Goal: Task Accomplishment & Management: Use online tool/utility

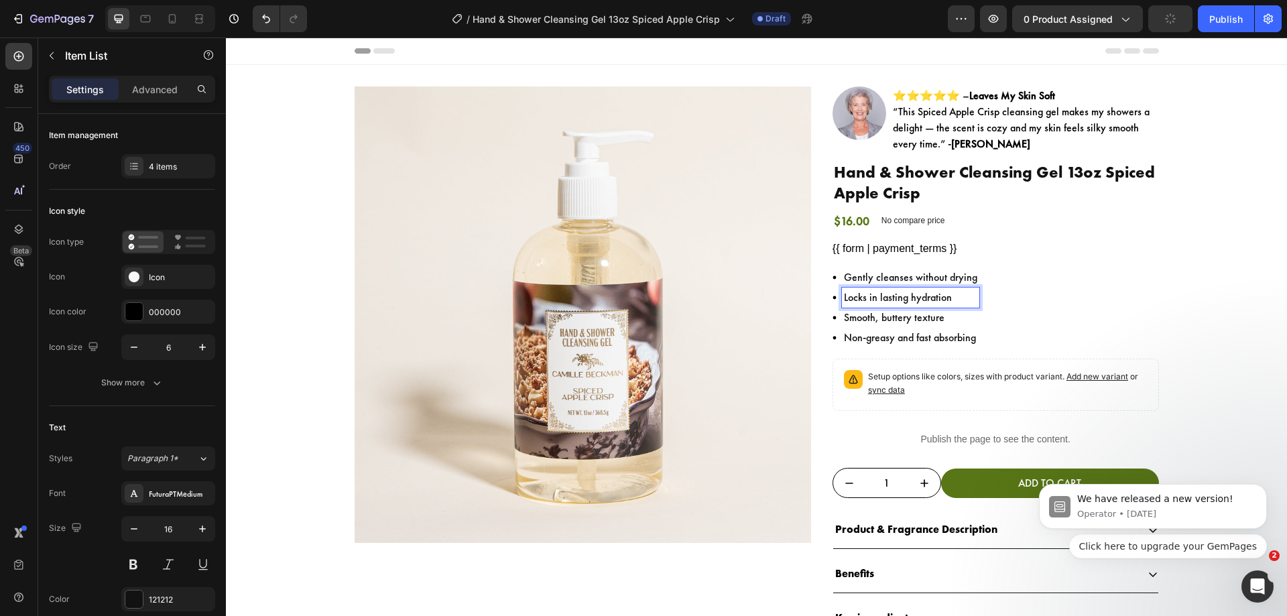
click at [885, 301] on p "Locks in lasting hydration" at bounding box center [910, 298] width 133 height 16
click at [861, 320] on p "Smooth, buttery texture" at bounding box center [910, 318] width 133 height 16
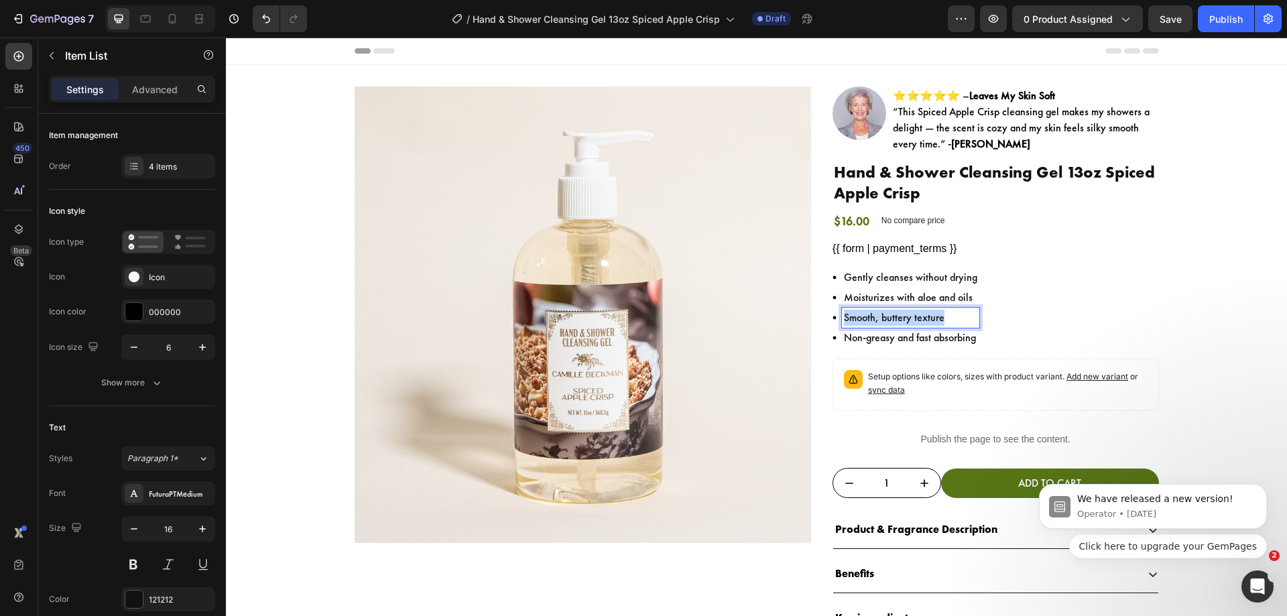
click at [861, 320] on p "Smooth, buttery texture" at bounding box center [910, 318] width 133 height 16
click at [915, 336] on p "Non-greasy and fast absorbing" at bounding box center [910, 338] width 133 height 16
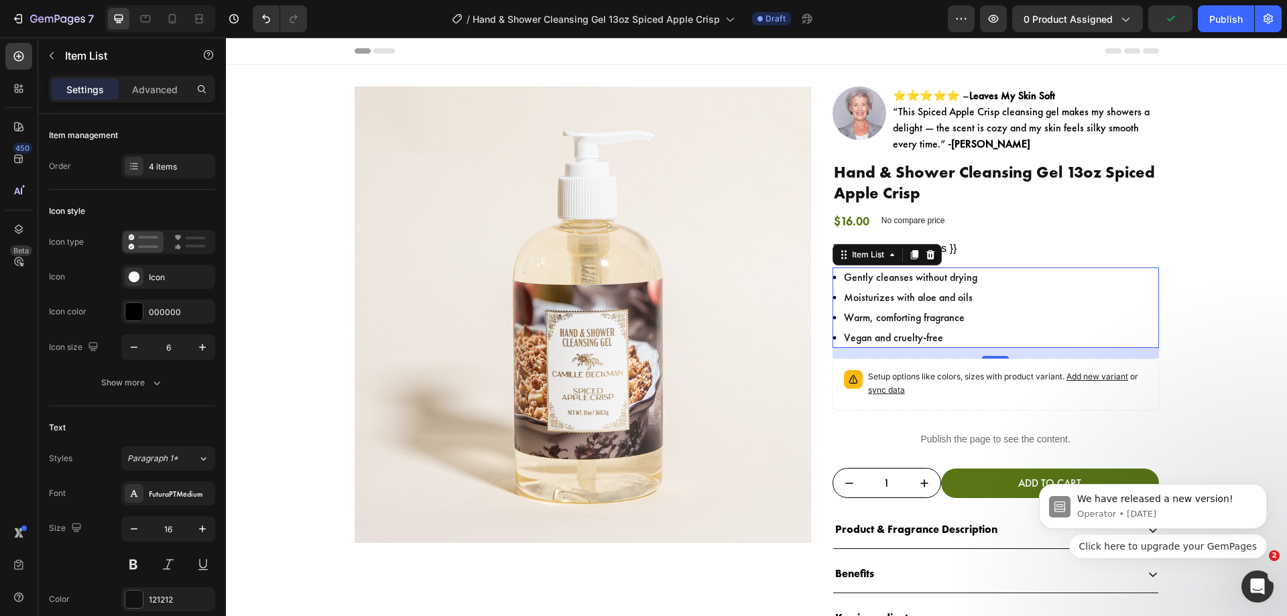
click at [1065, 336] on div "Gently cleanses without drying Moisturizes with aloe and oils Warm, comforting …" at bounding box center [995, 307] width 326 height 80
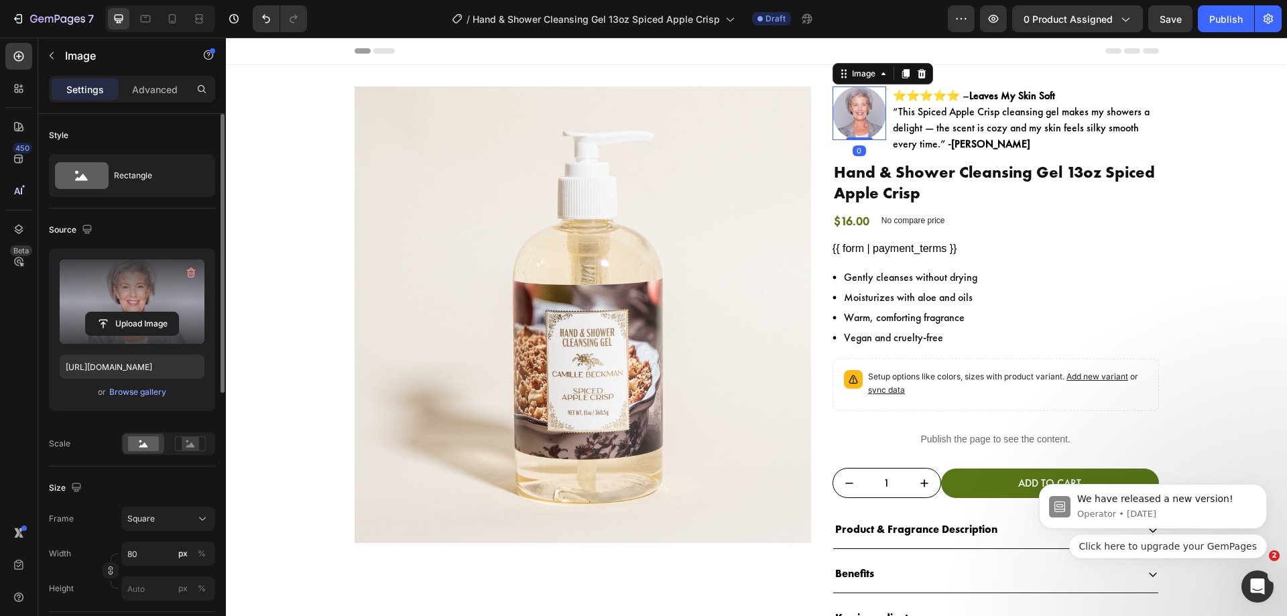
click at [143, 304] on label at bounding box center [132, 301] width 145 height 84
click at [143, 312] on input "file" at bounding box center [132, 323] width 92 height 23
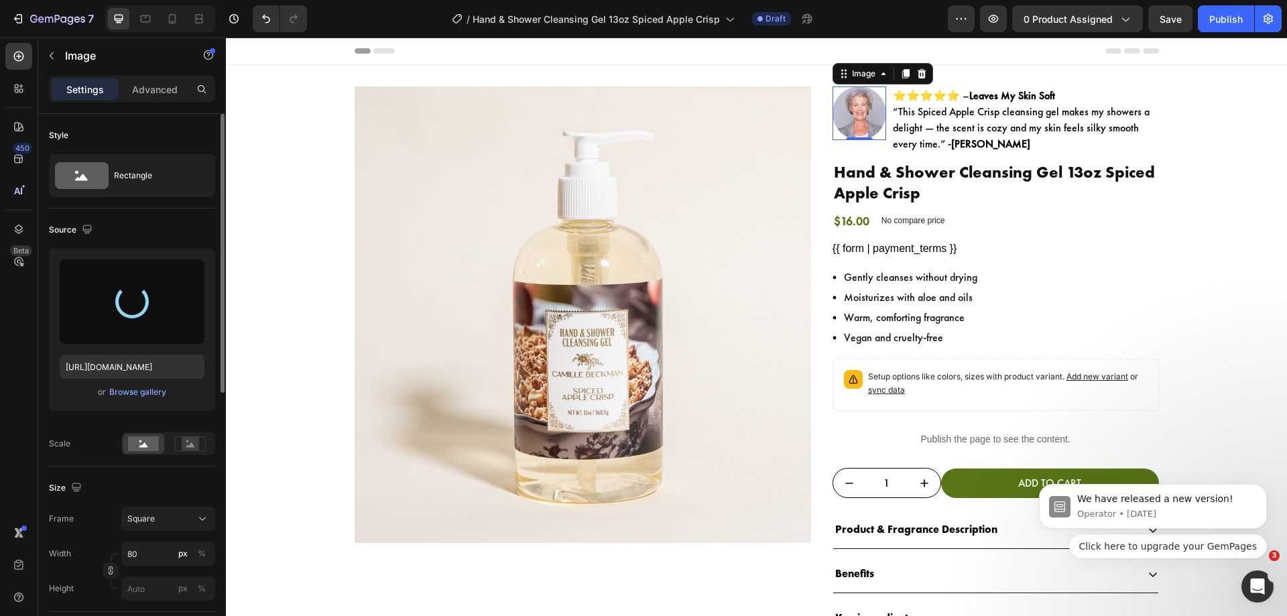
type input "[URL][DOMAIN_NAME]"
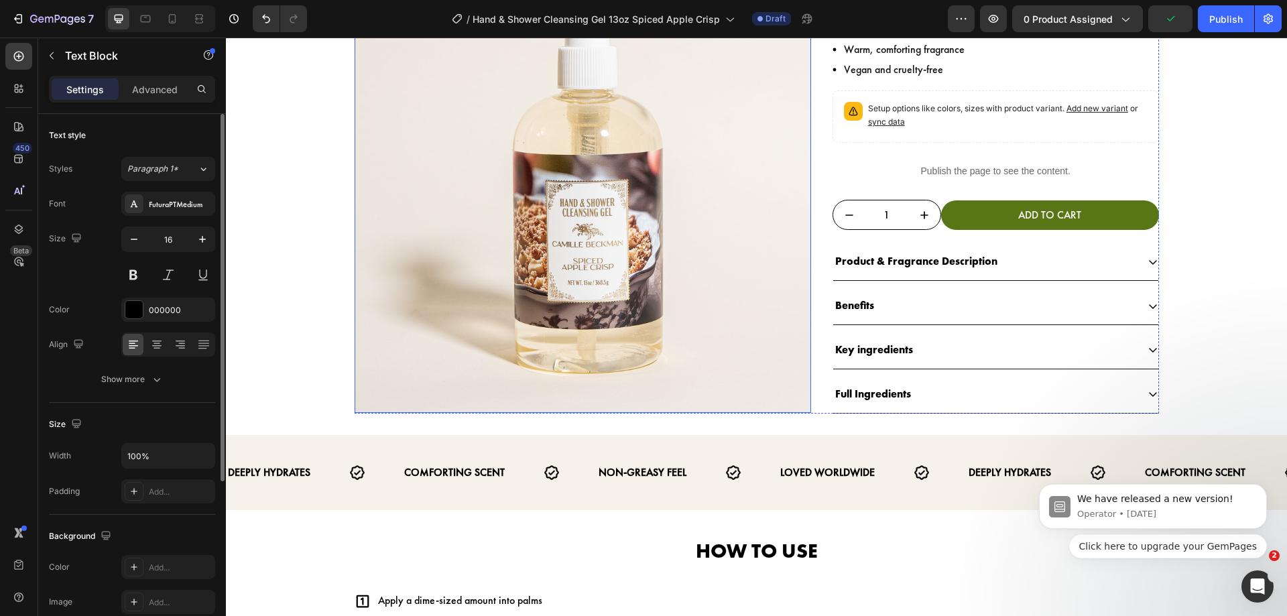
scroll to position [269, 0]
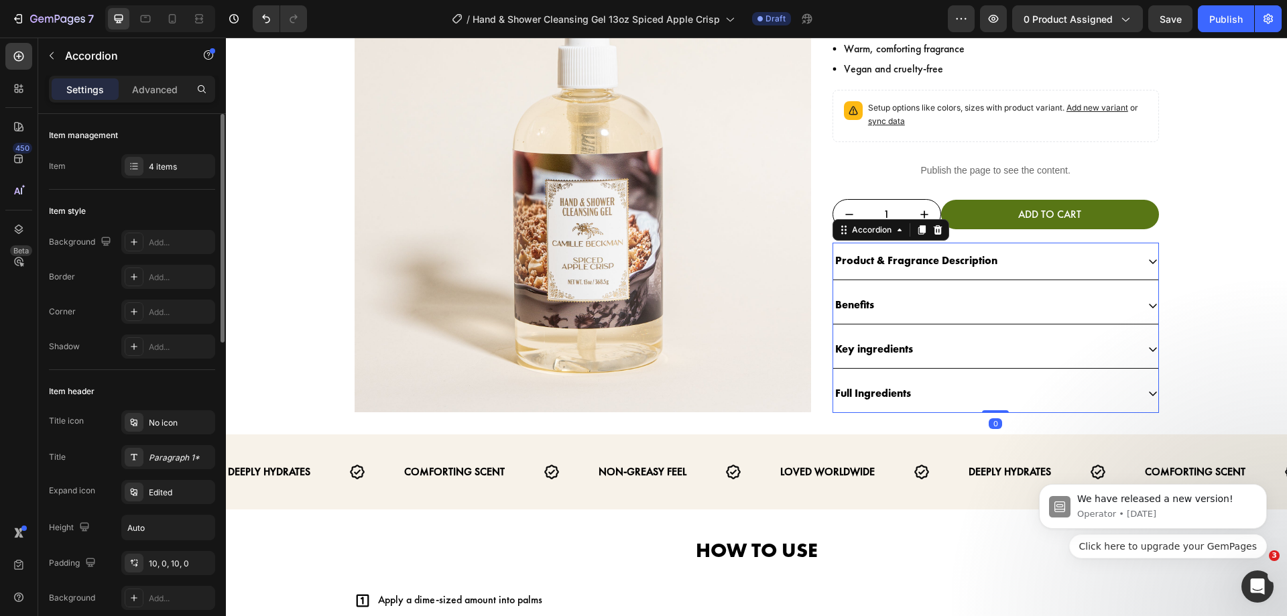
click at [956, 259] on p "Product & Fragrance Description" at bounding box center [916, 260] width 162 height 19
click at [1000, 267] on div "Product & Fragrance Description" at bounding box center [985, 260] width 304 height 23
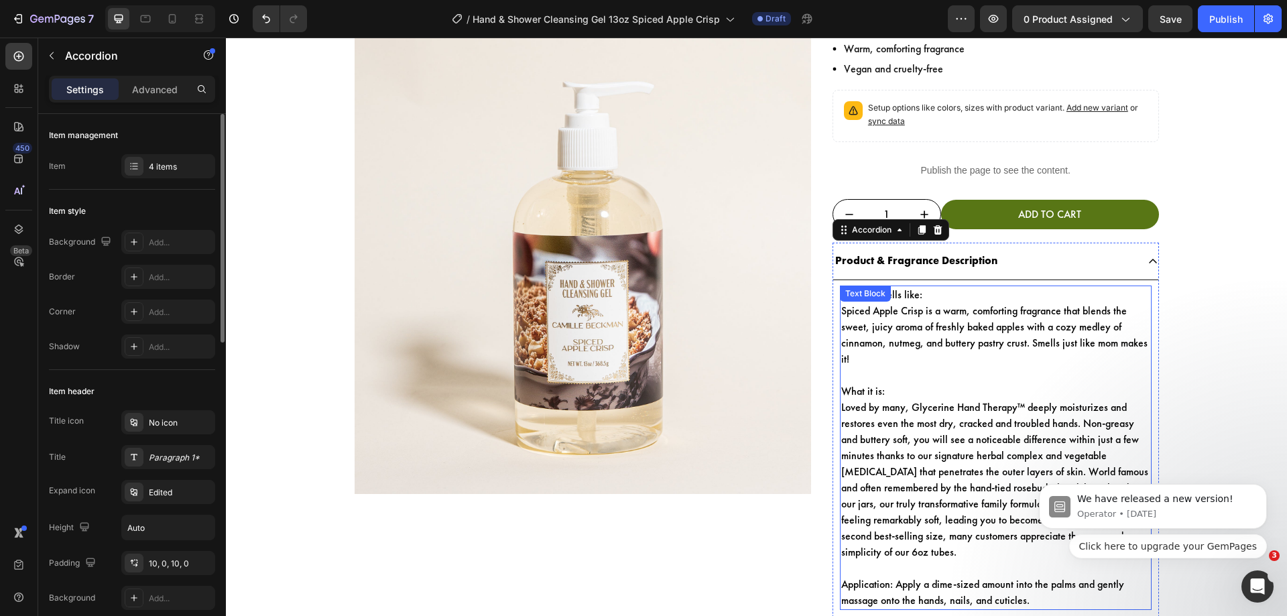
click at [1032, 357] on p "Spiced Apple Crisp is a warm, comforting fragrance that blends the sweet, juicy…" at bounding box center [995, 335] width 309 height 64
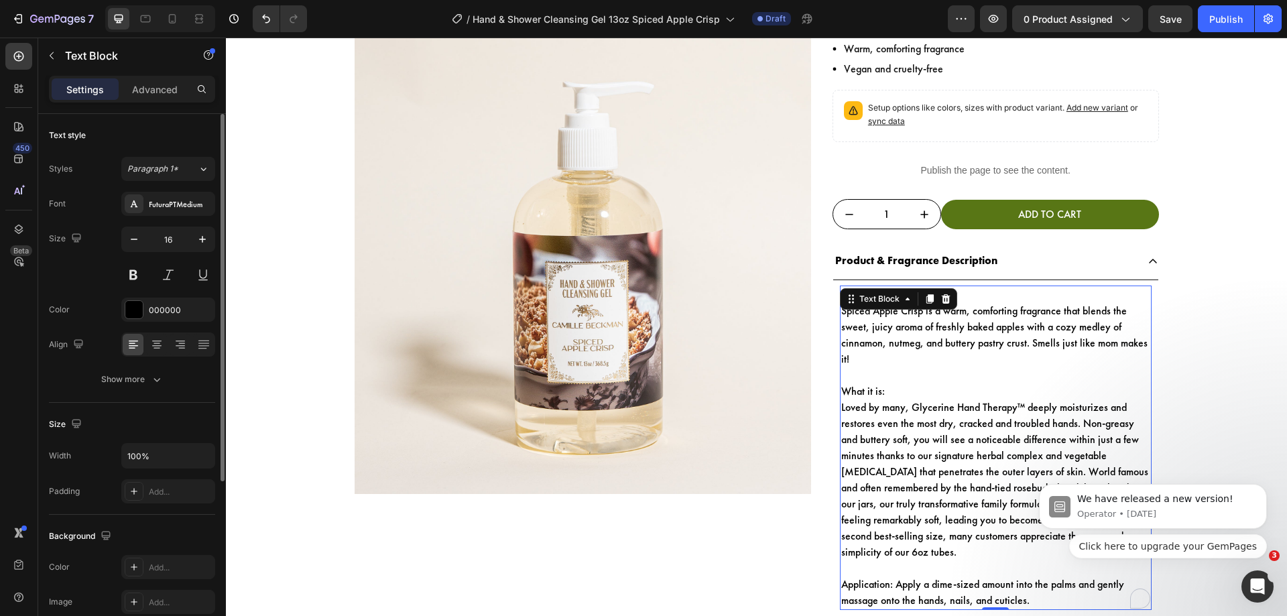
click at [1032, 357] on p "Spiced Apple Crisp is a warm, comforting fragrance that blends the sweet, juicy…" at bounding box center [995, 335] width 309 height 64
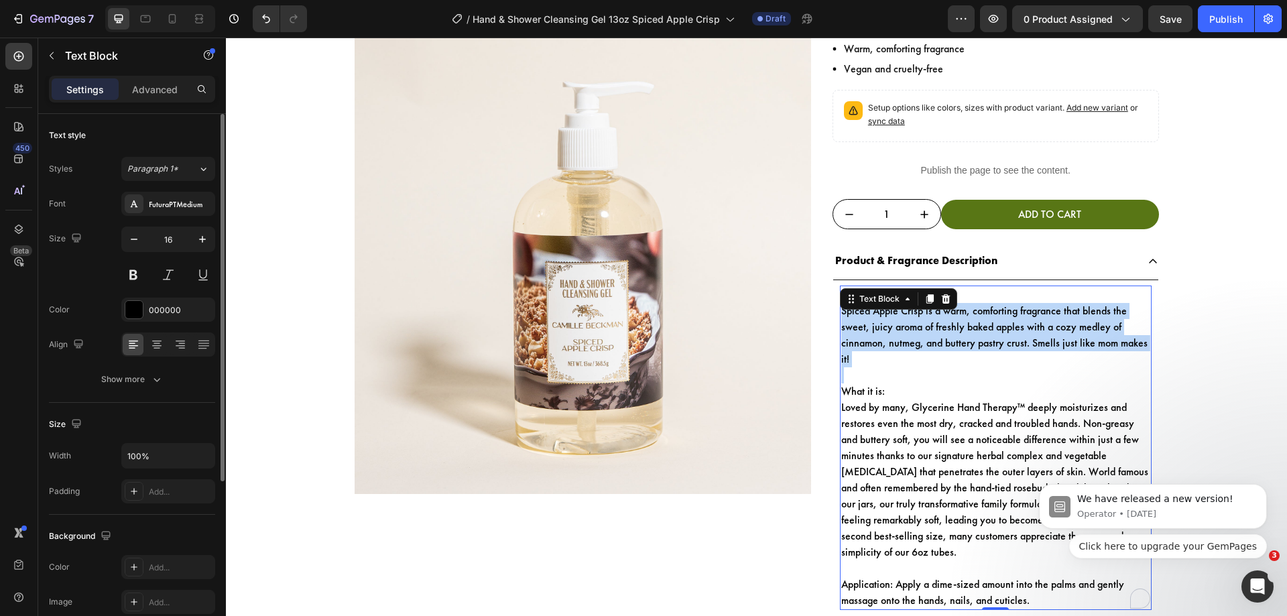
click at [1032, 357] on p "Spiced Apple Crisp is a warm, comforting fragrance that blends the sweet, juicy…" at bounding box center [995, 335] width 309 height 64
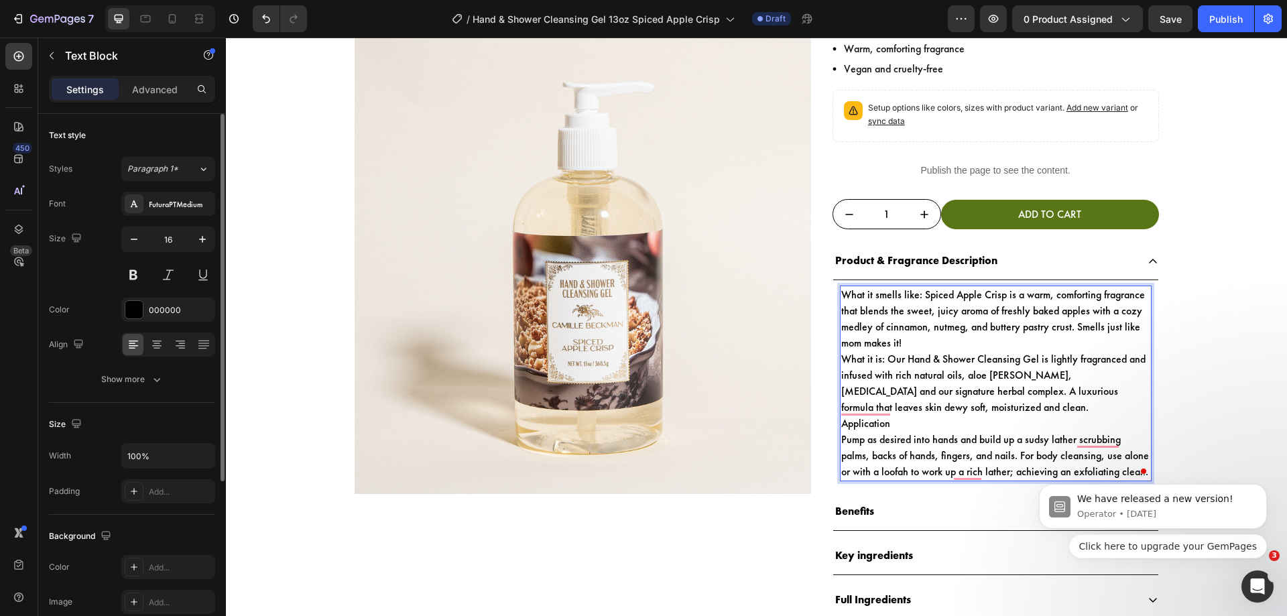
click at [916, 298] on p "What it smells like: Spiced Apple Crisp is a warm, comforting fragrance that bl…" at bounding box center [995, 319] width 309 height 64
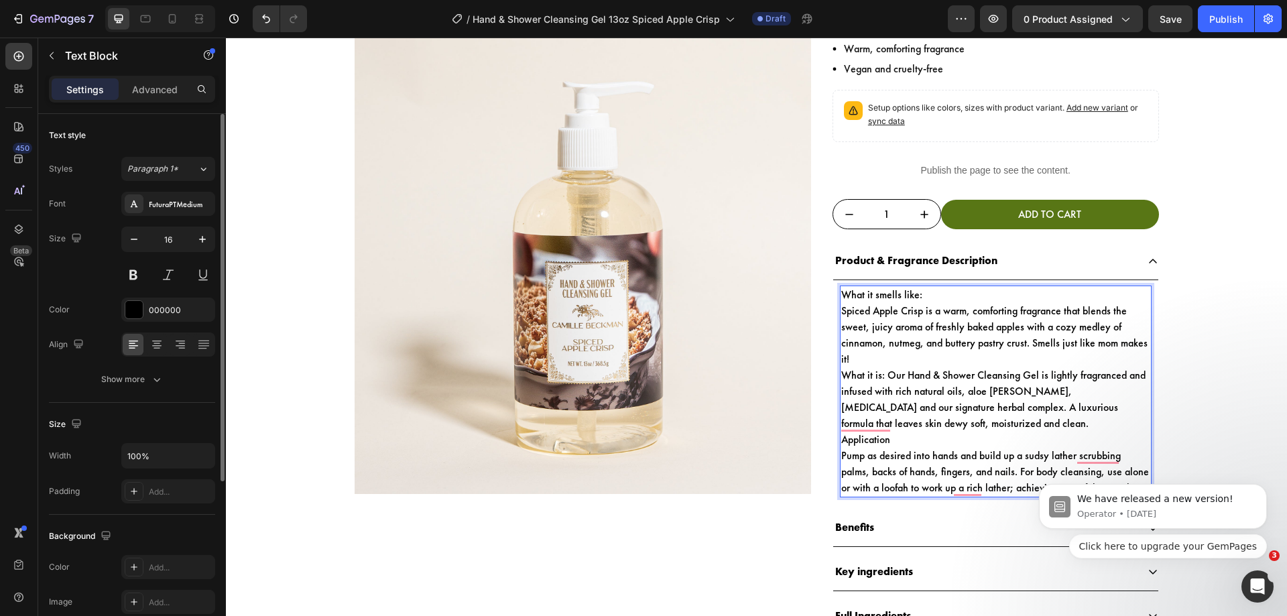
click at [901, 356] on p "Spiced Apple Crisp is a warm, comforting fragrance that blends the sweet, juicy…" at bounding box center [995, 335] width 309 height 64
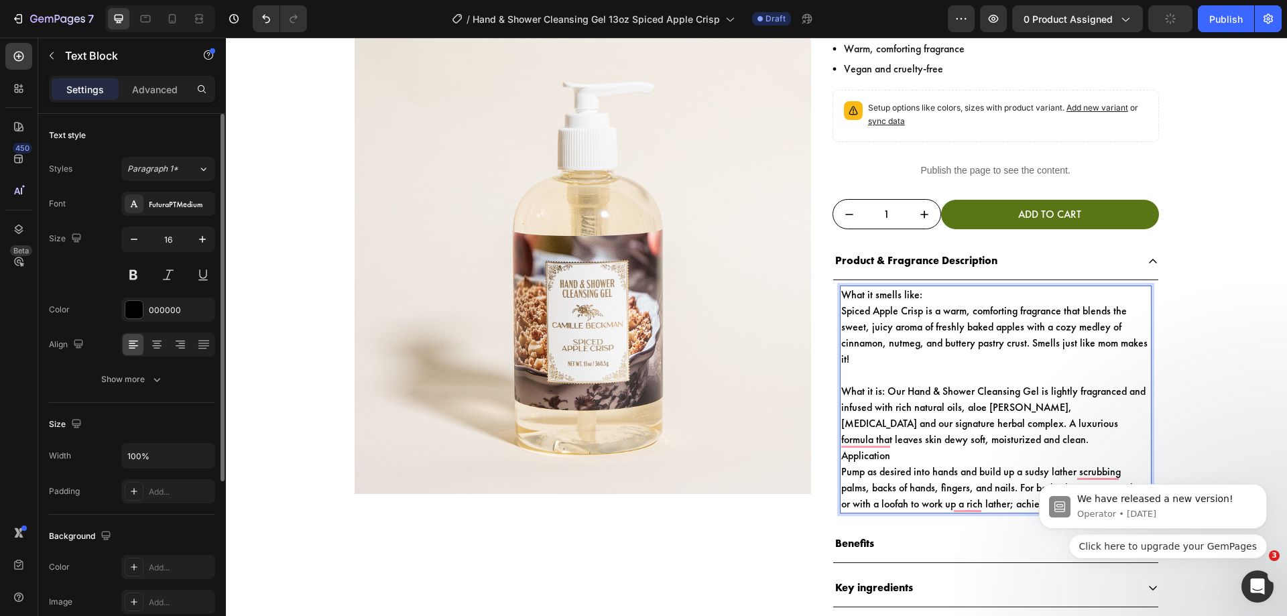
click at [883, 390] on p "What it is: Our Hand & Shower Cleansing Gel is lightly fragranced and infused w…" at bounding box center [995, 415] width 309 height 64
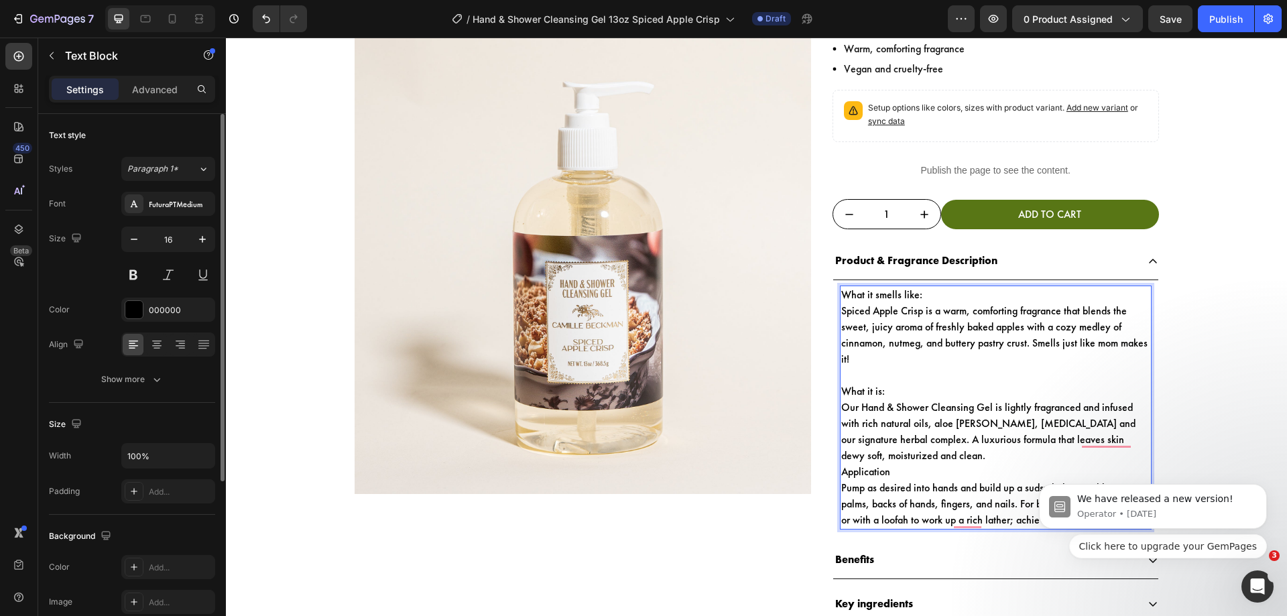
click at [925, 452] on p "Our Hand & Shower Cleansing Gel is lightly fragranced and infused with rich nat…" at bounding box center [995, 431] width 309 height 64
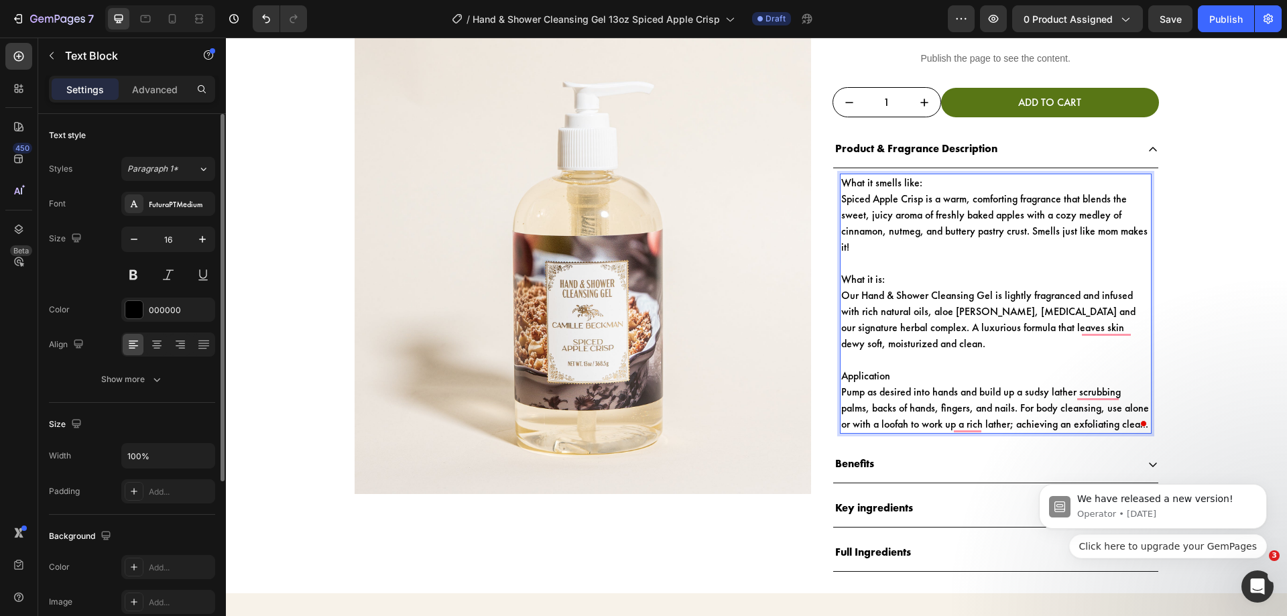
scroll to position [388, 0]
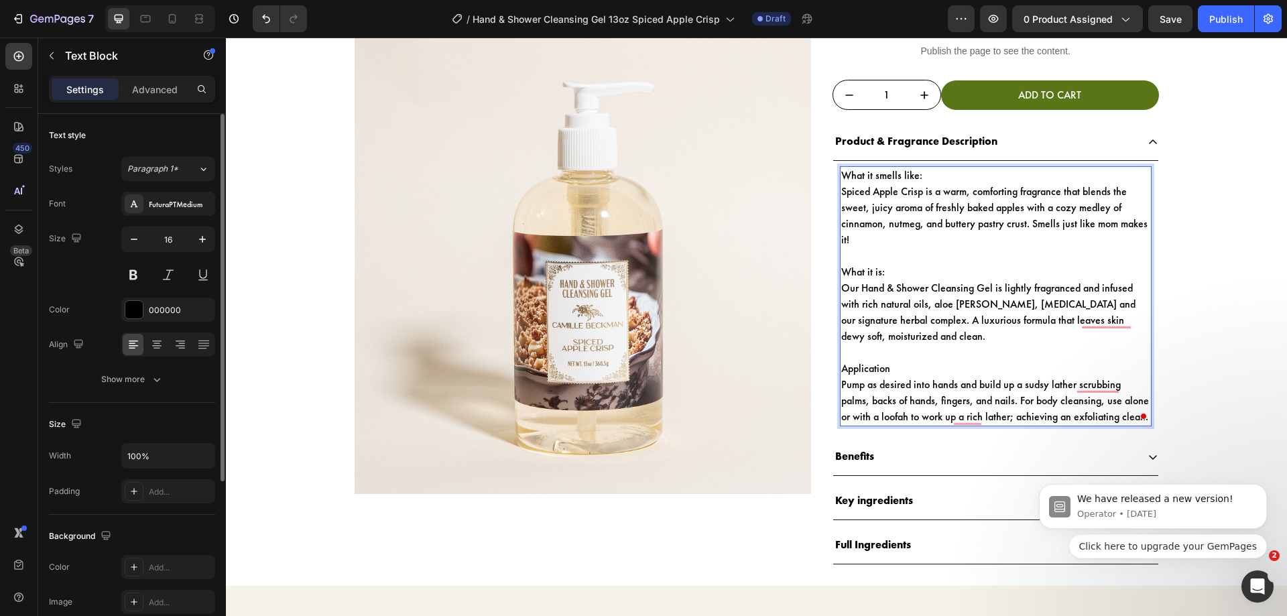
click at [920, 174] on p "What it smells like:" at bounding box center [995, 176] width 309 height 16
click at [892, 269] on p "What it is:" at bounding box center [995, 272] width 309 height 16
click at [889, 261] on p "Rich Text Editor. Editing area: main" at bounding box center [995, 256] width 309 height 16
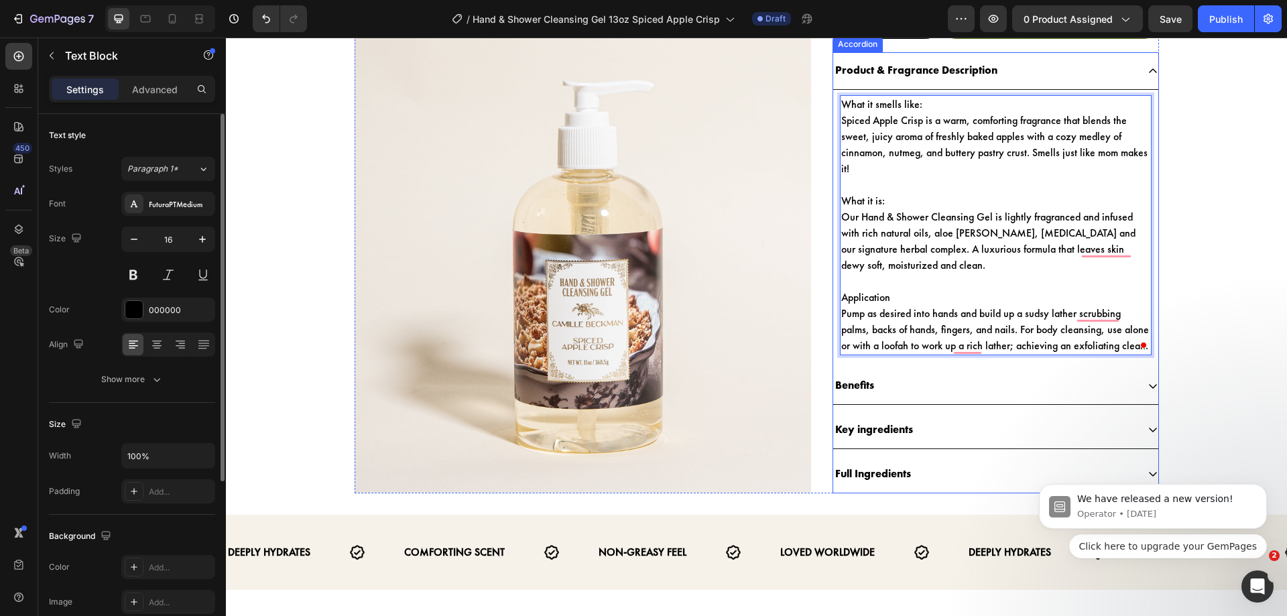
scroll to position [460, 0]
click at [871, 381] on div "Benefits" at bounding box center [854, 384] width 43 height 23
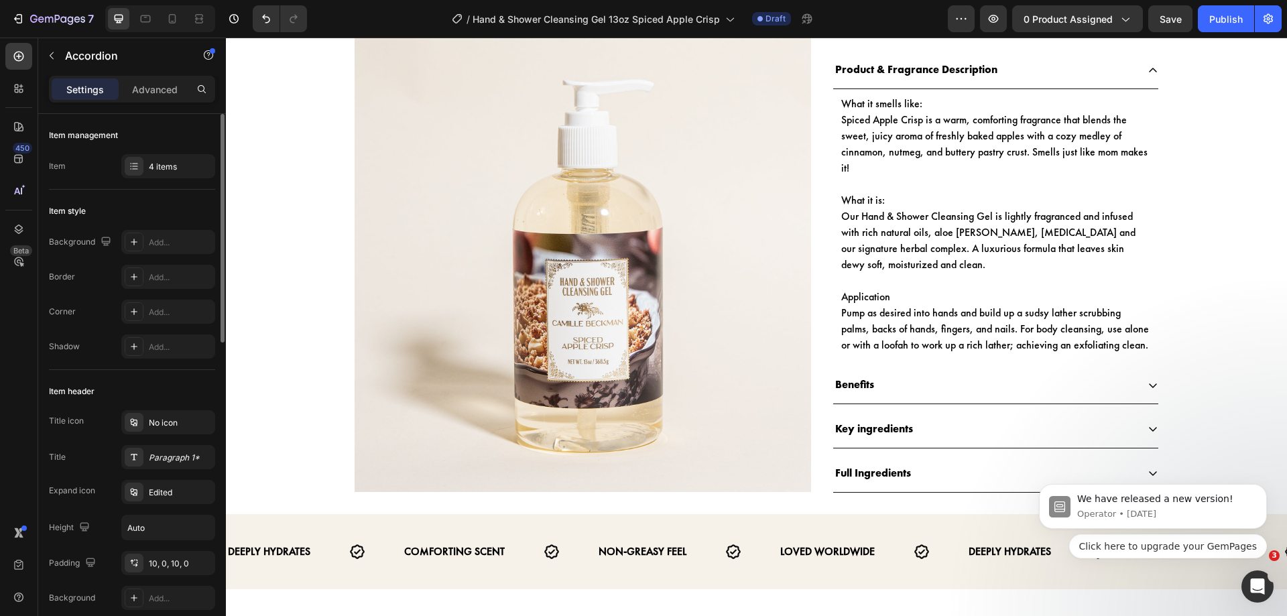
click at [893, 388] on div "Benefits" at bounding box center [985, 384] width 304 height 23
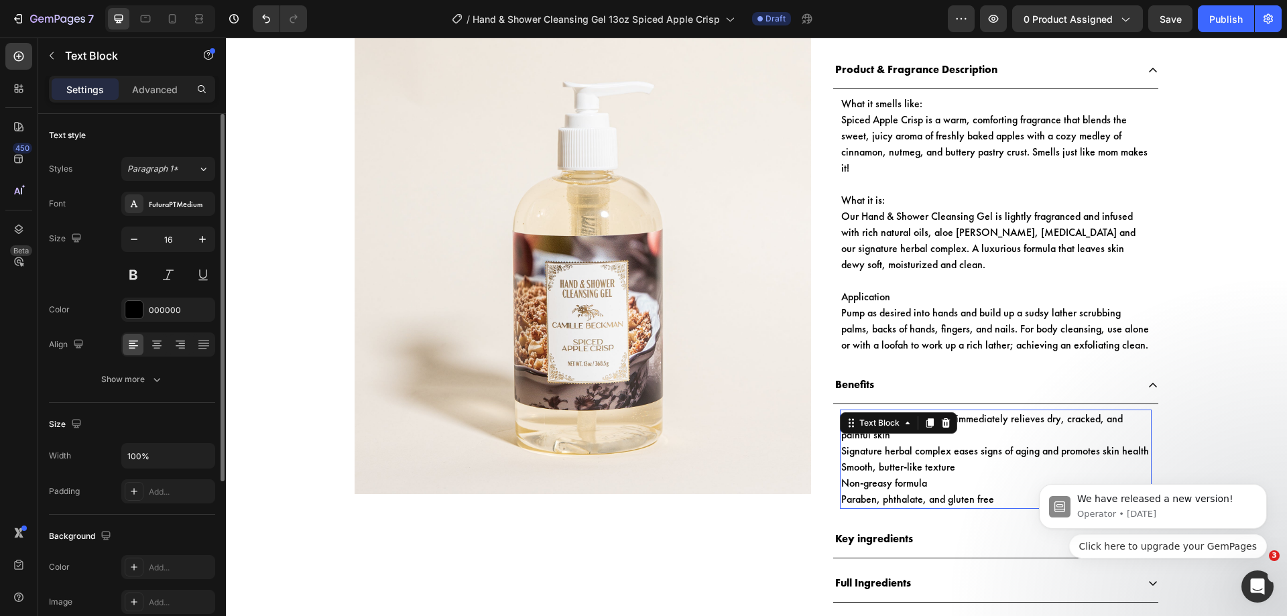
click at [951, 500] on p "Paraben, phthalate, and gluten free" at bounding box center [995, 499] width 309 height 16
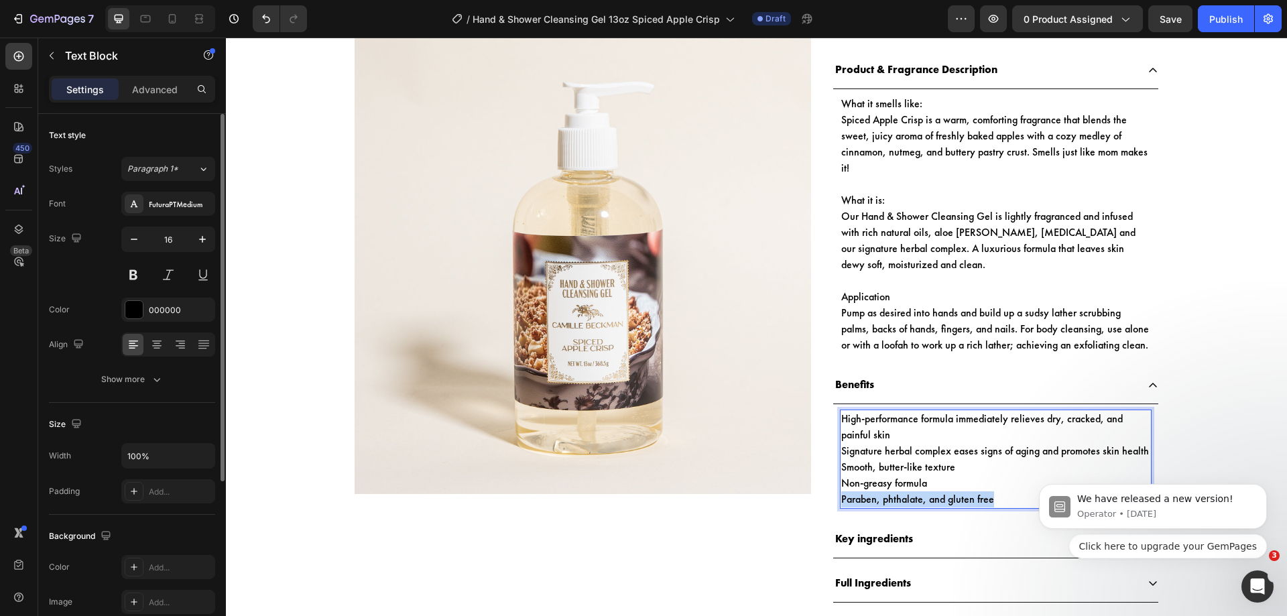
click at [951, 500] on p "Paraben, phthalate, and gluten free" at bounding box center [995, 499] width 309 height 16
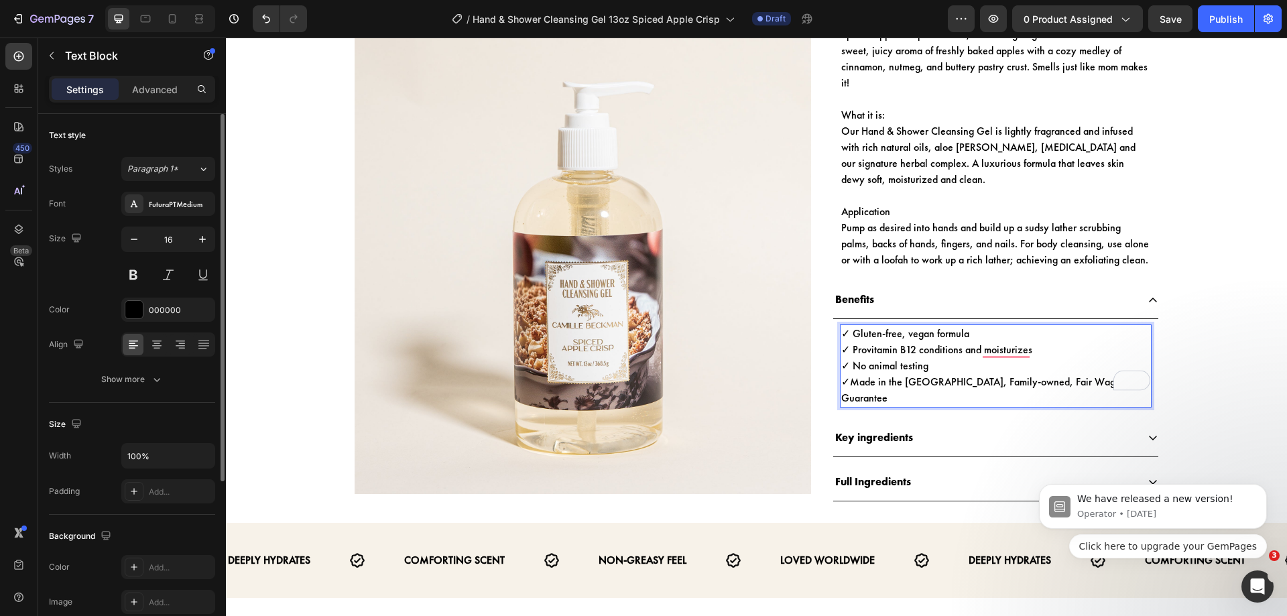
scroll to position [546, 0]
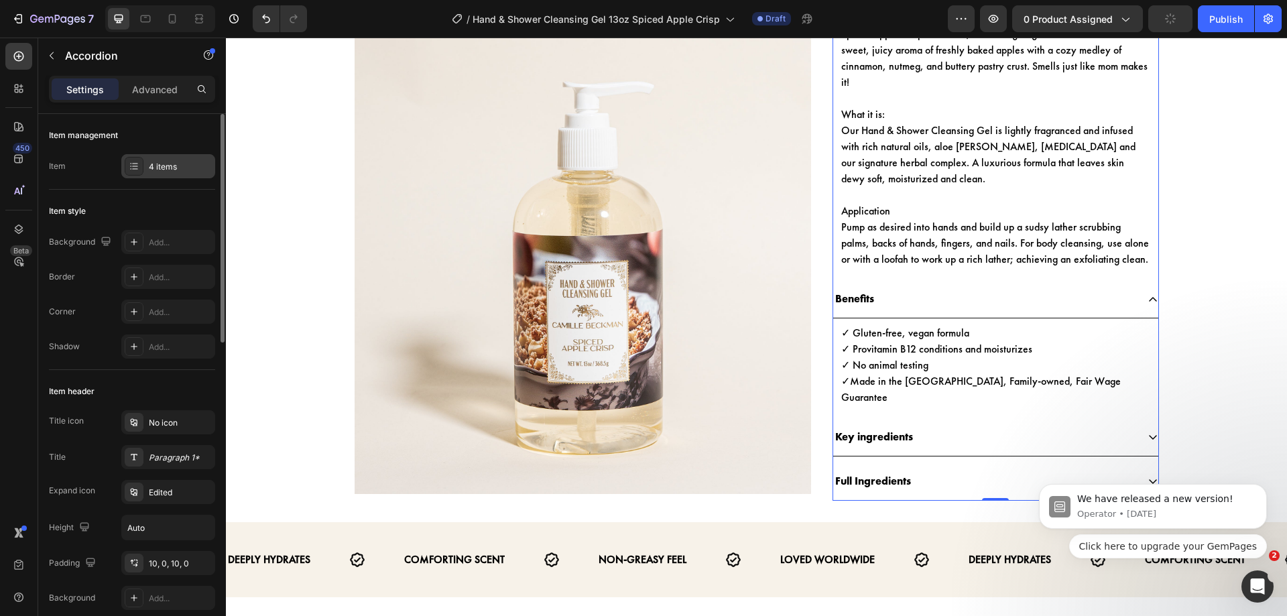
click at [166, 174] on div "4 items" at bounding box center [168, 166] width 94 height 24
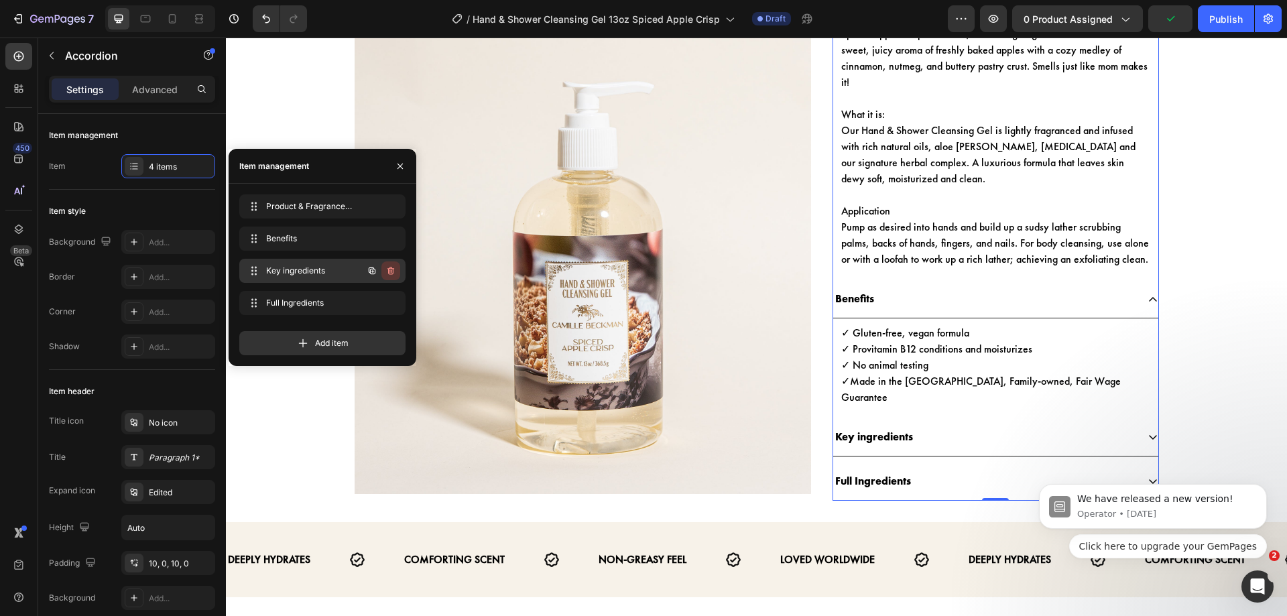
click at [385, 275] on button "button" at bounding box center [390, 270] width 19 height 19
click at [385, 275] on div "Delete" at bounding box center [381, 271] width 25 height 12
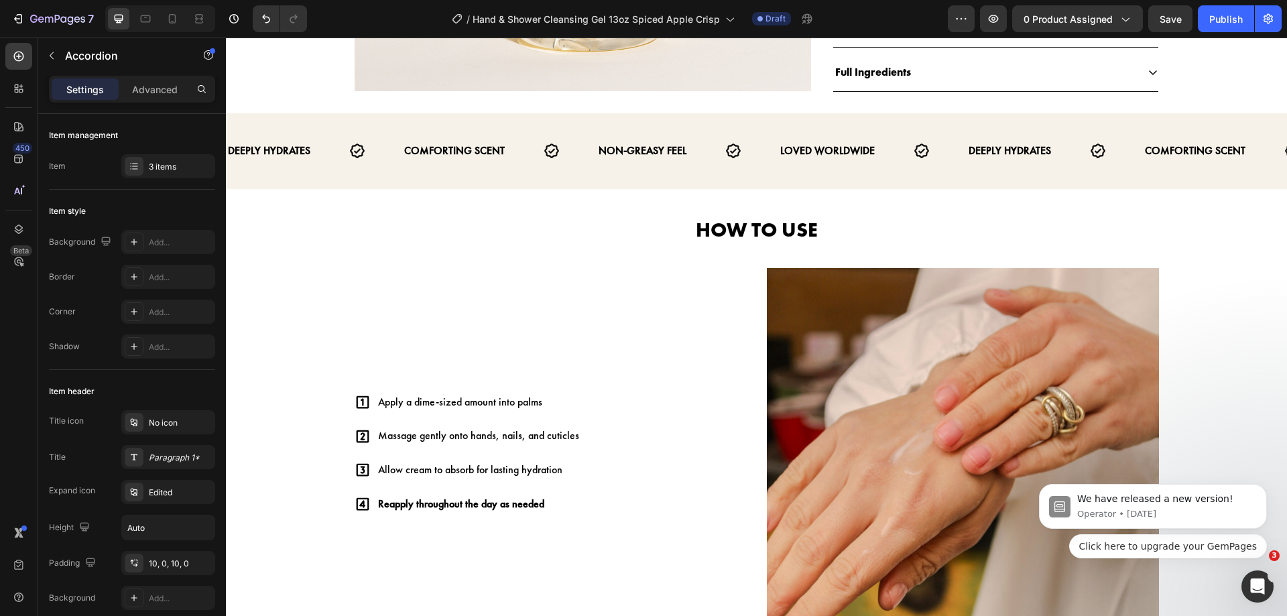
click at [919, 74] on div "Full Ingredients" at bounding box center [985, 72] width 304 height 23
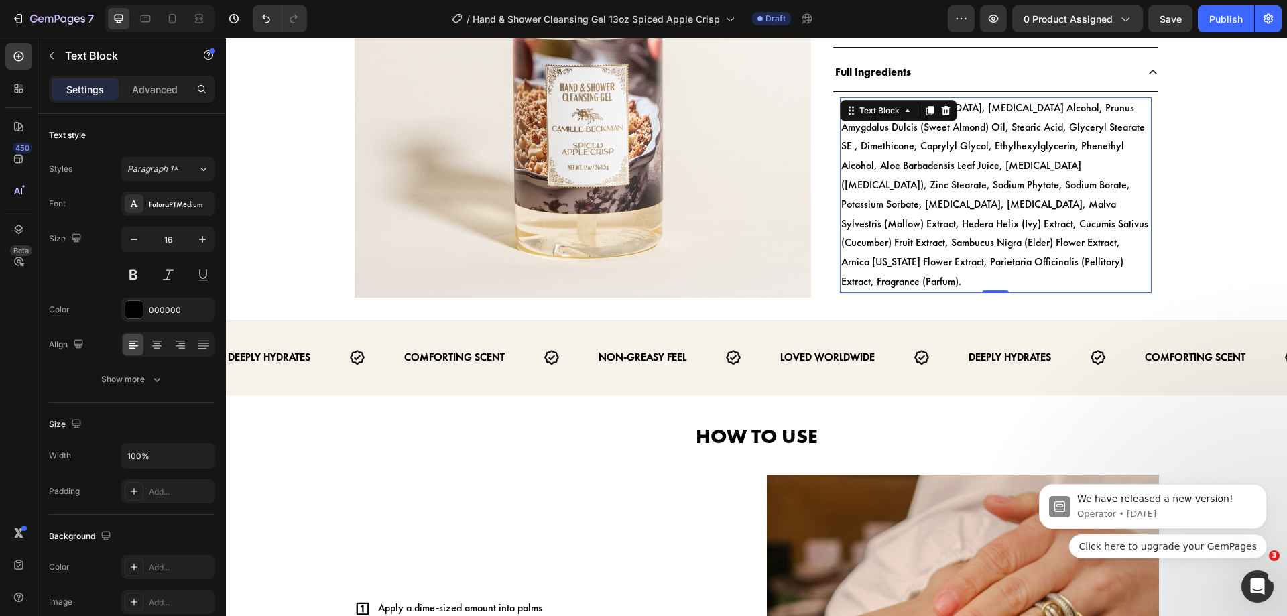
click at [948, 218] on p "Water (Aqua), Glycerin, Cetyl Alcohol, Prunus Amygdalus Dulcis (Sweet Almond) O…" at bounding box center [995, 195] width 309 height 193
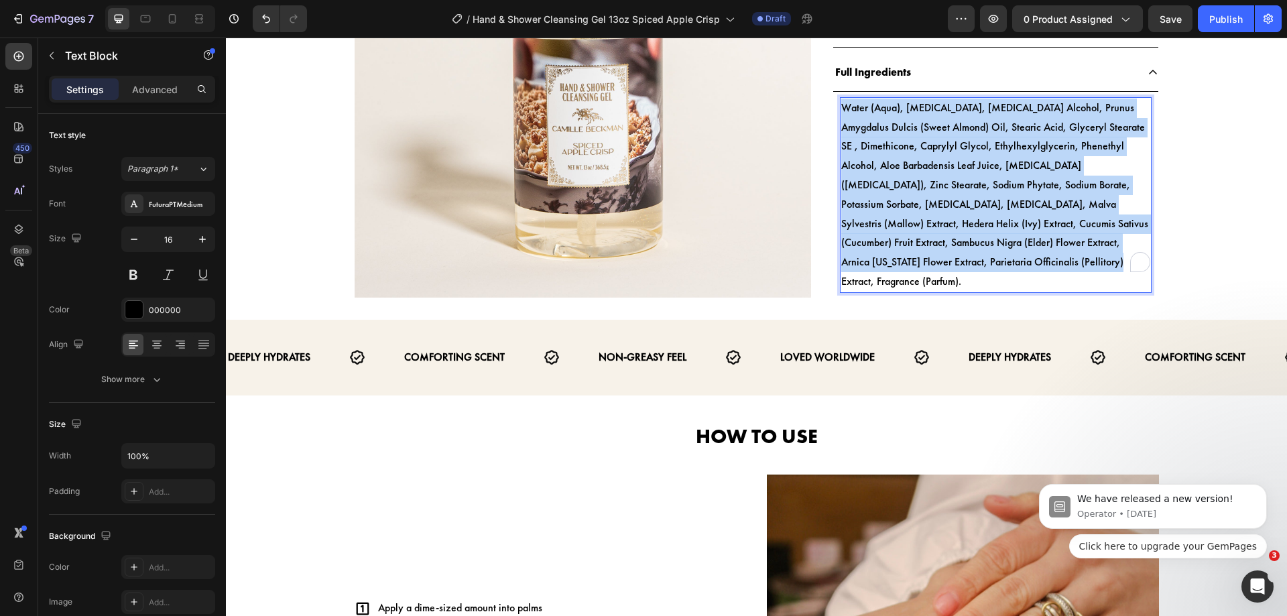
click at [948, 218] on p "Water (Aqua), Glycerin, Cetyl Alcohol, Prunus Amygdalus Dulcis (Sweet Almond) O…" at bounding box center [995, 195] width 309 height 193
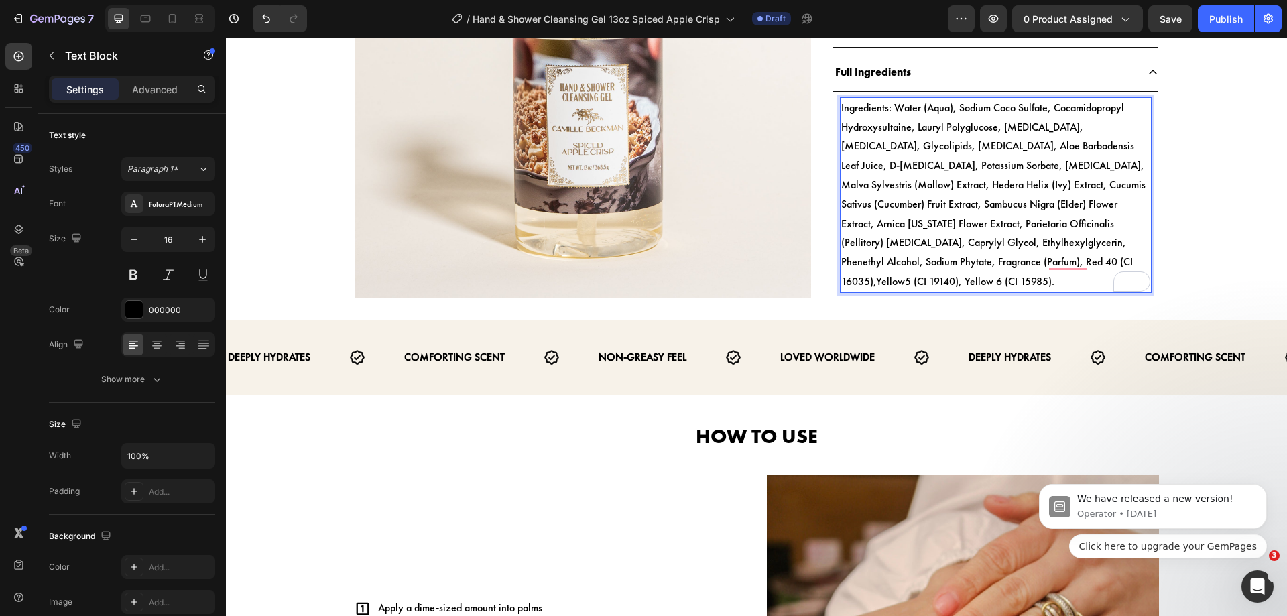
click at [892, 111] on p "Ingredients: Water (Aqua), Sodium Coco Sulfate, Cocamidopropyl Hydroxysultaine,…" at bounding box center [995, 195] width 309 height 193
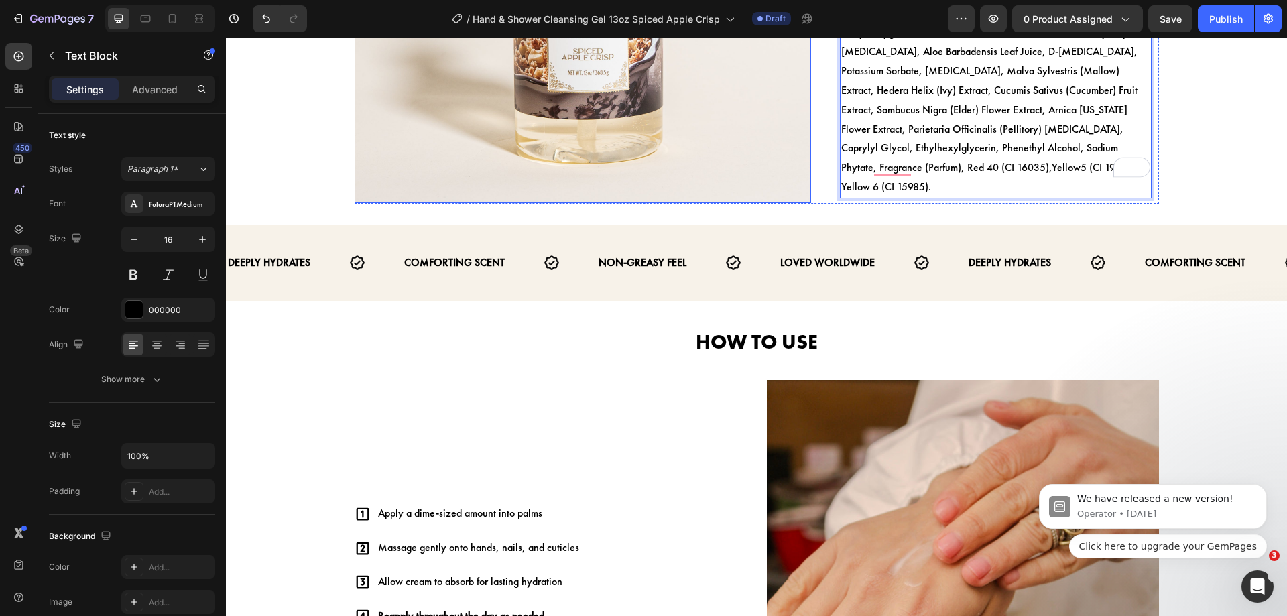
scroll to position [662, 0]
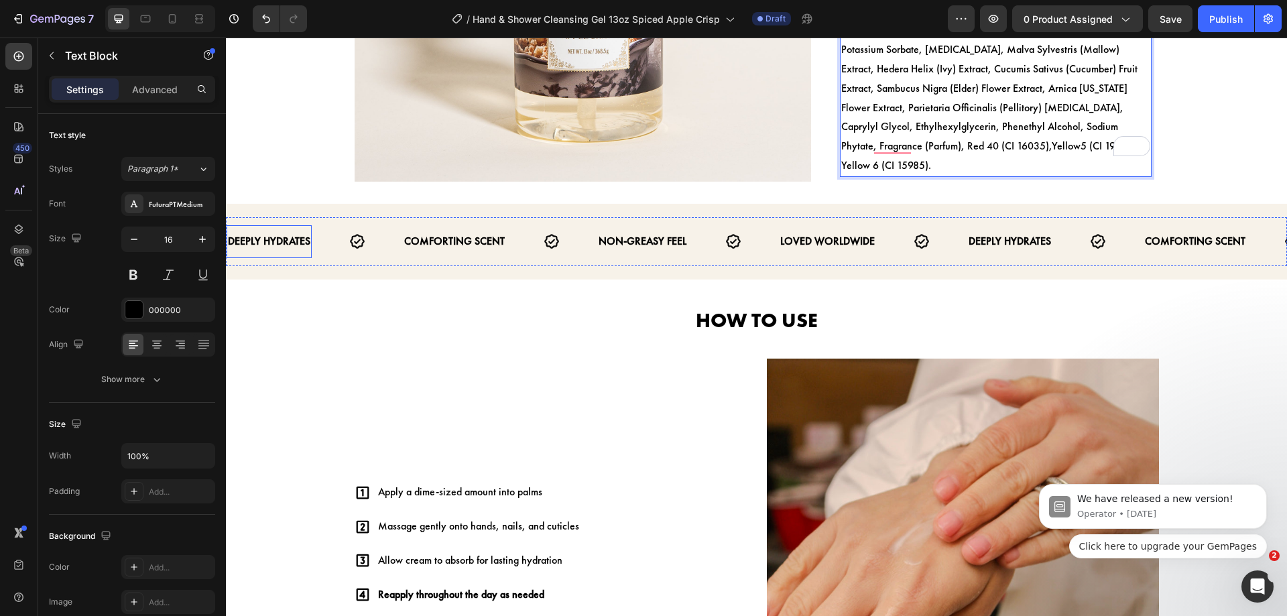
click at [300, 232] on p "DEEPLY HYDRATES" at bounding box center [269, 241] width 82 height 19
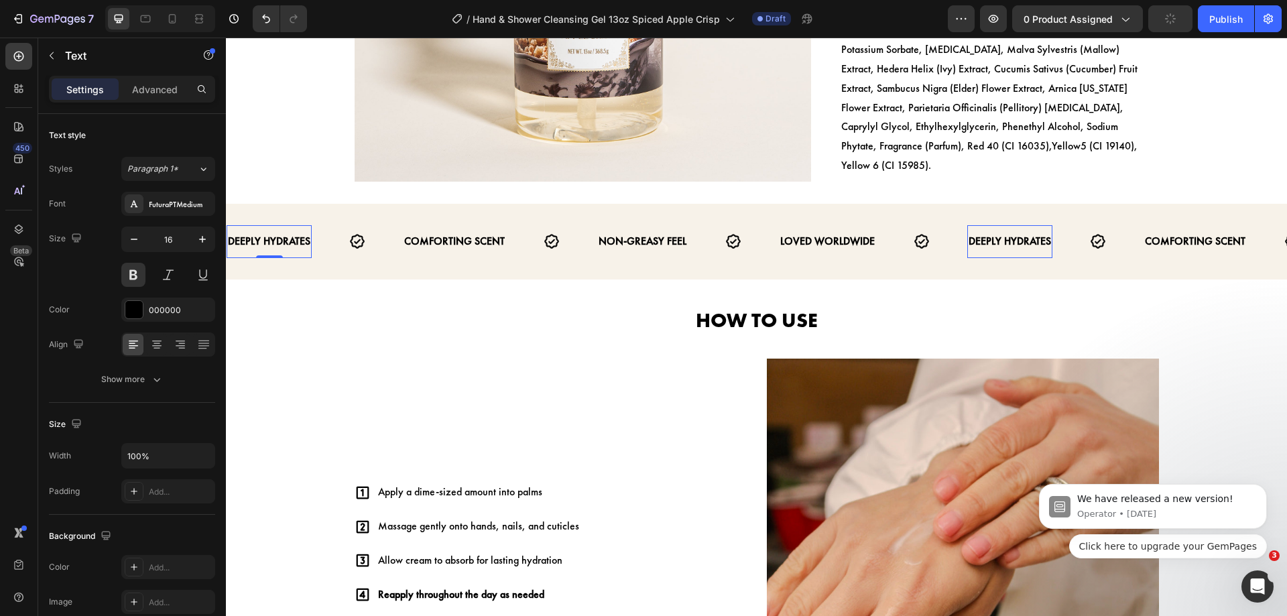
click at [300, 232] on p "DEEPLY HYDRATES" at bounding box center [269, 241] width 82 height 19
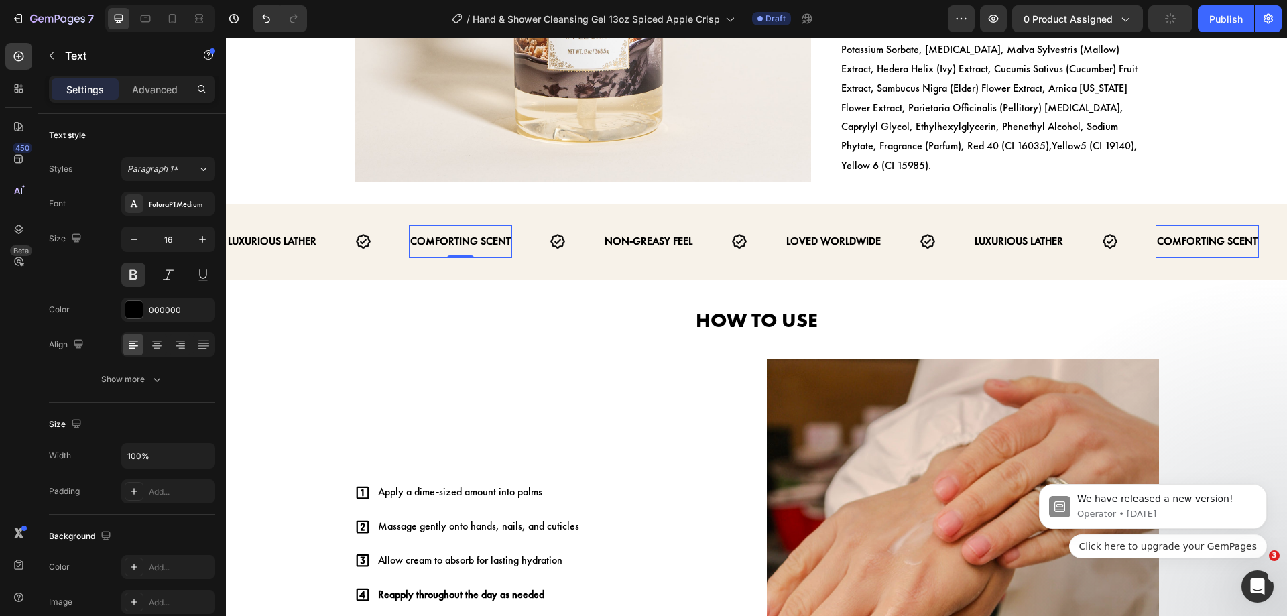
click at [425, 232] on p "COMFORTING SCENT" at bounding box center [460, 241] width 101 height 19
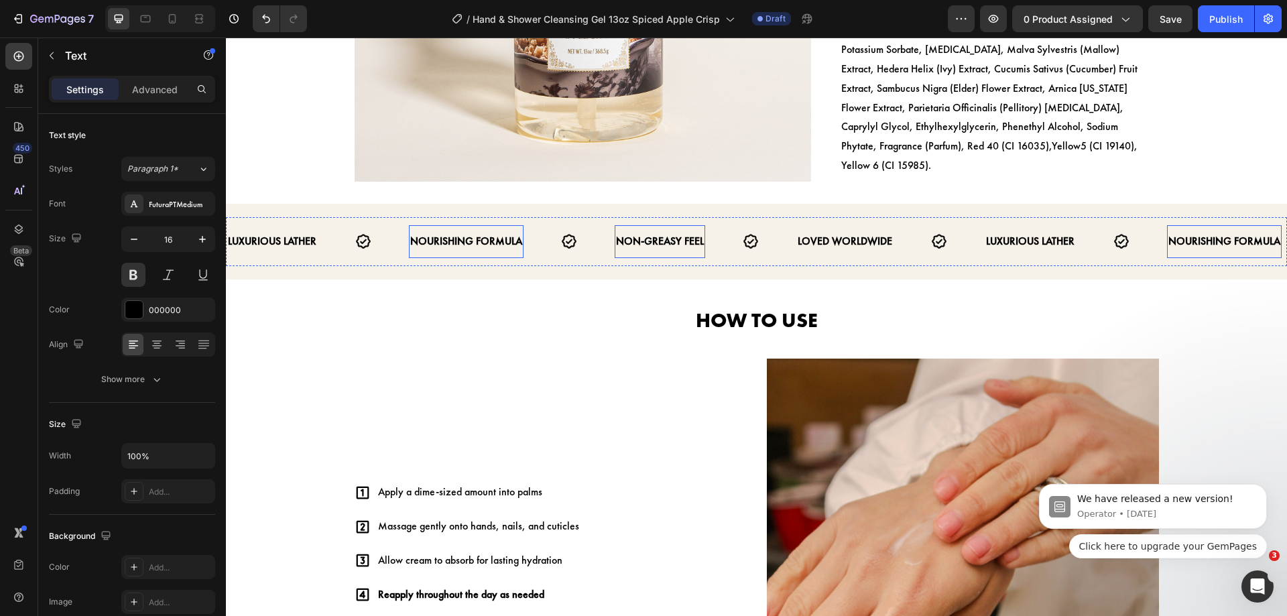
click at [641, 232] on p "NON-GREASY FEEL" at bounding box center [660, 241] width 88 height 19
click at [841, 234] on strong "LOVED WORLDWIDE" at bounding box center [857, 241] width 95 height 14
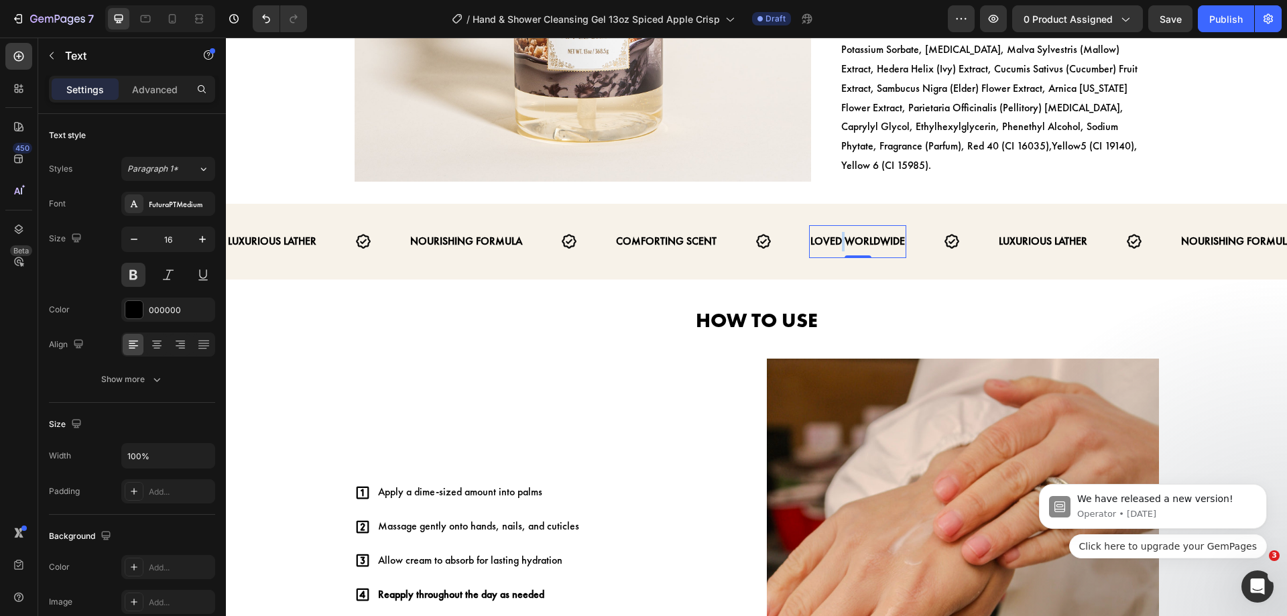
click at [841, 234] on strong "LOVED WORLDWIDE" at bounding box center [857, 241] width 95 height 14
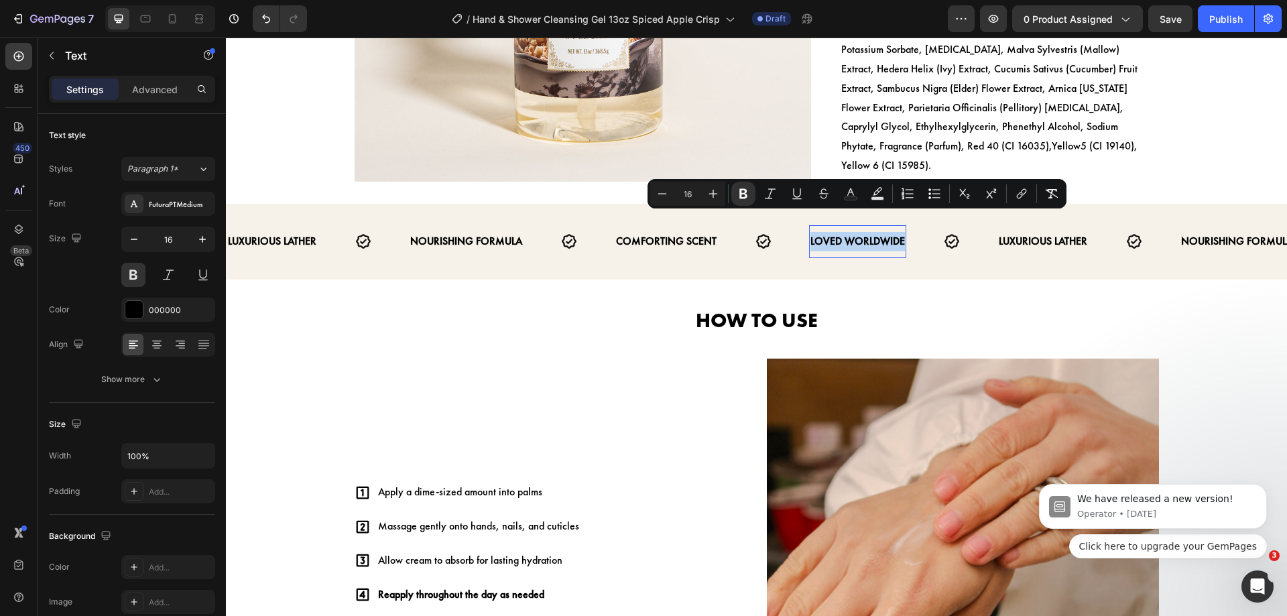
click at [841, 234] on strong "LOVED WORLDWIDE" at bounding box center [857, 241] width 95 height 14
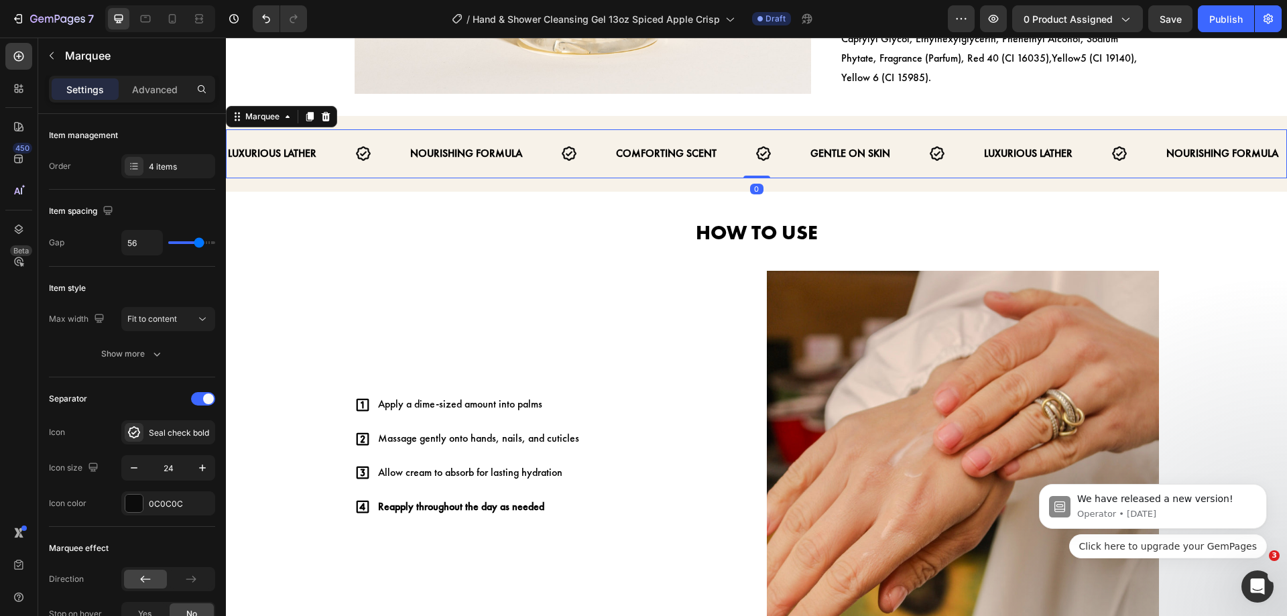
scroll to position [808, 0]
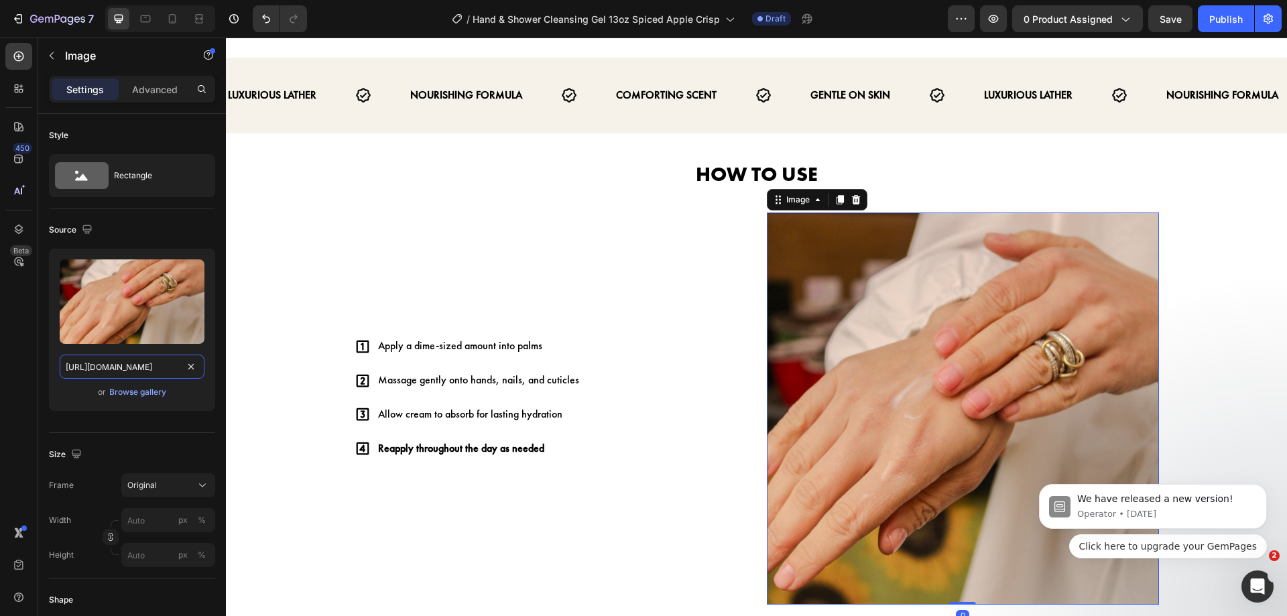
click at [104, 376] on input "https://camillebeckman.com/cdn/shop/files/FullSizeRender_91d0fb4c-b3b0-4b32-a75…" at bounding box center [132, 367] width 145 height 24
paste input "spiced_apple_crisp_PUMP_2_900x.jpg?v=1756268076"
type input "https://camillebeckman.com/cdn/shop/files/spiced_apple_crisp_PUMP_2_900x.jpg?v=…"
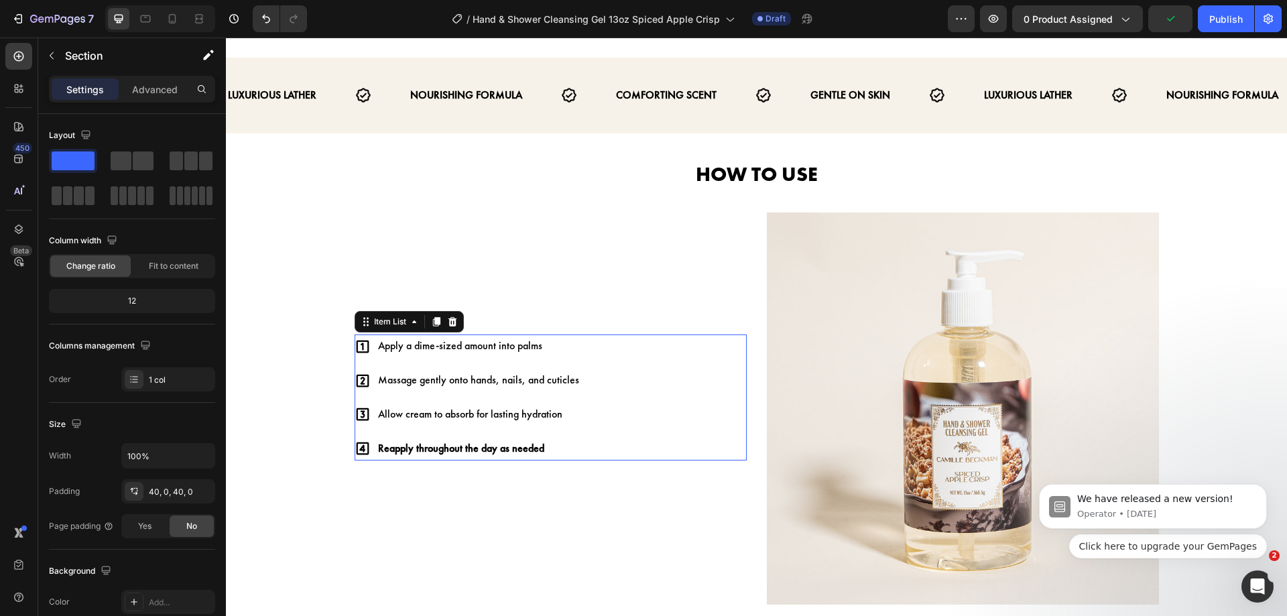
click at [501, 336] on p "Apply a dime-sized amount into palms" at bounding box center [478, 345] width 201 height 19
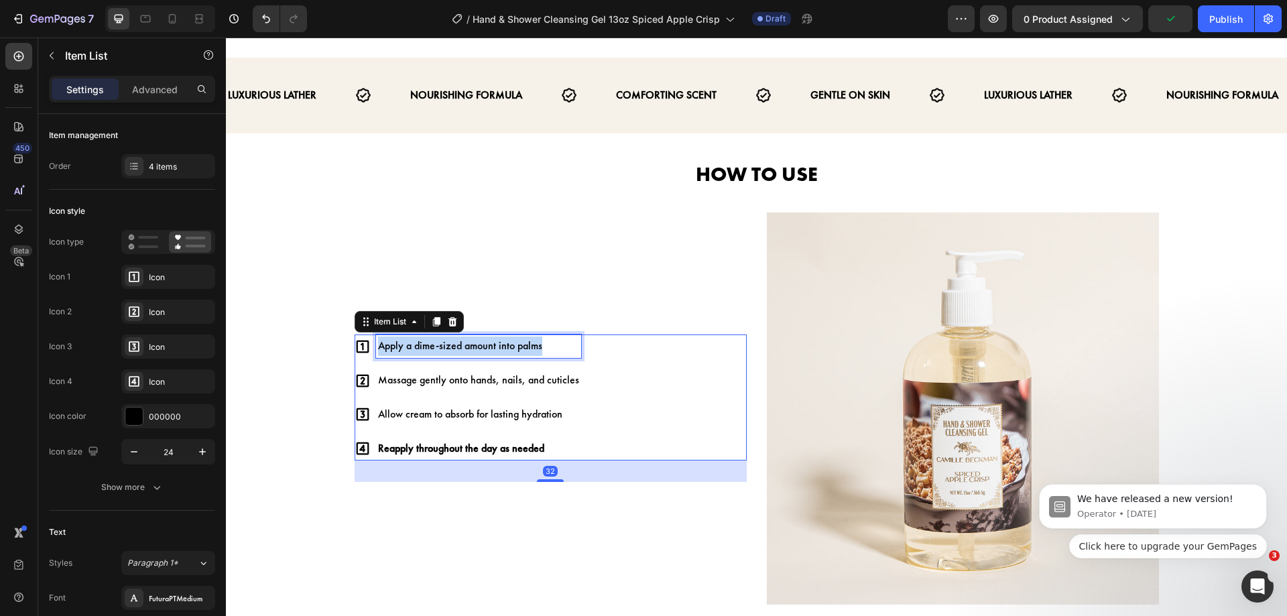
click at [501, 336] on p "Apply a dime-sized amount into palms" at bounding box center [478, 345] width 201 height 19
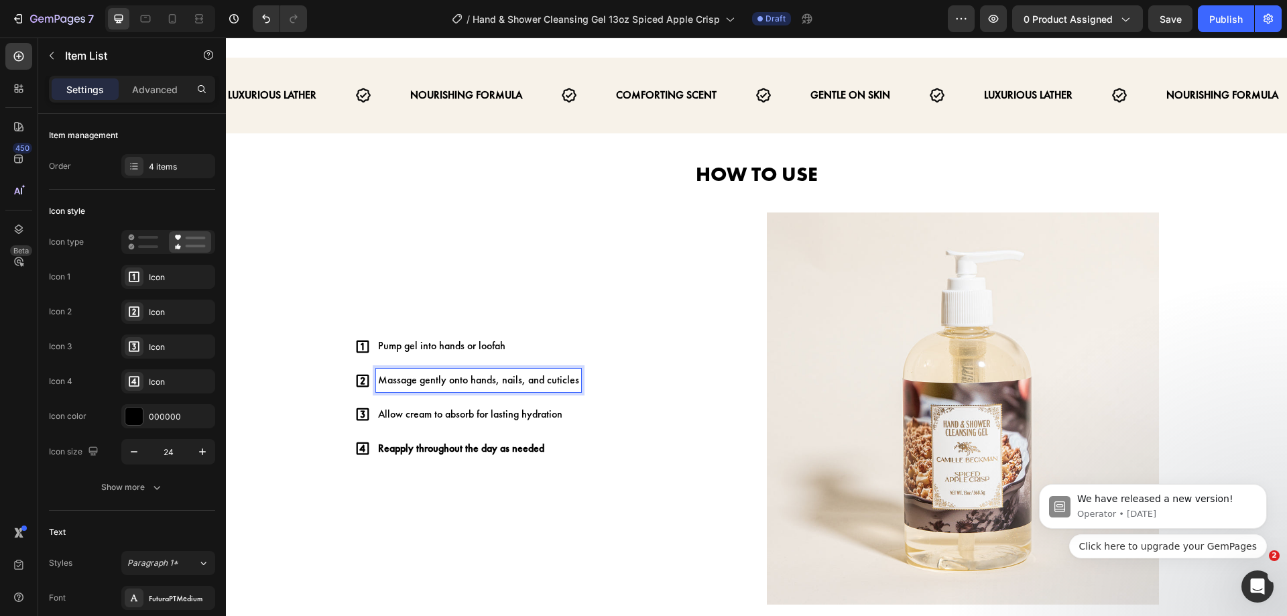
click at [513, 371] on p "Massage gently onto hands, nails, and cuticles" at bounding box center [478, 380] width 201 height 19
click at [501, 405] on p "Allow cream to absorb for lasting hydration" at bounding box center [470, 414] width 184 height 19
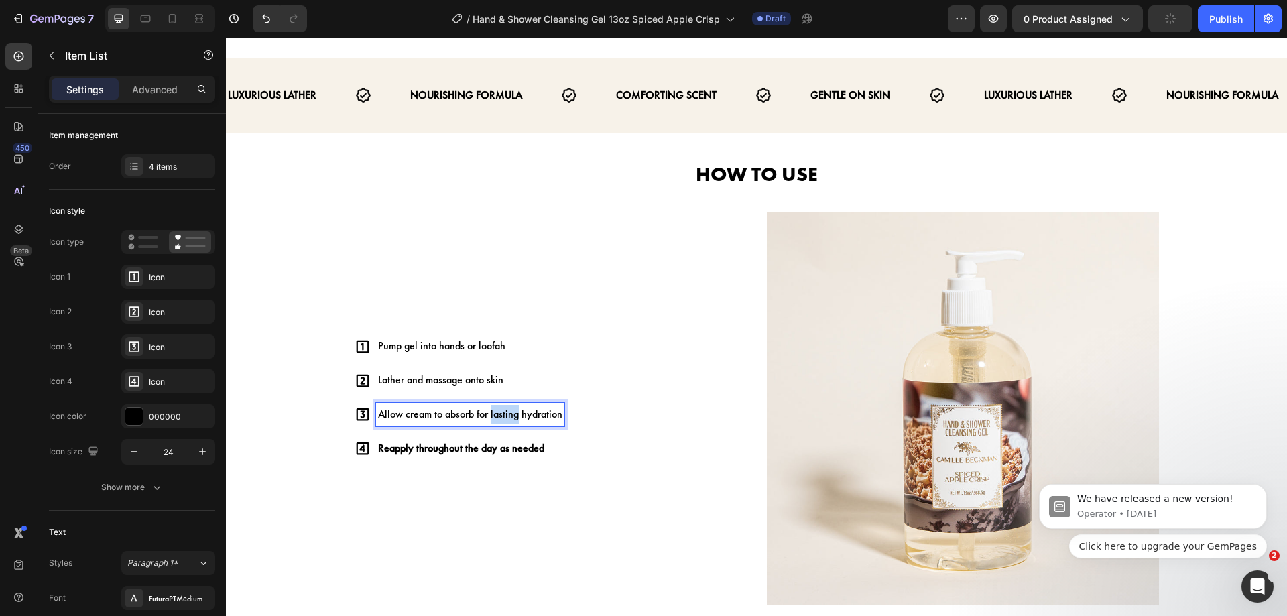
click at [501, 405] on p "Allow cream to absorb for lasting hydration" at bounding box center [470, 414] width 184 height 19
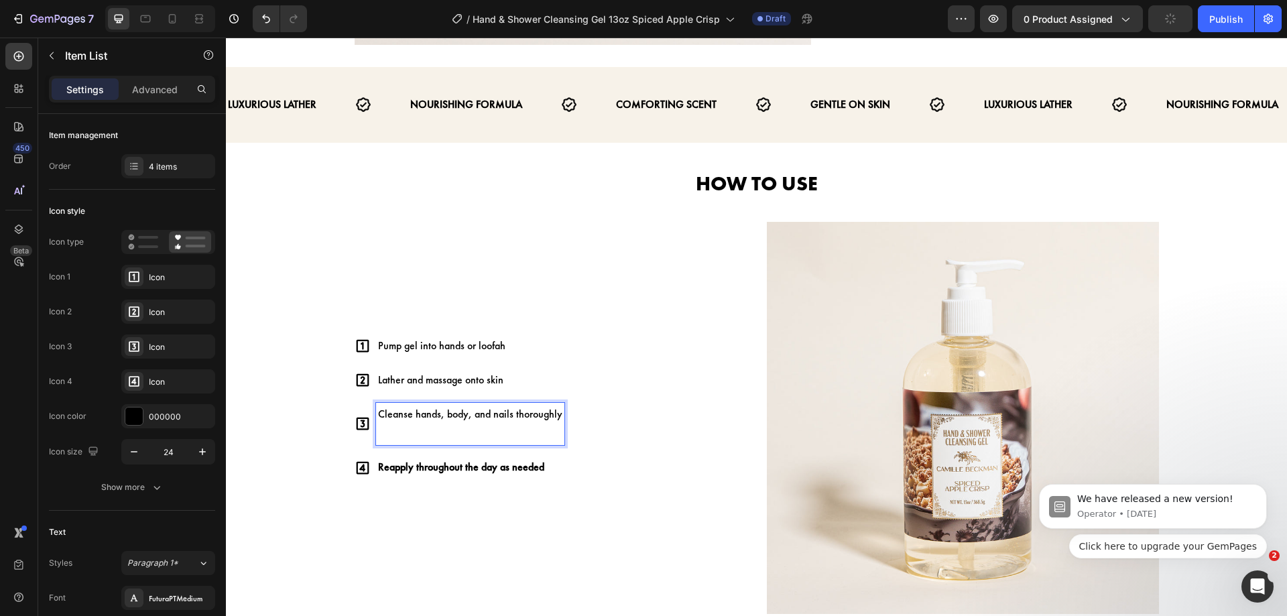
click at [501, 405] on p "Cleanse hands, body, and nails thoroughly" at bounding box center [470, 414] width 184 height 19
click at [472, 424] on p "Rich Text Editor. Editing area: main" at bounding box center [470, 433] width 184 height 19
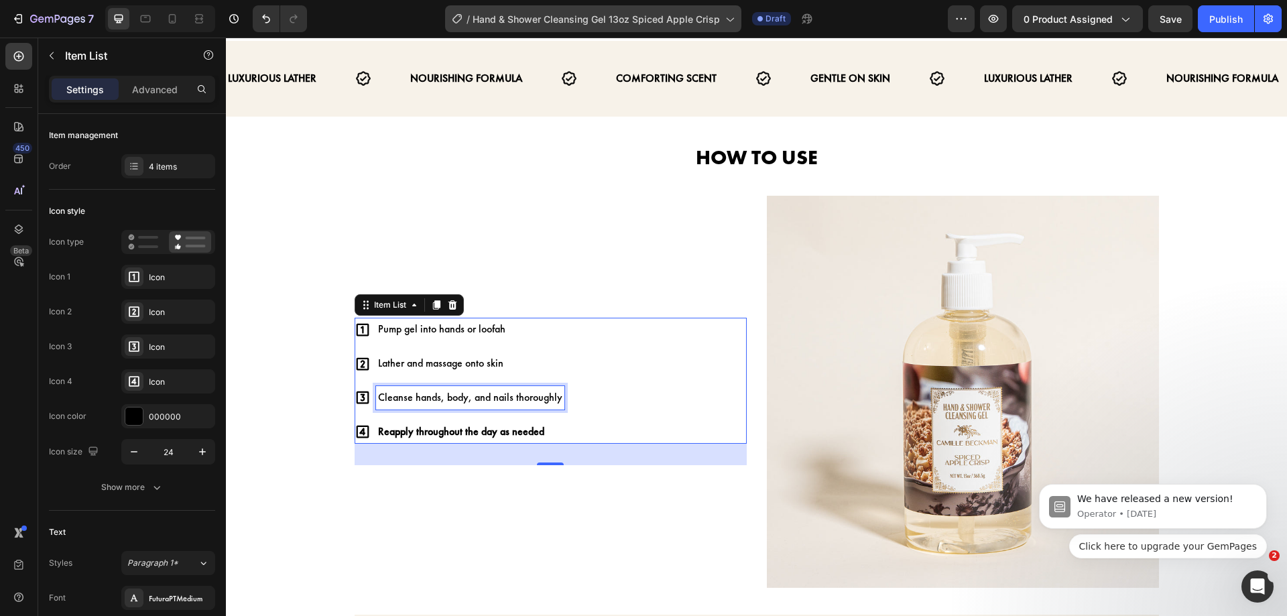
scroll to position [808, 0]
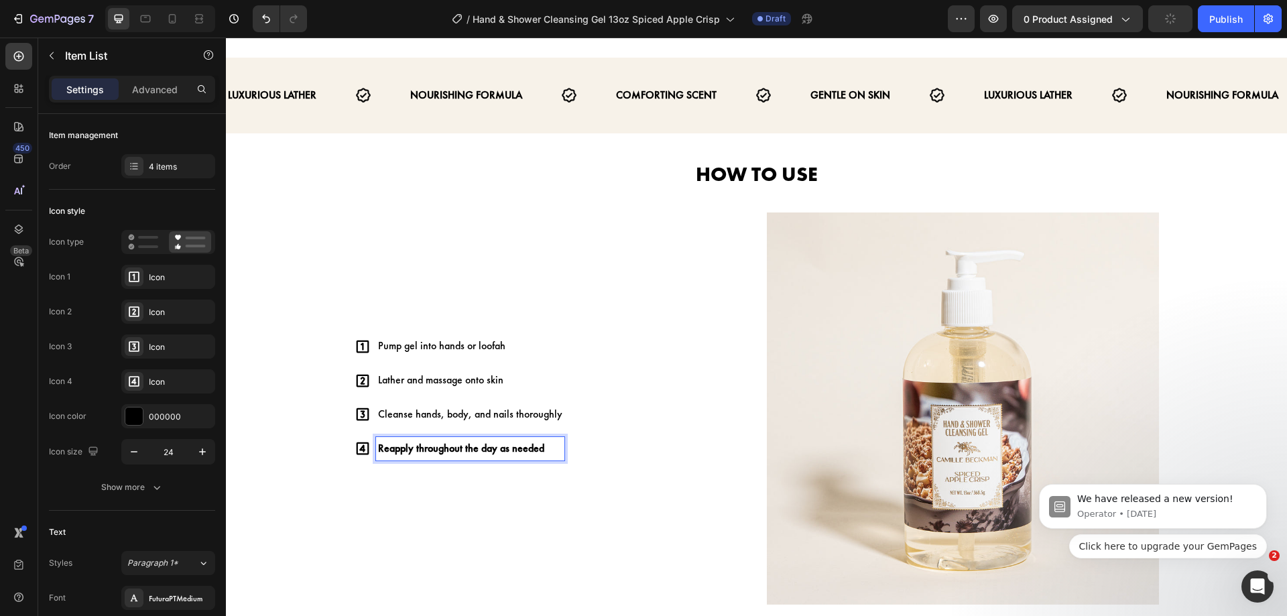
click at [539, 439] on p "Reapply throughout the day as needed" at bounding box center [470, 448] width 184 height 19
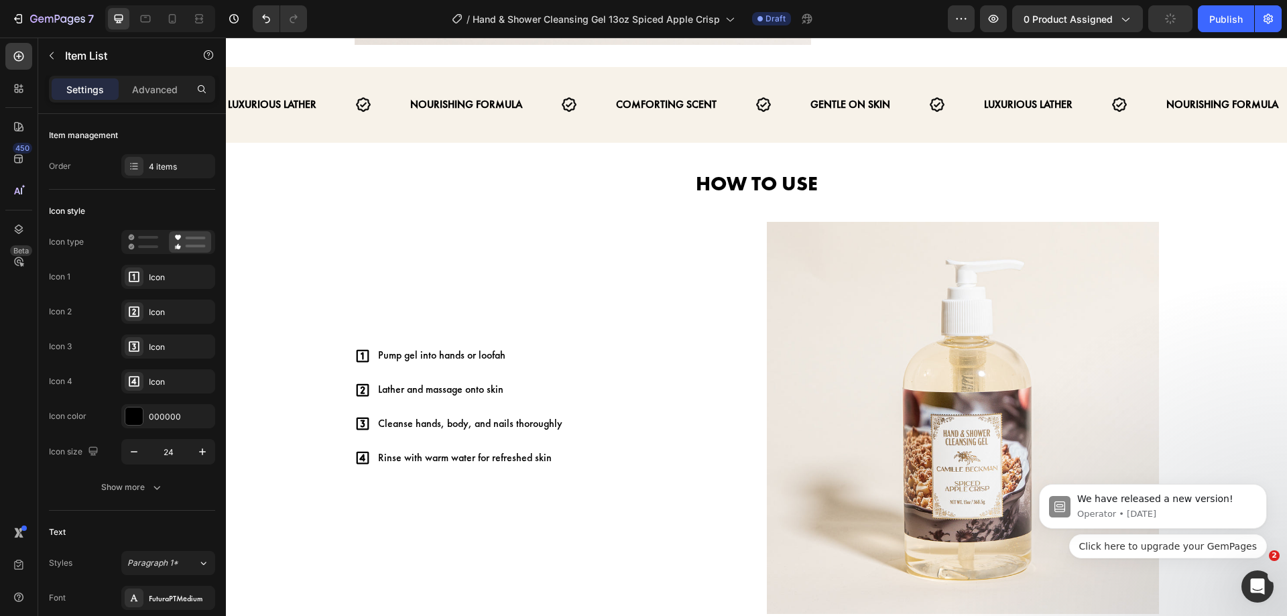
click at [603, 422] on div "Pump gel into hands or loofah Lather and massage onto skin Cleanse hands, body,…" at bounding box center [551, 406] width 392 height 125
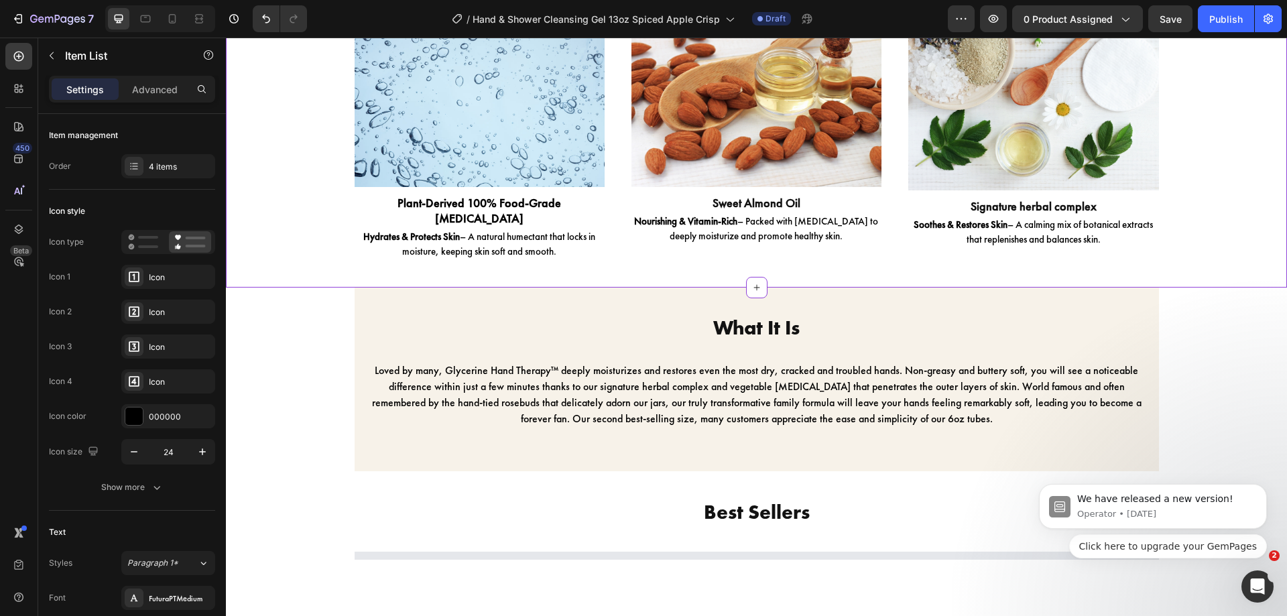
scroll to position [1667, 0]
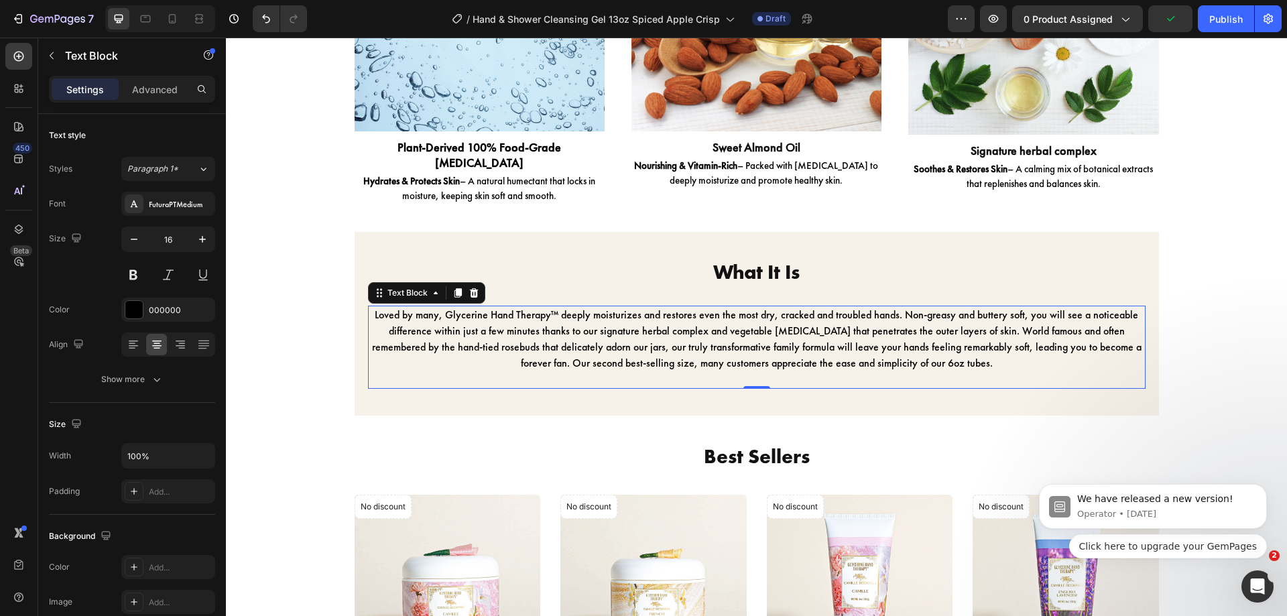
click at [639, 315] on p "Loved by many, Glycerine Hand Therapy™ deeply moisturizes and restores even the…" at bounding box center [756, 339] width 775 height 64
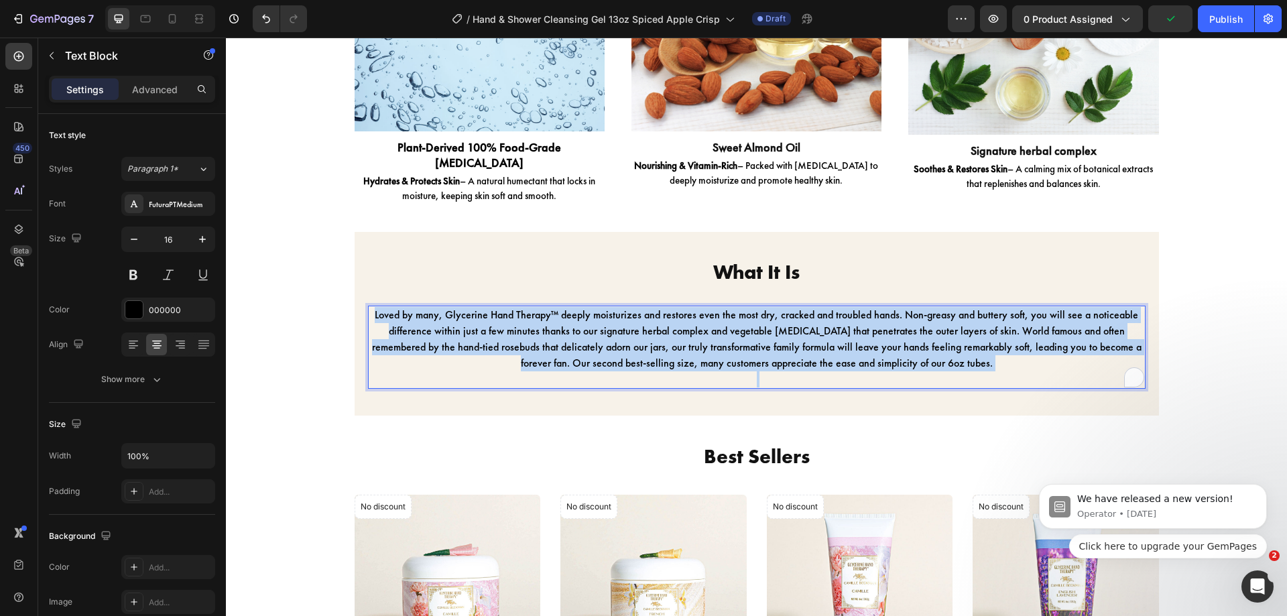
click at [639, 315] on p "Loved by many, Glycerine Hand Therapy™ deeply moisturizes and restores even the…" at bounding box center [756, 339] width 775 height 64
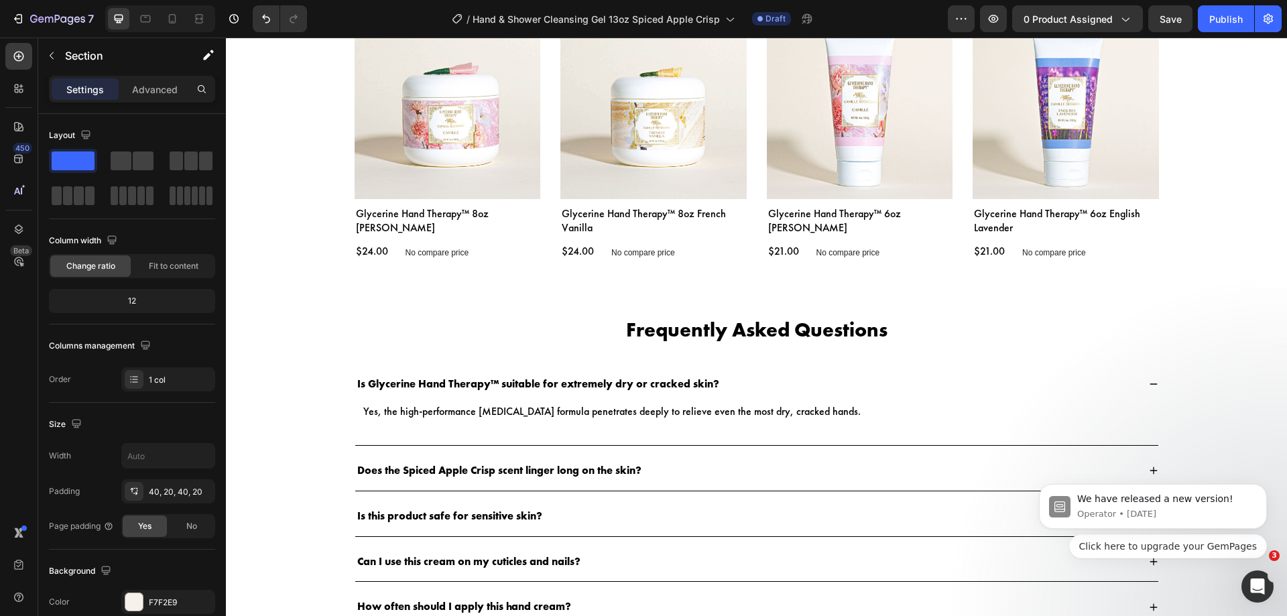
scroll to position [2094, 0]
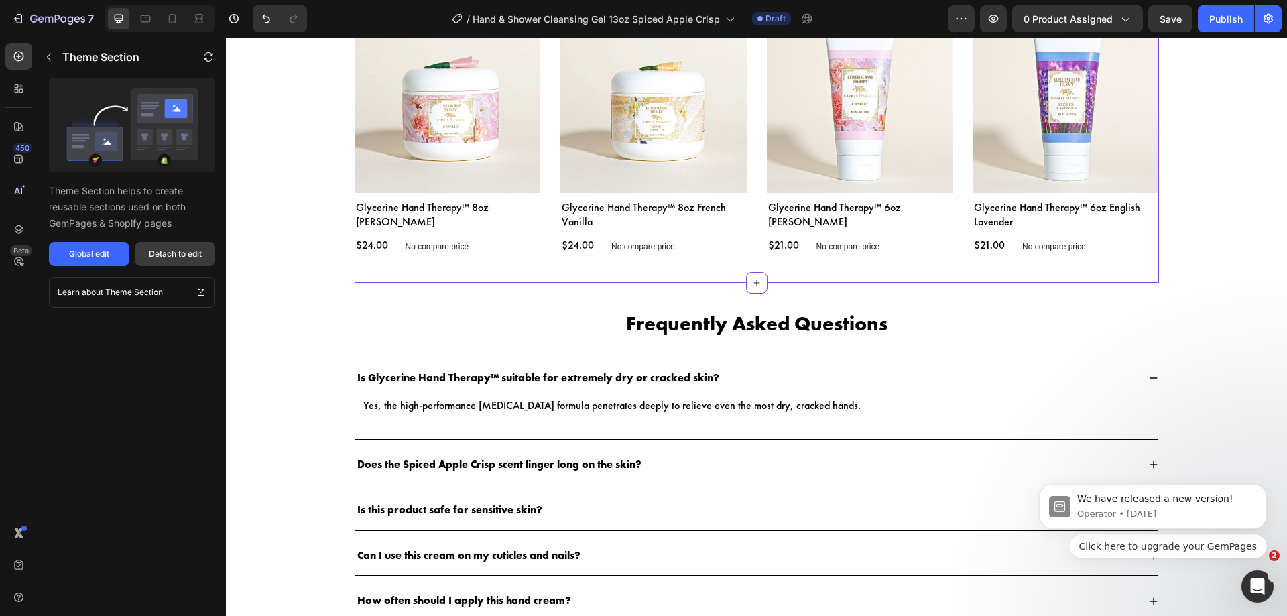
click at [198, 265] on button "Detach to edit" at bounding box center [175, 254] width 80 height 24
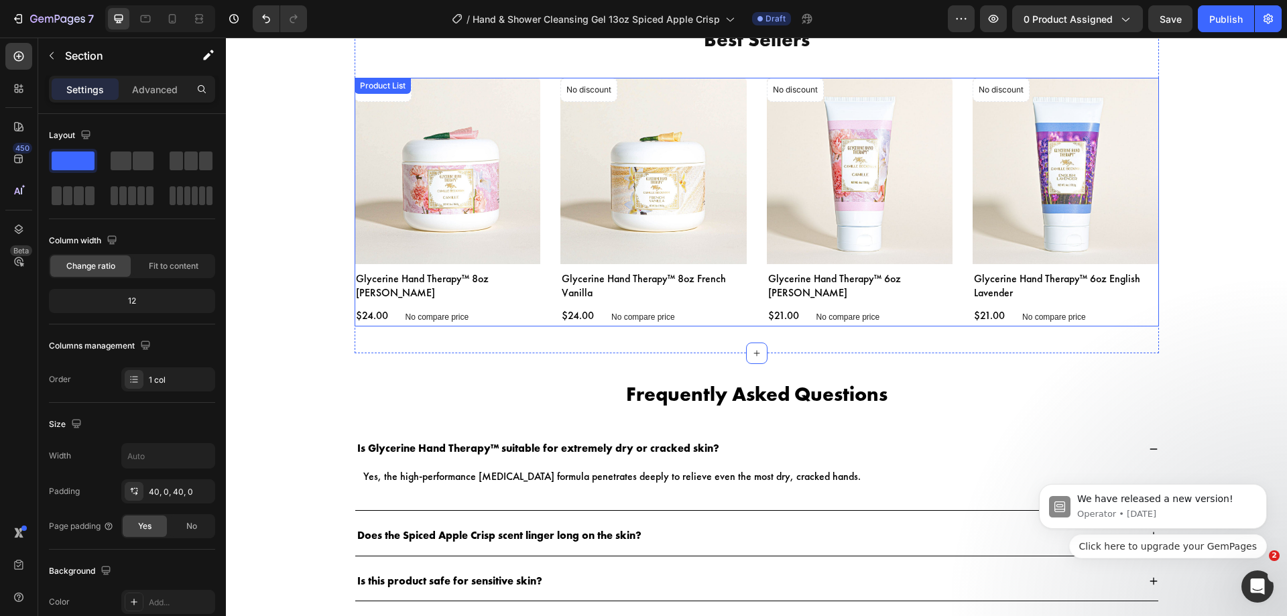
scroll to position [1824, 0]
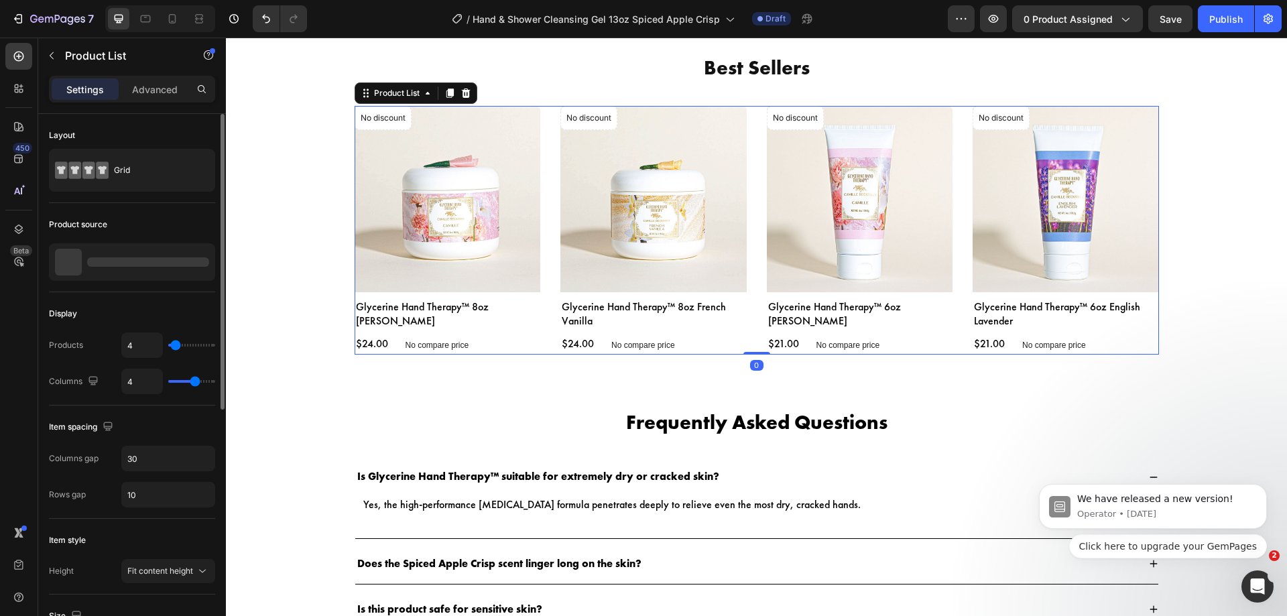
click at [195, 256] on div at bounding box center [132, 262] width 166 height 38
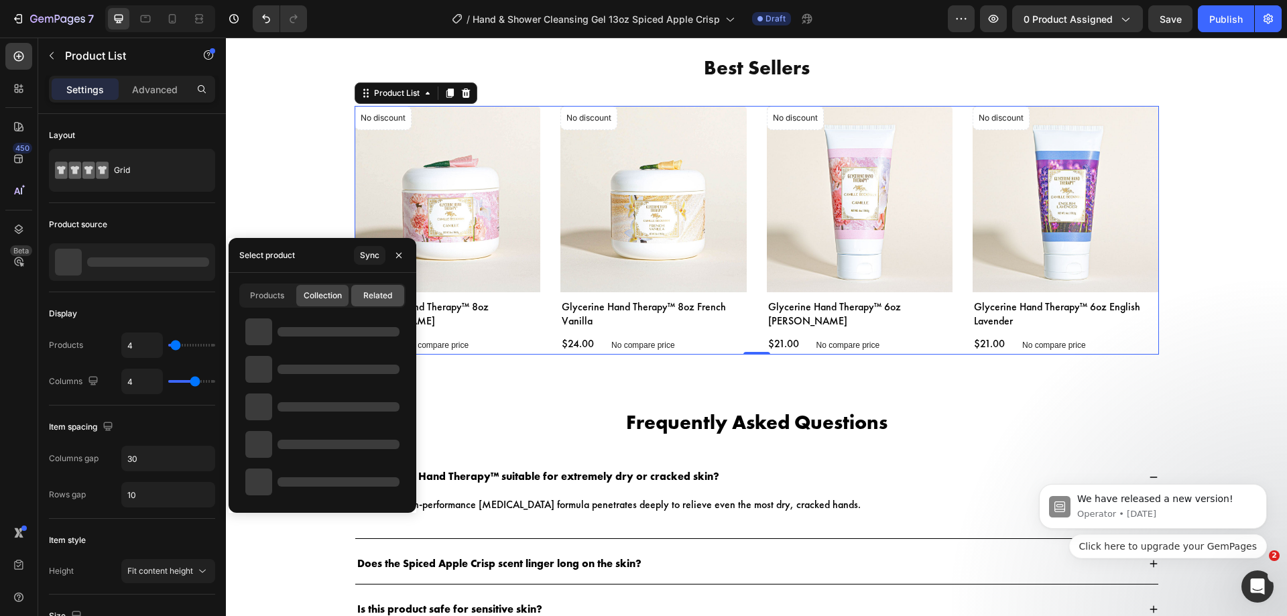
click at [385, 299] on span "Related" at bounding box center [377, 296] width 29 height 12
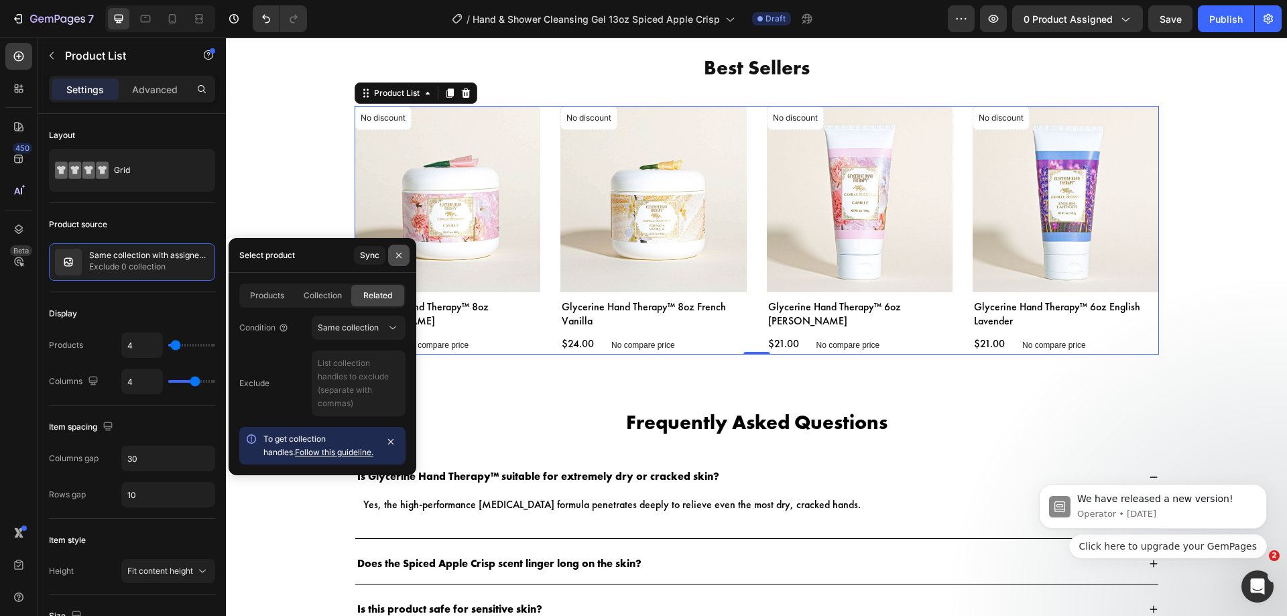
click at [398, 252] on icon "button" at bounding box center [398, 255] width 11 height 11
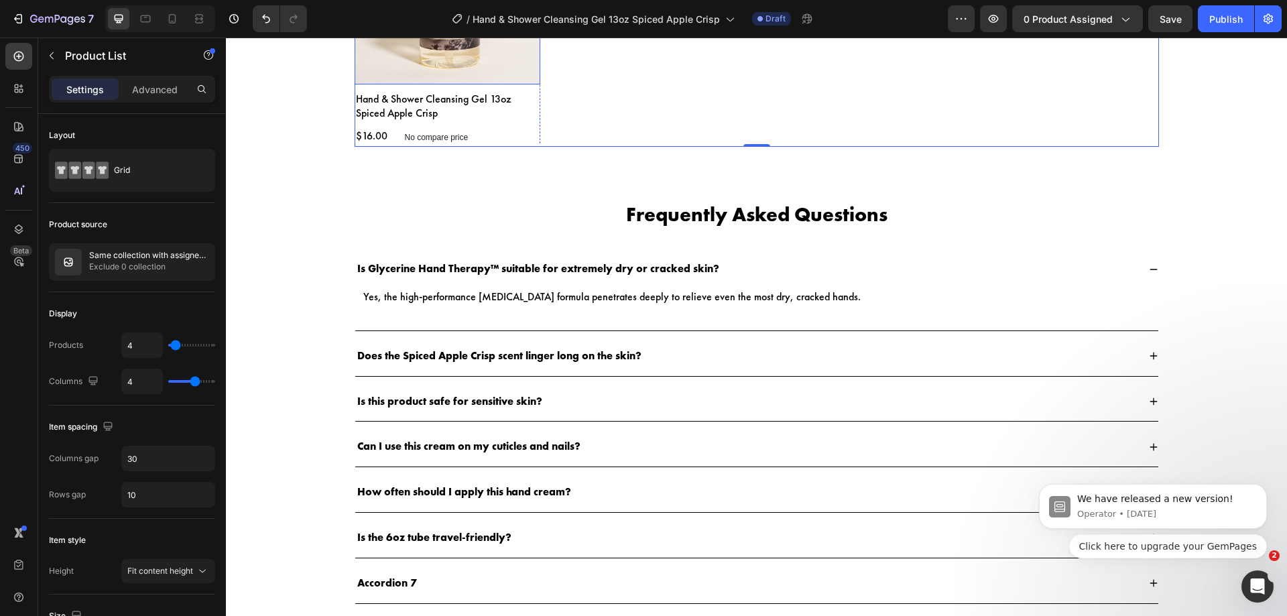
scroll to position [2045, 0]
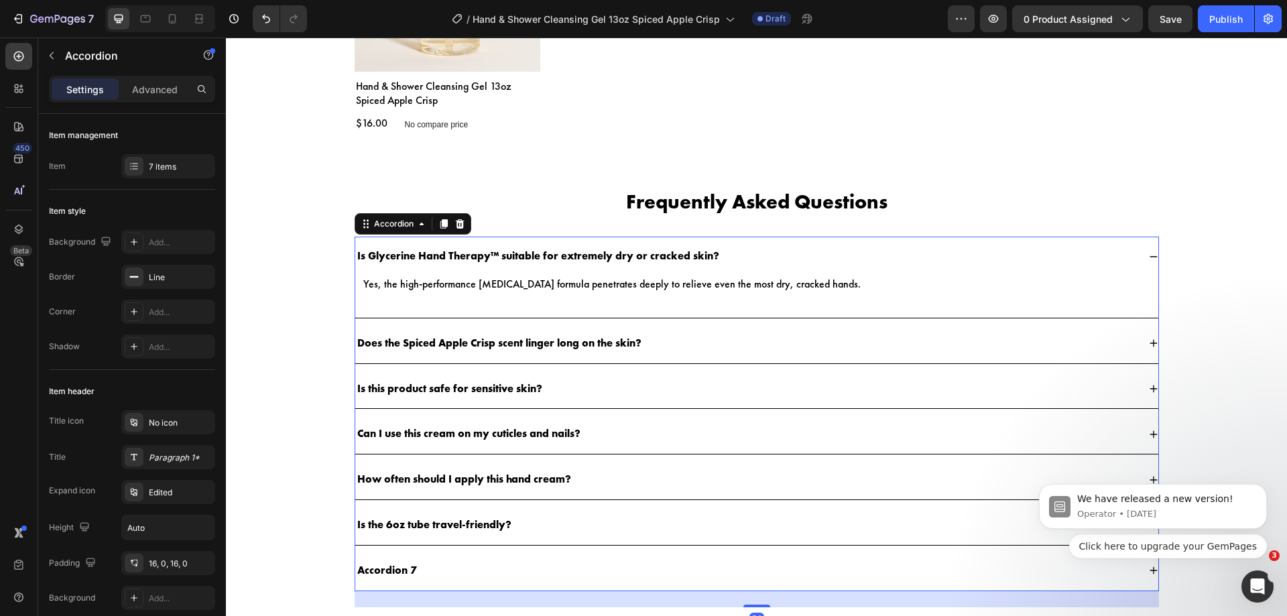
click at [543, 250] on p "Is Glycerine Hand Therapy™ suitable for extremely dry or cracked skin?" at bounding box center [538, 256] width 362 height 14
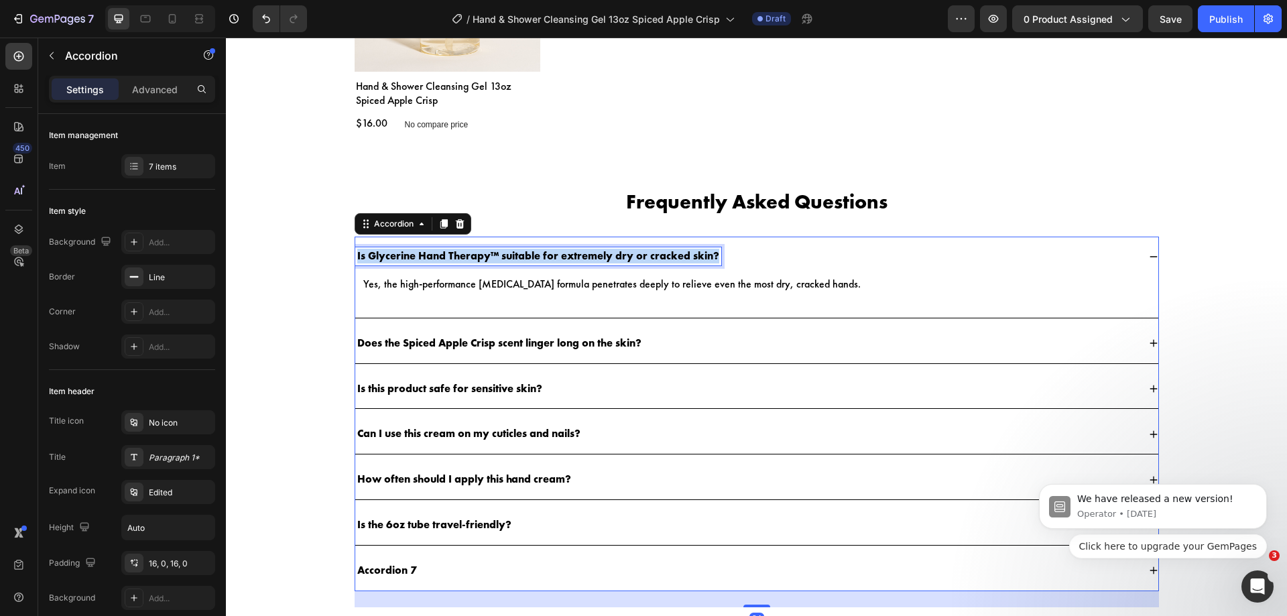
click at [543, 250] on p "Is Glycerine Hand Therapy™ suitable for extremely dry or cracked skin?" at bounding box center [538, 256] width 362 height 14
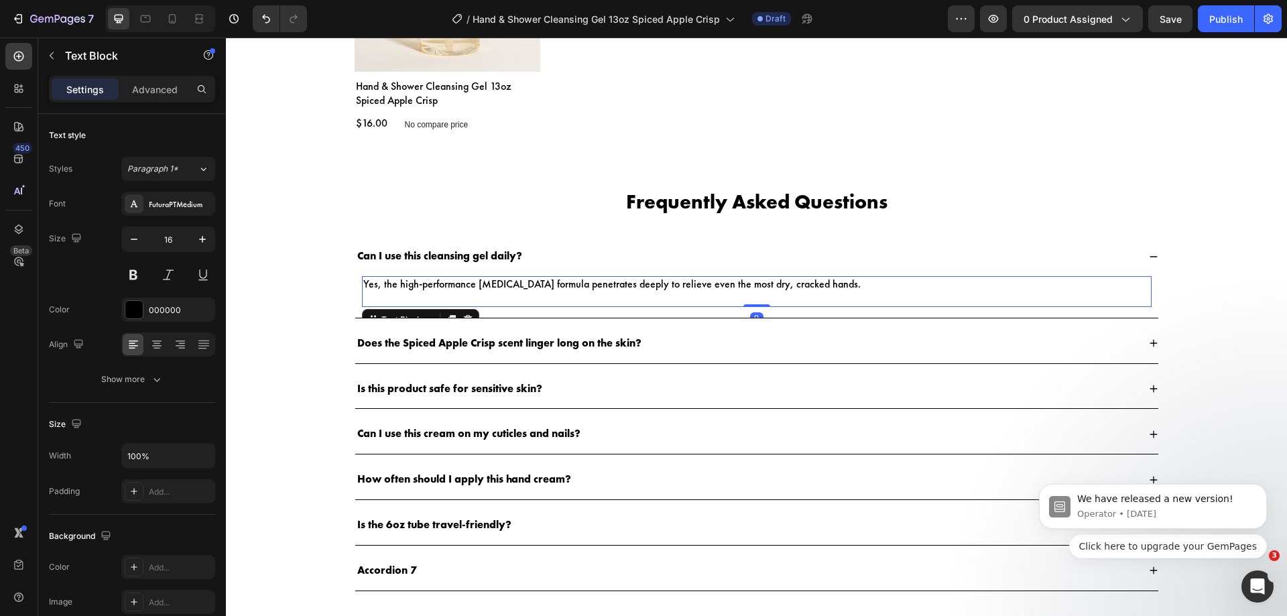
click at [518, 286] on p "Yes, the high-performance glycerin formula penetrates deeply to relieve even th…" at bounding box center [756, 284] width 787 height 14
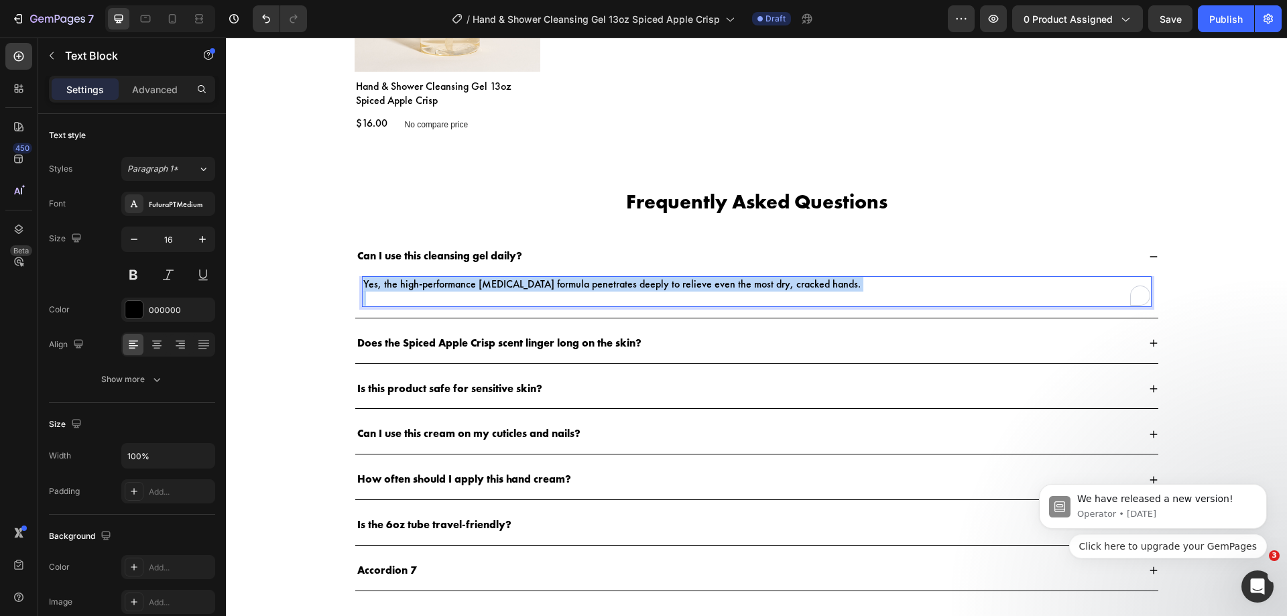
click at [518, 286] on p "Yes, the high-performance glycerin formula penetrates deeply to relieve even th…" at bounding box center [756, 284] width 787 height 14
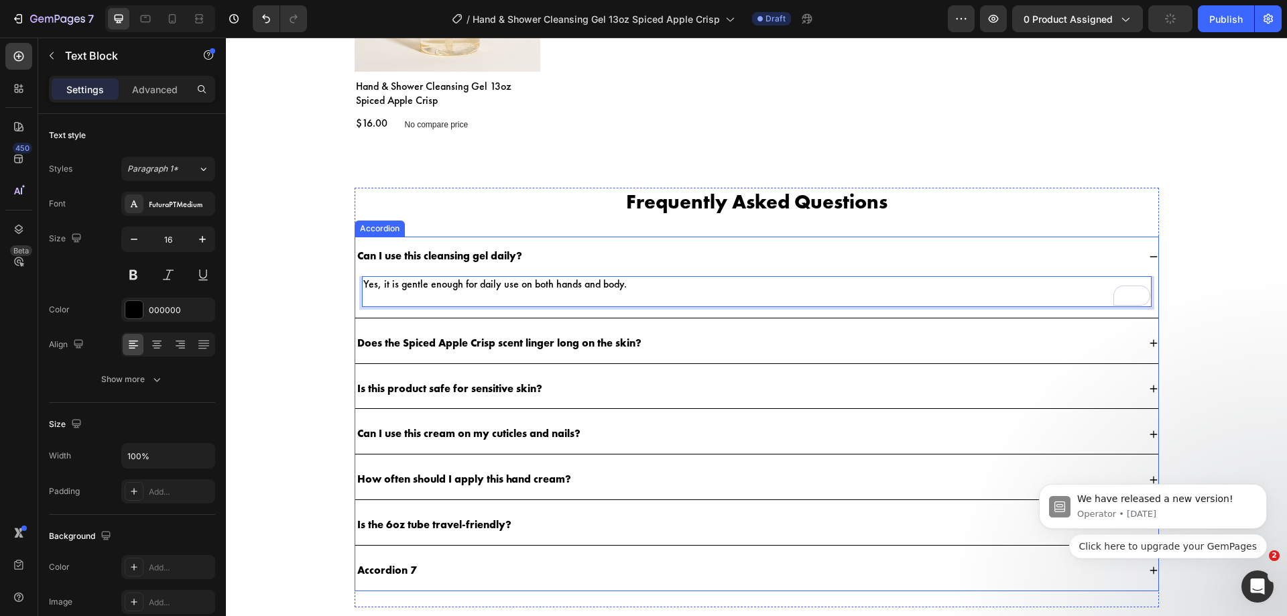
click at [510, 344] on p "Does the Spiced Apple Crisp scent linger long on the skin?" at bounding box center [499, 343] width 284 height 14
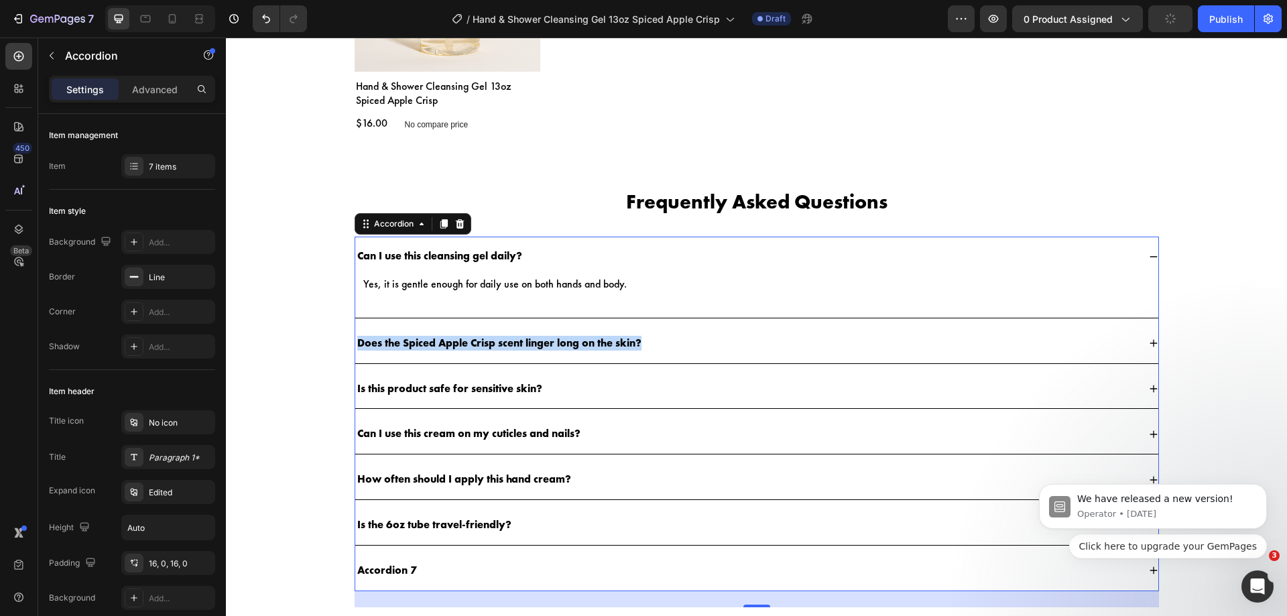
click at [510, 344] on p "Does the Spiced Apple Crisp scent linger long on the skin?" at bounding box center [499, 343] width 284 height 14
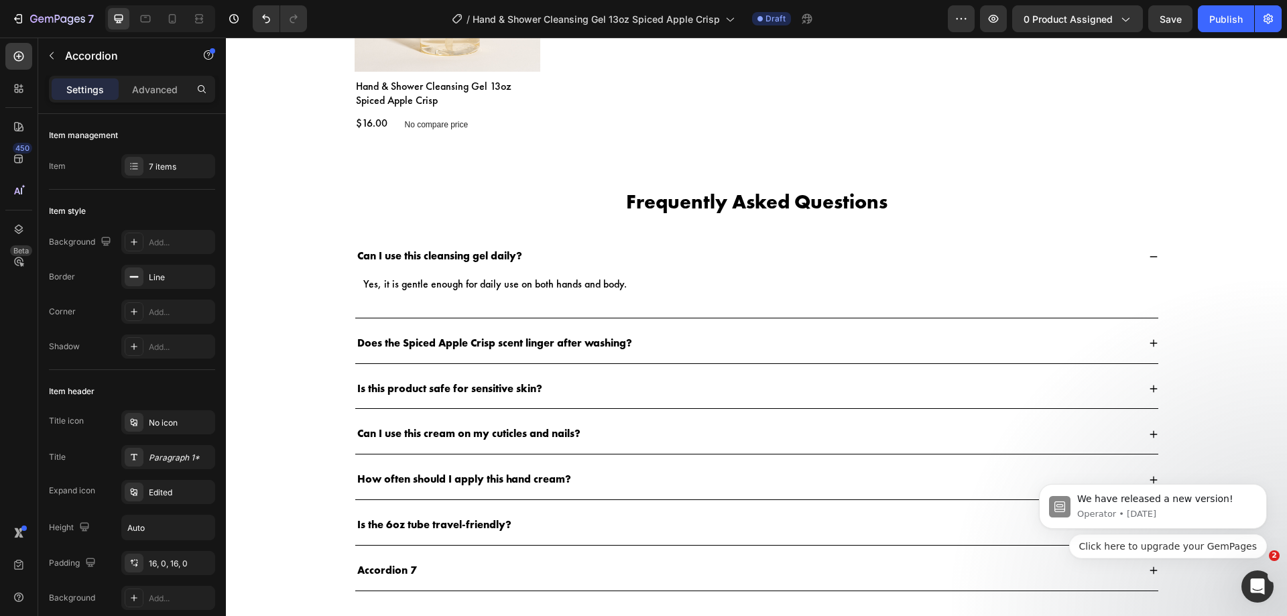
click at [633, 328] on div "Does the Spiced Apple Crisp scent linger after washing?" at bounding box center [756, 344] width 803 height 40
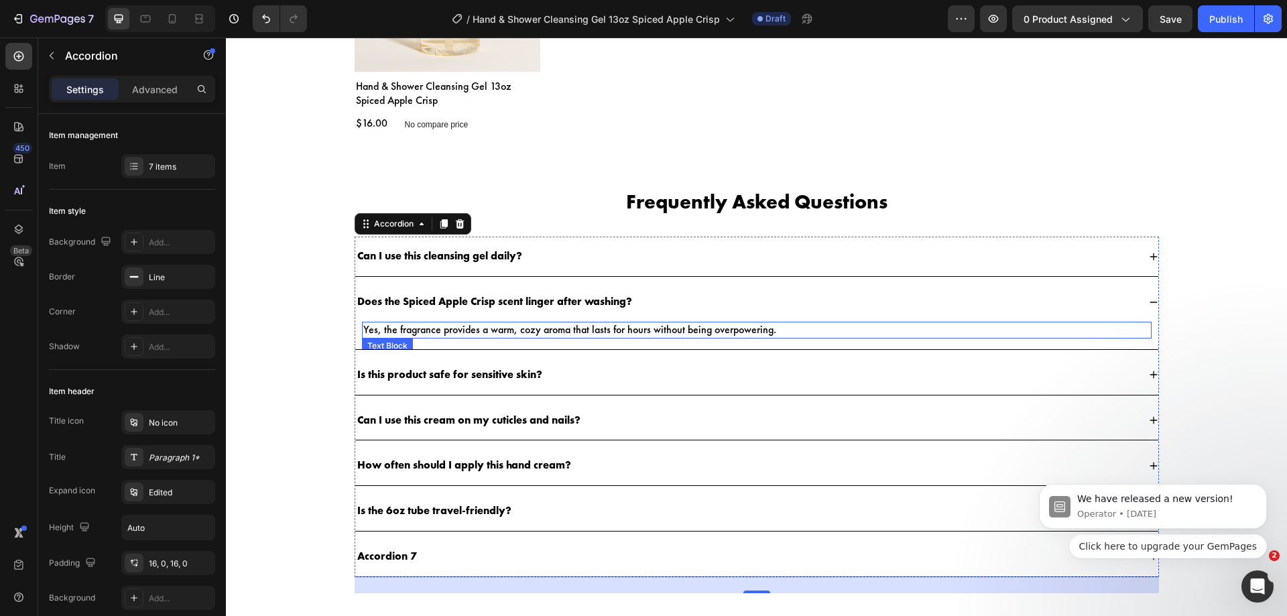
click at [641, 331] on p "Yes, the fragrance provides a warm, cozy aroma that lasts for hours without bei…" at bounding box center [756, 330] width 787 height 14
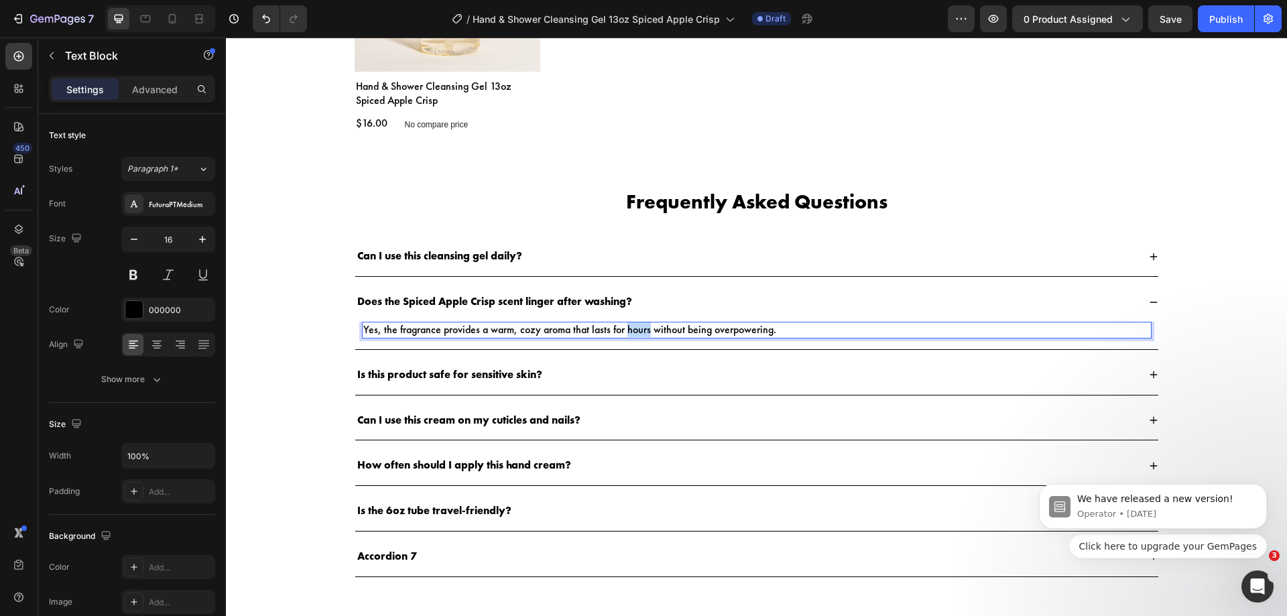
click at [641, 331] on p "Yes, the fragrance provides a warm, cozy aroma that lasts for hours without bei…" at bounding box center [756, 330] width 787 height 14
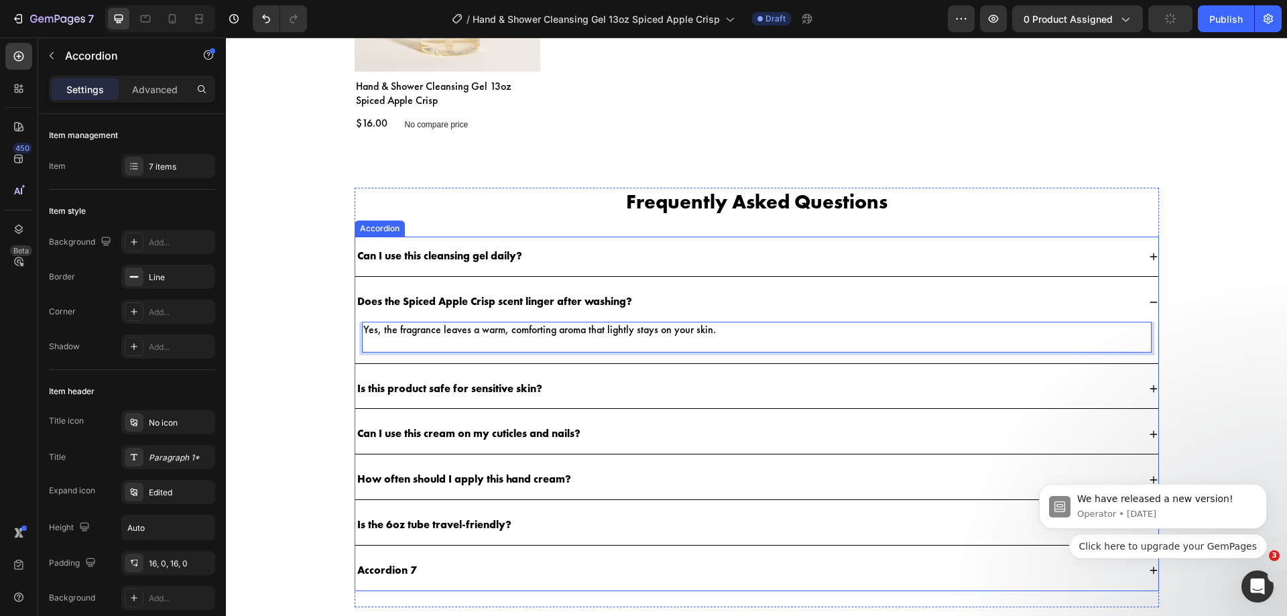
click at [531, 390] on p "Is this product safe for sensitive skin?" at bounding box center [449, 389] width 185 height 14
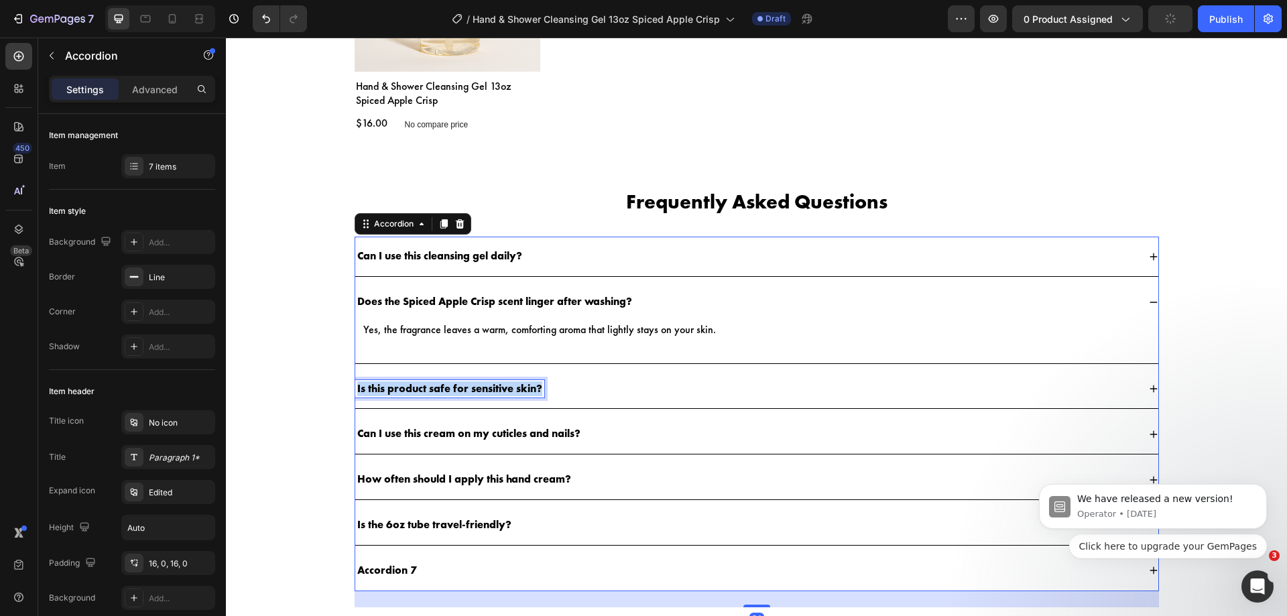
click at [531, 390] on p "Is this product safe for sensitive skin?" at bounding box center [449, 389] width 185 height 14
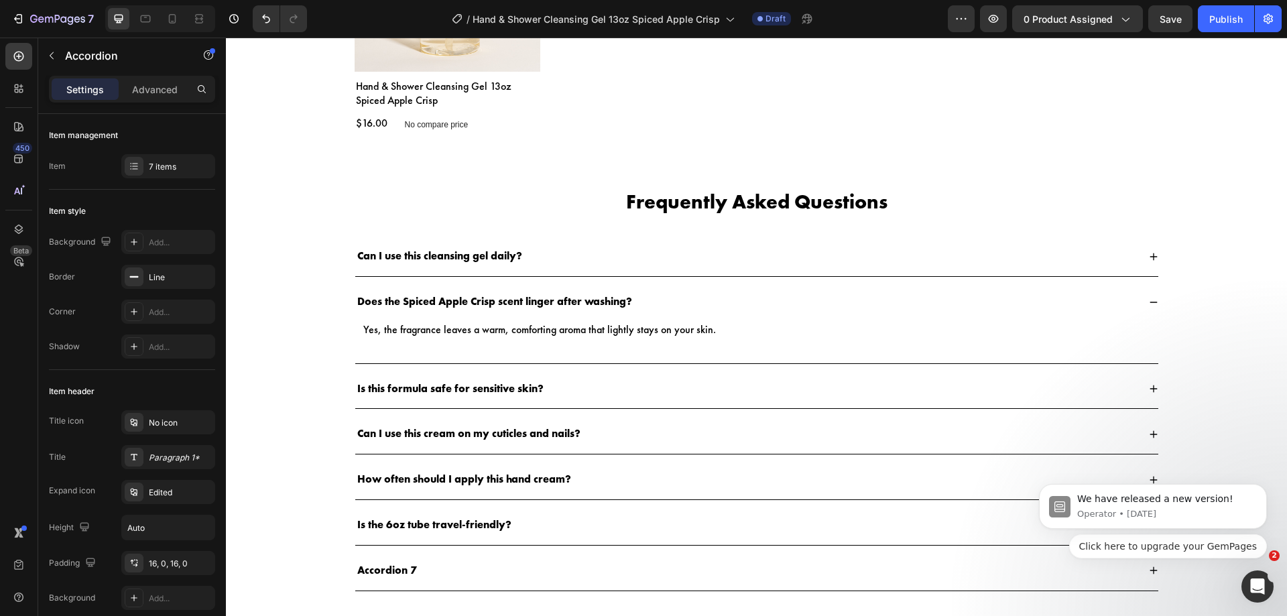
click at [588, 378] on div "Is this formula safe for sensitive skin?" at bounding box center [756, 389] width 803 height 40
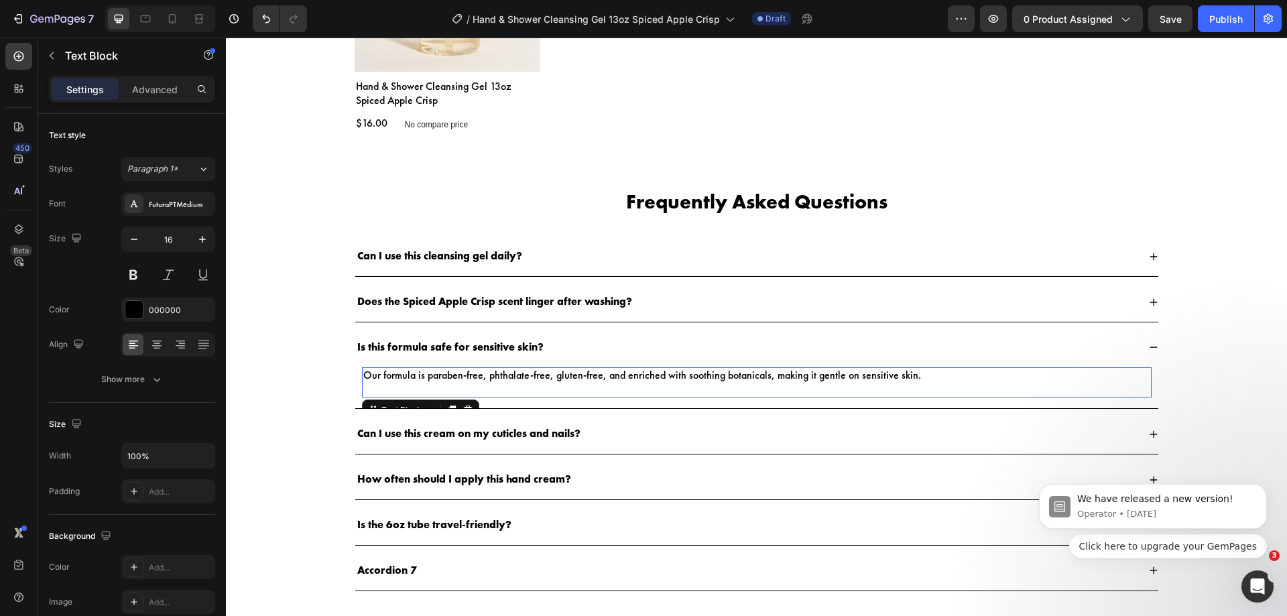
click at [597, 375] on p "Our formula is paraben-free, phthalate-free, gluten-free, and enriched with soo…" at bounding box center [756, 376] width 787 height 14
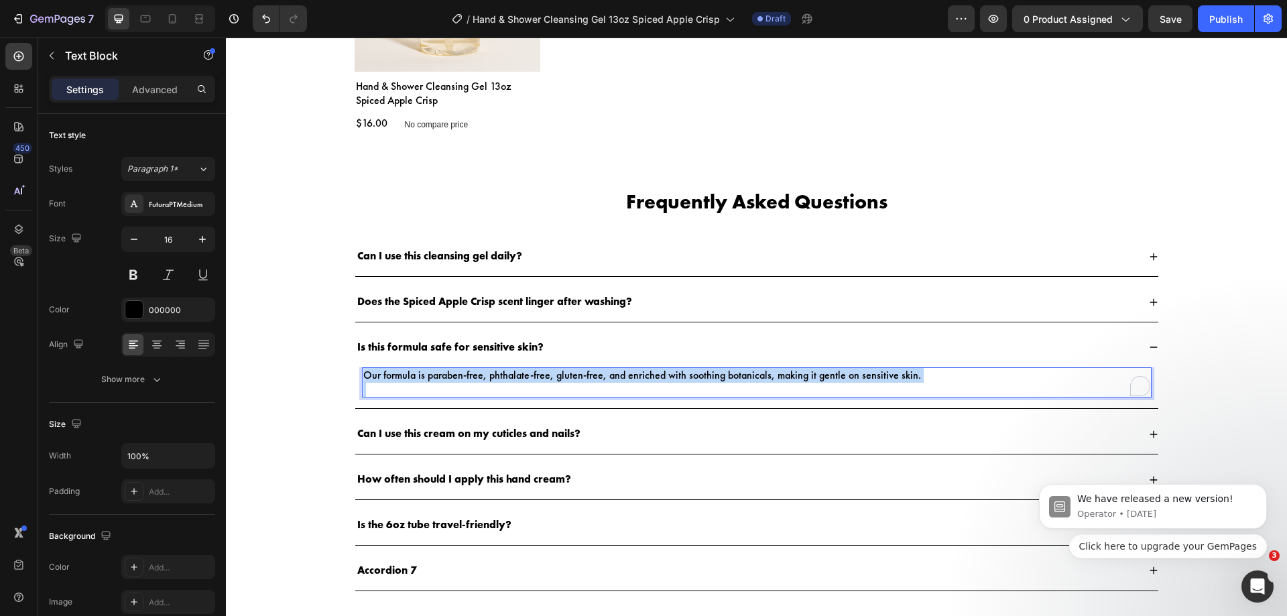
click at [597, 375] on p "Our formula is paraben-free, phthalate-free, gluten-free, and enriched with soo…" at bounding box center [756, 376] width 787 height 14
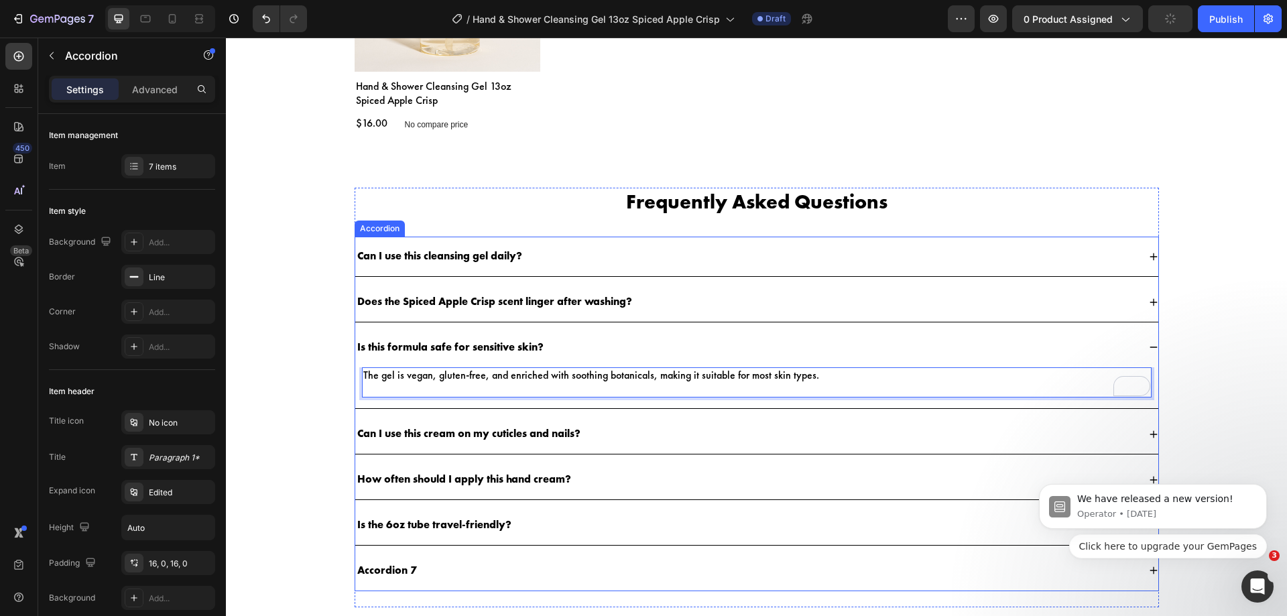
click at [511, 432] on p "Can I use this cream on my cuticles and nails?" at bounding box center [468, 434] width 223 height 14
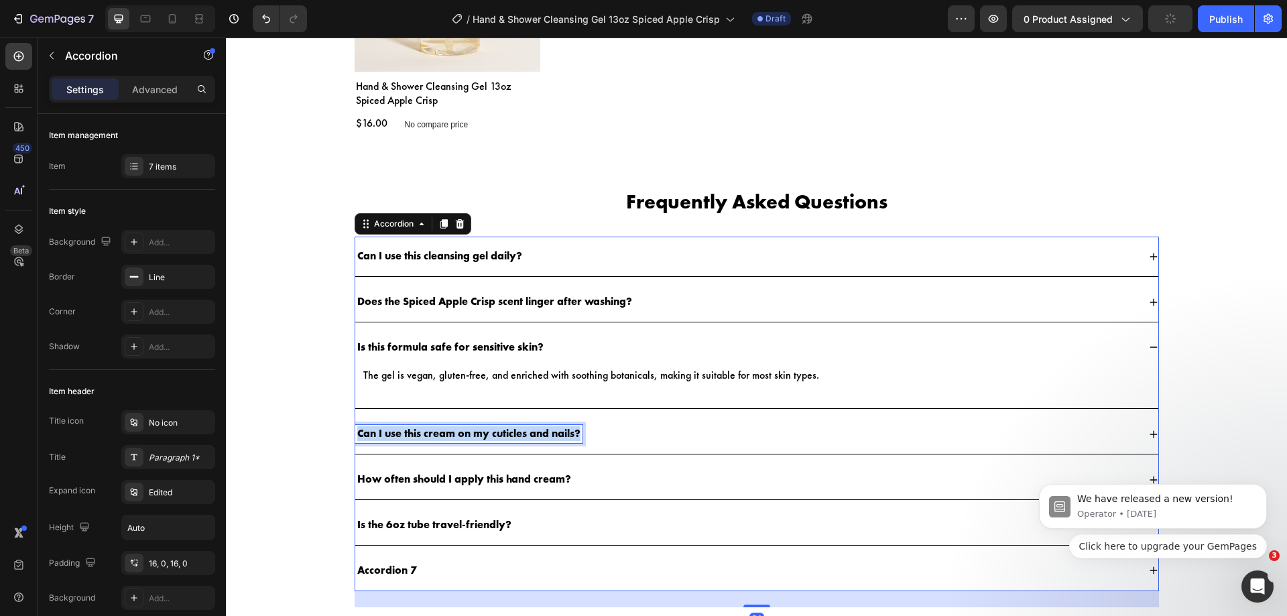
click at [511, 432] on p "Can I use this cream on my cuticles and nails?" at bounding box center [468, 434] width 223 height 14
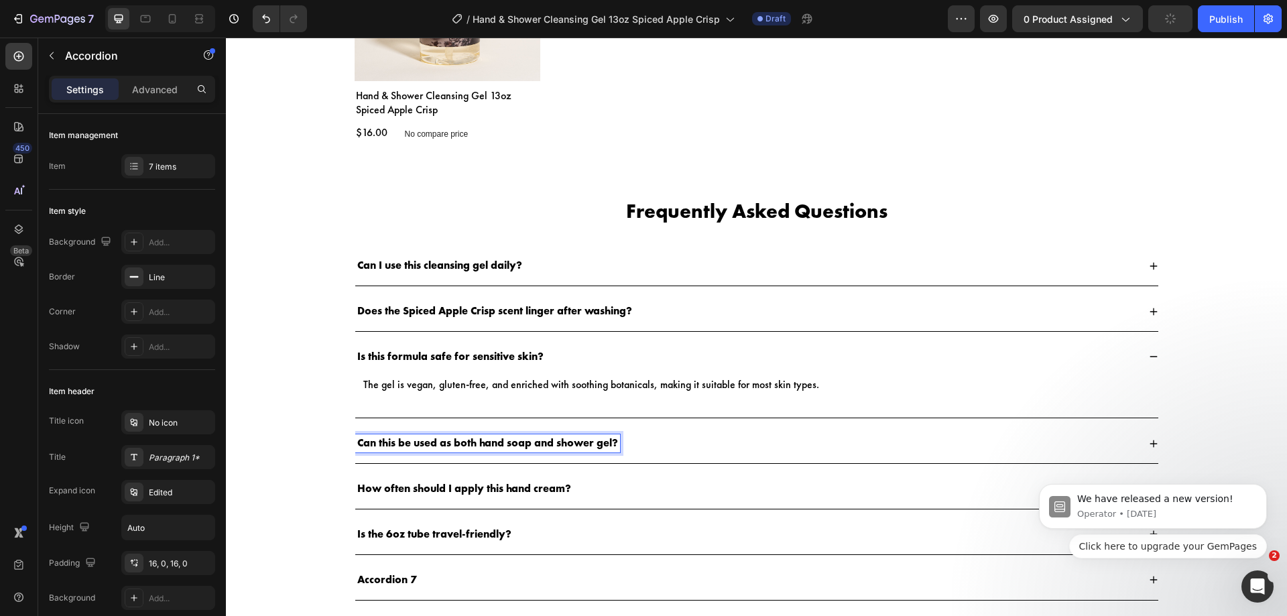
scroll to position [2093, 0]
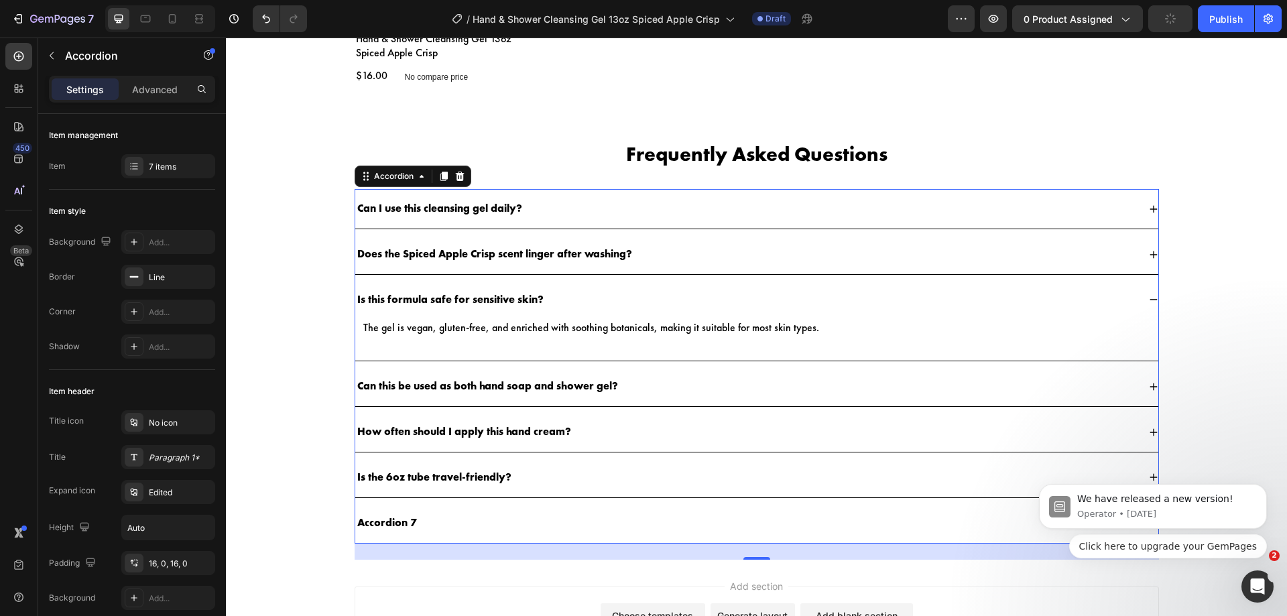
click at [629, 394] on div "Can this be used as both hand soap and shower gel?" at bounding box center [746, 386] width 783 height 18
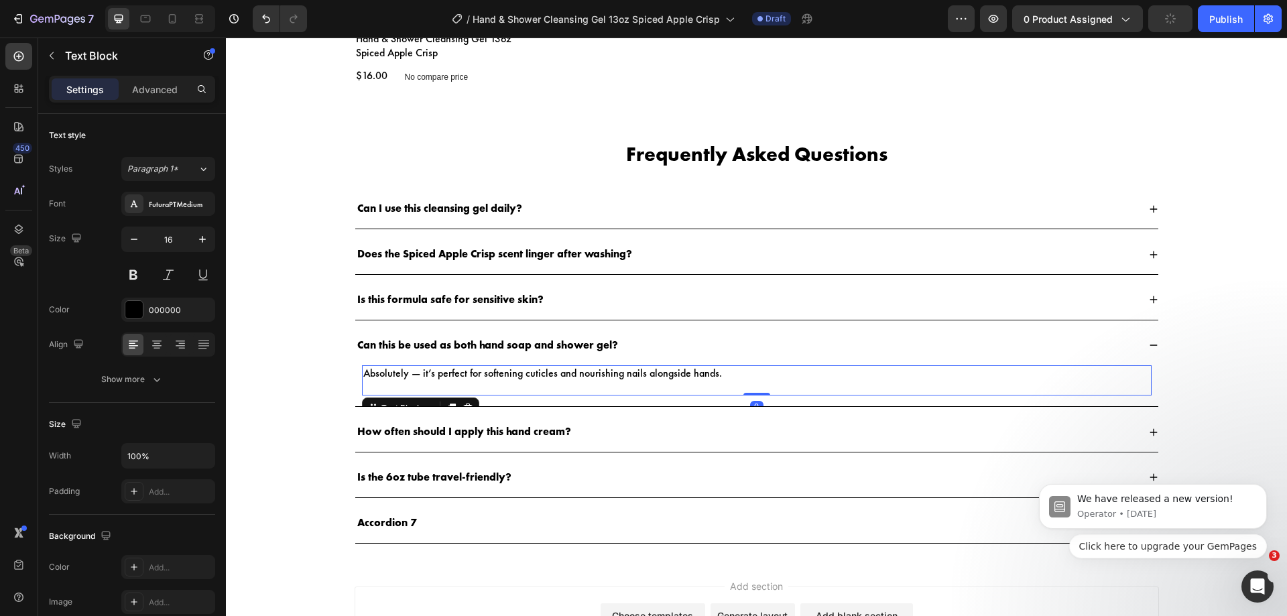
click at [639, 373] on p "Absolutely — it’s perfect for softening cuticles and nourishing nails alongside…" at bounding box center [756, 374] width 787 height 14
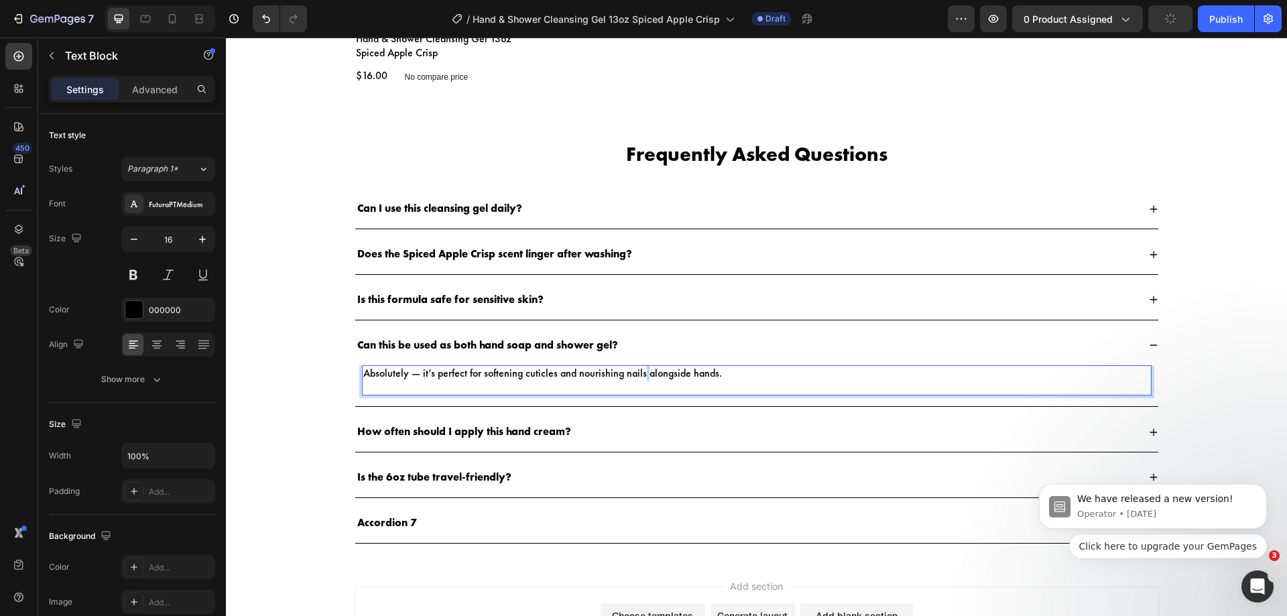
click at [639, 373] on p "Absolutely — it’s perfect for softening cuticles and nourishing nails alongside…" at bounding box center [756, 374] width 787 height 14
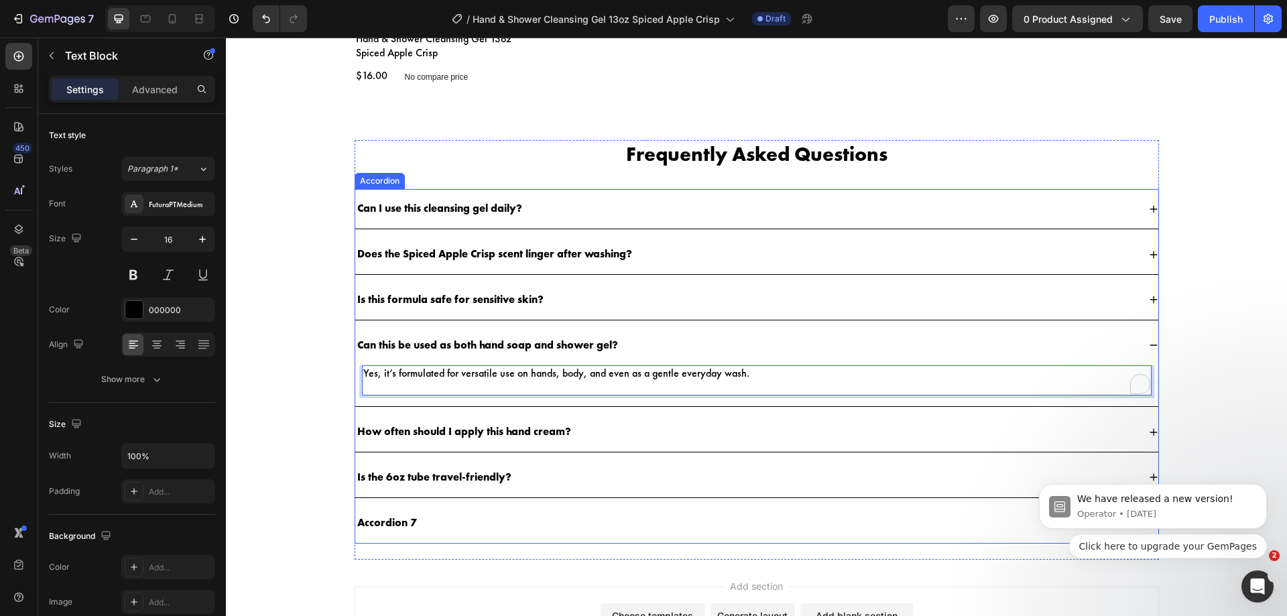
click at [507, 437] on p "How often should I apply this hand cream?" at bounding box center [464, 432] width 214 height 14
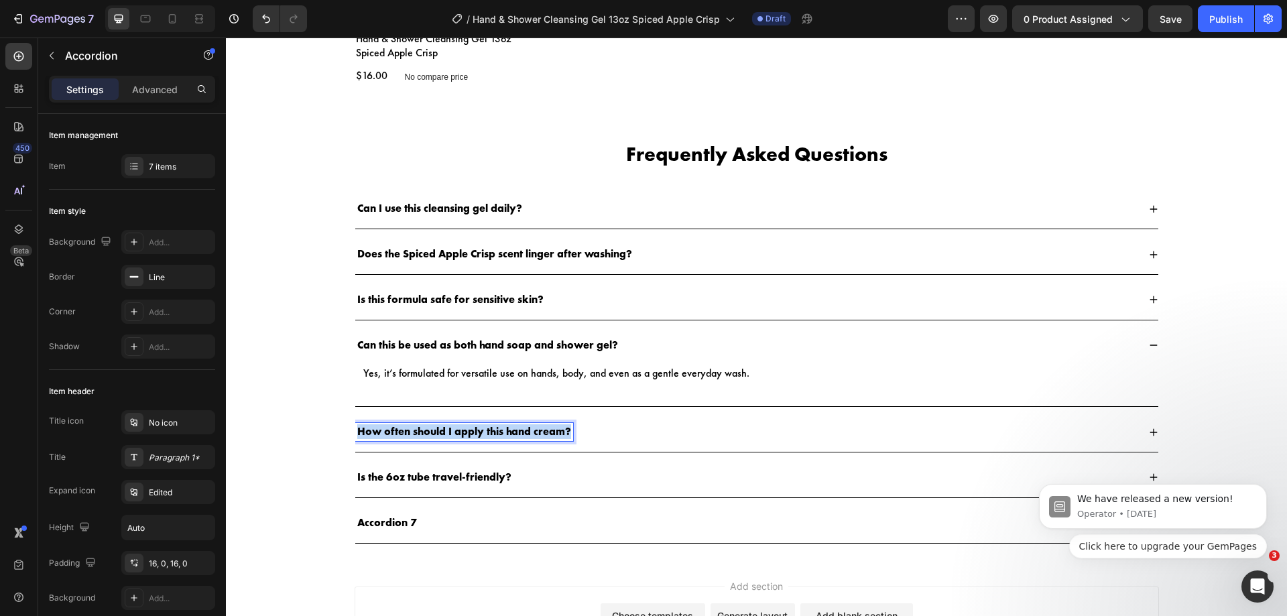
click at [507, 437] on p "How often should I apply this hand cream?" at bounding box center [464, 432] width 214 height 14
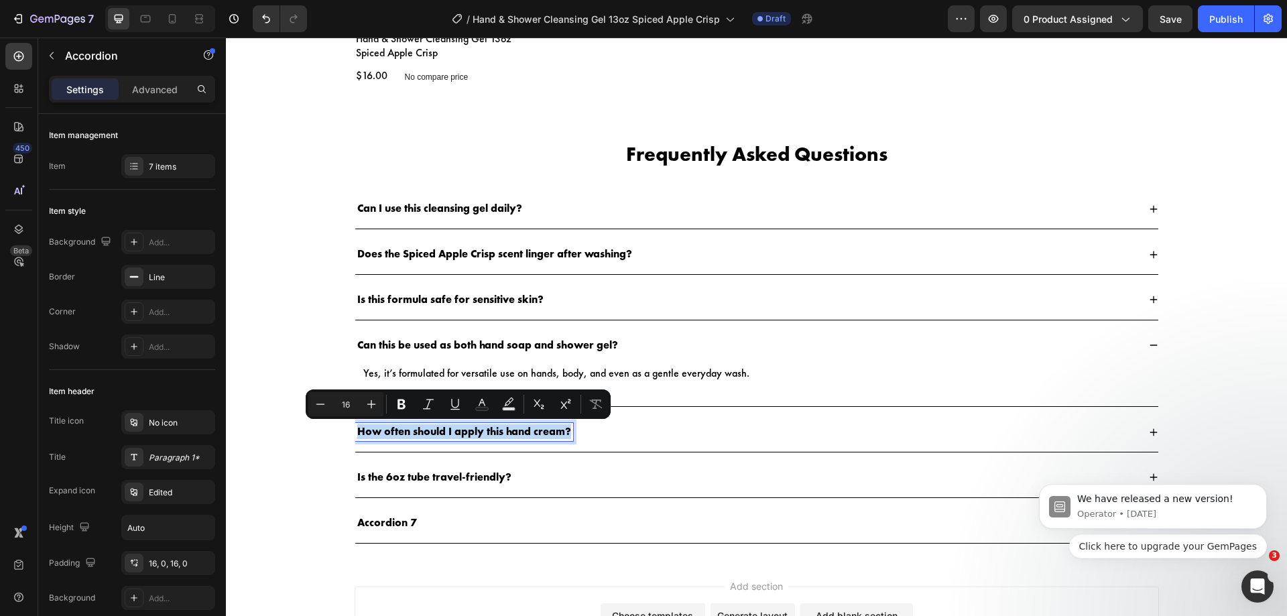
click at [507, 437] on p "How often should I apply this hand cream?" at bounding box center [464, 432] width 214 height 14
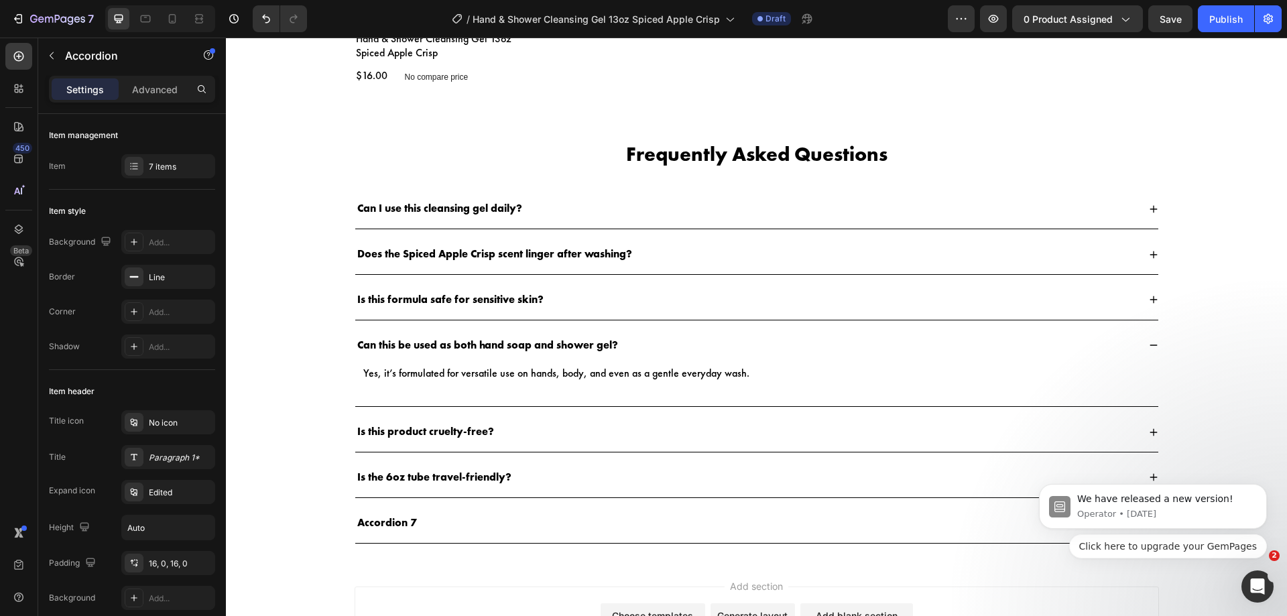
click at [556, 437] on div "Is this product cruelty-free?" at bounding box center [746, 432] width 783 height 18
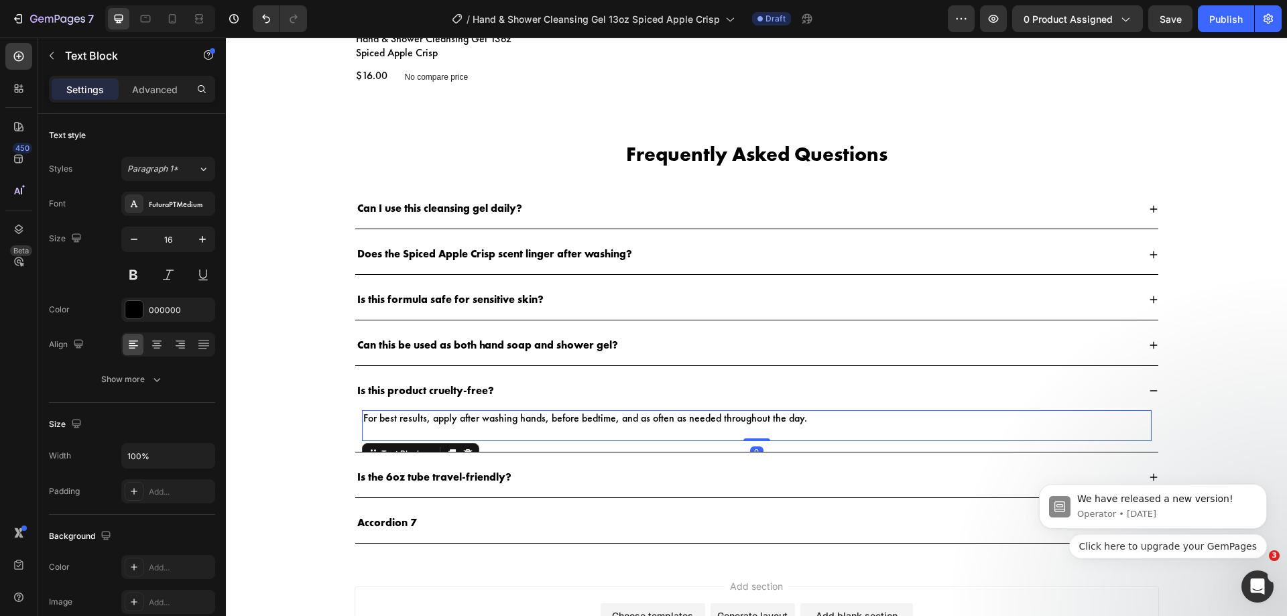
click at [563, 415] on p "For best results, apply after washing hands, before bedtime, and as often as ne…" at bounding box center [756, 419] width 787 height 14
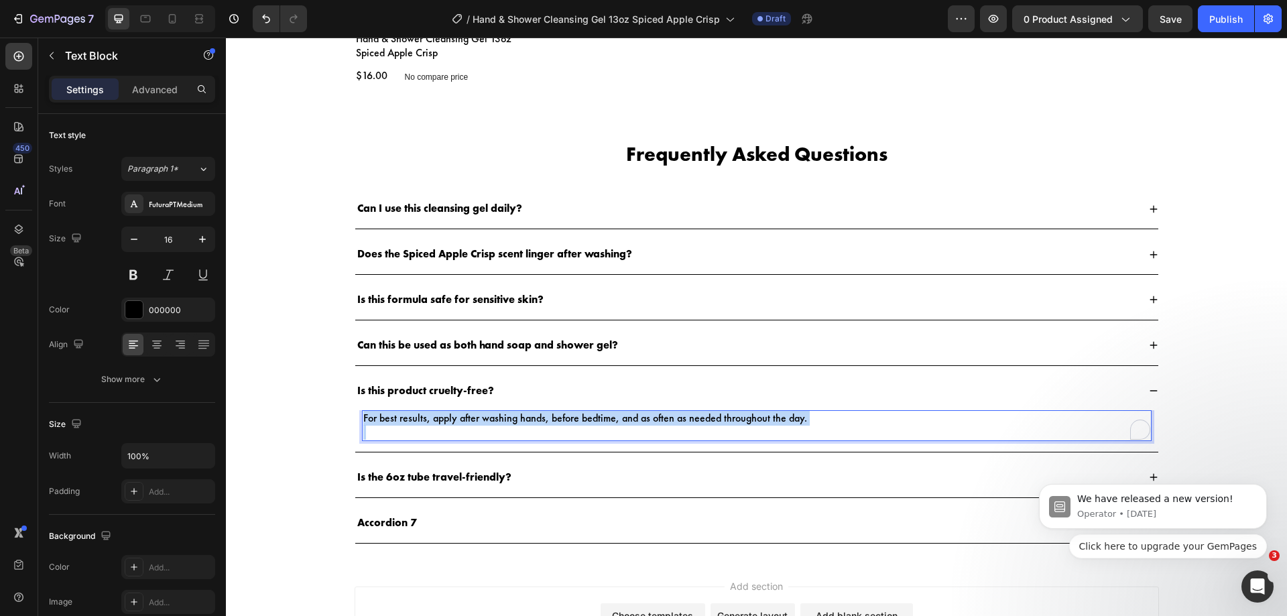
click at [563, 415] on p "For best results, apply after washing hands, before bedtime, and as often as ne…" at bounding box center [756, 419] width 787 height 14
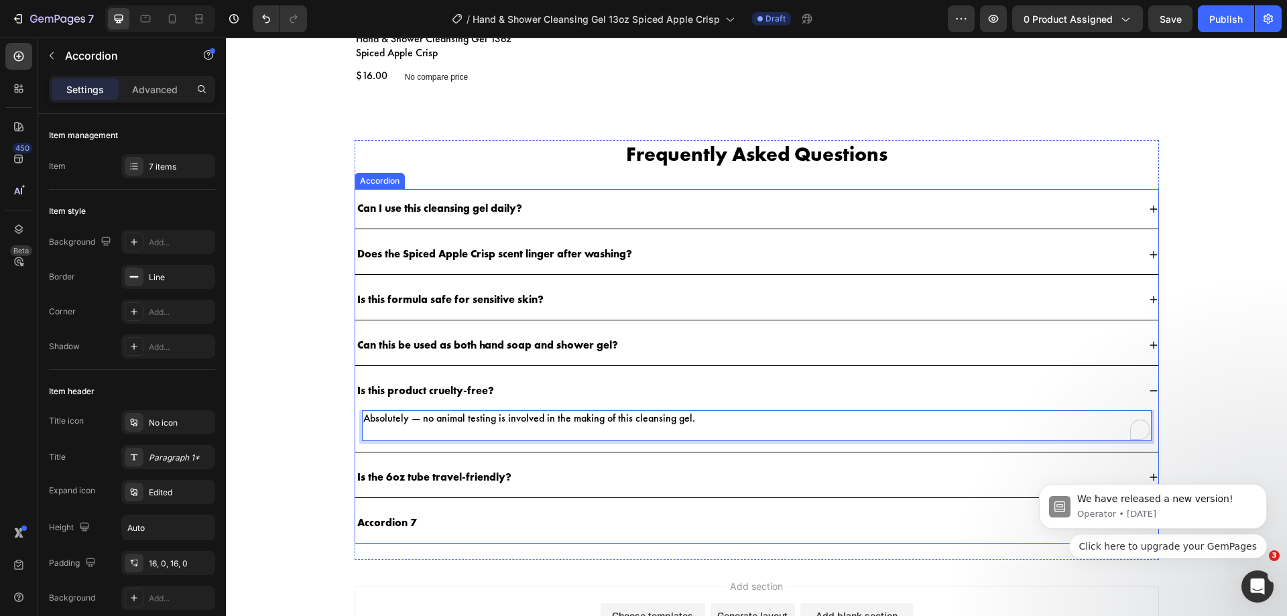
click at [482, 479] on p "Is the 6oz tube travel-friendly?" at bounding box center [434, 478] width 154 height 14
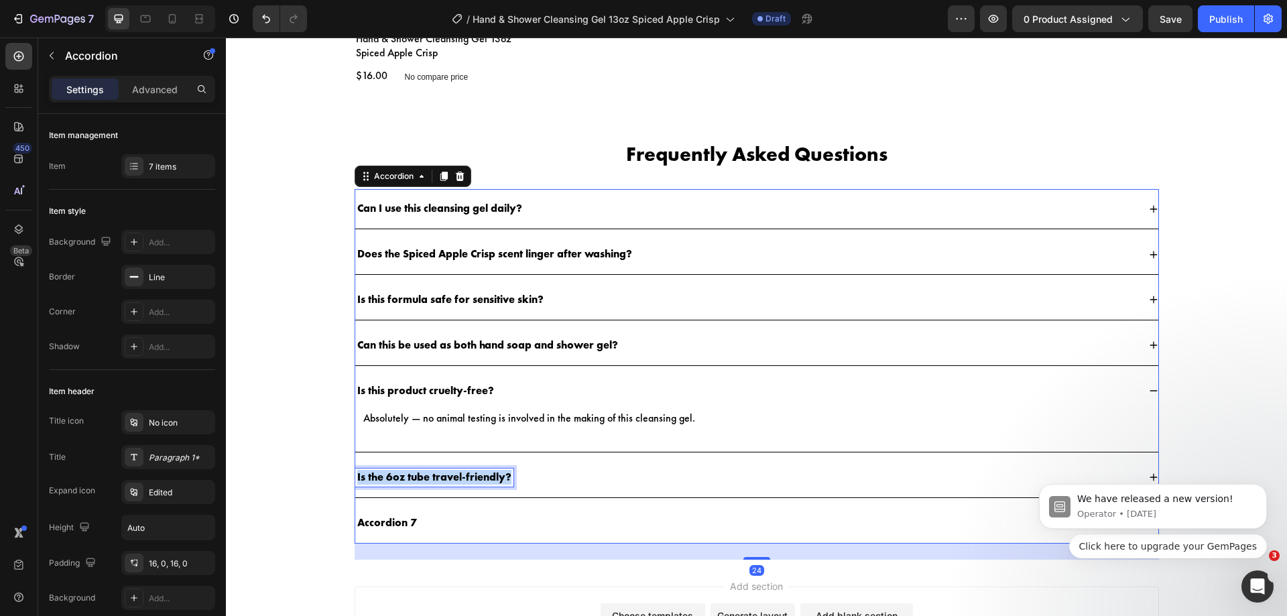
click at [482, 479] on p "Is the 6oz tube travel-friendly?" at bounding box center [434, 478] width 154 height 14
click at [683, 466] on div "What makes this formula different from regular body washes?" at bounding box center [756, 478] width 803 height 40
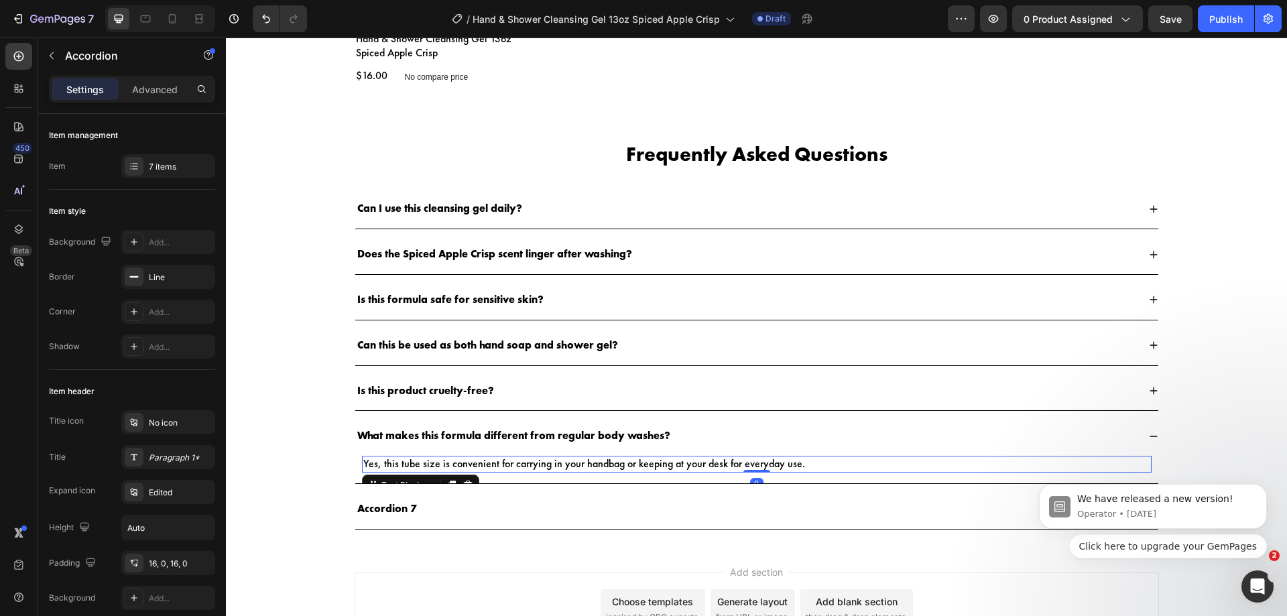
click at [640, 467] on p "Yes, this tube size is convenient for carrying in your handbag or keeping at yo…" at bounding box center [756, 464] width 787 height 14
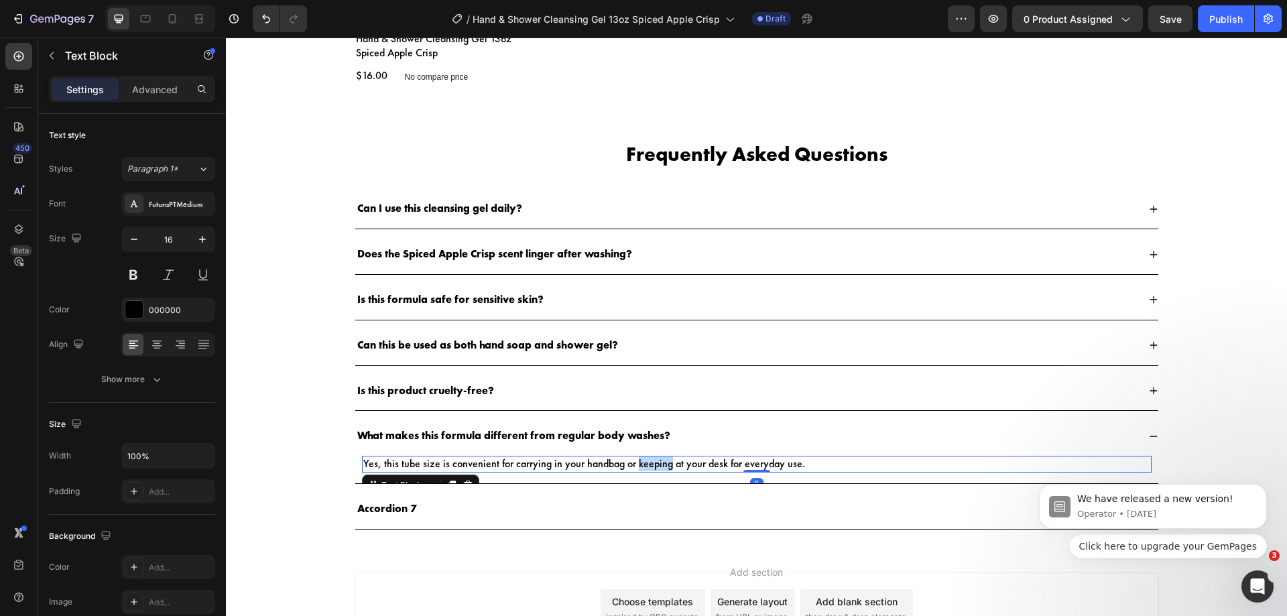
click at [640, 467] on p "Yes, this tube size is convenient for carrying in your handbag or keeping at yo…" at bounding box center [756, 464] width 787 height 14
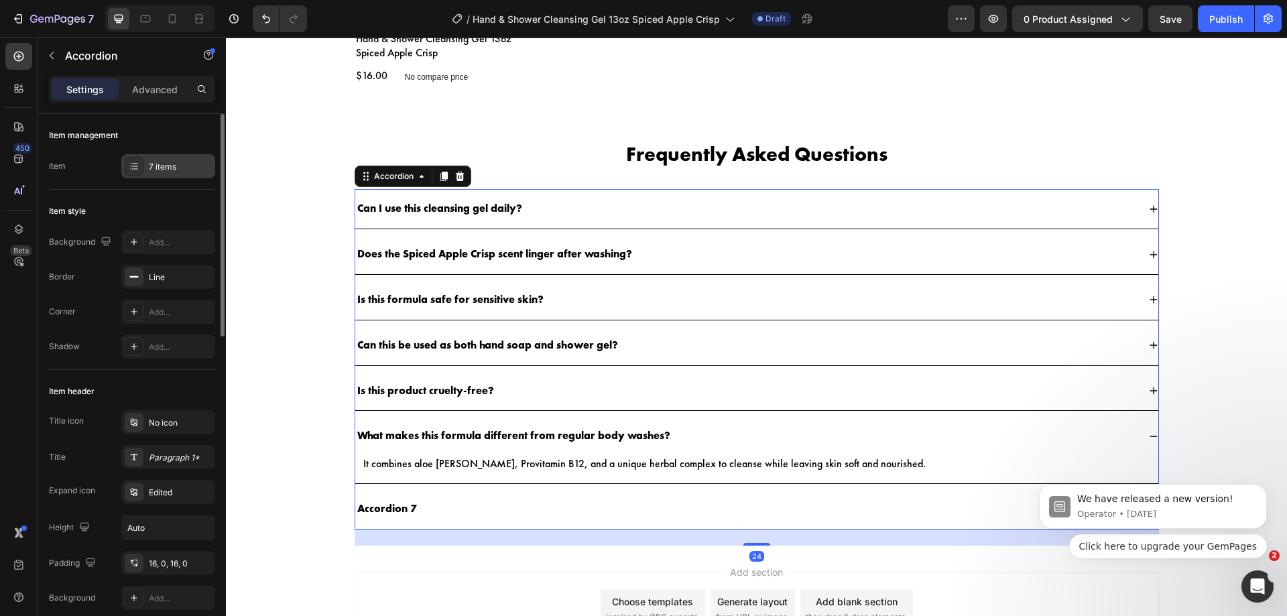
click at [167, 164] on div "7 items" at bounding box center [180, 167] width 63 height 12
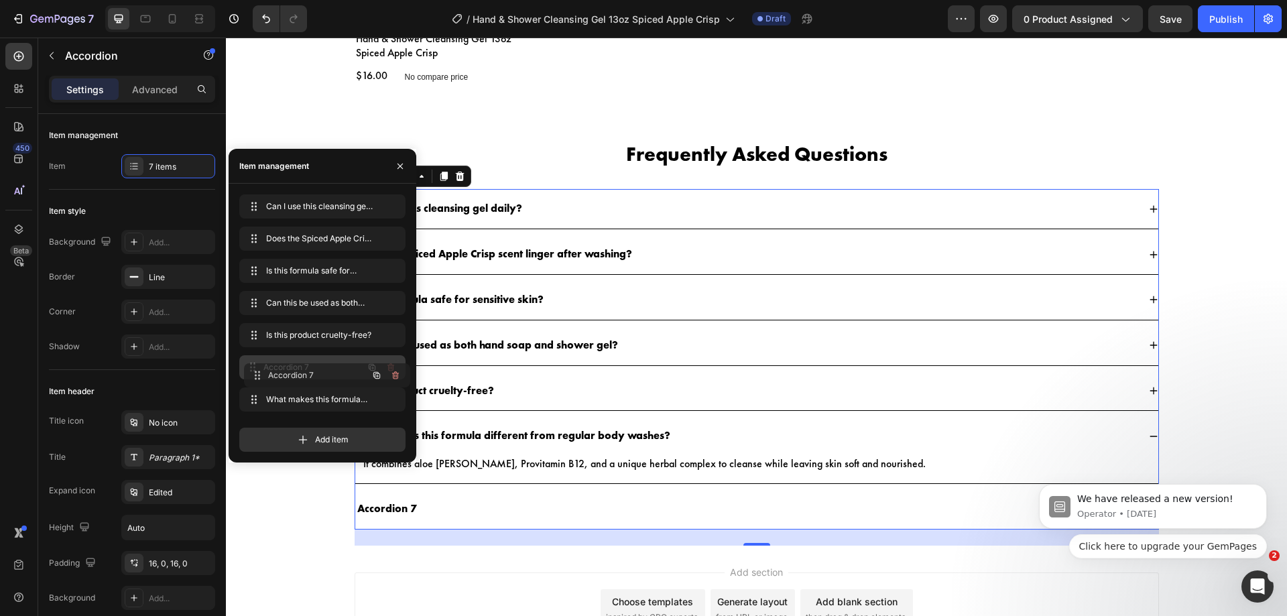
drag, startPoint x: 312, startPoint y: 396, endPoint x: 318, endPoint y: 367, distance: 30.1
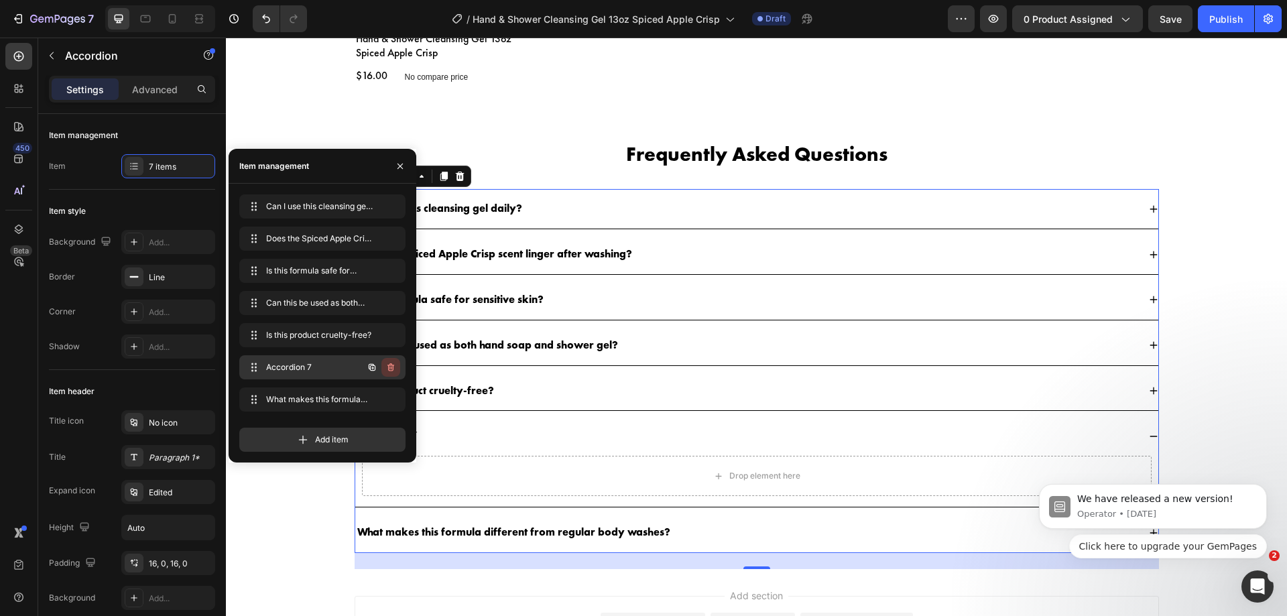
click at [392, 368] on icon "button" at bounding box center [390, 367] width 11 height 11
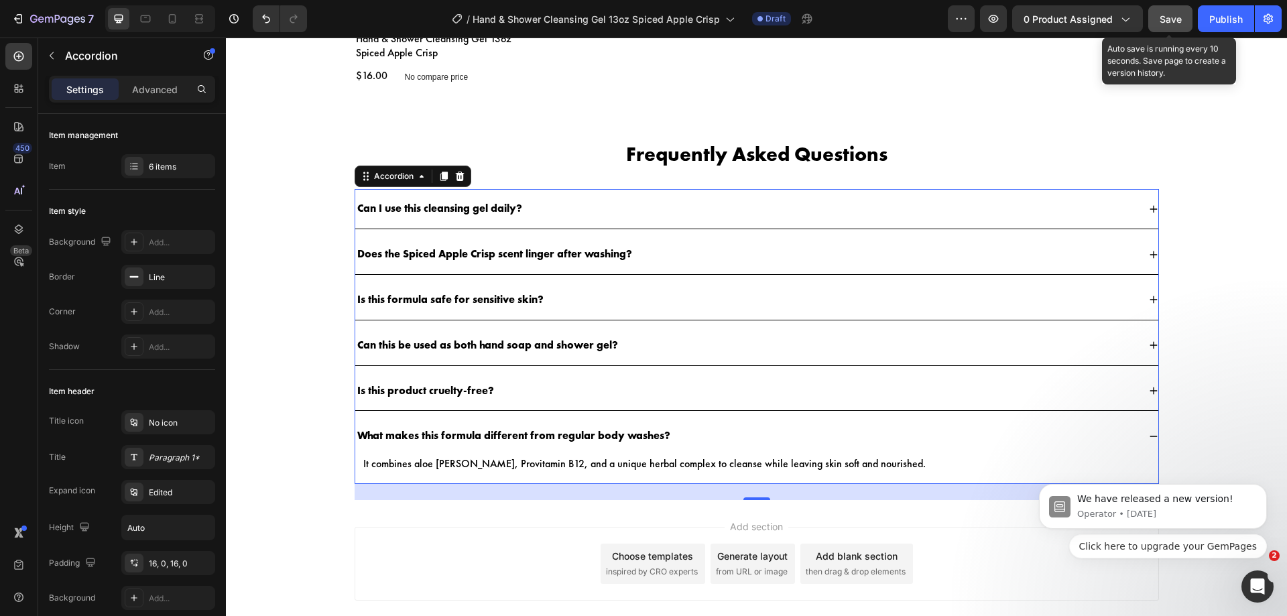
click at [1177, 25] on div "Save" at bounding box center [1171, 19] width 22 height 14
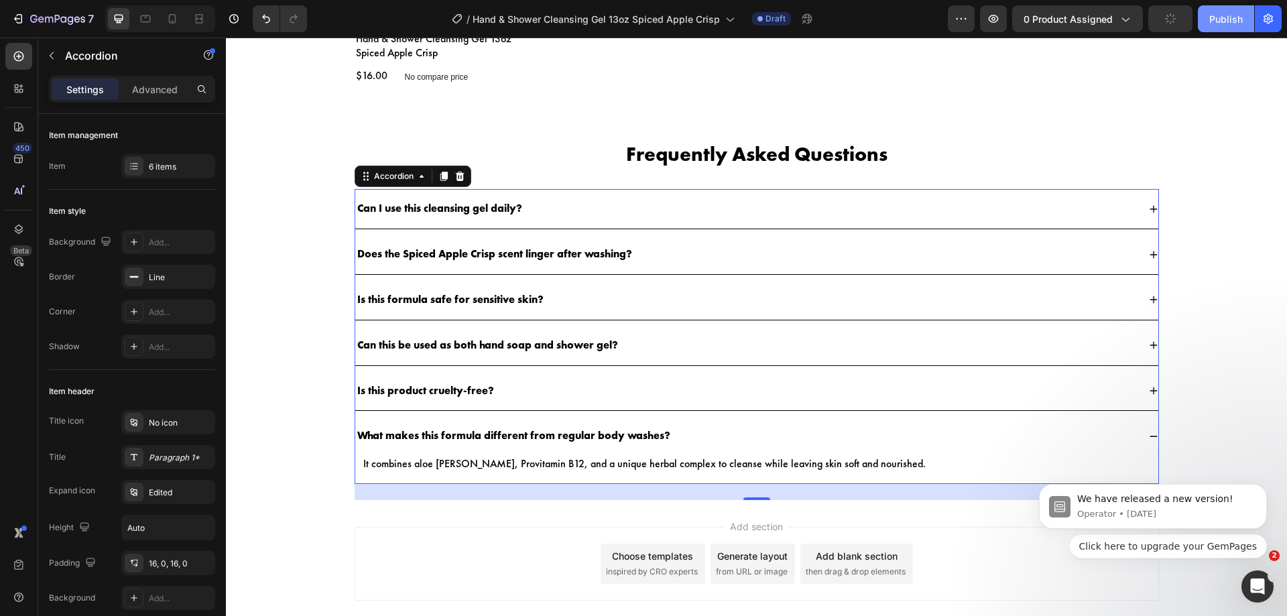
click at [1219, 21] on div "Publish" at bounding box center [1226, 19] width 34 height 14
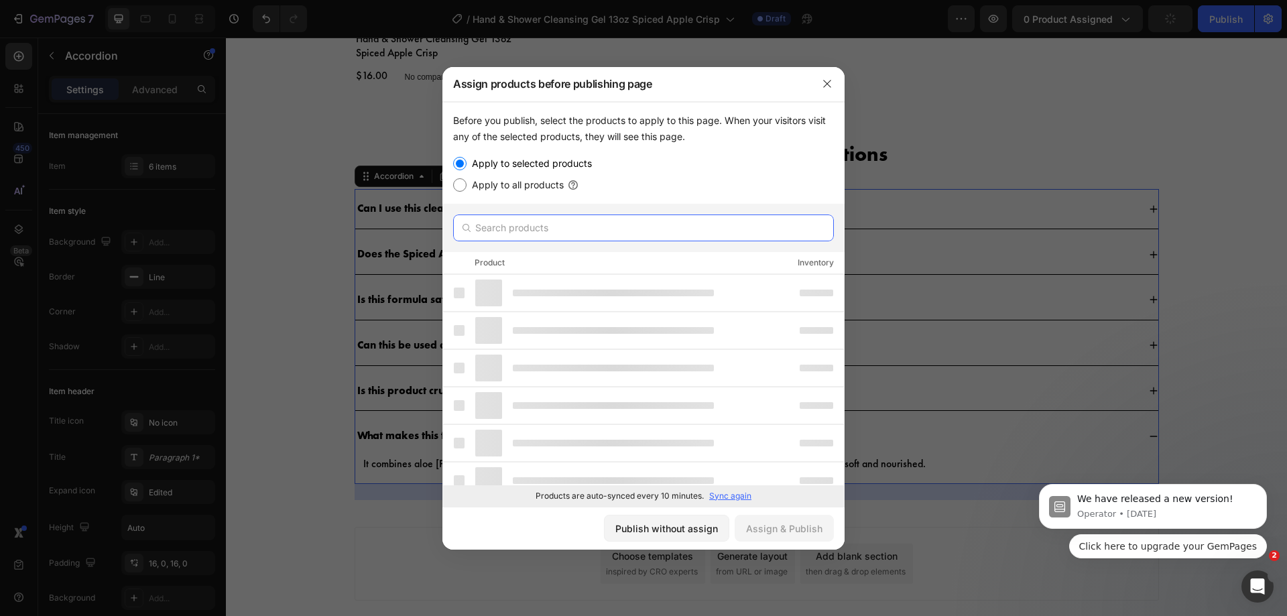
click at [702, 228] on input "text" at bounding box center [643, 227] width 381 height 27
paste input "Hand & Shower Cleansing Gel 13oz Spiced Apple Crisp"
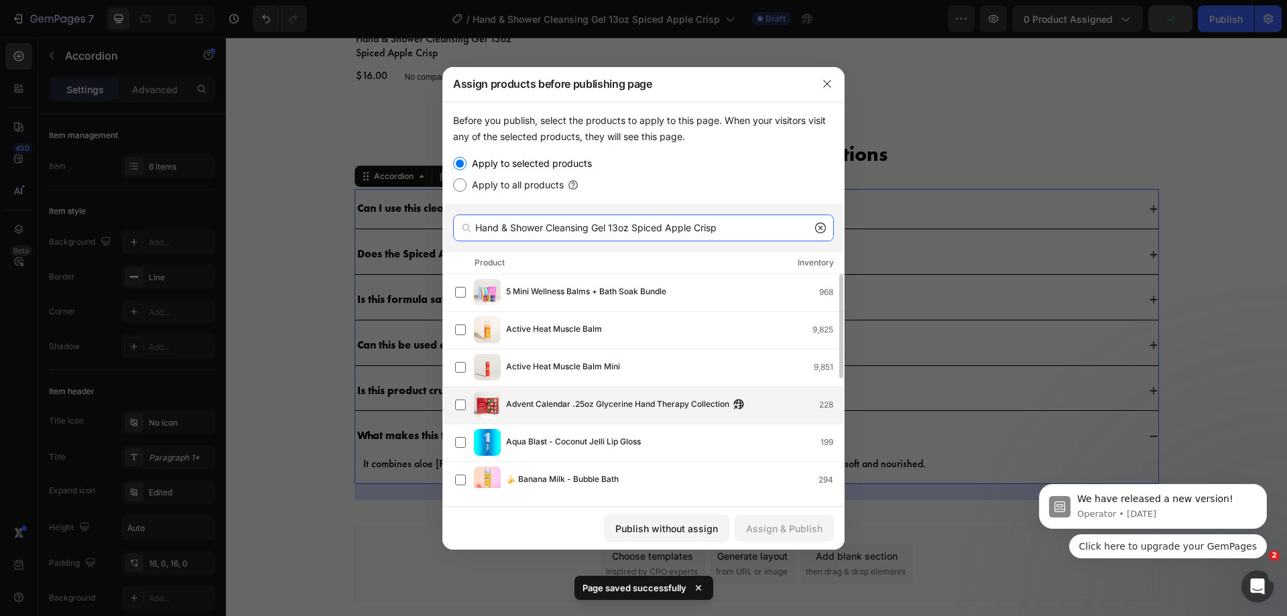
scroll to position [226, 0]
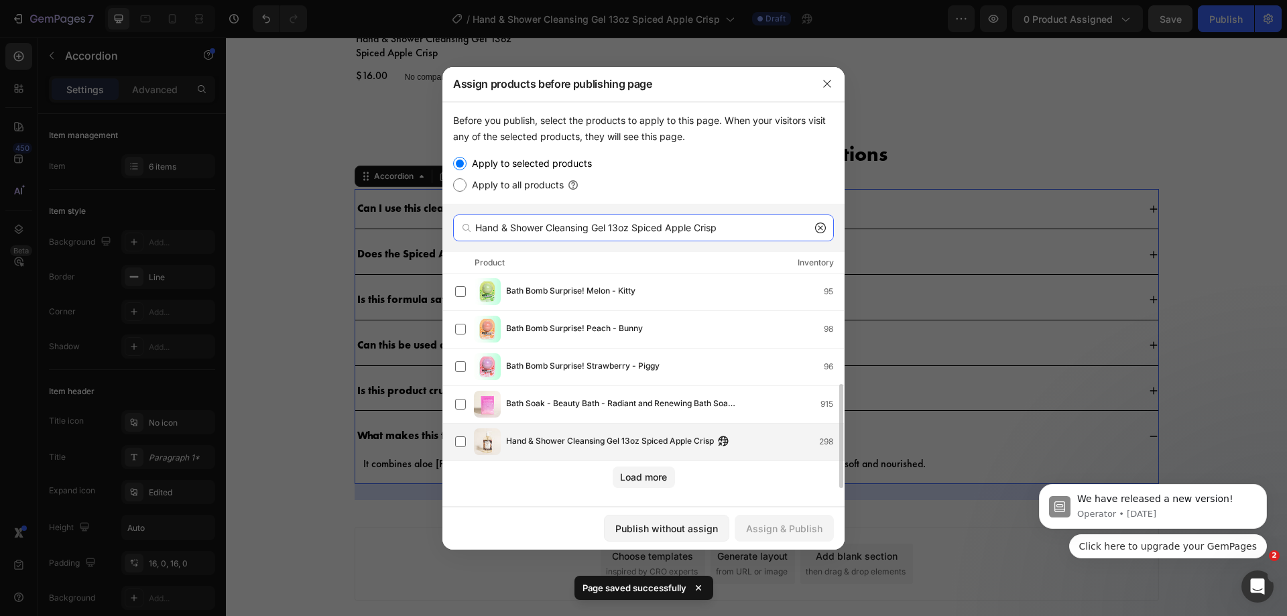
type input "Hand & Shower Cleansing Gel 13oz Spiced Apple Crisp"
click at [636, 446] on span "Hand & Shower Cleansing Gel 13oz Spiced Apple Crisp" at bounding box center [610, 441] width 208 height 15
click at [769, 533] on div "Assign & Publish" at bounding box center [784, 528] width 76 height 14
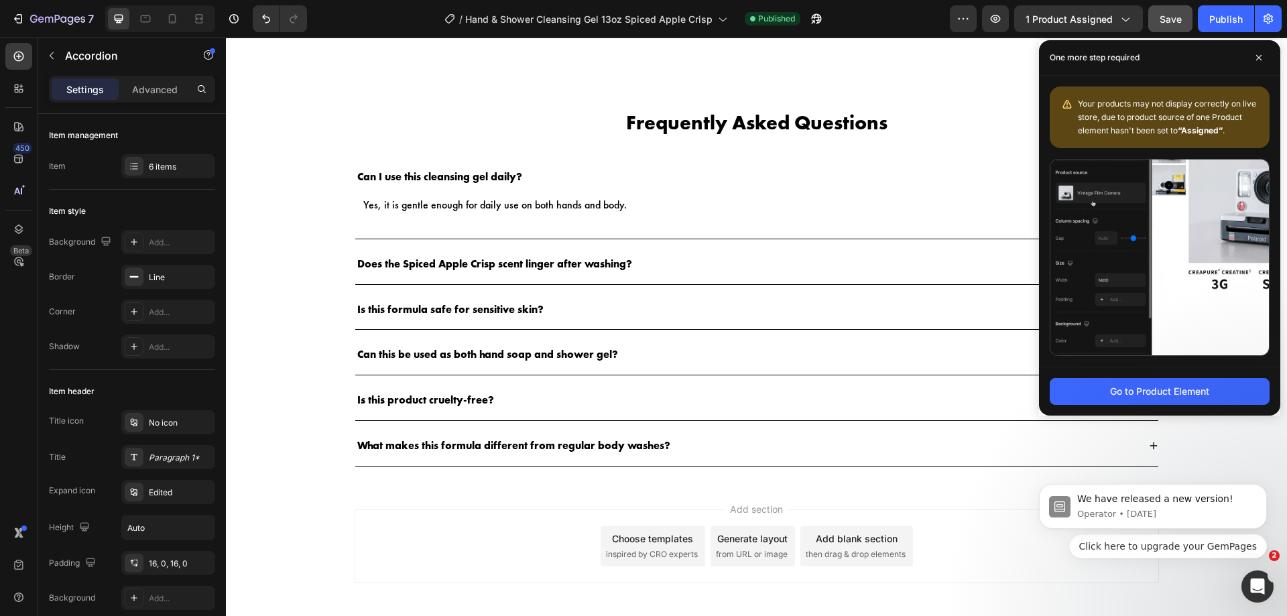
scroll to position [2167, 0]
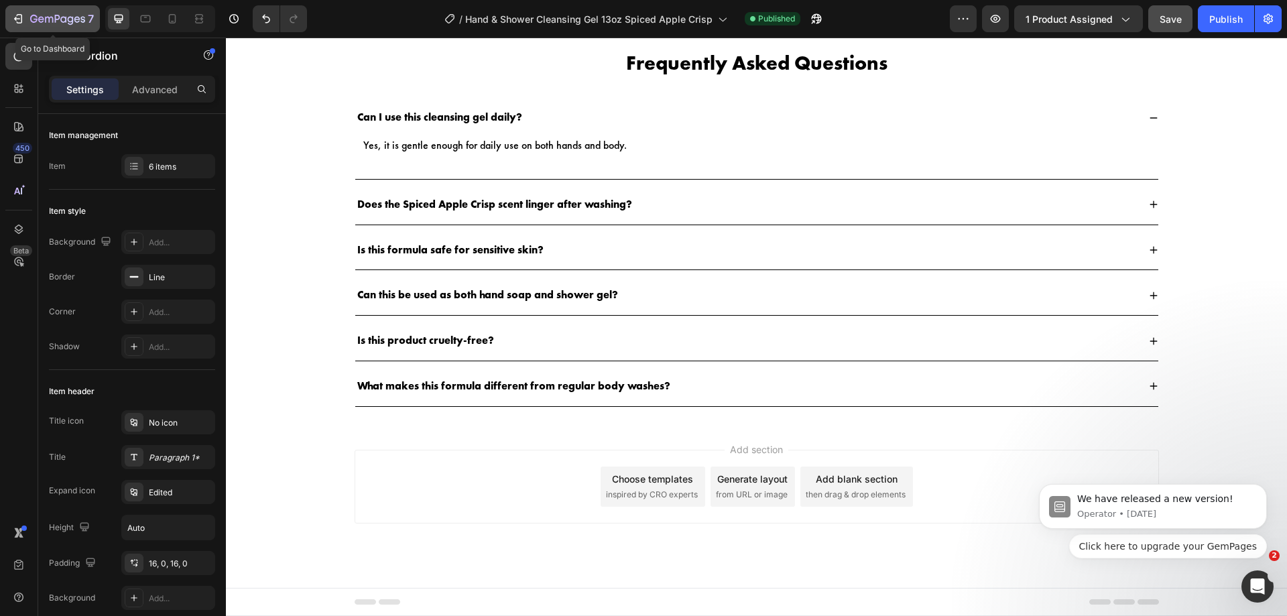
click at [15, 17] on icon "button" at bounding box center [17, 18] width 13 height 13
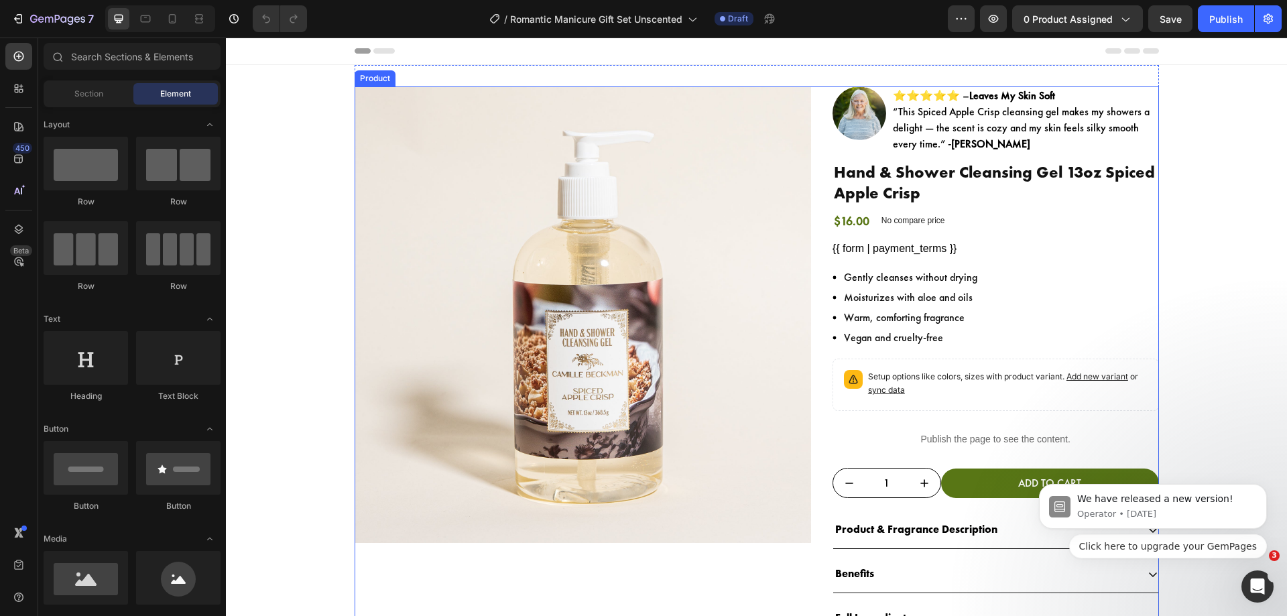
click at [820, 332] on div "Product Images Image ⭐⭐⭐⭐⭐ – Leaves My Skin Soft “This Spiced Apple Crisp clean…" at bounding box center [757, 361] width 804 height 551
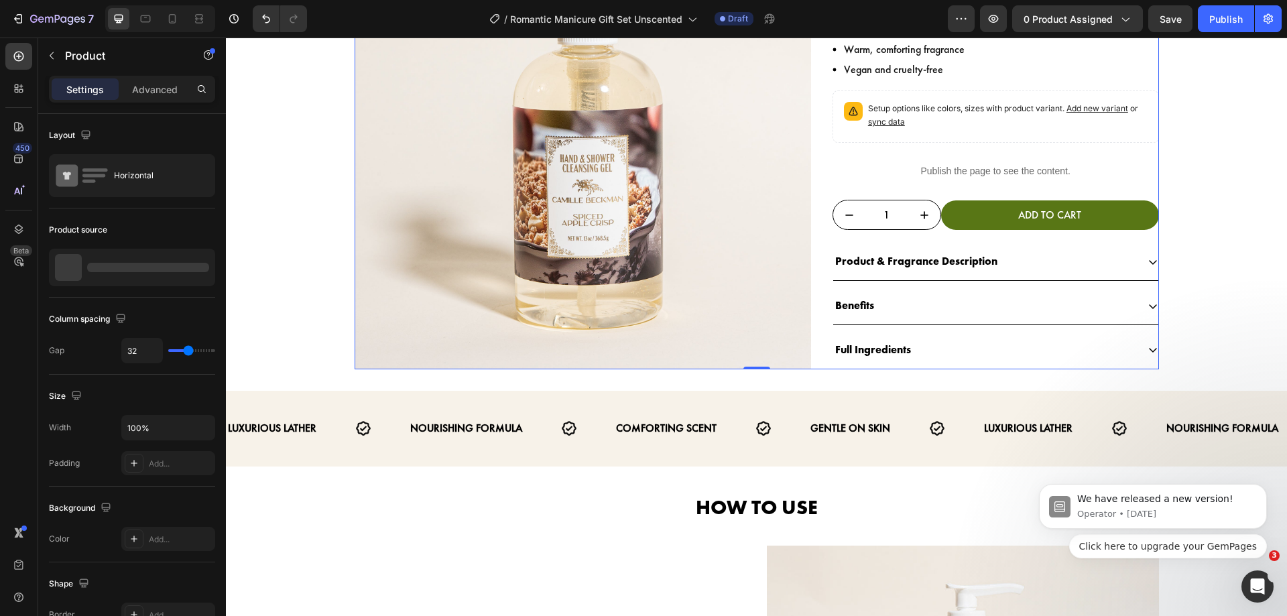
scroll to position [267, 0]
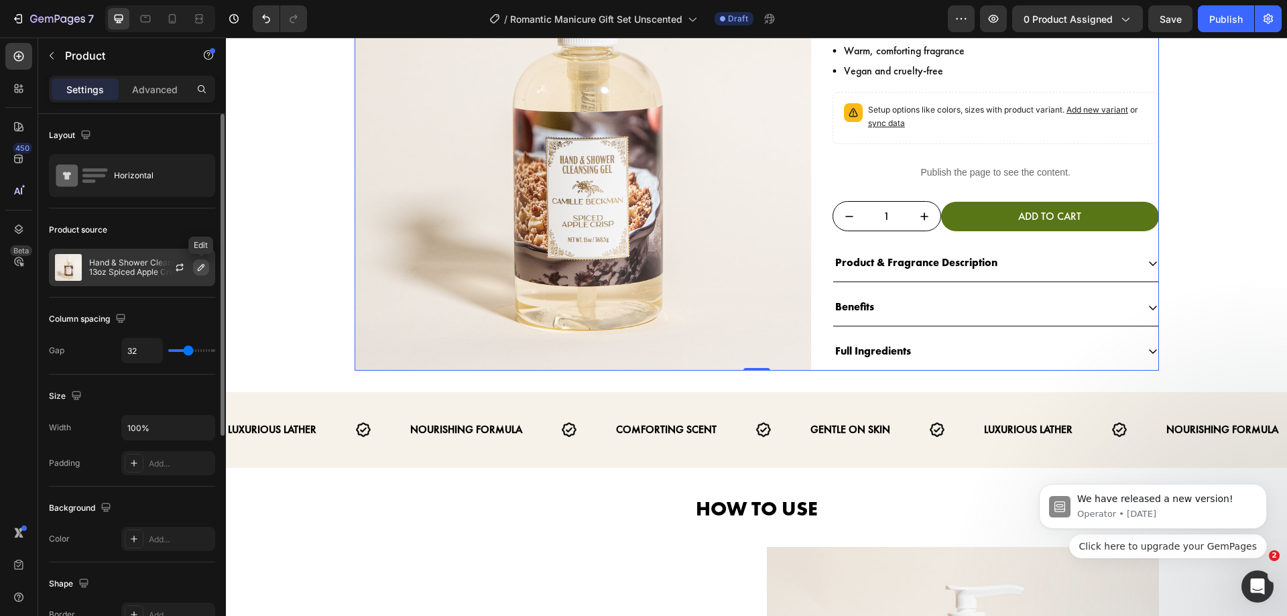
click at [201, 269] on icon "button" at bounding box center [201, 267] width 7 height 7
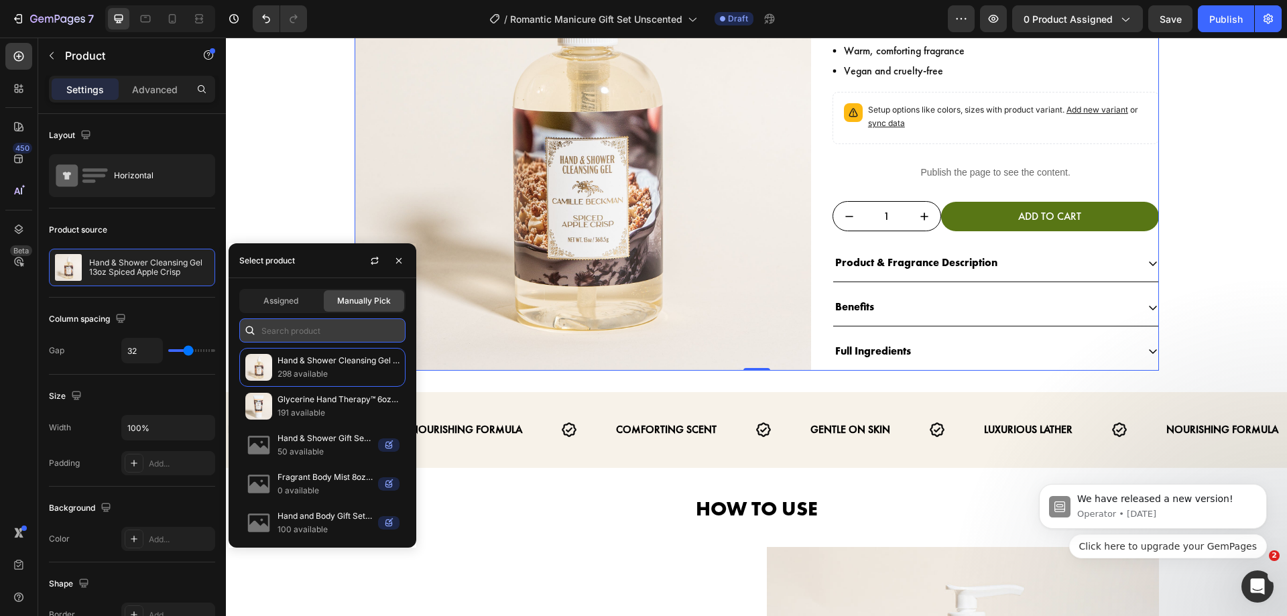
click at [346, 334] on input "text" at bounding box center [322, 330] width 166 height 24
paste input "Romantic Manicure Gift Set Unscented"
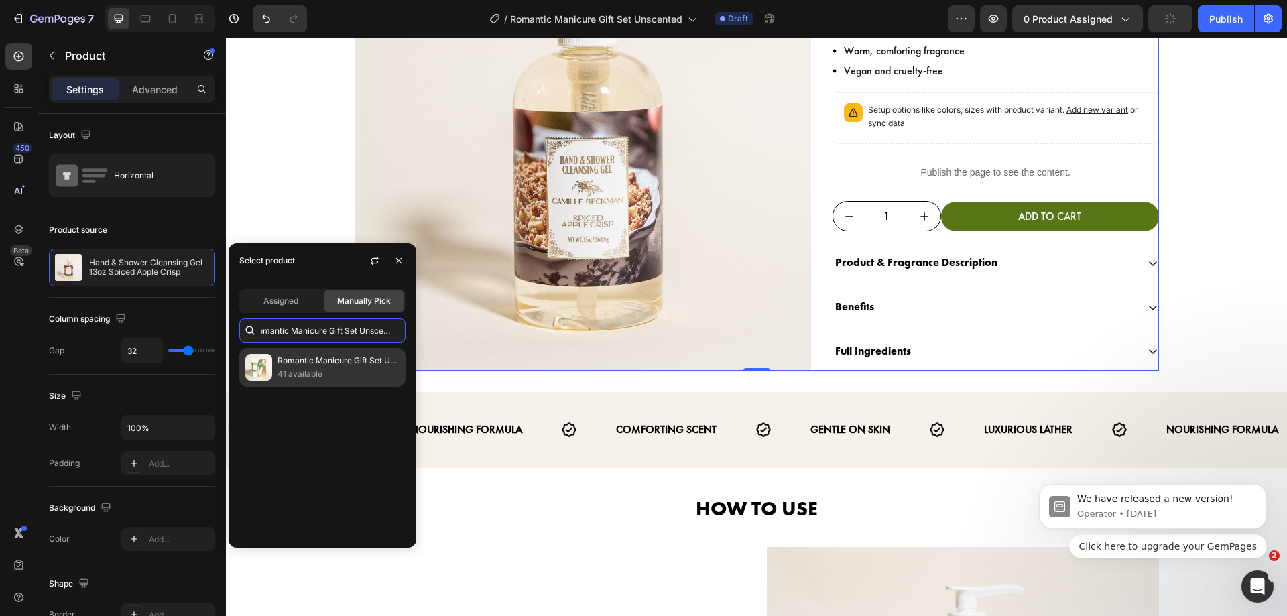
type input "Romantic Manicure Gift Set Unscented"
click at [343, 370] on p "41 available" at bounding box center [338, 373] width 122 height 13
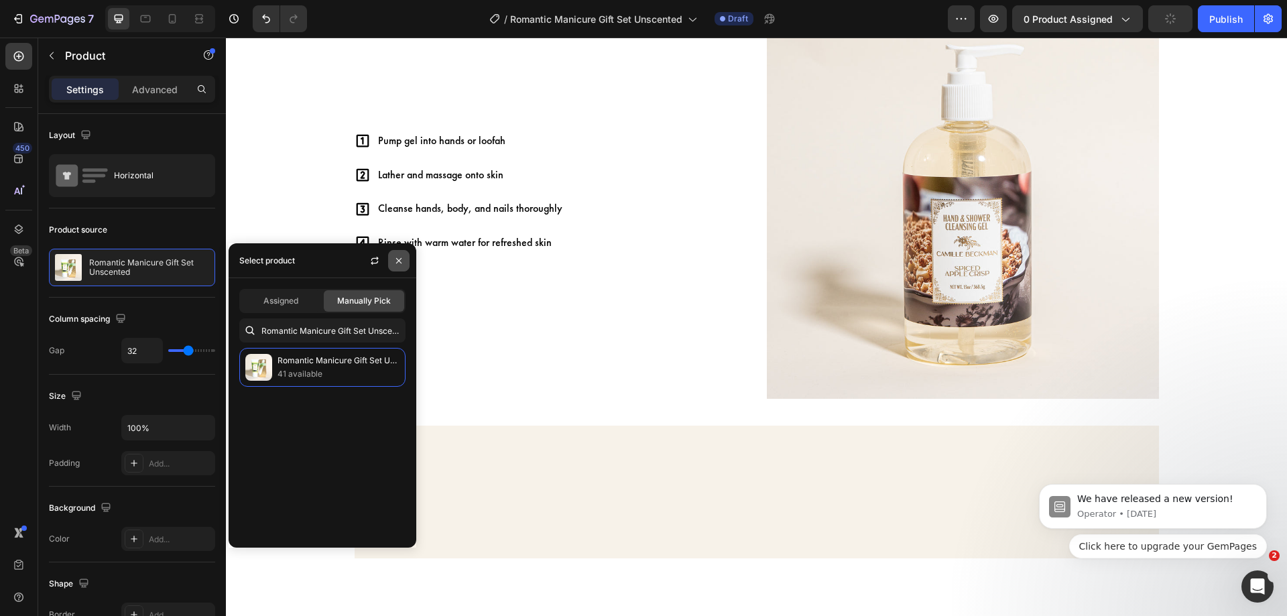
click at [397, 263] on icon "button" at bounding box center [398, 260] width 11 height 11
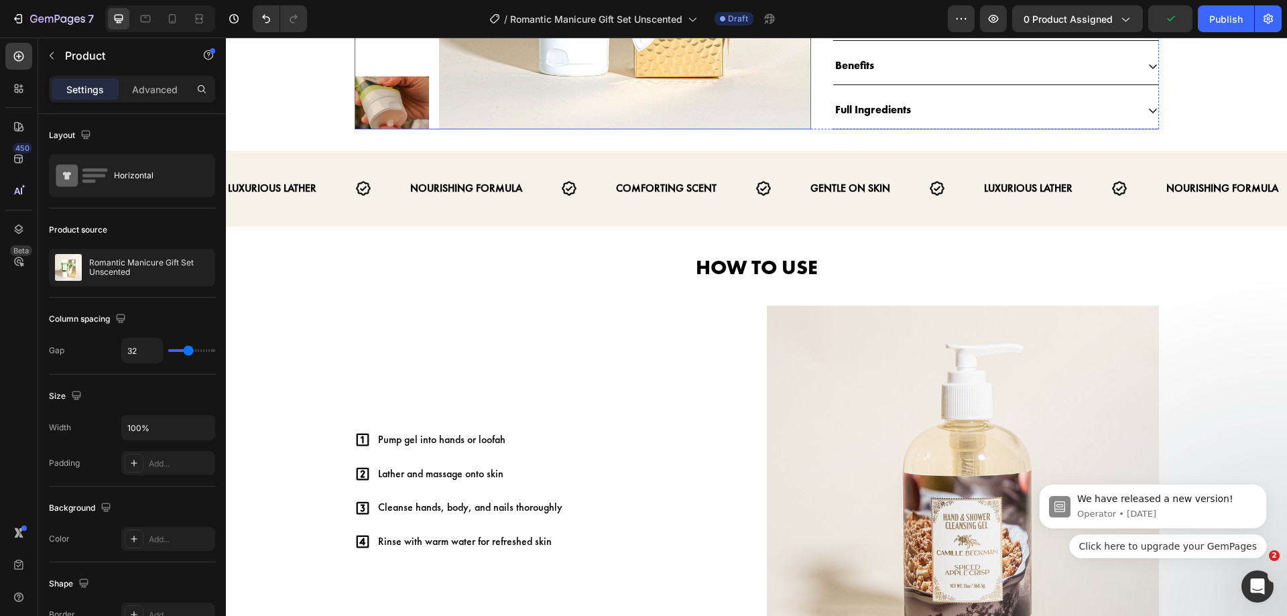
scroll to position [594, 0]
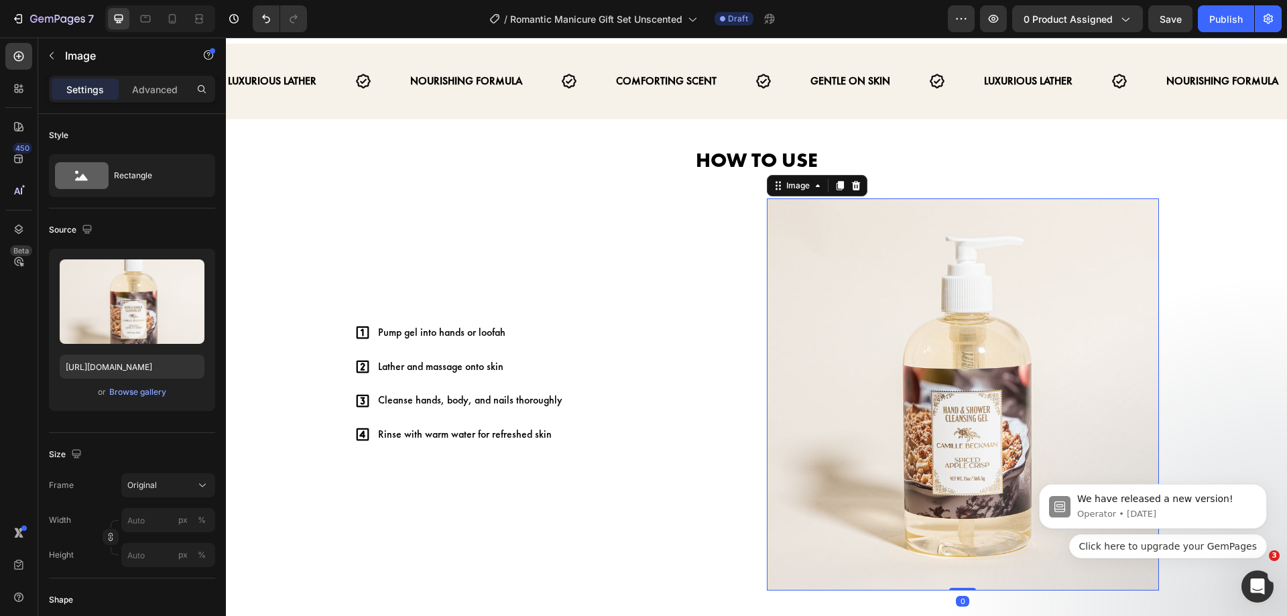
click at [872, 344] on img at bounding box center [963, 394] width 392 height 392
click at [106, 376] on input "[URL][DOMAIN_NAME]" at bounding box center [132, 367] width 145 height 24
paste input "FullSizeRender_b5149d5b-d95a-4053-b7f9-7ebb79071f2b_900x.jpg?v=1750735632"
type input "[URL][DOMAIN_NAME]"
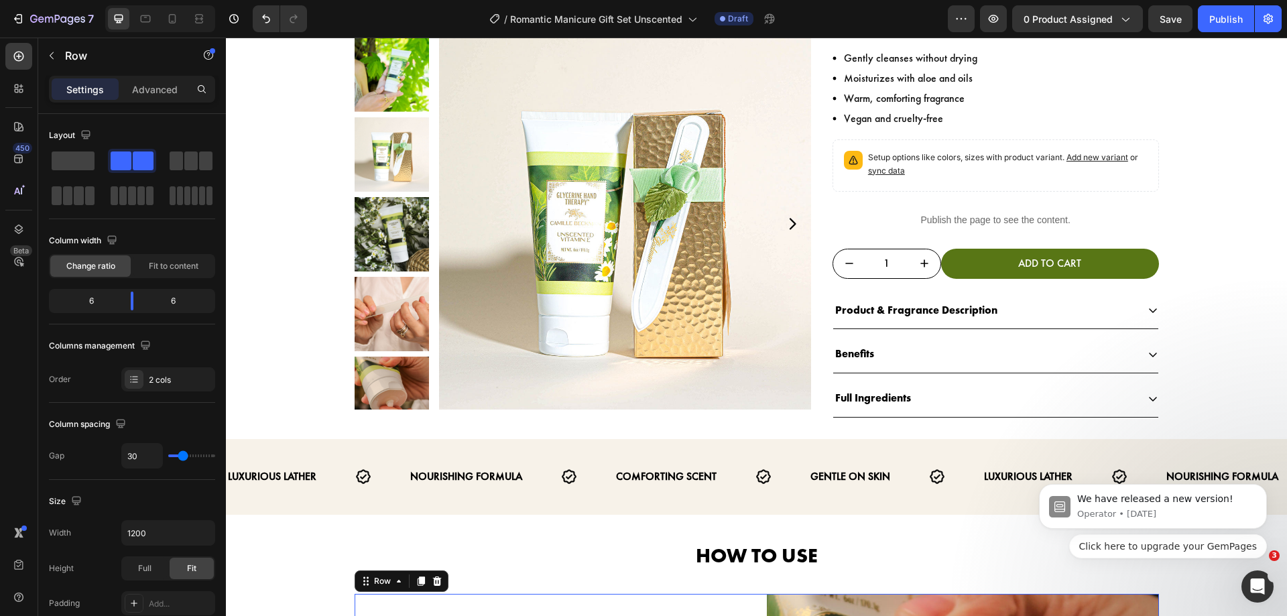
scroll to position [0, 0]
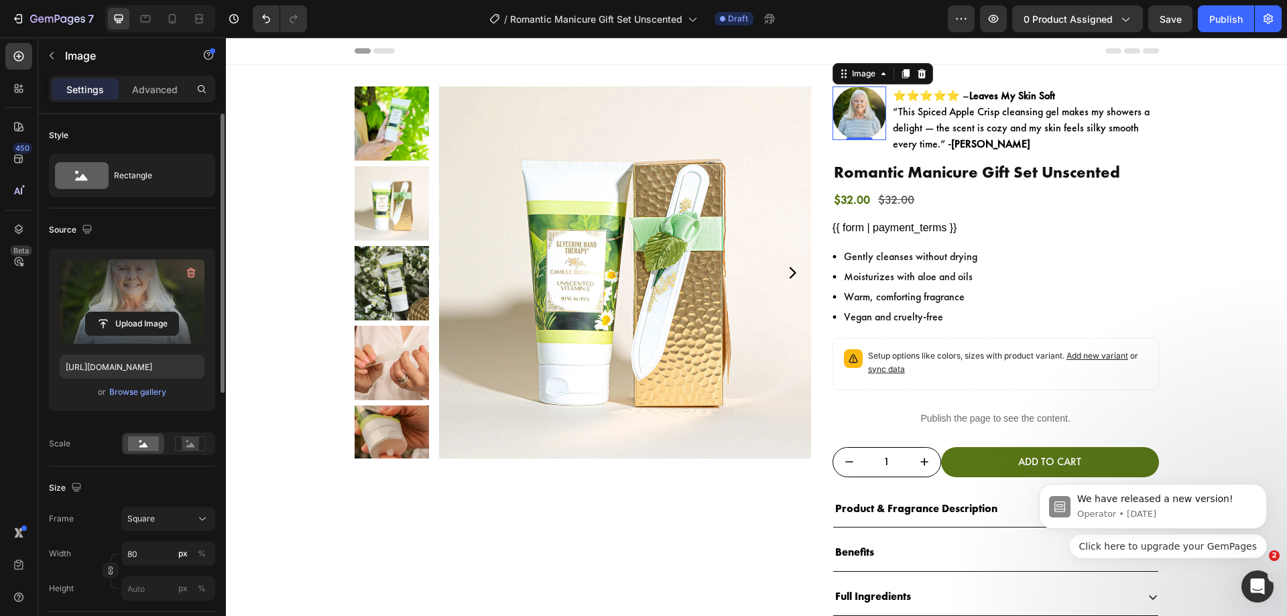
click at [123, 294] on label at bounding box center [132, 301] width 145 height 84
click at [123, 312] on input "file" at bounding box center [132, 323] width 92 height 23
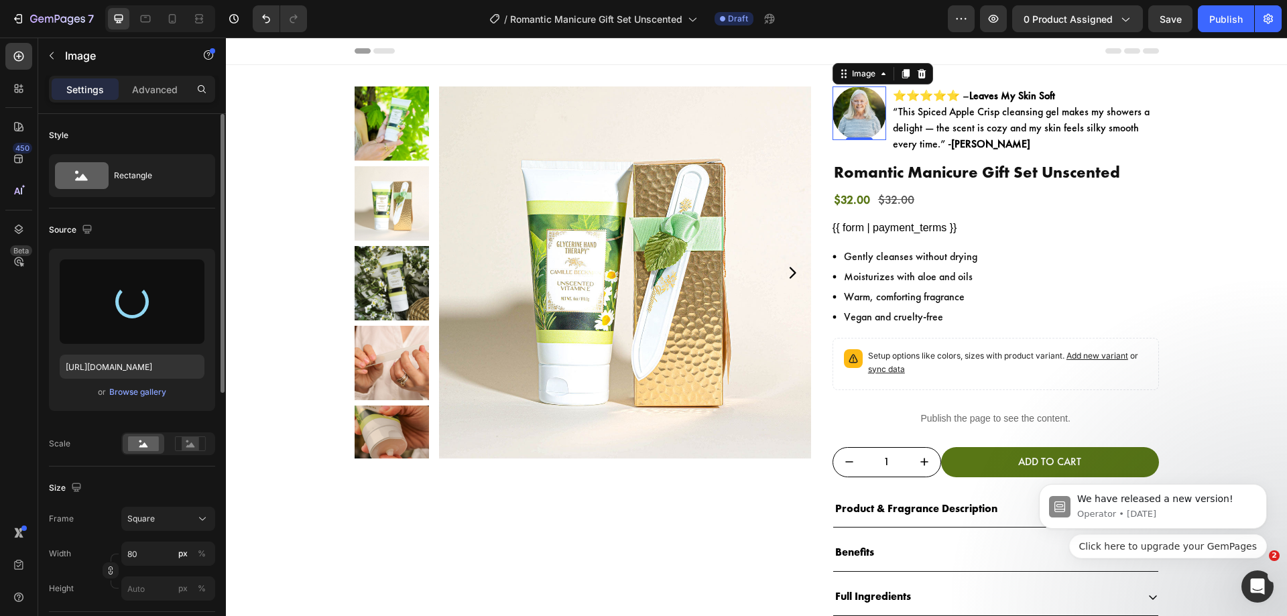
type input "[URL][DOMAIN_NAME]"
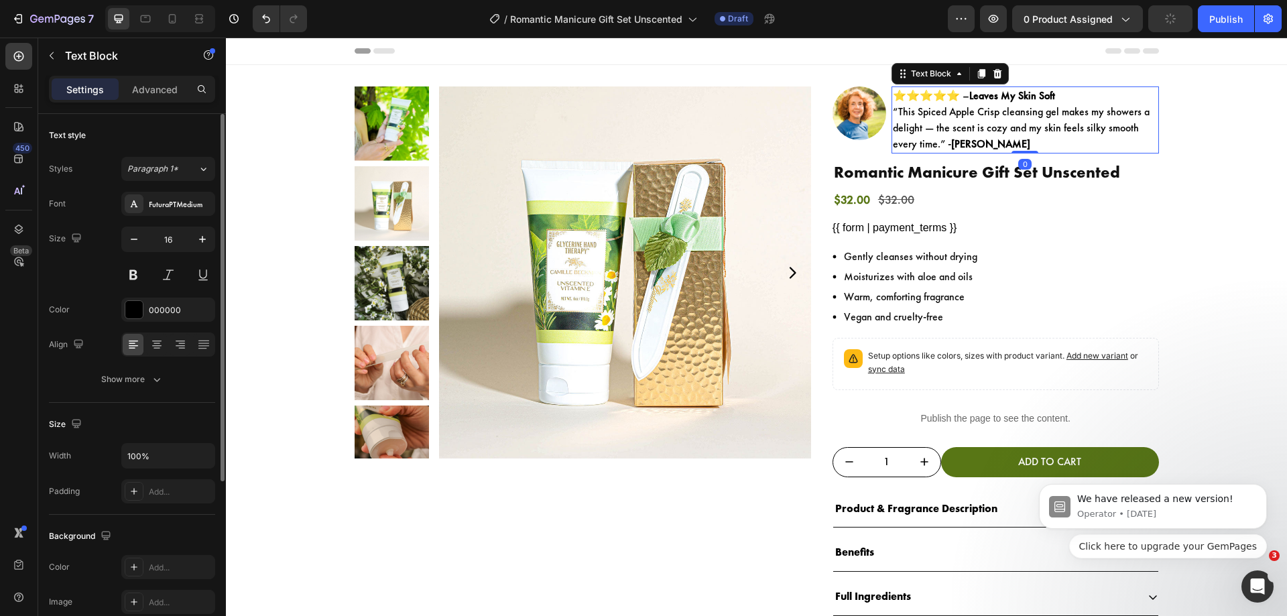
click at [893, 114] on p "⭐⭐⭐⭐⭐ – Leaves My Skin Soft “This Spiced Apple Crisp cleansing gel makes my sho…" at bounding box center [1025, 120] width 265 height 64
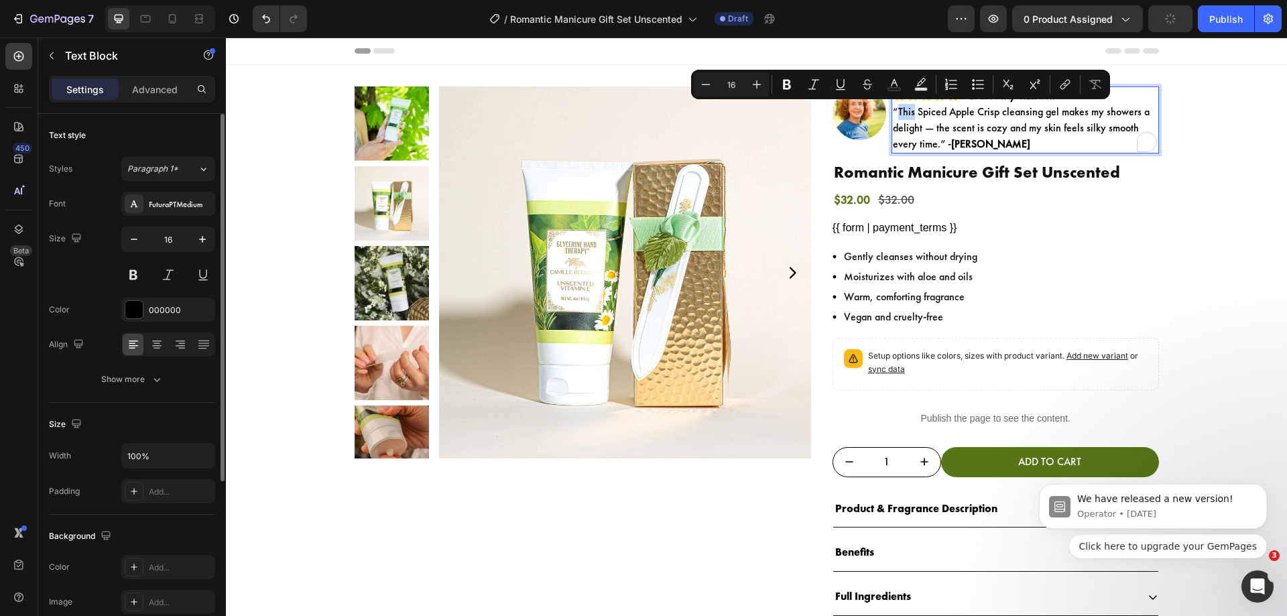
click at [893, 114] on p "⭐⭐⭐⭐⭐ – Leaves My Skin Soft “This Spiced Apple Crisp cleansing gel makes my sho…" at bounding box center [1025, 120] width 265 height 64
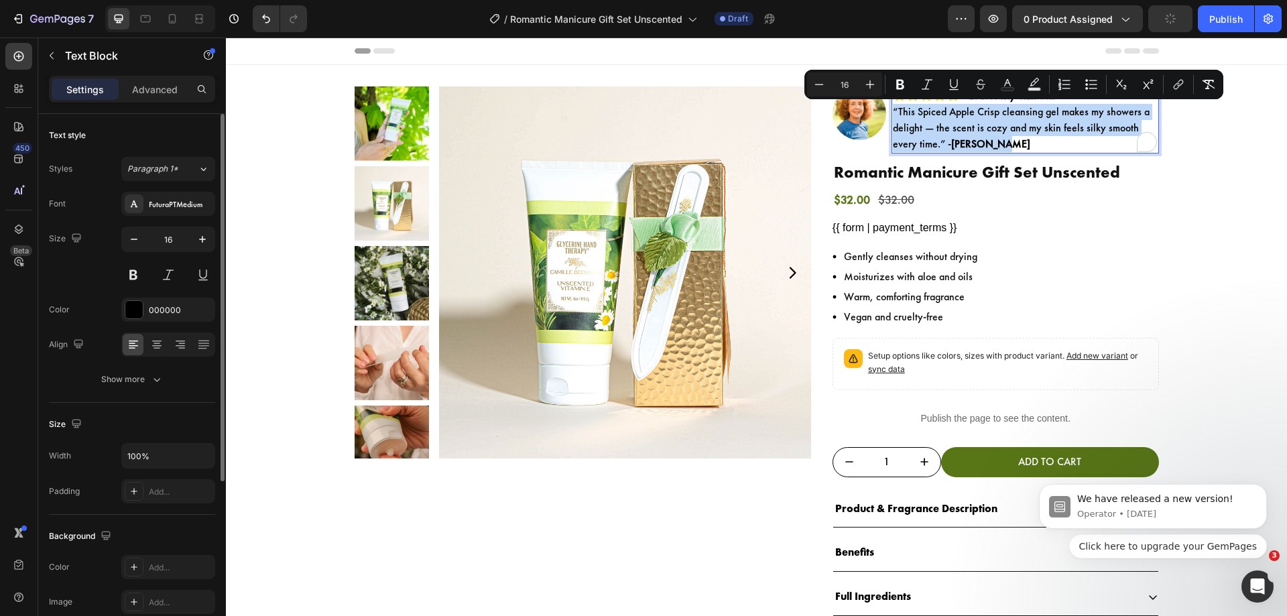
click at [893, 114] on p "⭐⭐⭐⭐⭐ – Leaves My Skin Soft “This Spiced Apple Crisp cleansing gel makes my sho…" at bounding box center [1025, 120] width 265 height 64
drag, startPoint x: 893, startPoint y: 114, endPoint x: 934, endPoint y: 145, distance: 52.1
click at [934, 145] on p "⭐⭐⭐⭐⭐ – Leaves My Skin Soft “This Spiced Apple Crisp cleansing gel makes my sho…" at bounding box center [1025, 120] width 265 height 64
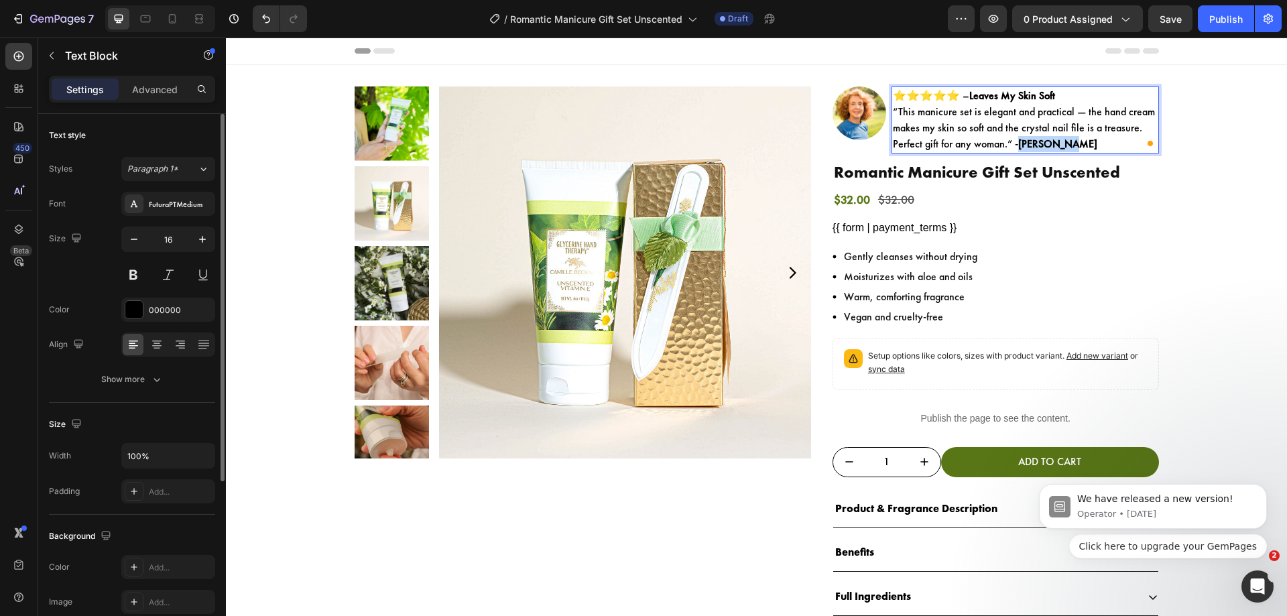
drag, startPoint x: 1064, startPoint y: 145, endPoint x: 1018, endPoint y: 148, distance: 45.7
click at [1018, 148] on p "⭐⭐⭐⭐⭐ – Leaves My Skin Soft “This manicure set is elegant and practical — the h…" at bounding box center [1025, 120] width 265 height 64
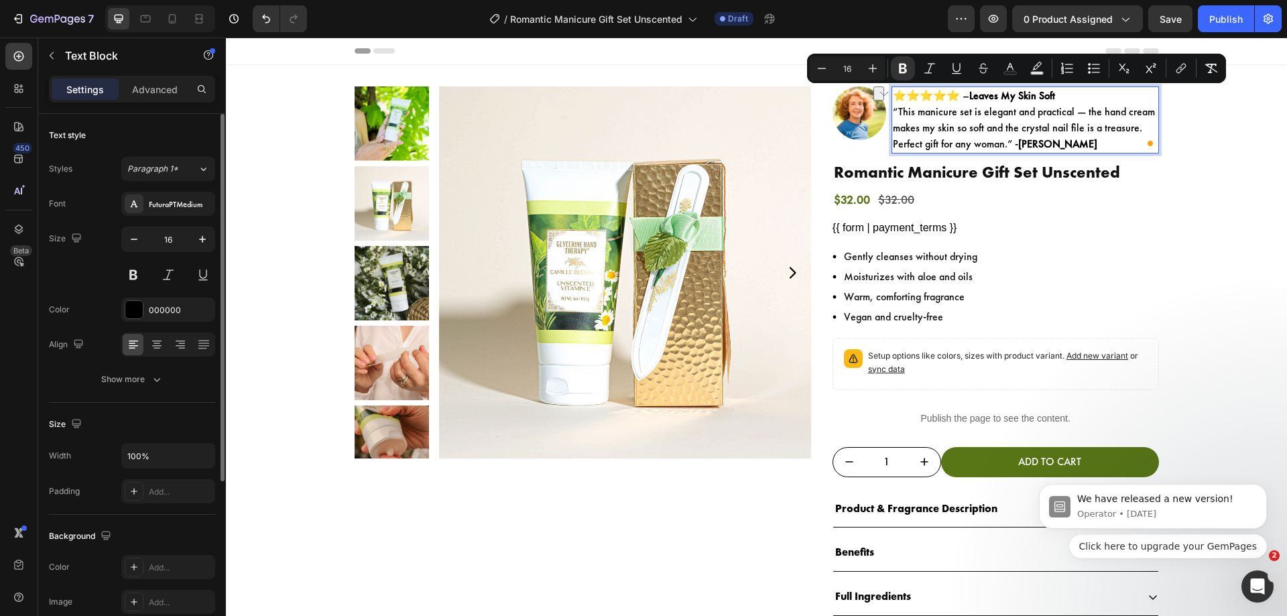
drag, startPoint x: 1062, startPoint y: 97, endPoint x: 973, endPoint y: 95, distance: 88.5
click at [973, 95] on p "⭐⭐⭐⭐⭐ – Leaves My Skin Soft “This manicure set is elegant and practical — the h…" at bounding box center [1025, 120] width 265 height 64
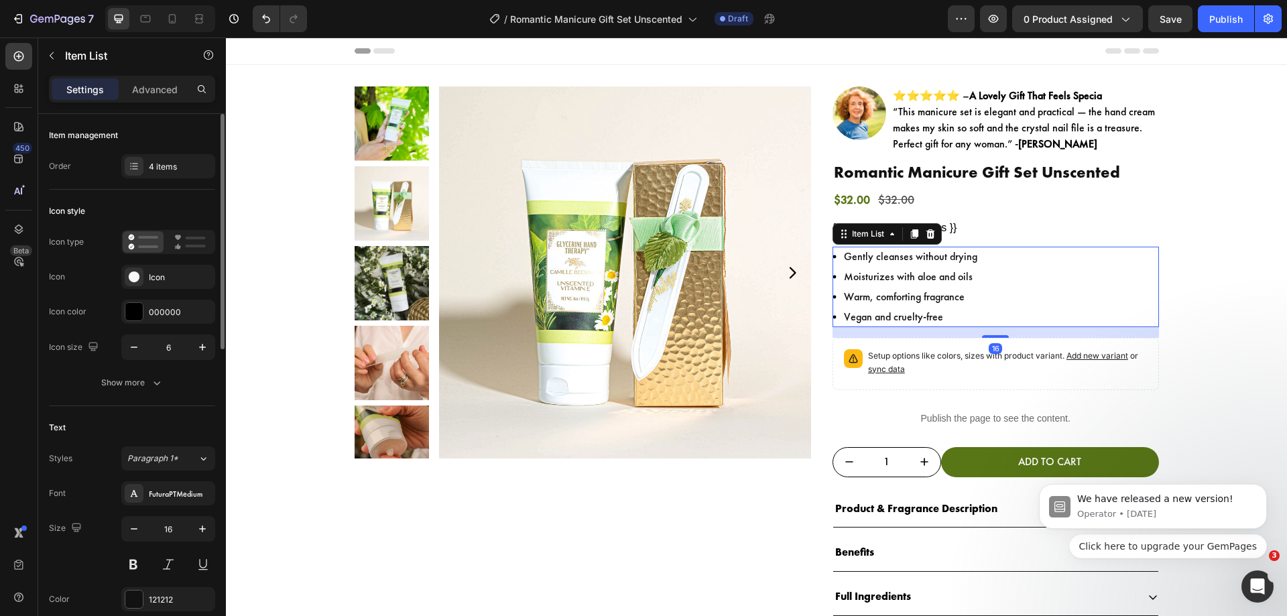
click at [1011, 258] on div "Gently cleanses without drying Moisturizes with aloe and oils Warm, comforting …" at bounding box center [995, 287] width 326 height 80
click at [901, 251] on p "Gently cleanses without drying" at bounding box center [910, 257] width 133 height 16
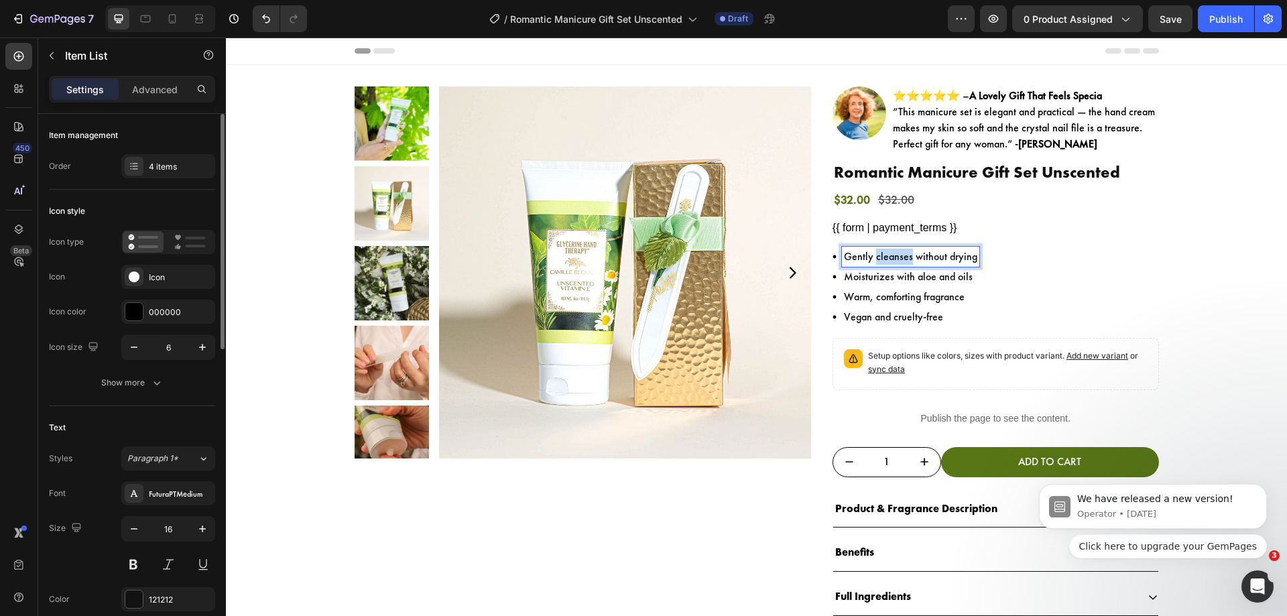
click at [901, 251] on p "Gently cleanses without drying" at bounding box center [910, 257] width 133 height 16
click at [969, 277] on div "Complete hand care gift set Moisturizes with aloe and oils Warm, comforting fra…" at bounding box center [995, 287] width 326 height 80
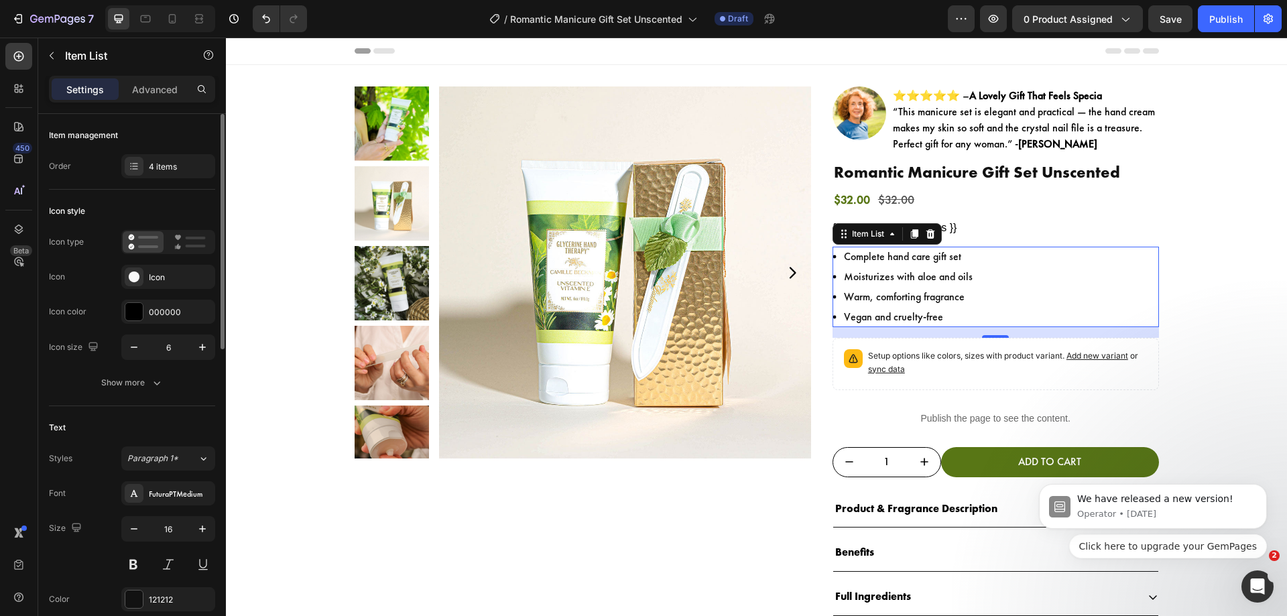
click at [969, 277] on div "Complete hand care gift set Moisturizes with aloe and oils Warm, comforting fra…" at bounding box center [995, 287] width 326 height 80
click at [958, 277] on p "Moisturizes with aloe and oils" at bounding box center [908, 277] width 129 height 16
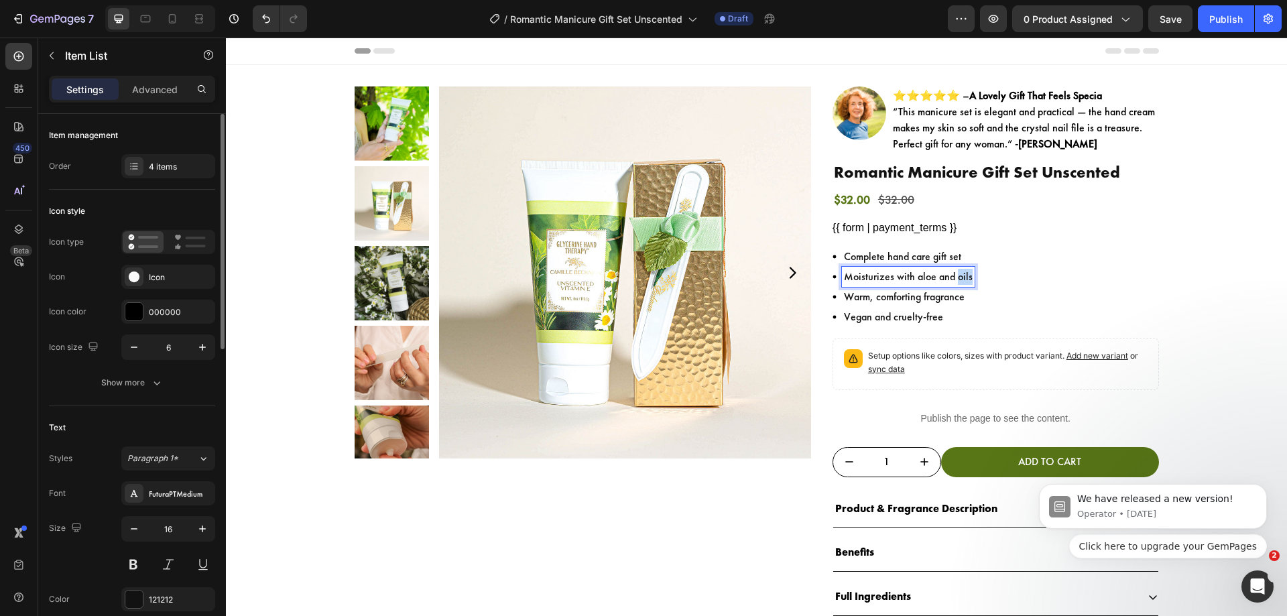
click at [958, 277] on p "Moisturizes with aloe and oils" at bounding box center [908, 277] width 129 height 16
click at [940, 291] on p "Warm, comforting fragrance" at bounding box center [904, 297] width 121 height 16
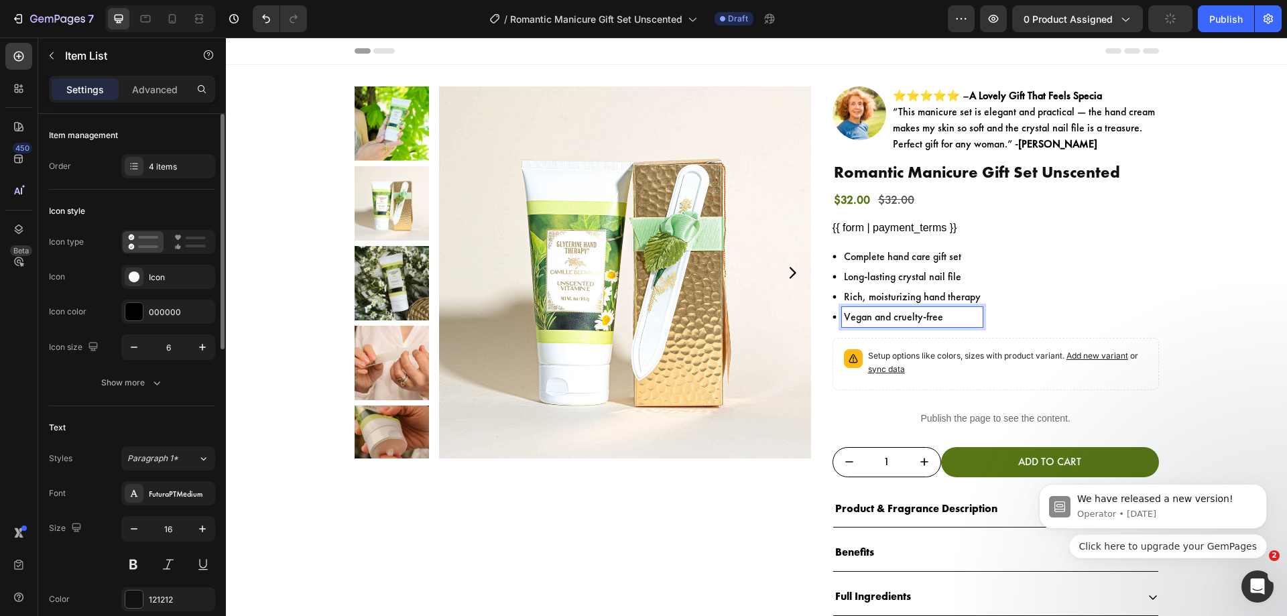
click at [883, 315] on p "Vegan and cruelty-free" at bounding box center [912, 317] width 137 height 16
click at [1041, 292] on div "Complete hand care gift set Long-lasting crystal nail file Rich, moisturizing h…" at bounding box center [995, 287] width 326 height 80
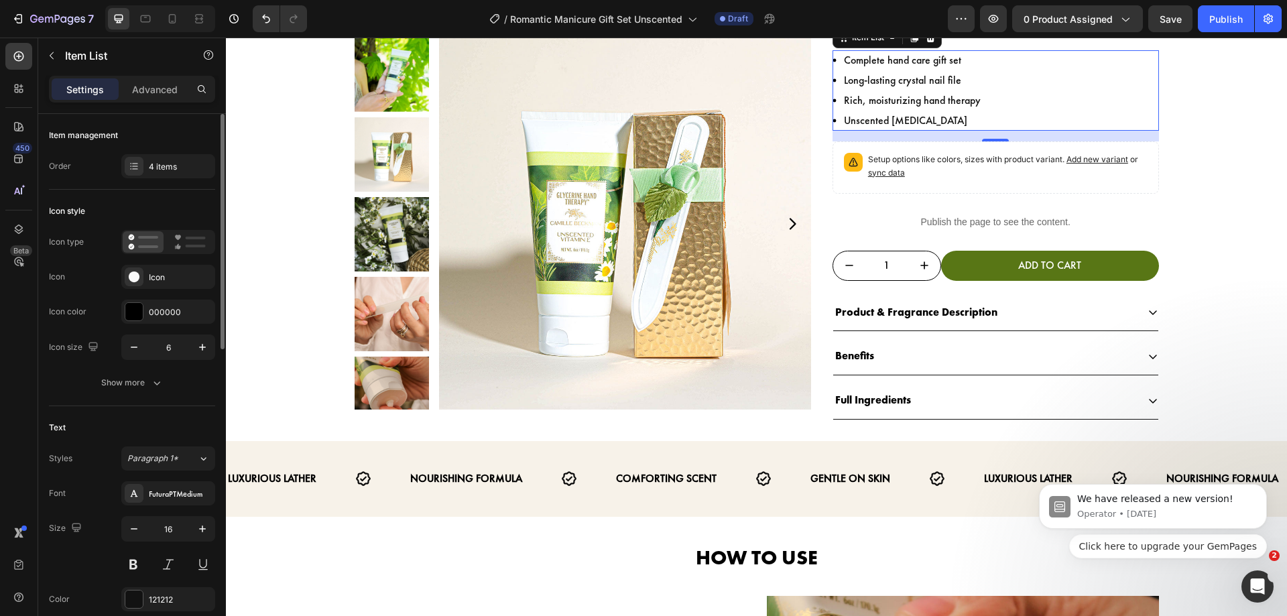
scroll to position [197, 0]
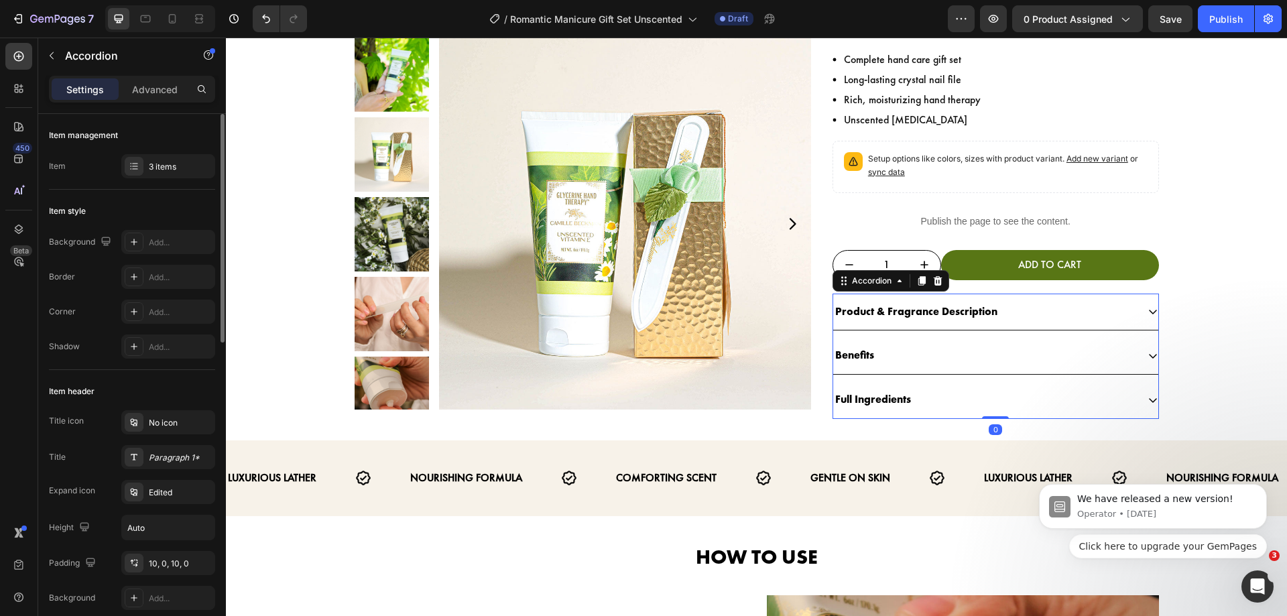
click at [995, 319] on div "Product & Fragrance Description" at bounding box center [985, 311] width 304 height 23
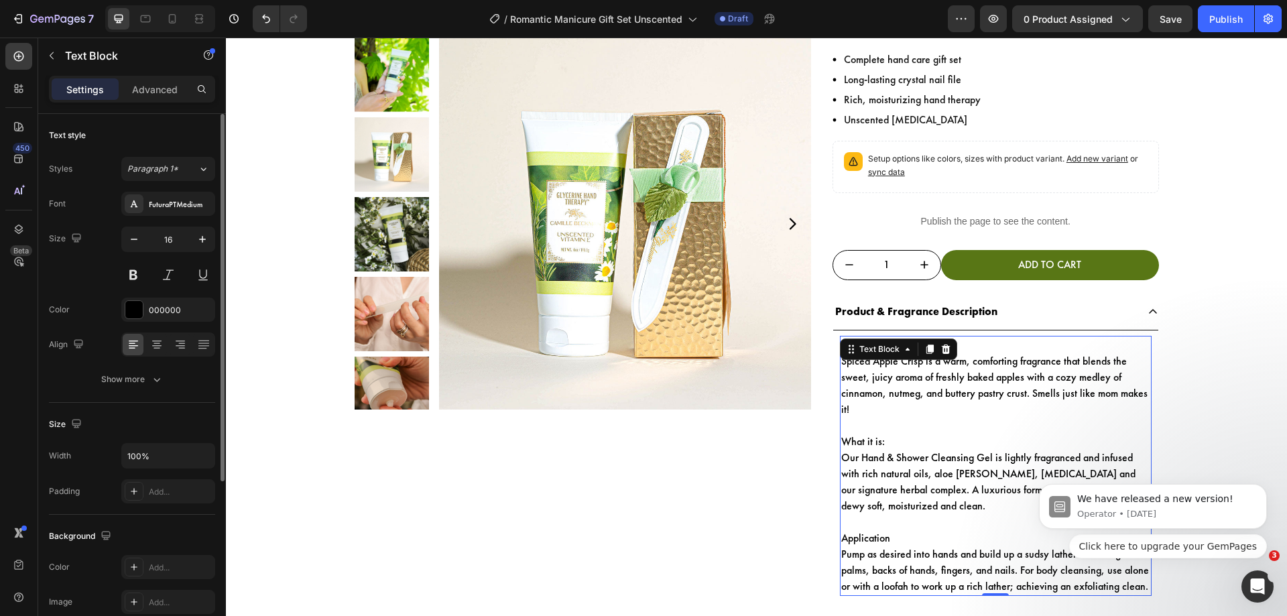
click at [957, 424] on p at bounding box center [995, 426] width 309 height 16
click at [957, 424] on p "To enrich screen reader interactions, please activate Accessibility in Grammarl…" at bounding box center [995, 426] width 309 height 16
click at [957, 424] on p "Rich Text Editor. Editing area: main" at bounding box center [995, 426] width 309 height 16
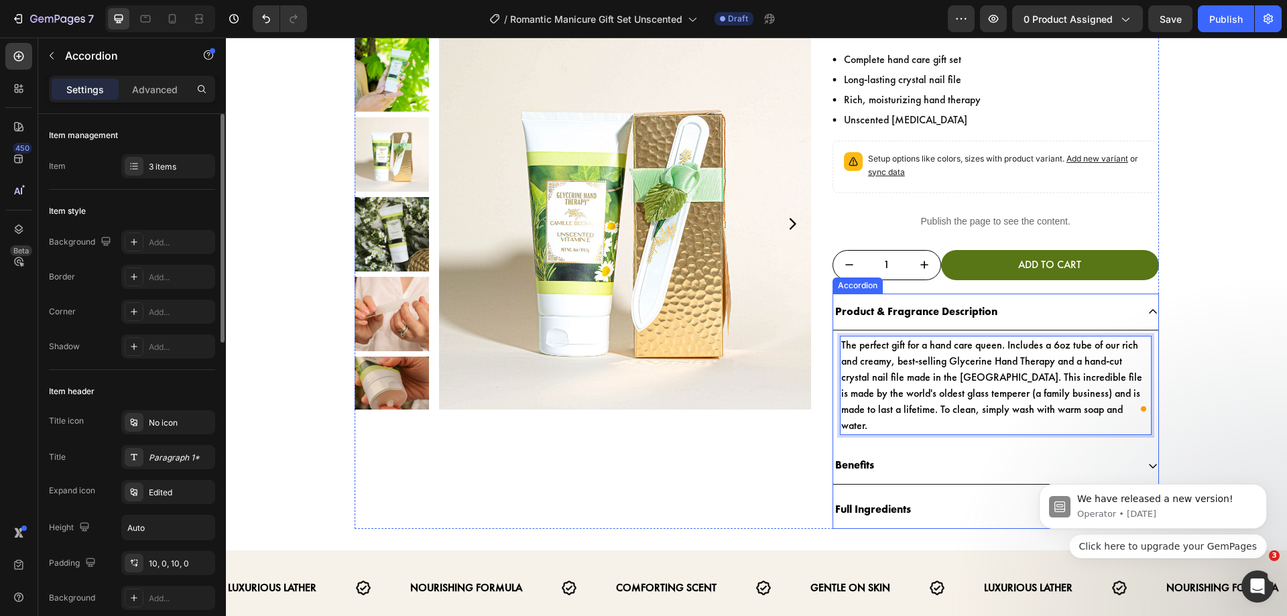
click at [893, 447] on div "Benefits" at bounding box center [995, 466] width 325 height 38
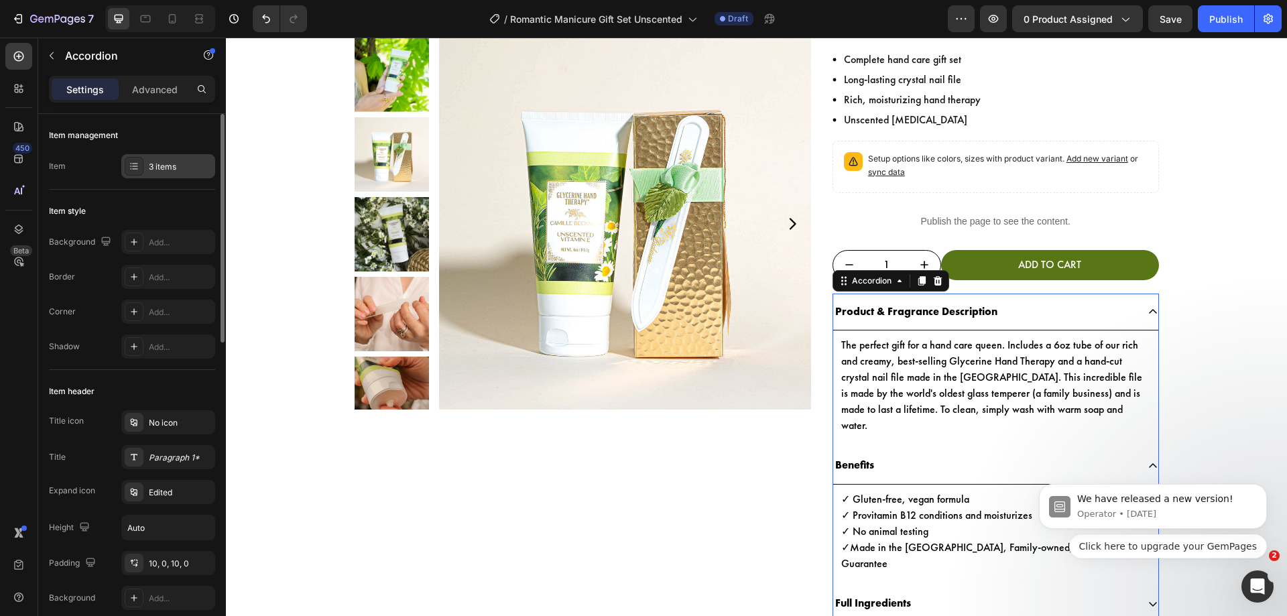
click at [155, 173] on div "3 items" at bounding box center [168, 166] width 94 height 24
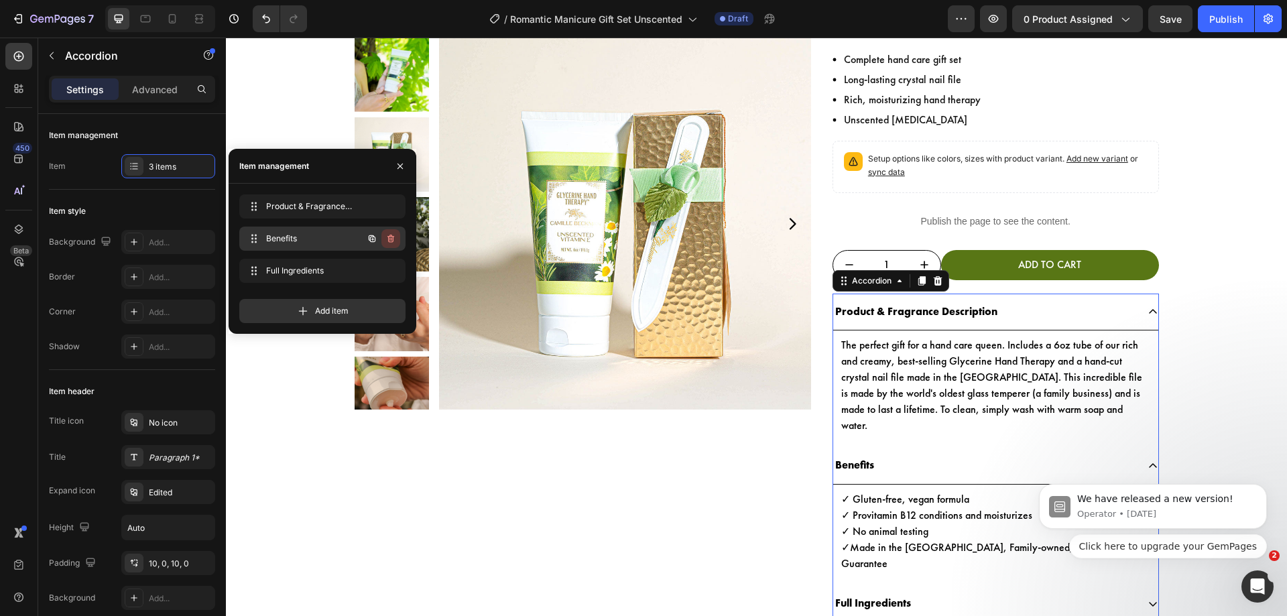
click at [389, 231] on button "button" at bounding box center [390, 238] width 19 height 19
click at [389, 231] on button "Delete" at bounding box center [381, 238] width 37 height 19
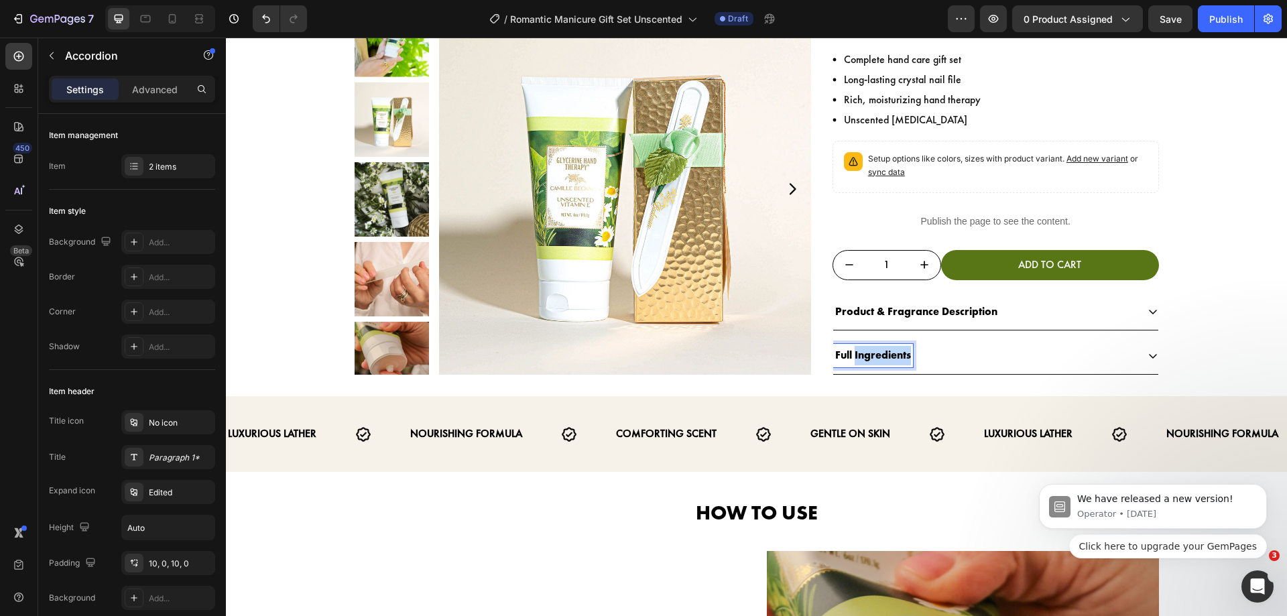
click at [903, 351] on p "Full Ingredients" at bounding box center [873, 355] width 76 height 19
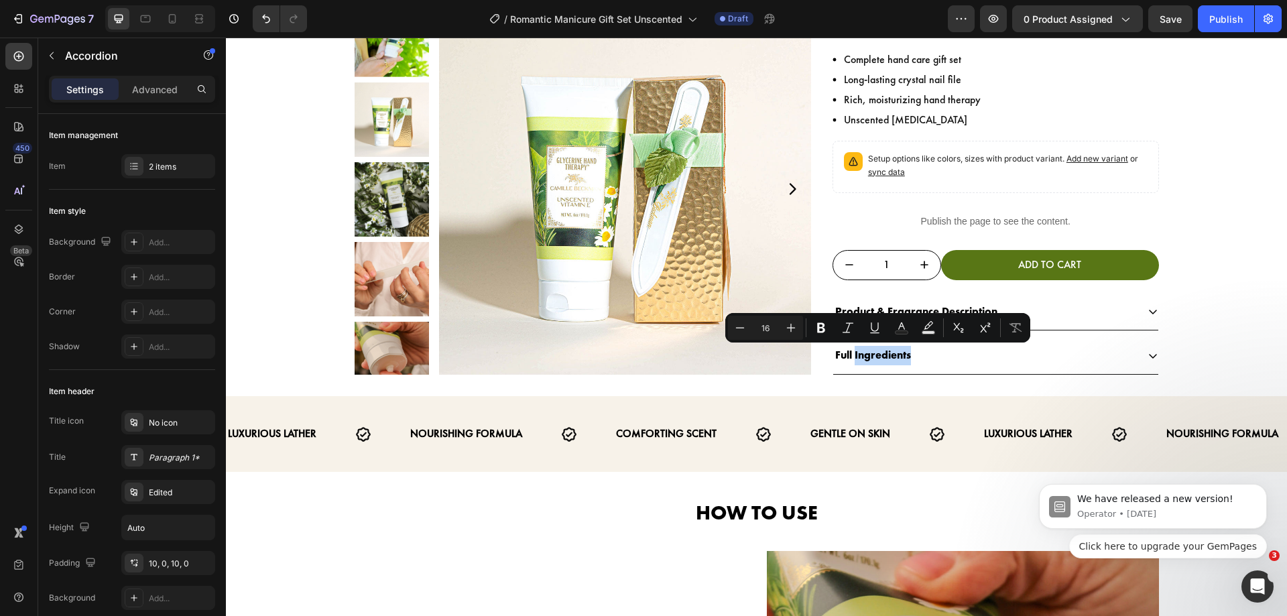
click at [922, 357] on div "Full Ingredients" at bounding box center [985, 355] width 304 height 23
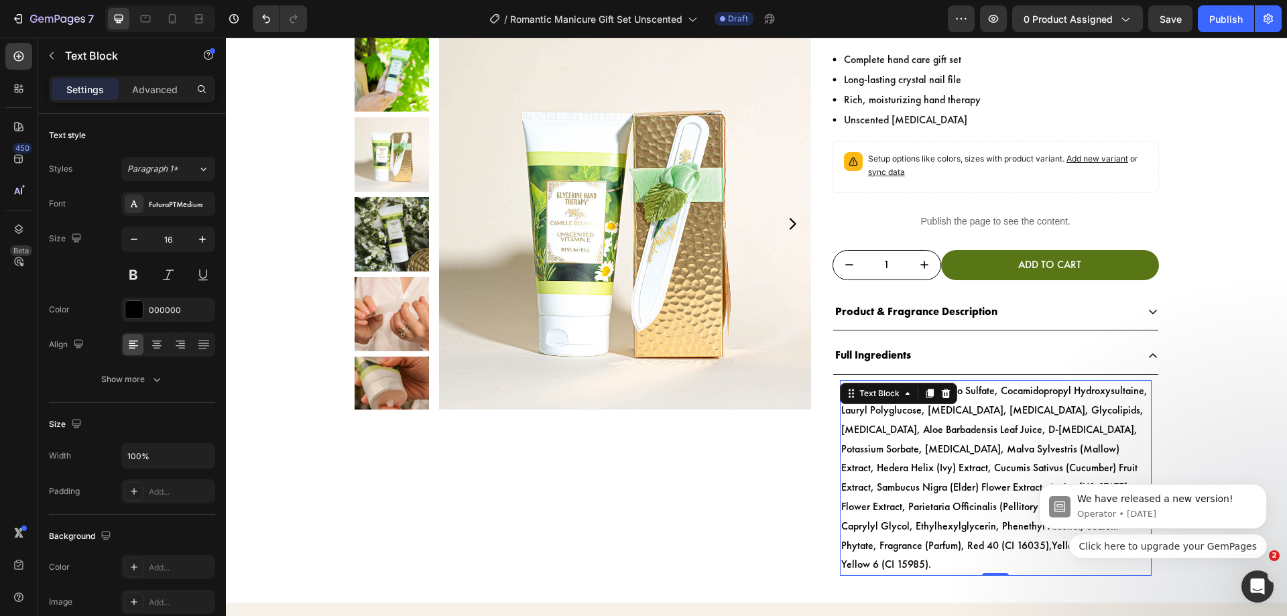
click at [982, 505] on p "Water (Aqua), Sodium Coco Sulfate, Cocamidopropyl Hydroxysultaine, Lauryl Polyg…" at bounding box center [995, 477] width 309 height 193
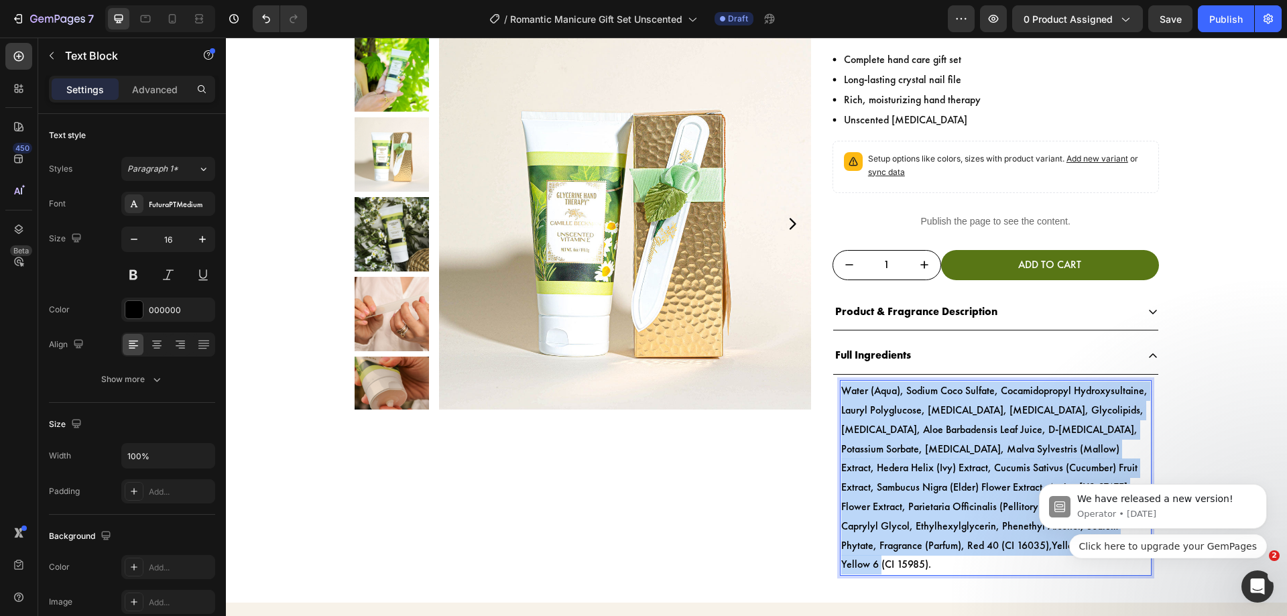
click at [982, 505] on p "Water (Aqua), Sodium Coco Sulfate, Cocamidopropyl Hydroxysultaine, Lauryl Polyg…" at bounding box center [995, 477] width 309 height 193
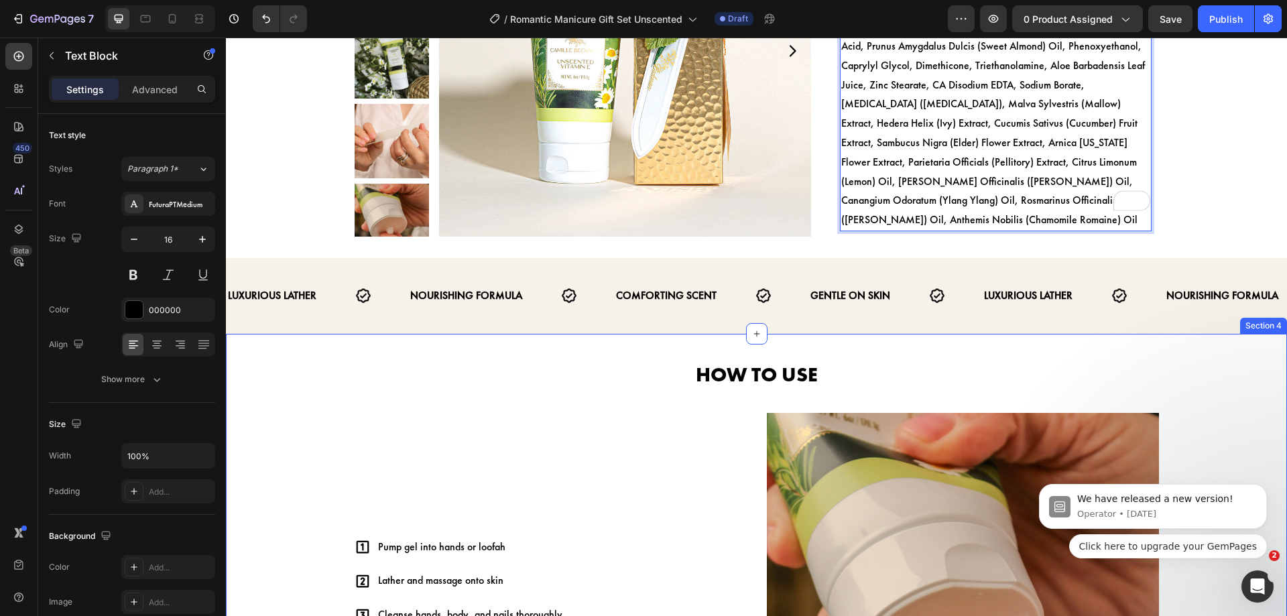
scroll to position [562, 0]
click at [789, 271] on div "LUXURIOUS LATHER Text NOURISHING FORMULA Text COMFORTING SCENT Text GENTLE ON S…" at bounding box center [756, 295] width 1061 height 49
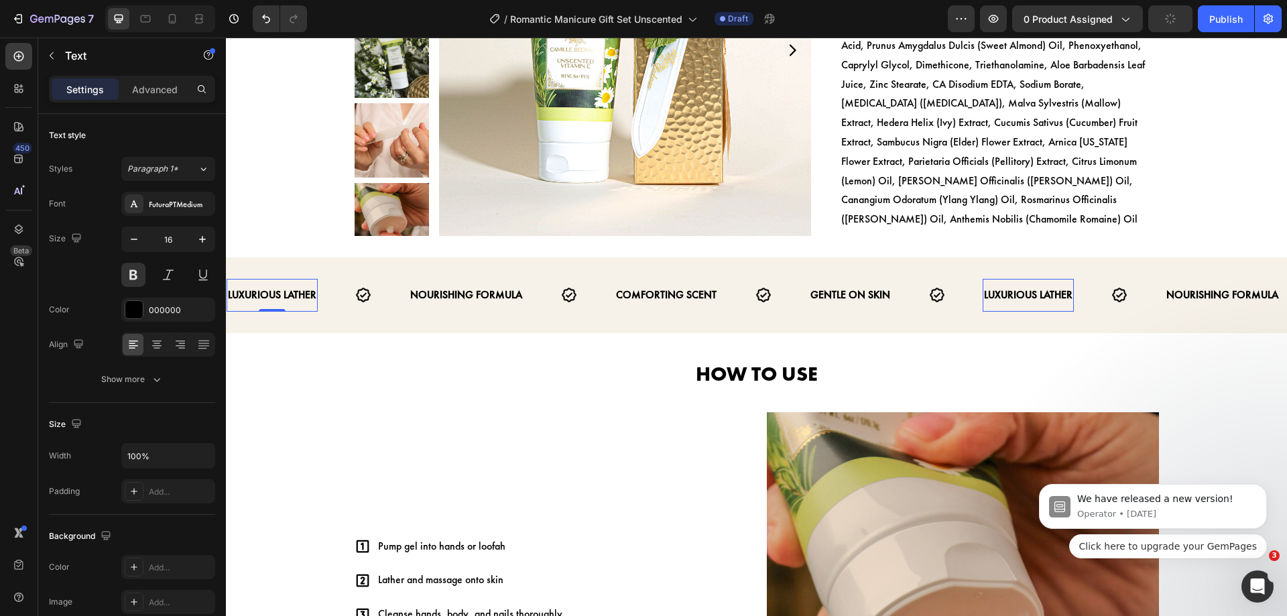
click at [306, 286] on p "LUXURIOUS LATHER" at bounding box center [272, 295] width 88 height 19
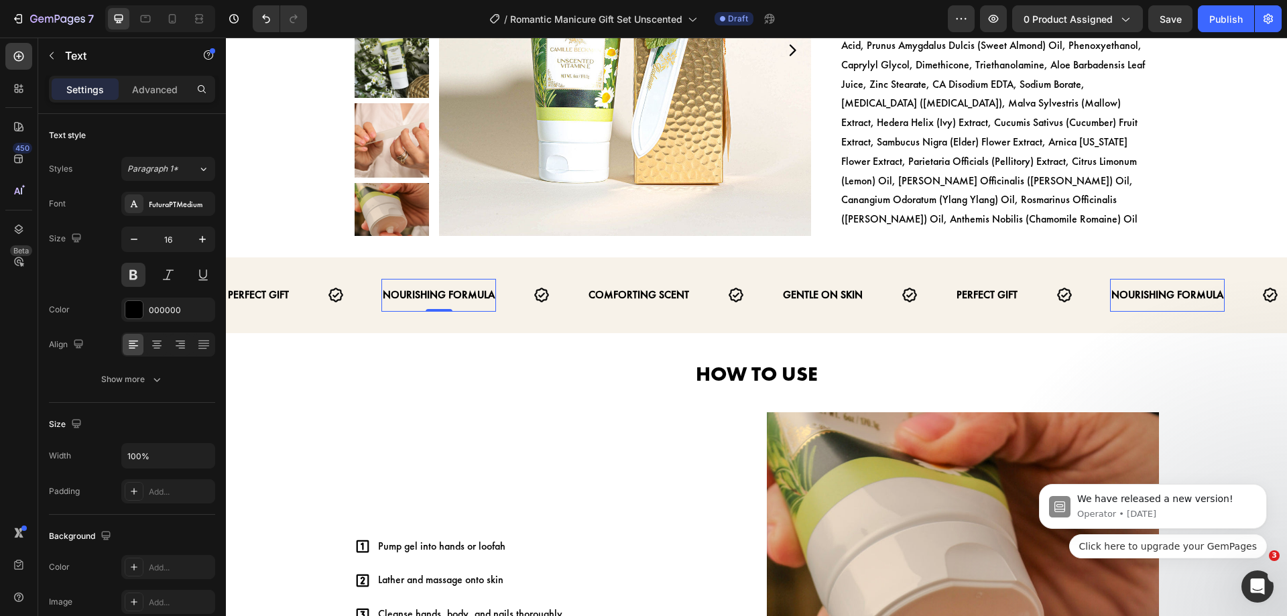
click at [442, 286] on p "NOURISHING FORMULA" at bounding box center [439, 295] width 112 height 19
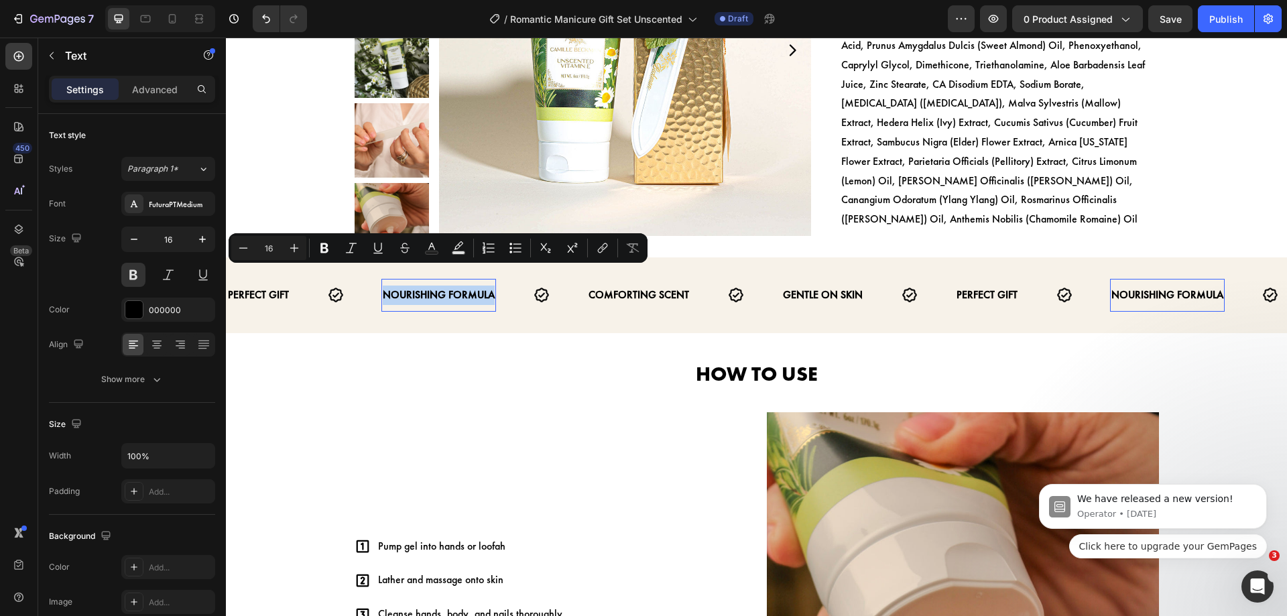
click at [442, 286] on p "NOURISHING FORMULA" at bounding box center [439, 295] width 112 height 19
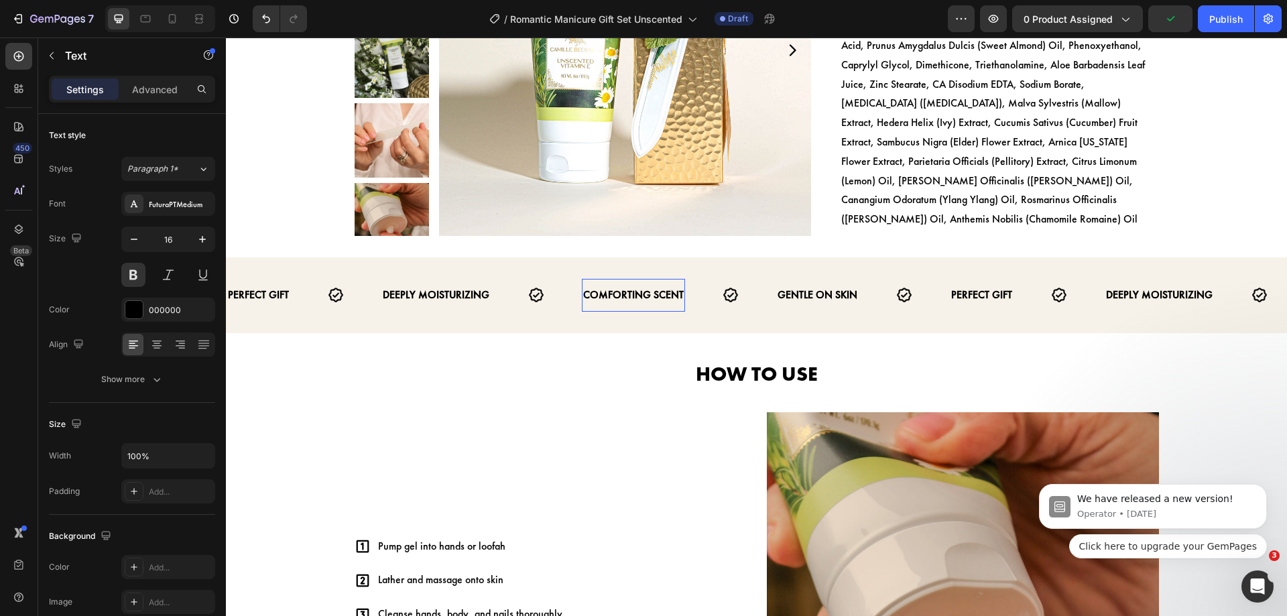
click at [619, 286] on p "COMFORTING SCENT" at bounding box center [633, 295] width 101 height 19
click at [795, 288] on strong "GENTLE ON SKIN" at bounding box center [805, 295] width 80 height 14
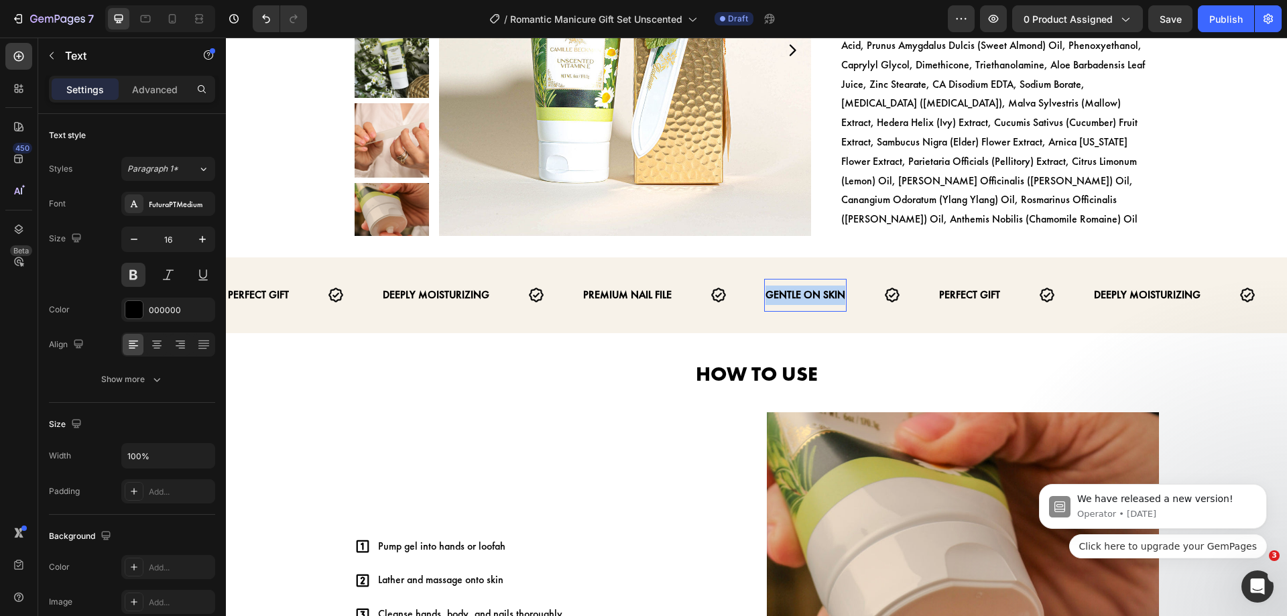
click at [795, 288] on strong "GENTLE ON SKIN" at bounding box center [805, 295] width 80 height 14
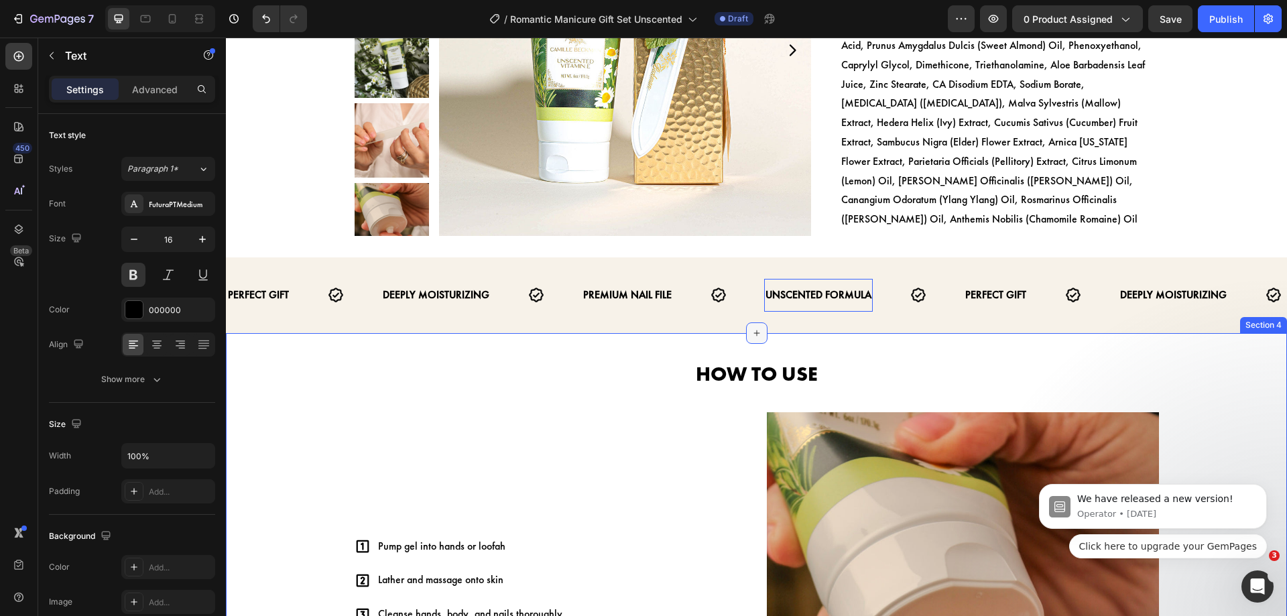
click at [761, 322] on div at bounding box center [756, 332] width 21 height 21
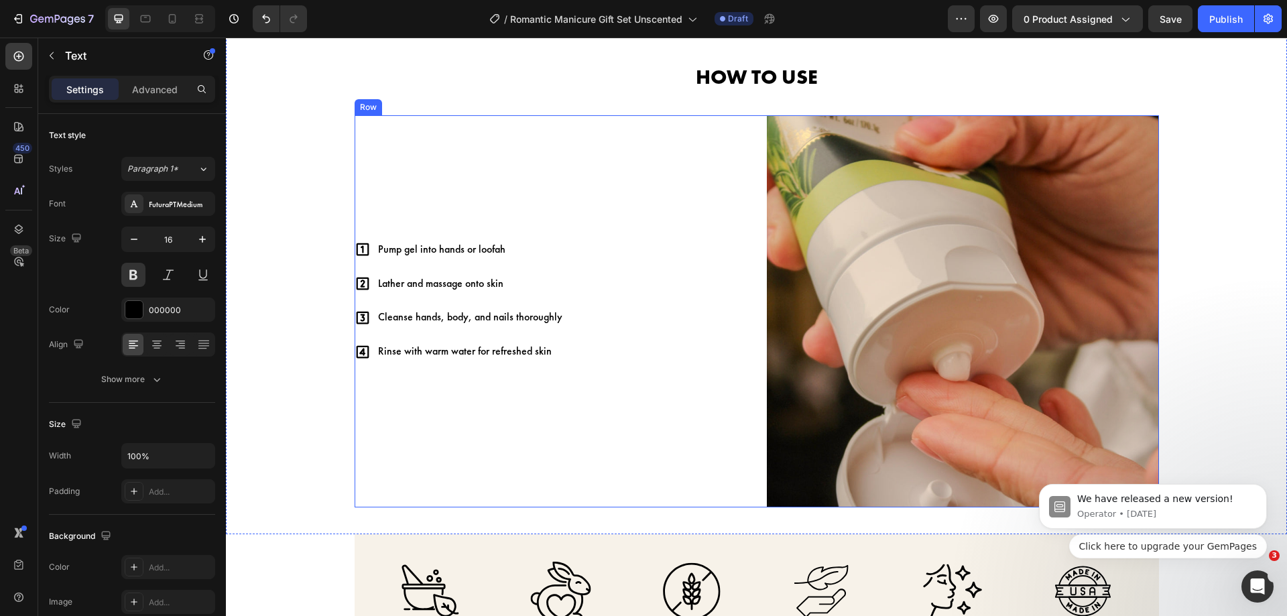
scroll to position [632, 0]
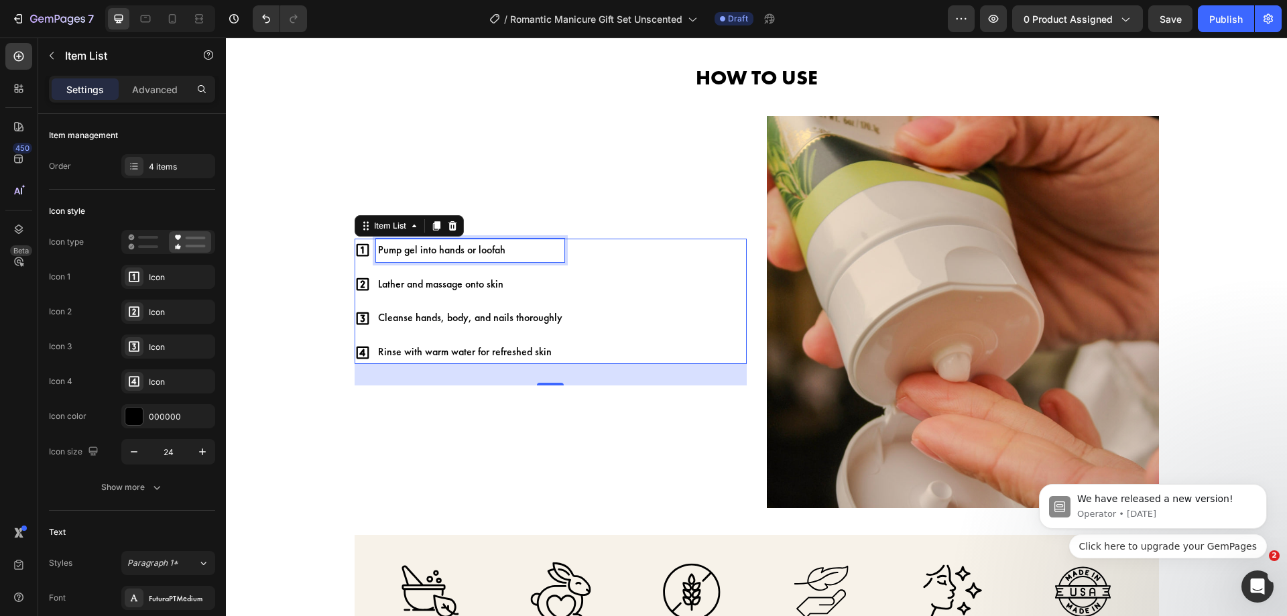
click at [483, 249] on p "Pump gel into hands or loofah" at bounding box center [470, 250] width 184 height 19
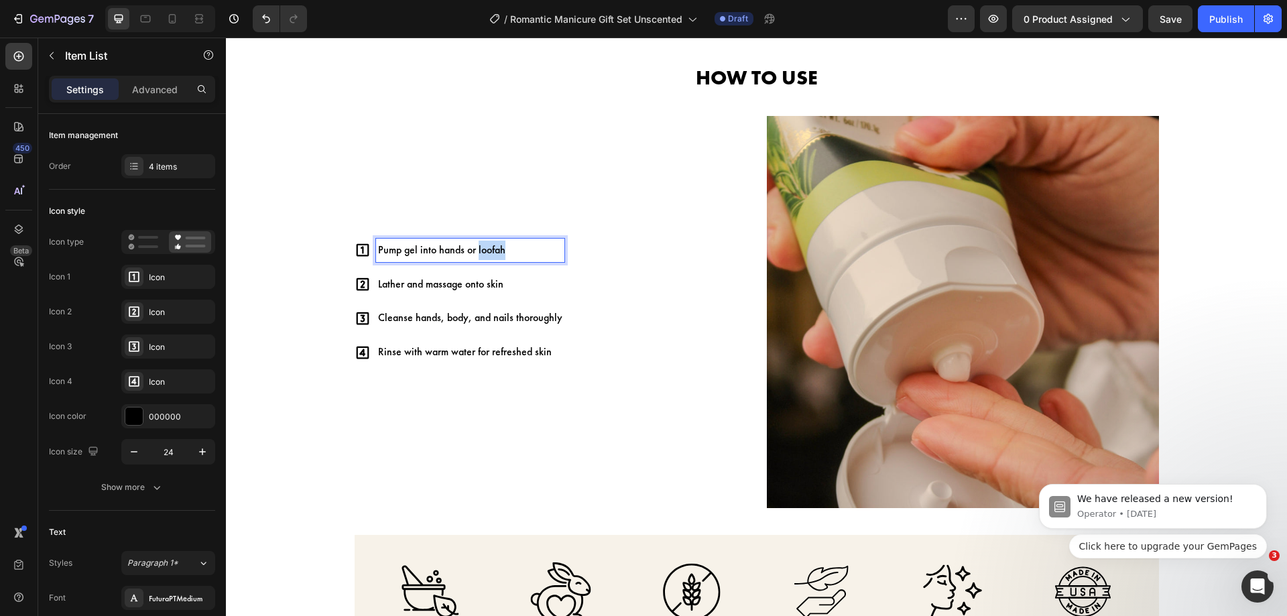
click at [483, 249] on p "Pump gel into hands or loofah" at bounding box center [470, 250] width 184 height 19
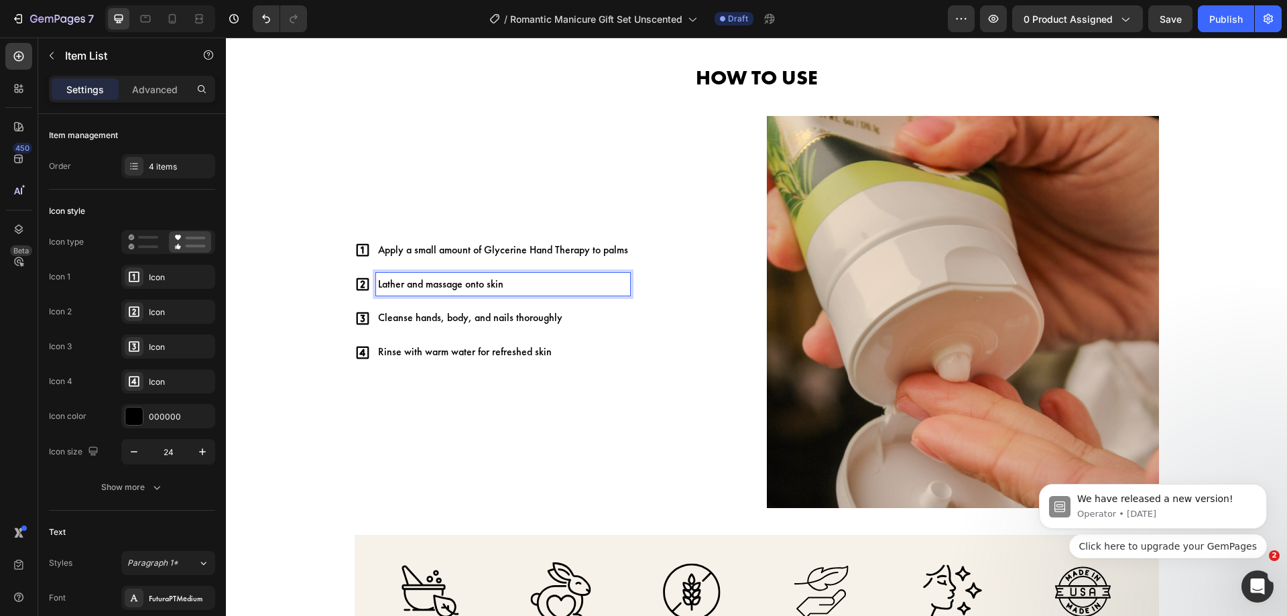
click at [453, 290] on p "Lather and massage onto skin" at bounding box center [503, 284] width 250 height 19
click at [420, 313] on p "Cleanse hands, body, and nails thoroughly" at bounding box center [503, 317] width 250 height 19
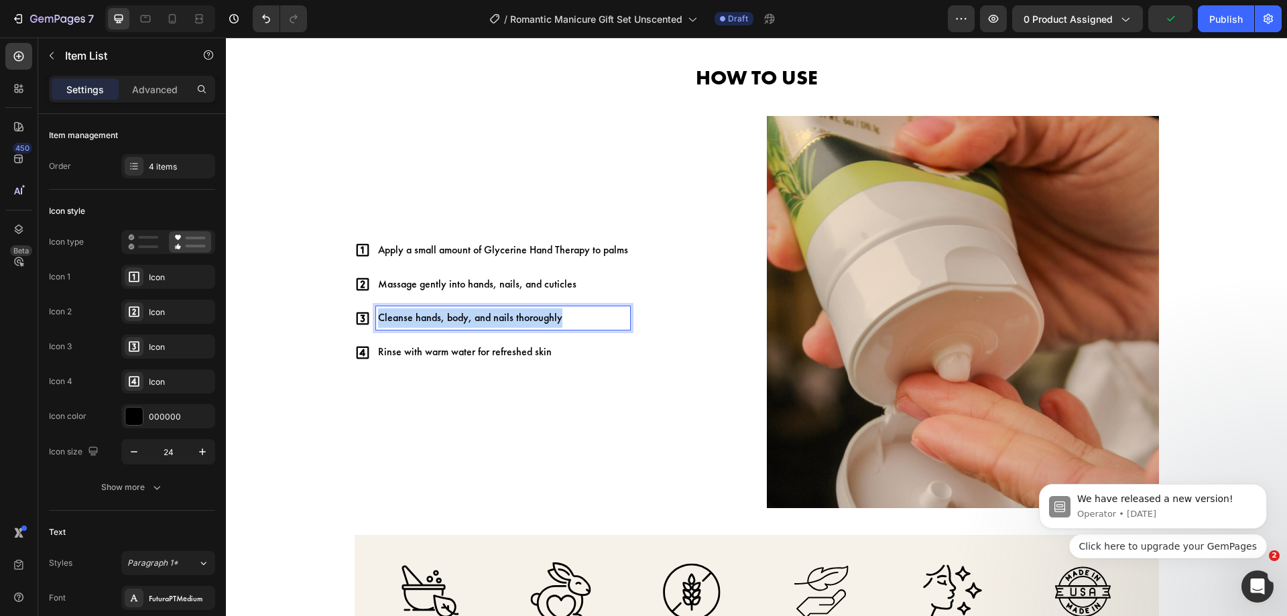
click at [420, 313] on p "Cleanse hands, body, and nails thoroughly" at bounding box center [503, 317] width 250 height 19
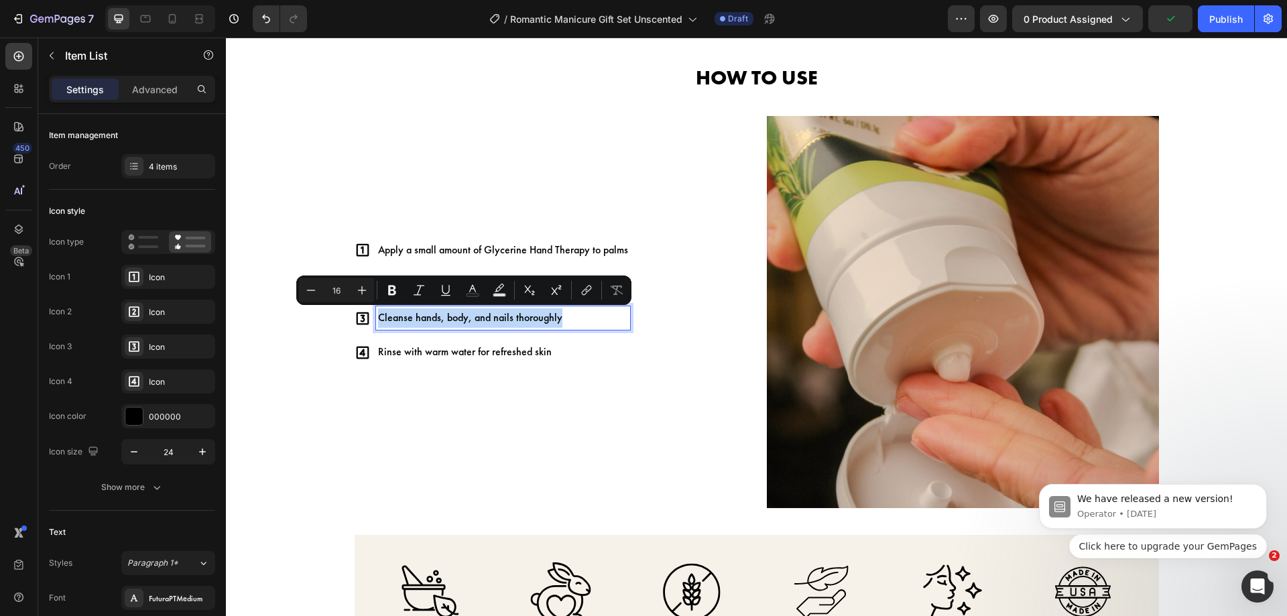
click at [420, 313] on p "Cleanse hands, body, and nails thoroughly" at bounding box center [503, 317] width 250 height 19
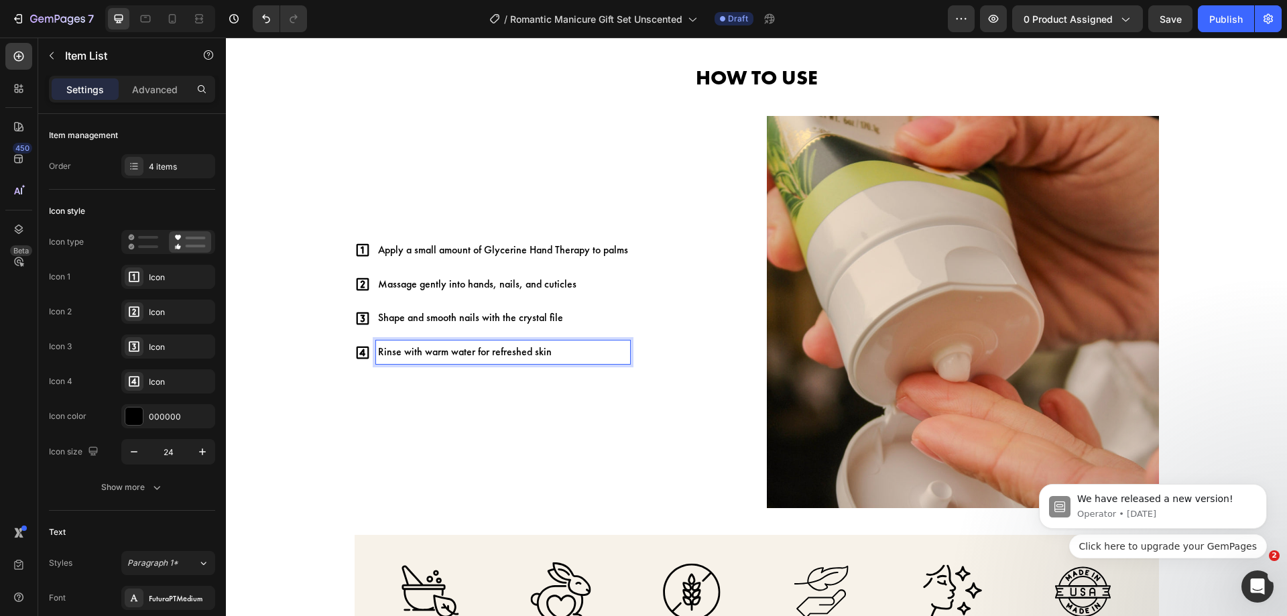
click at [506, 357] on p "Rinse with warm water for refreshed skin" at bounding box center [503, 351] width 250 height 19
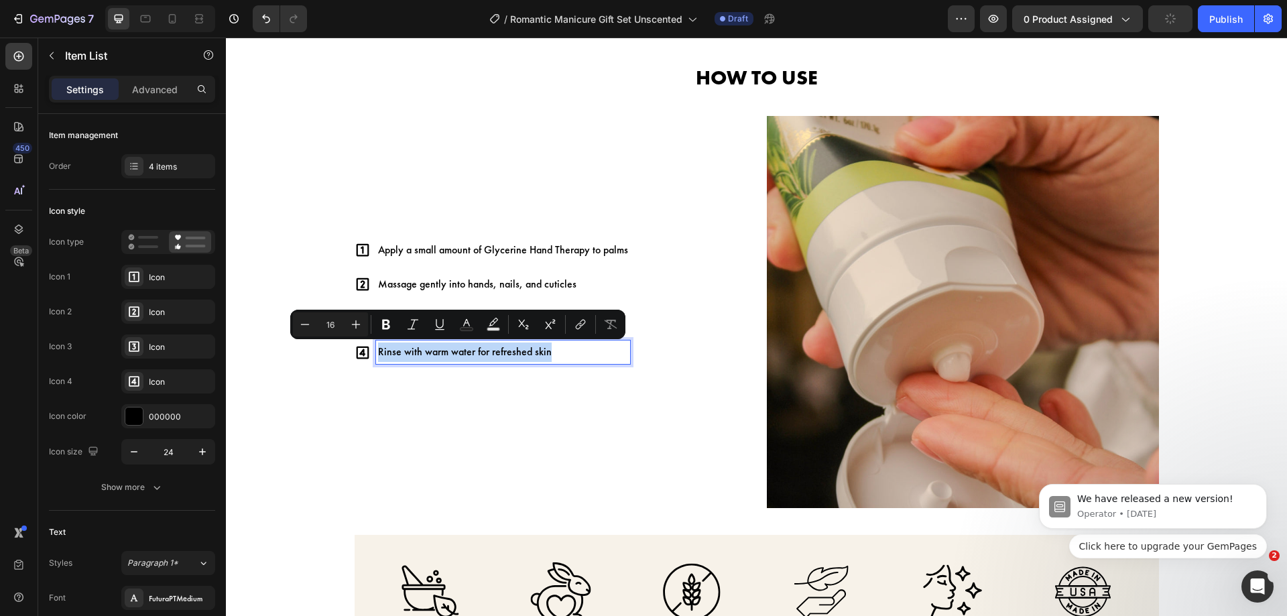
click at [506, 357] on p "Rinse with warm water for refreshed skin" at bounding box center [503, 351] width 250 height 19
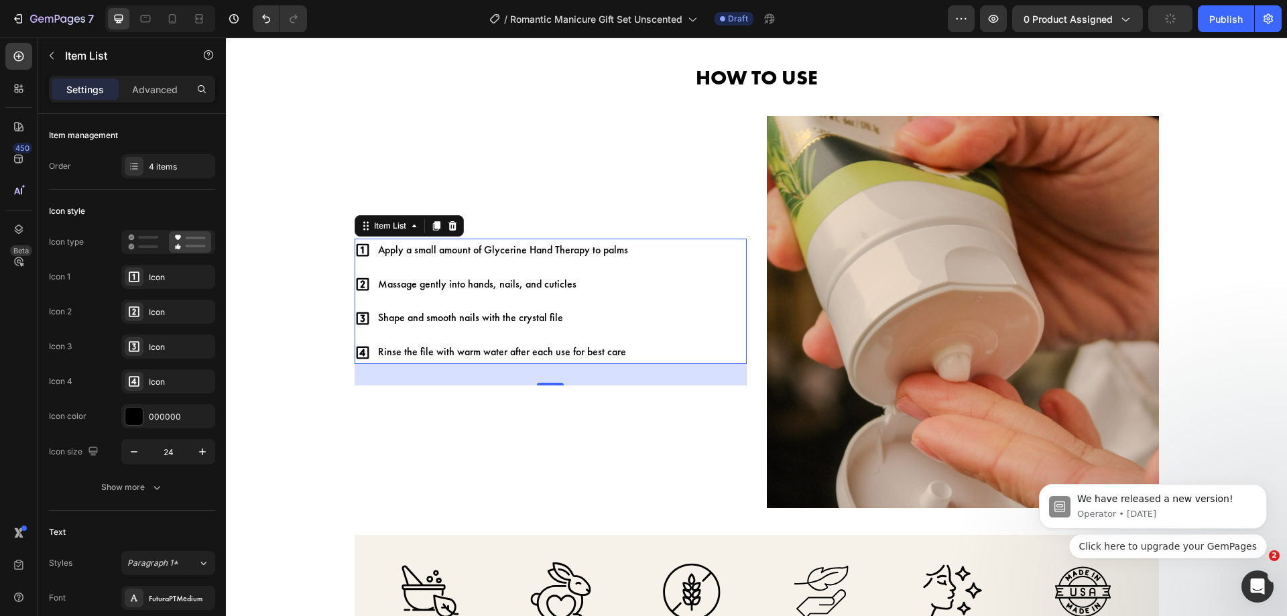
click at [625, 359] on div "Apply a small amount of Glycerine Hand Therapy to palms Massage gently into han…" at bounding box center [551, 301] width 392 height 125
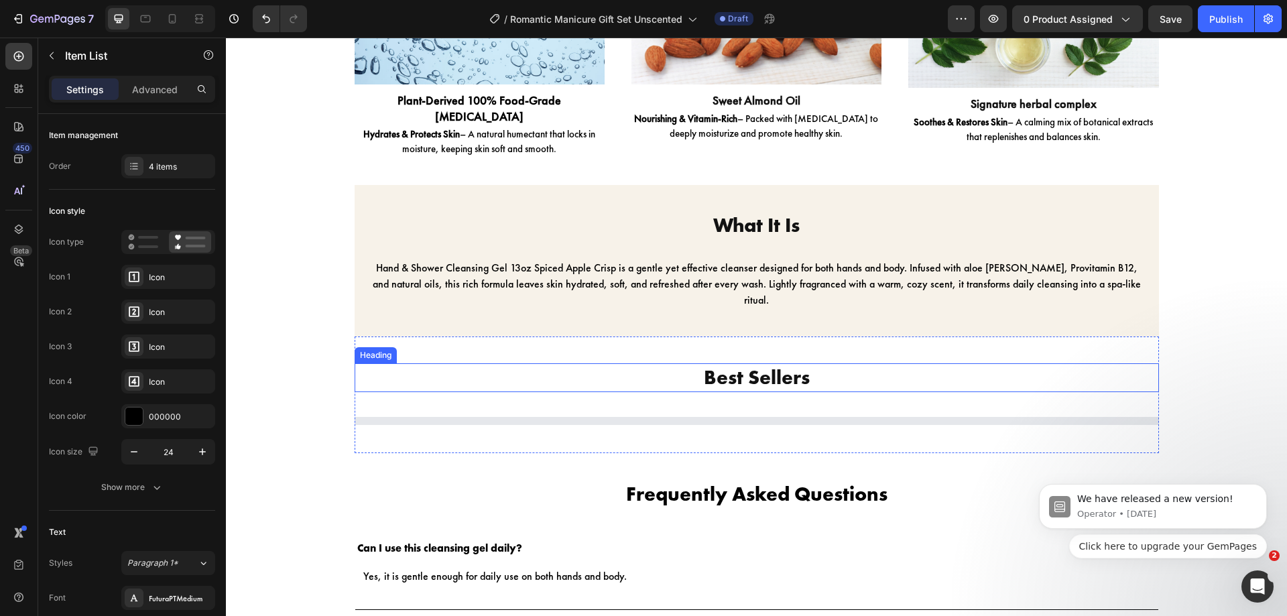
scroll to position [1462, 0]
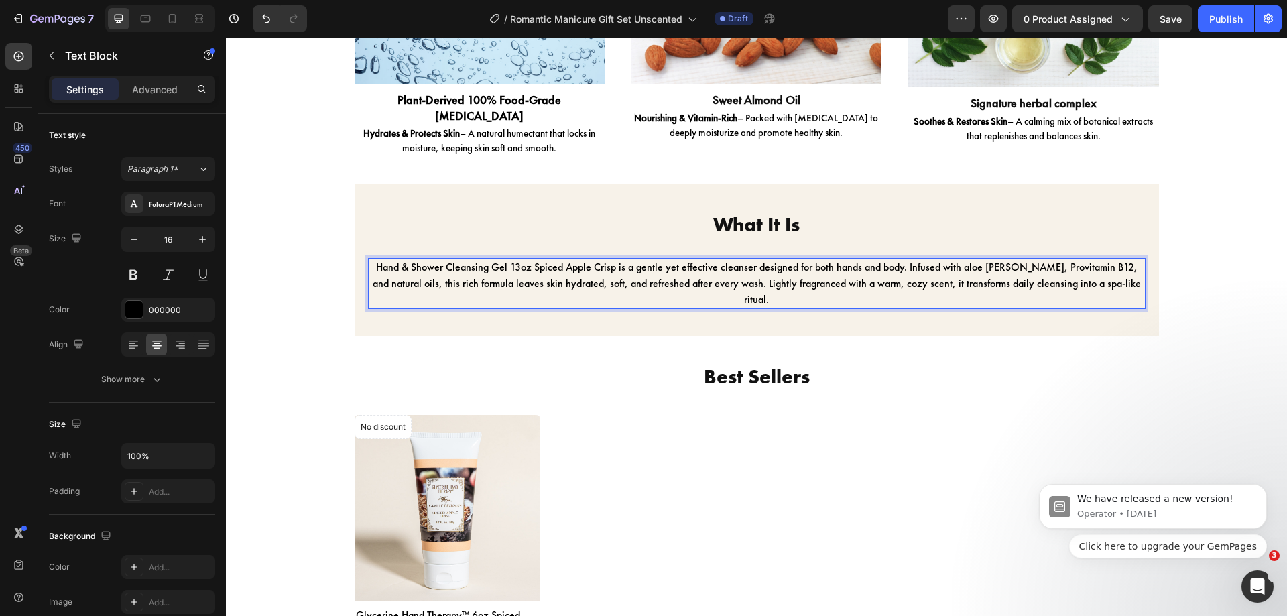
click at [618, 269] on p "Hand & Shower Cleansing Gel 13oz Spiced Apple Crisp is a gentle yet effective c…" at bounding box center [756, 283] width 775 height 48
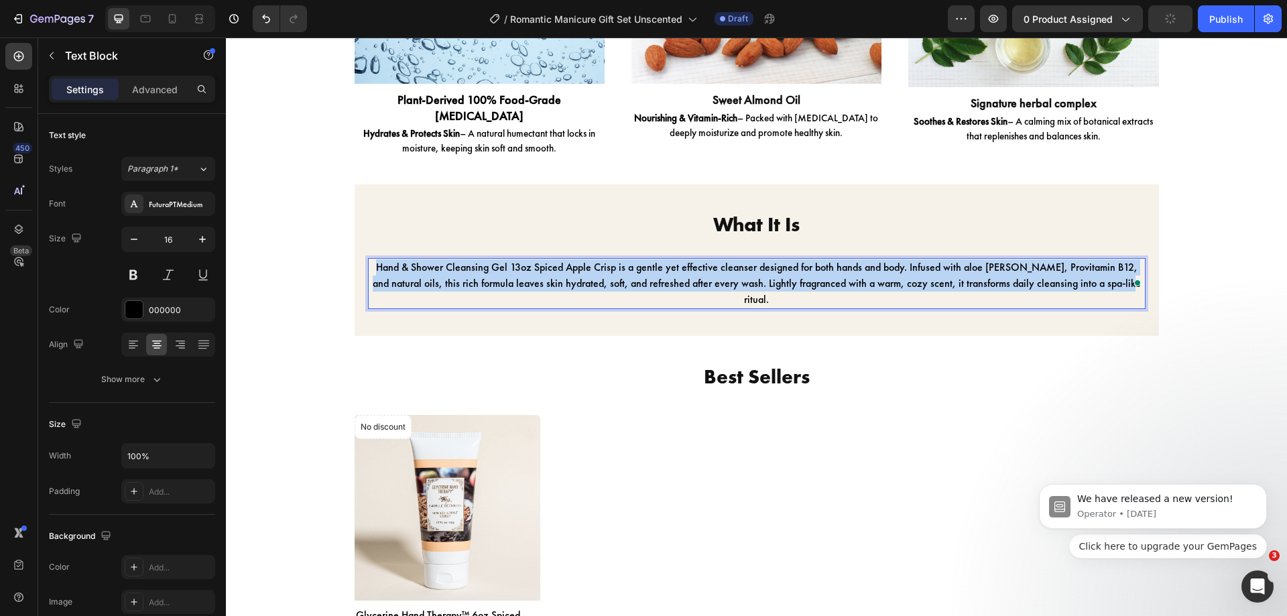
click at [618, 269] on p "Hand & Shower Cleansing Gel 13oz Spiced Apple Crisp is a gentle yet effective c…" at bounding box center [756, 283] width 775 height 48
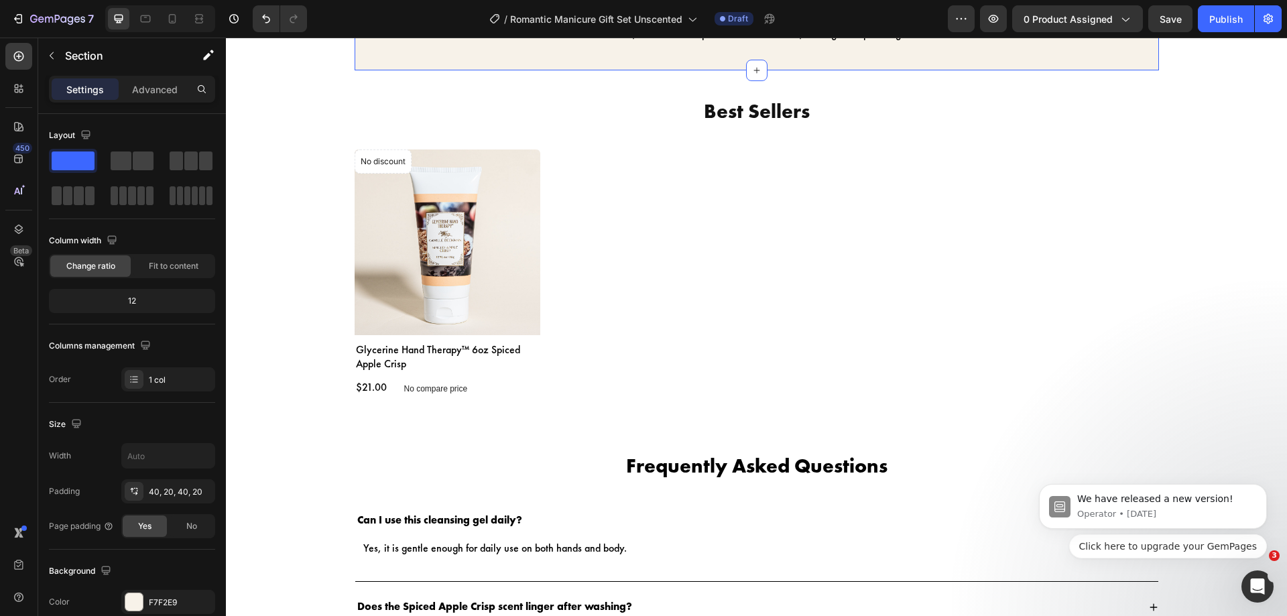
scroll to position [1719, 0]
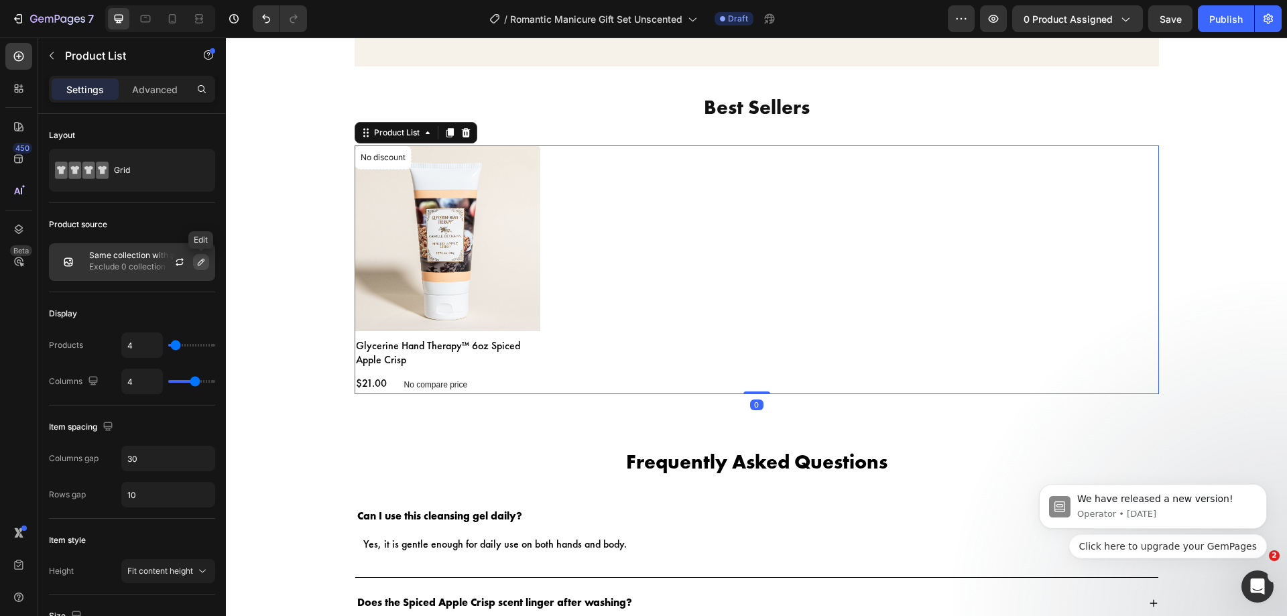
click at [203, 255] on button "button" at bounding box center [201, 262] width 16 height 16
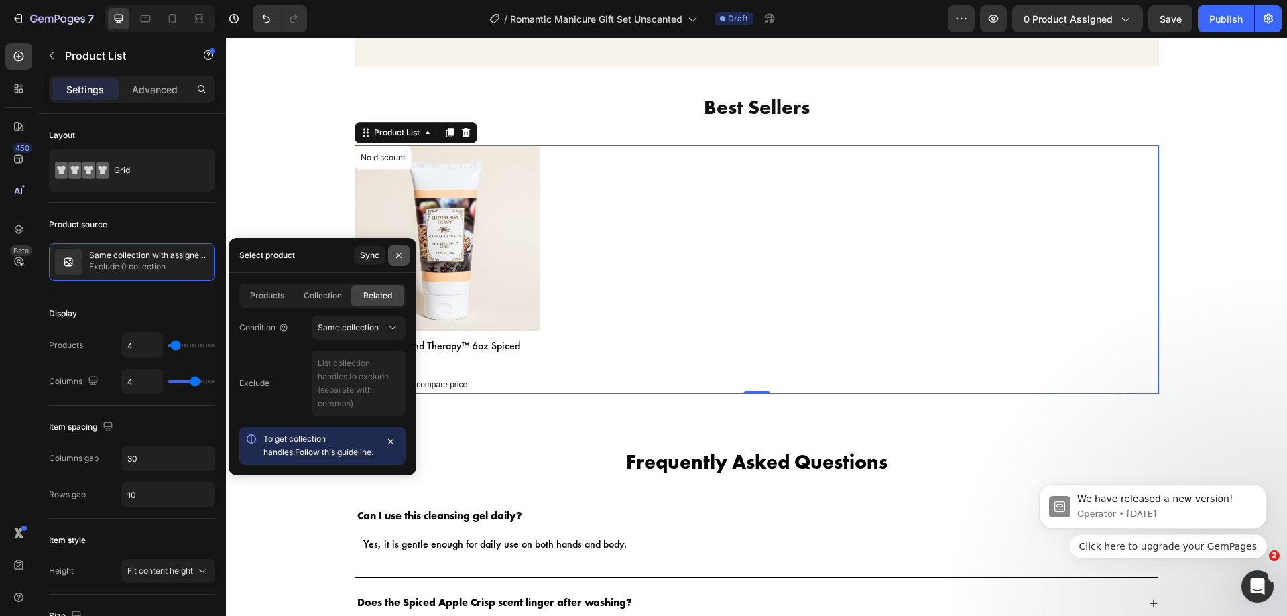
click at [396, 253] on icon "button" at bounding box center [398, 254] width 5 height 5
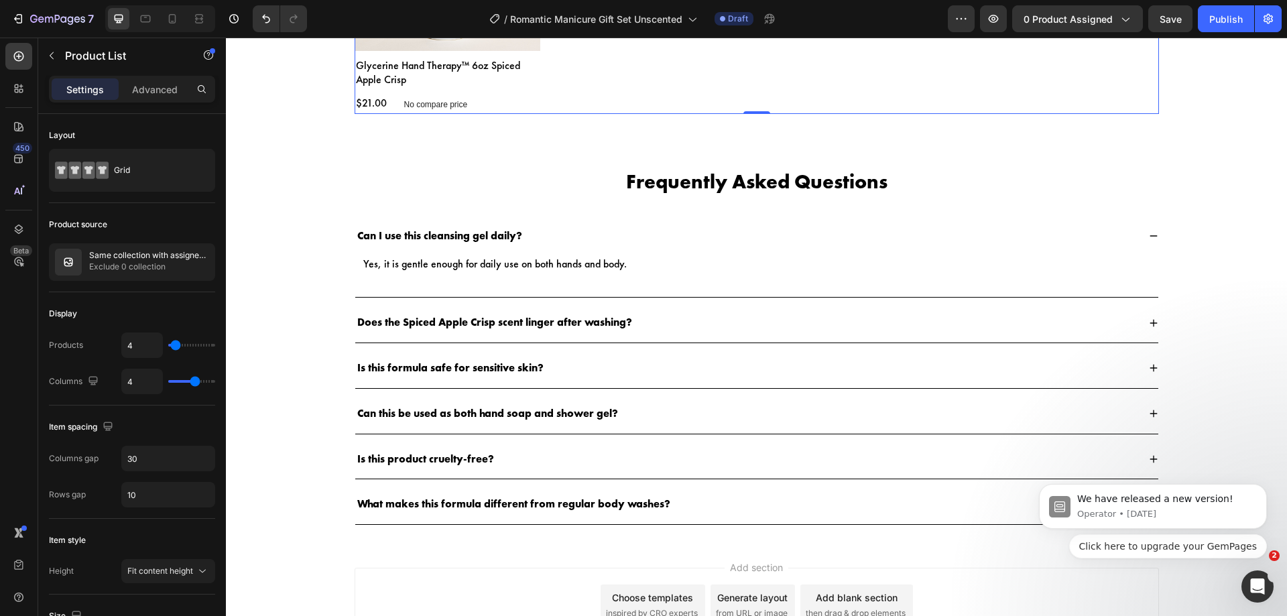
scroll to position [2001, 0]
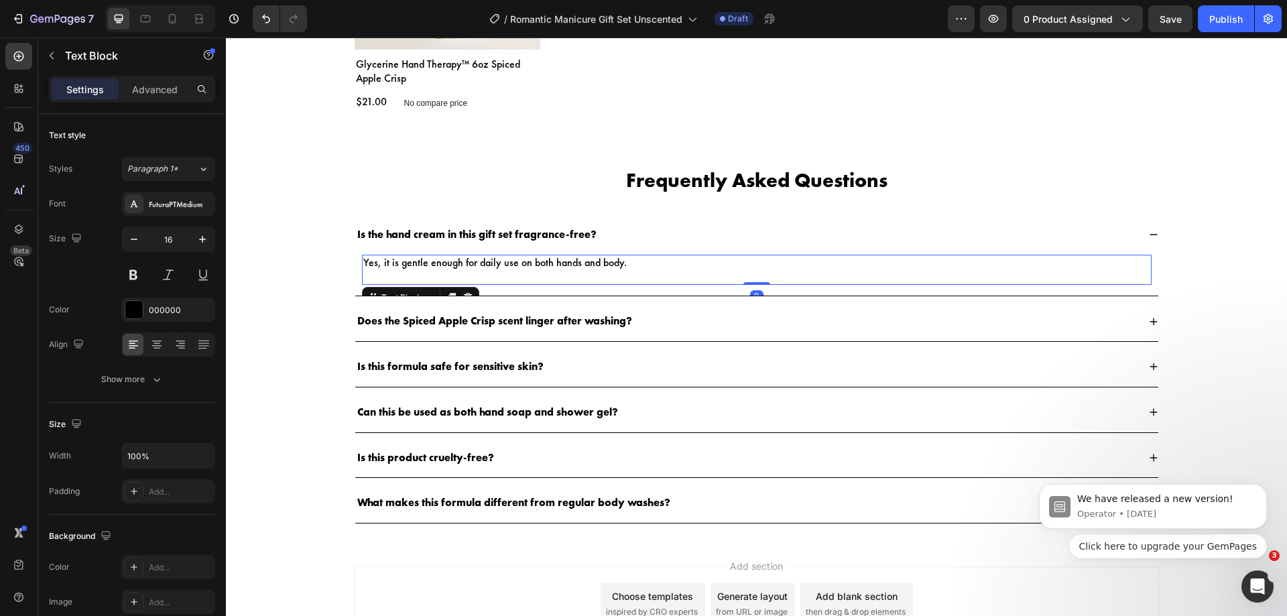
click at [558, 265] on p "Yes, it is gentle enough for daily use on both hands and body." at bounding box center [756, 263] width 787 height 14
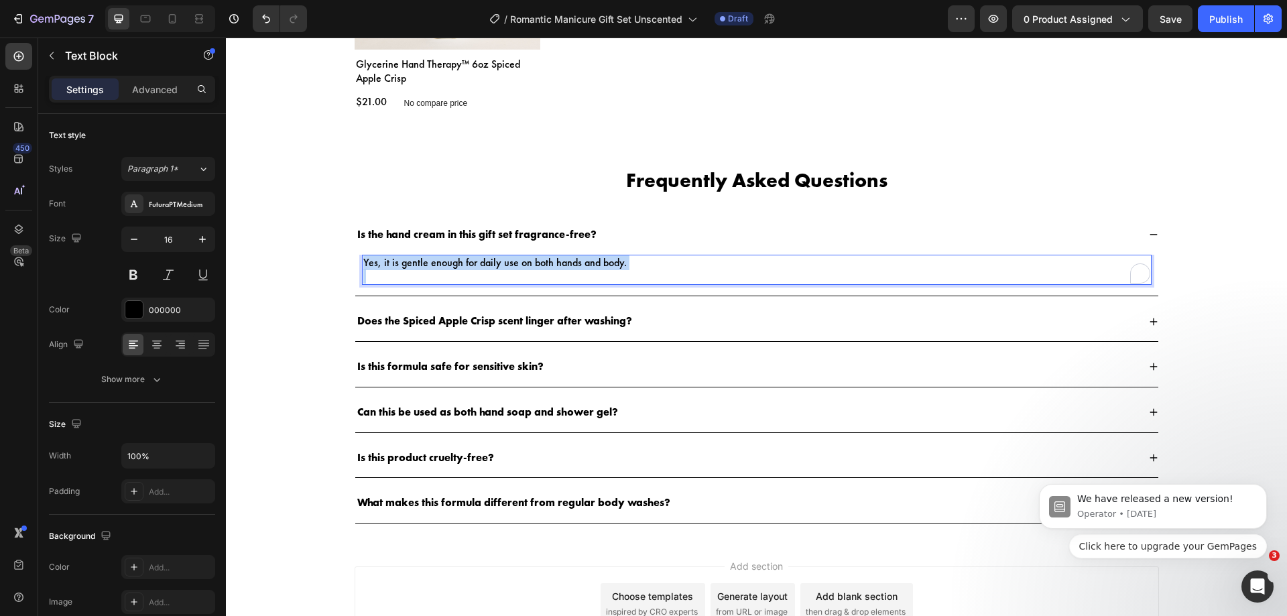
click at [558, 265] on p "Yes, it is gentle enough for daily use on both hands and body." at bounding box center [756, 263] width 787 height 14
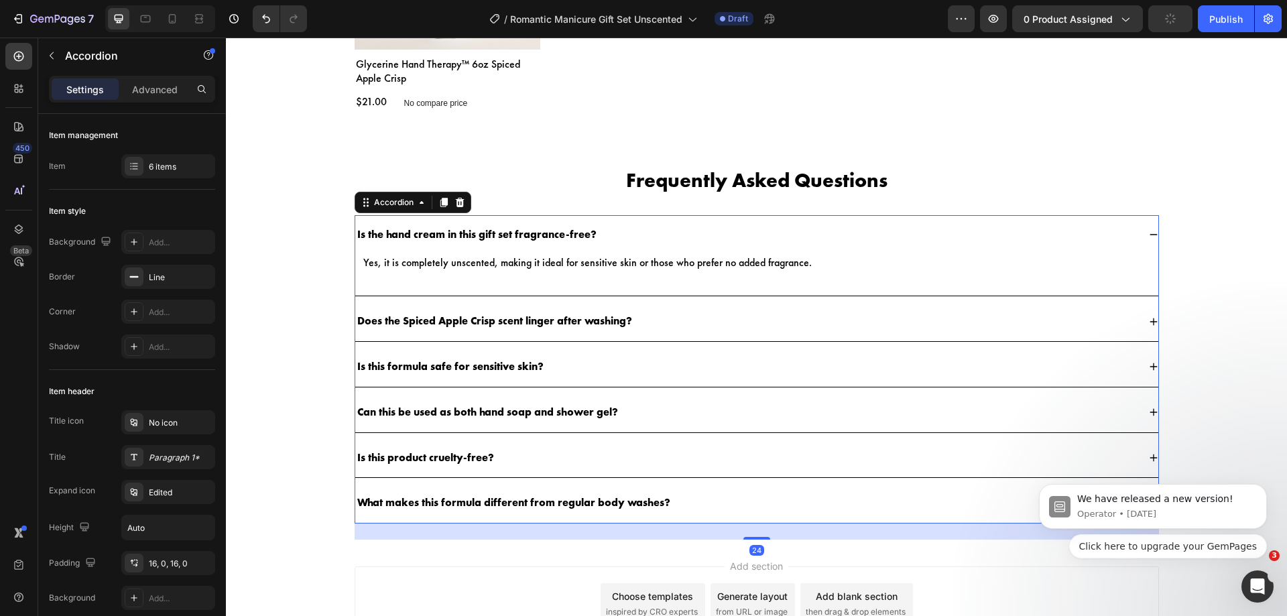
click at [450, 320] on p "Does the Spiced Apple Crisp scent linger after washing?" at bounding box center [494, 321] width 275 height 14
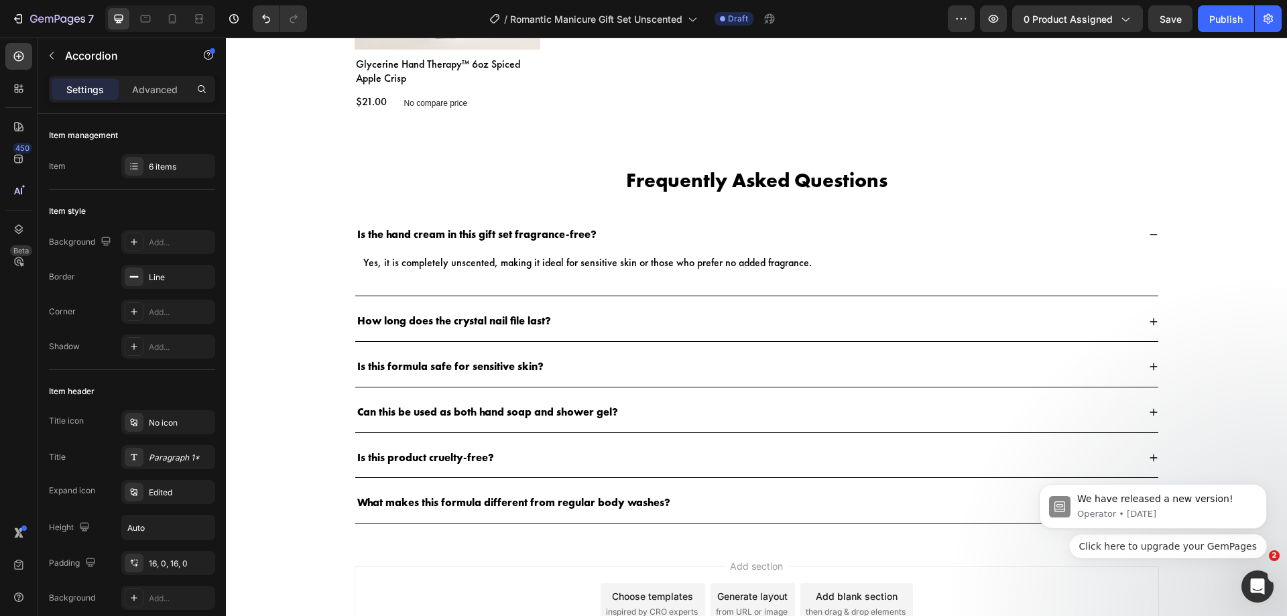
click at [563, 308] on div "How long does the crystal nail file last?" at bounding box center [756, 322] width 803 height 40
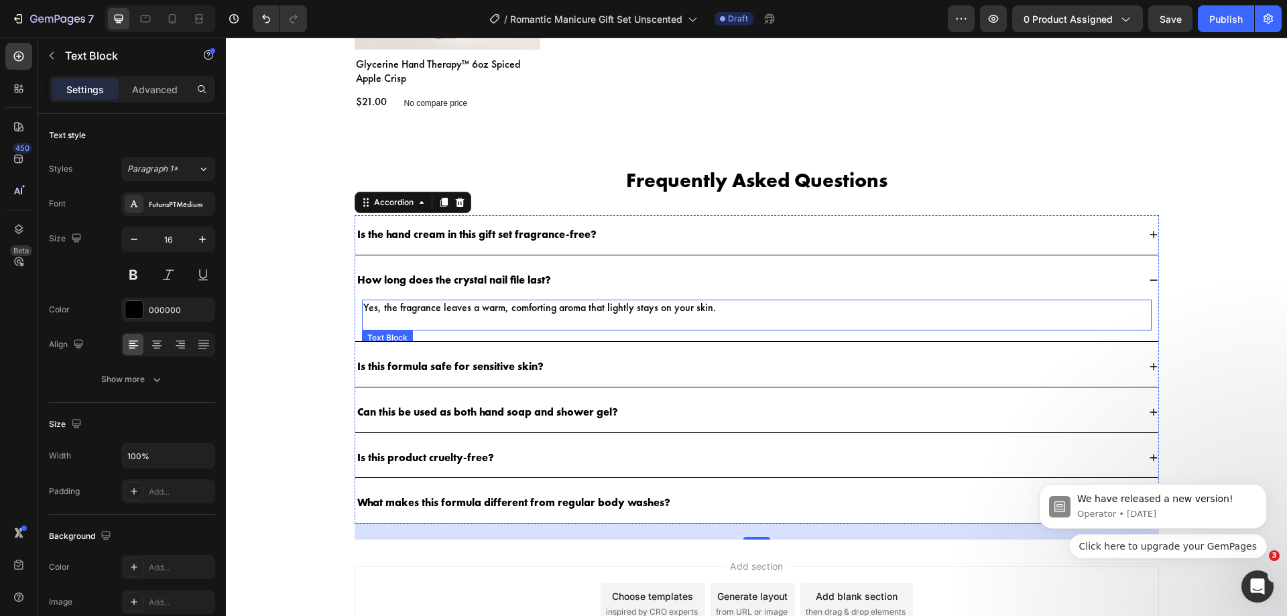
click at [580, 310] on p "Yes, the fragrance leaves a warm, comforting aroma that lightly stays on your s…" at bounding box center [756, 308] width 787 height 14
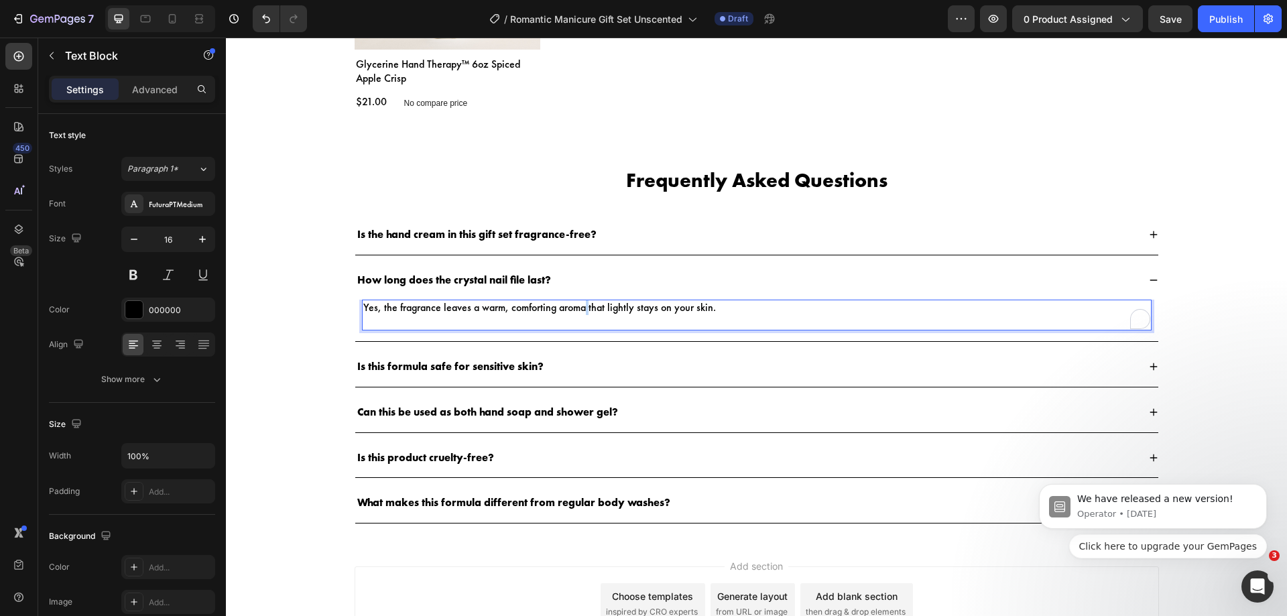
click at [580, 310] on p "Yes, the fragrance leaves a warm, comforting aroma that lightly stays on your s…" at bounding box center [756, 308] width 787 height 14
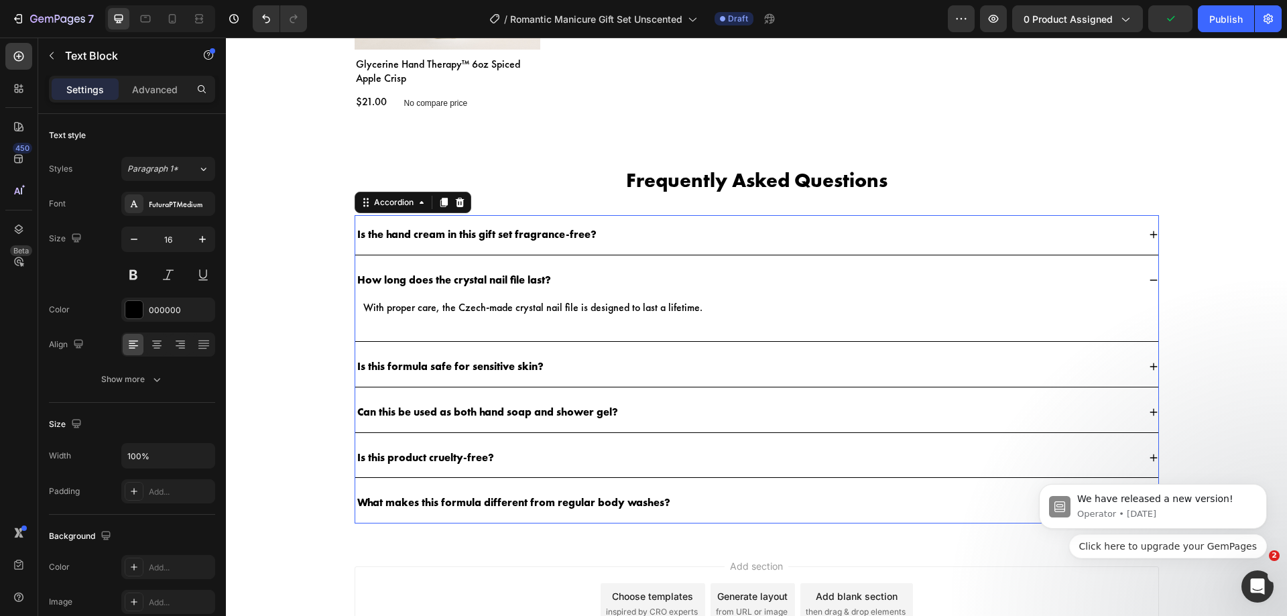
click at [497, 367] on p "Is this formula safe for sensitive skin?" at bounding box center [450, 367] width 186 height 14
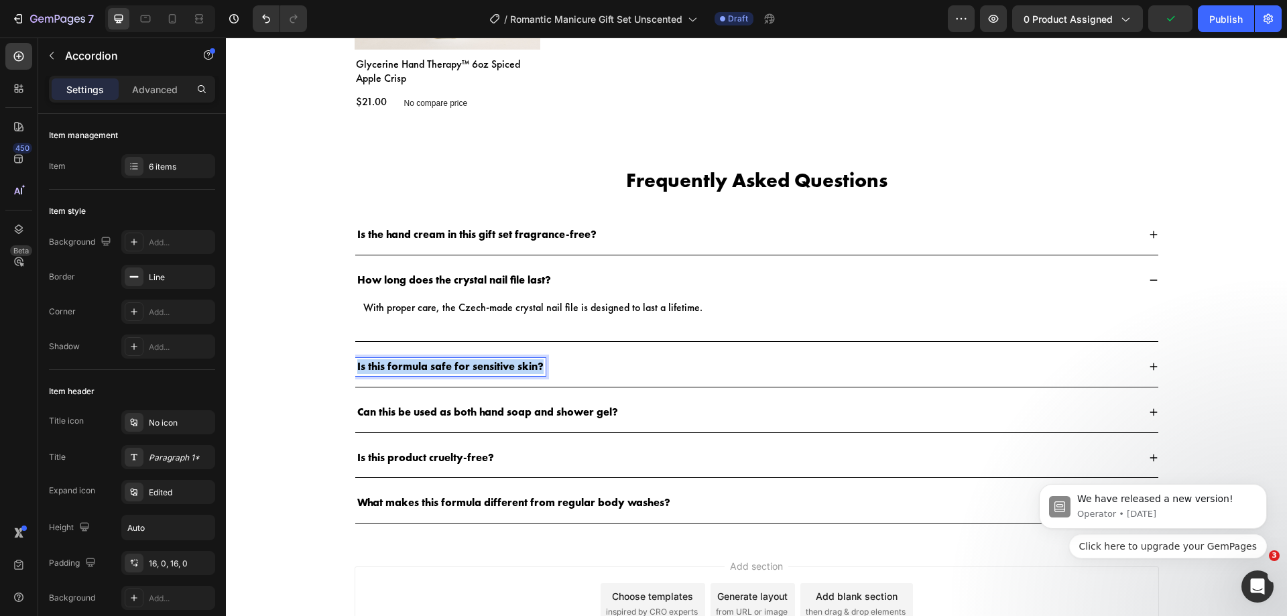
click at [497, 367] on p "Is this formula safe for sensitive skin?" at bounding box center [450, 367] width 186 height 14
click at [550, 363] on div "Can the nail file be cleaned easily?" at bounding box center [746, 367] width 783 height 18
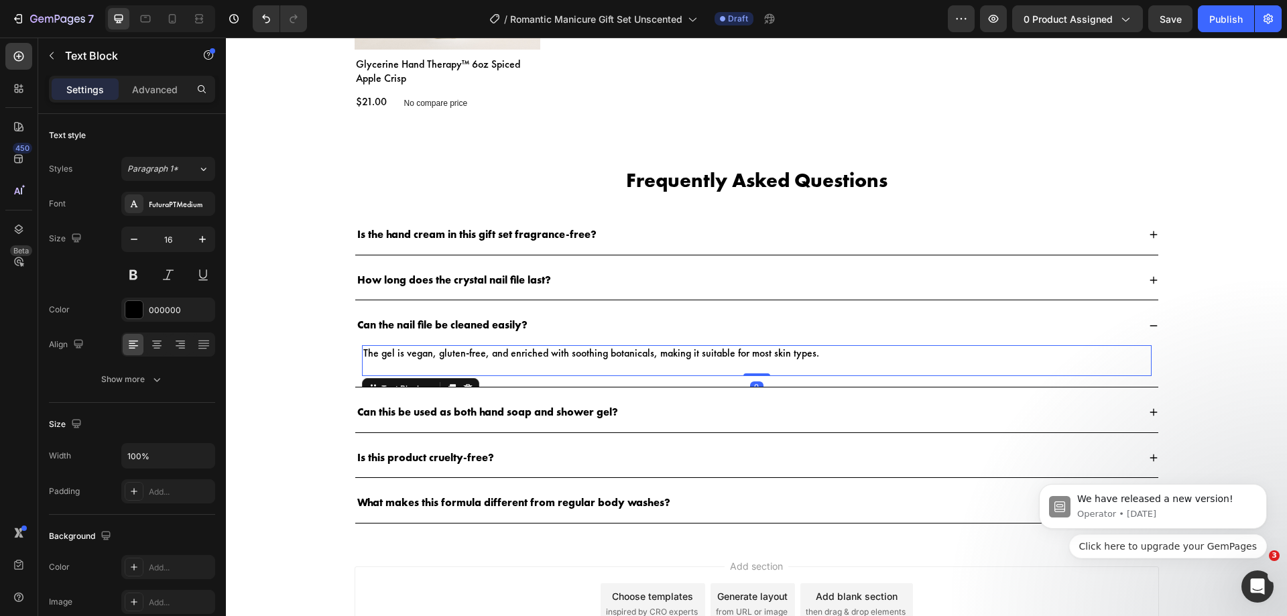
click at [567, 349] on p "The gel is vegan, gluten-free, and enriched with soothing botanicals, making it…" at bounding box center [756, 354] width 787 height 14
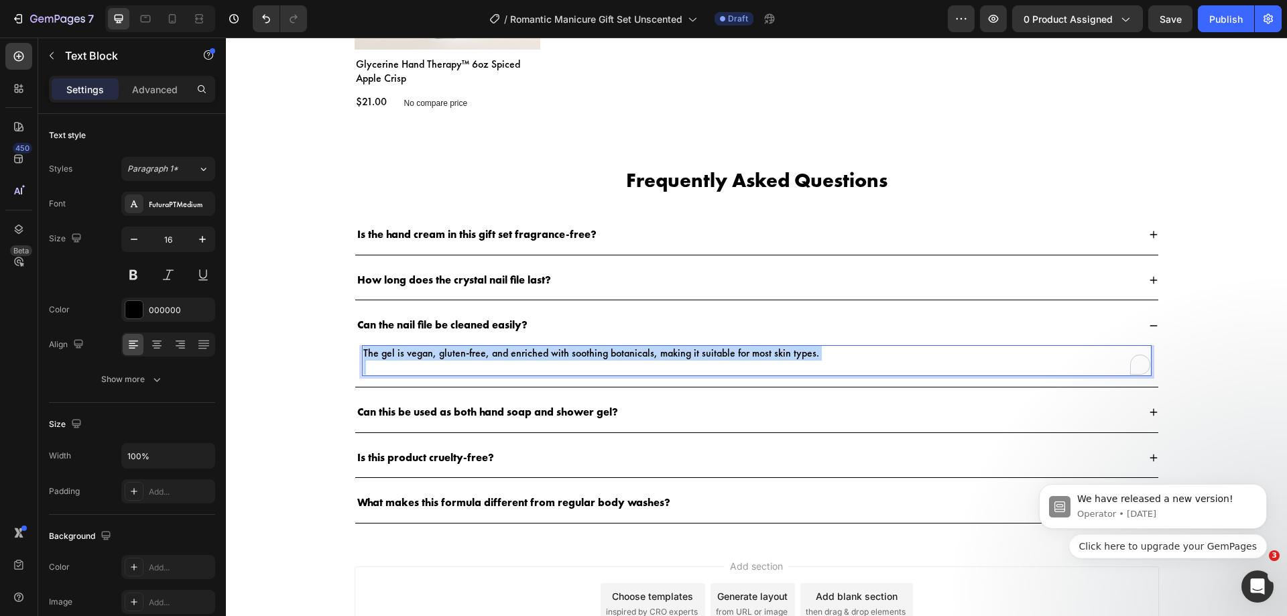
click at [567, 349] on p "The gel is vegan, gluten-free, and enriched with soothing botanicals, making it…" at bounding box center [756, 354] width 787 height 14
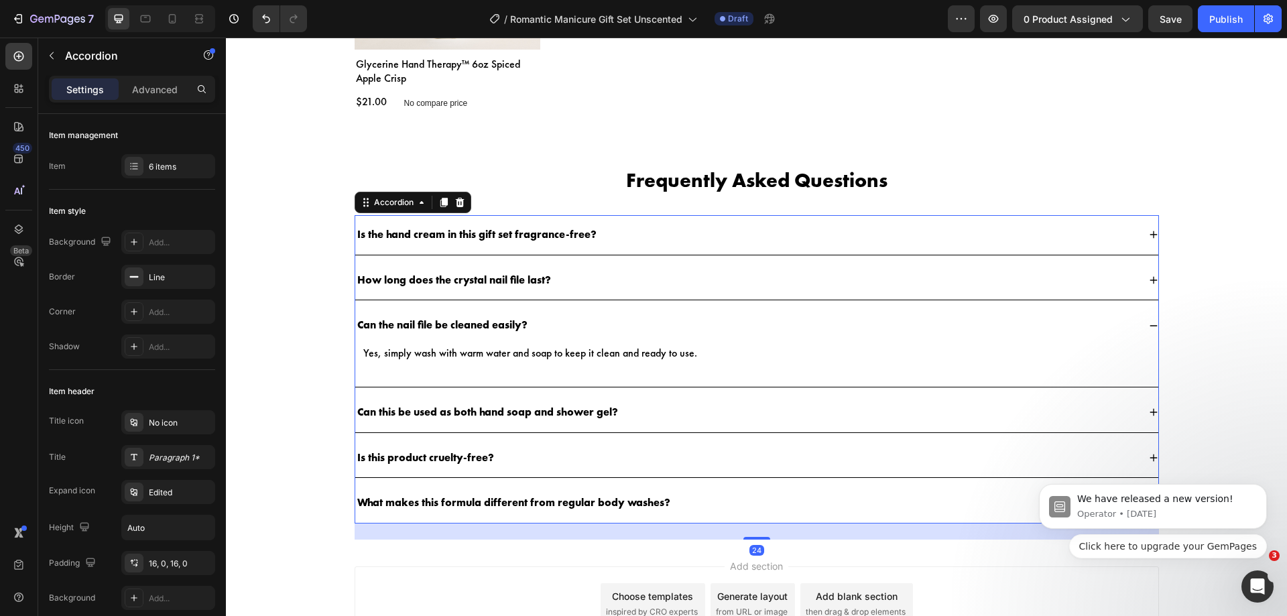
click at [513, 406] on p "Can this be used as both hand soap and shower gel?" at bounding box center [487, 413] width 261 height 14
click at [588, 422] on div "Is this gift set suitable for daily use?" at bounding box center [756, 413] width 803 height 40
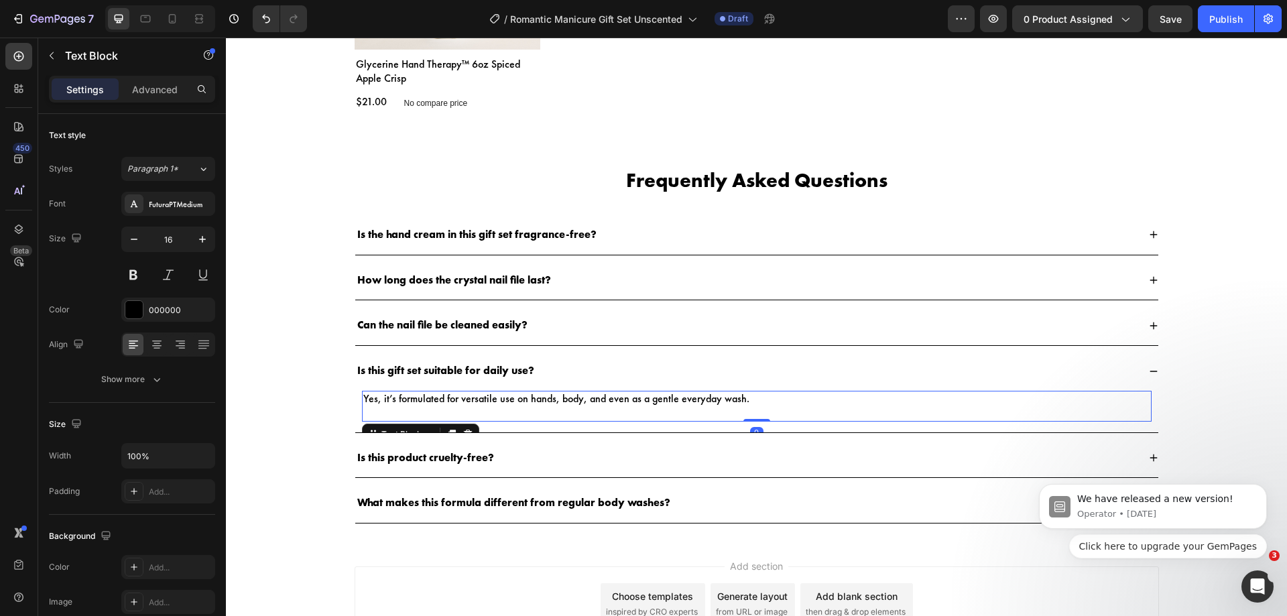
click at [605, 400] on p "Yes, it’s formulated for versatile use on hands, body, and even as a gentle eve…" at bounding box center [756, 399] width 787 height 14
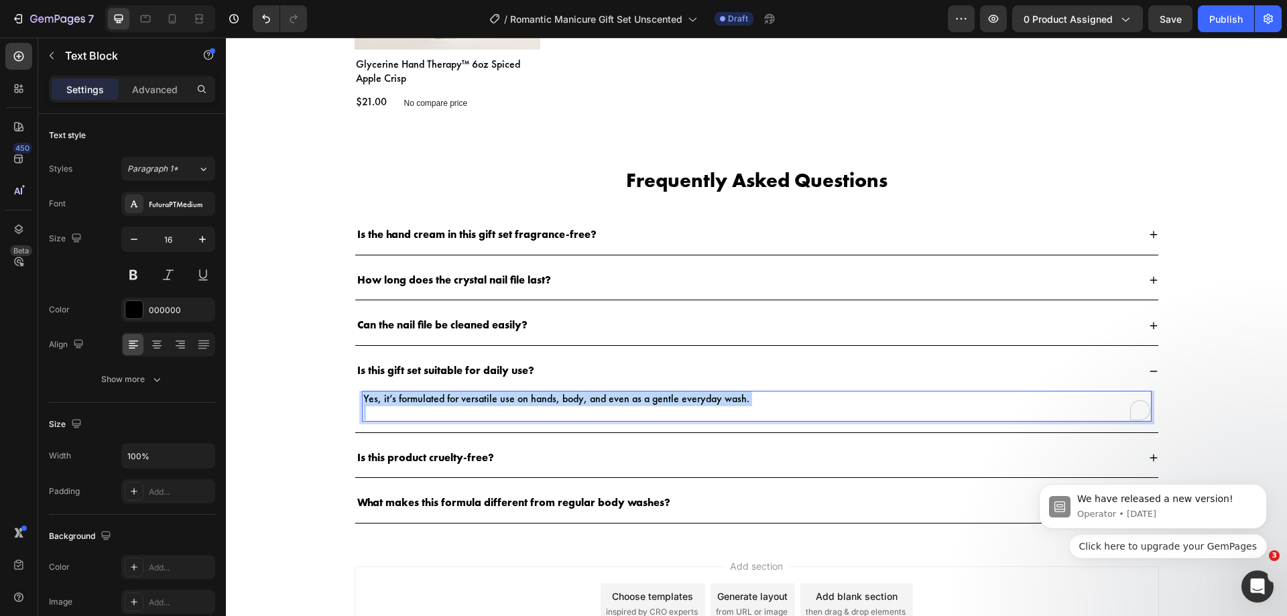
click at [605, 400] on p "Yes, it’s formulated for versatile use on hands, body, and even as a gentle eve…" at bounding box center [756, 399] width 787 height 14
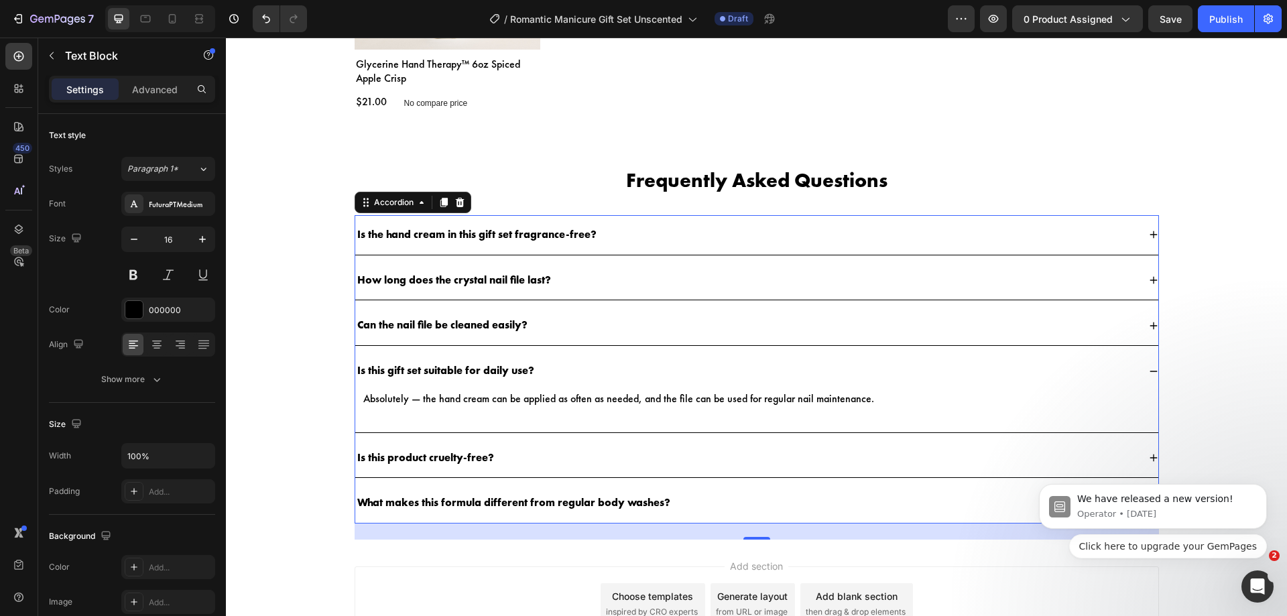
click at [478, 457] on p "Is this product cruelty-free?" at bounding box center [425, 458] width 137 height 14
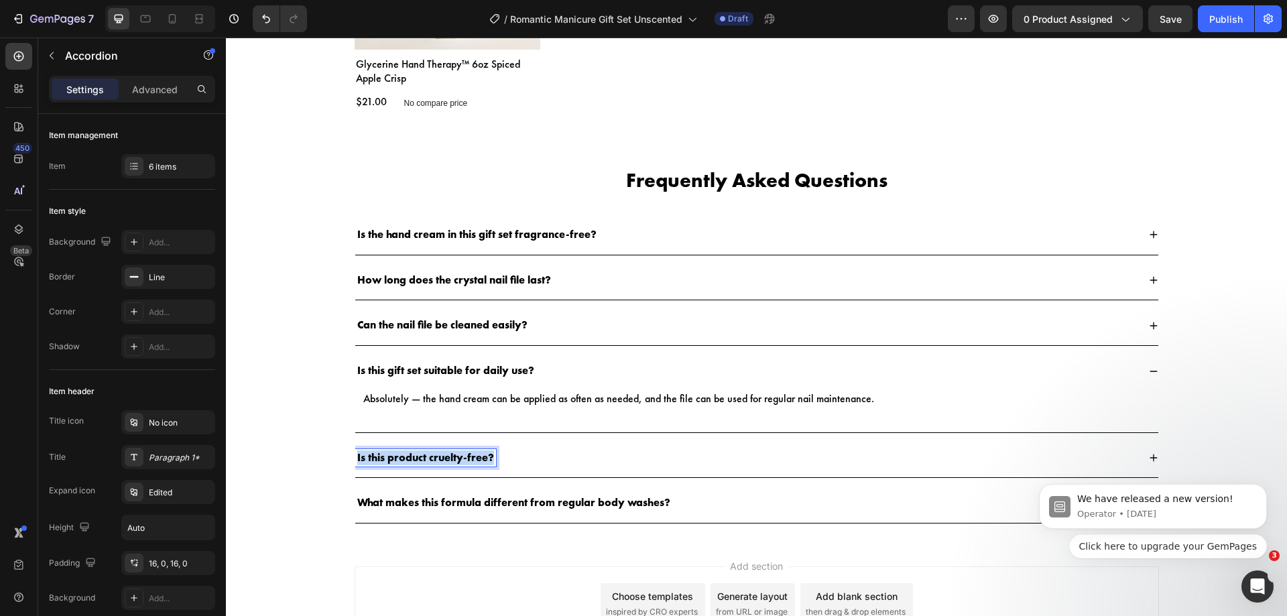
click at [478, 457] on p "Is this product cruelty-free?" at bounding box center [425, 458] width 137 height 14
click at [636, 462] on div "Who would enjoy this as a gift?" at bounding box center [746, 458] width 783 height 18
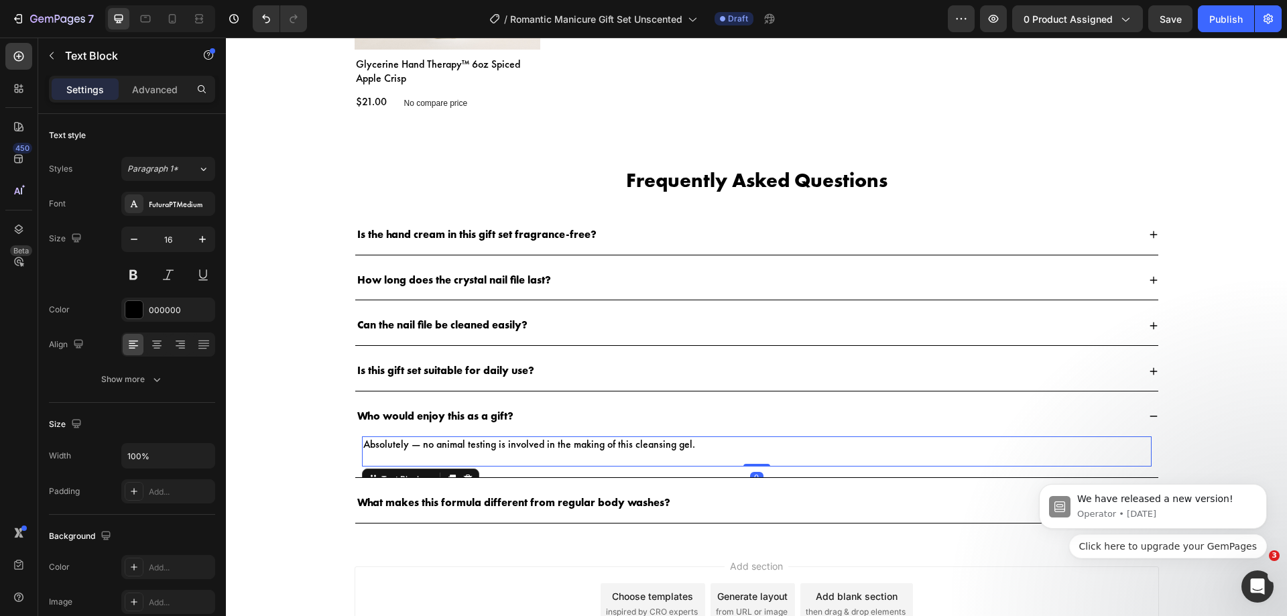
click at [646, 448] on p "Absolutely — no animal testing is involved in the making of this cleansing gel." at bounding box center [756, 445] width 787 height 14
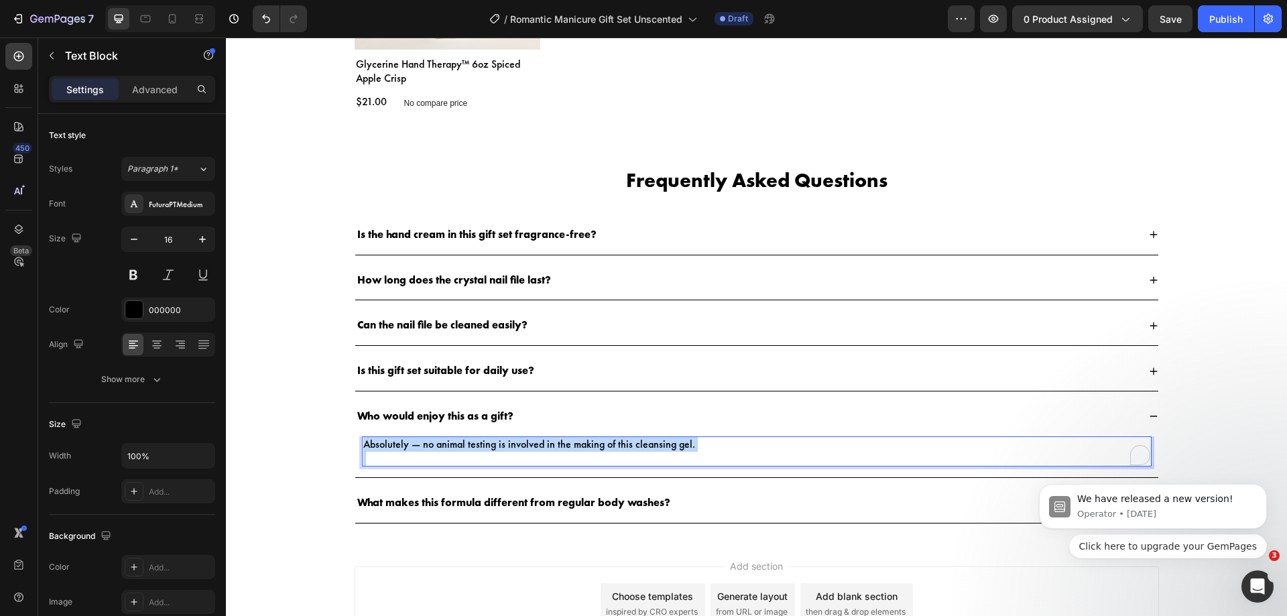
click at [646, 448] on p "Absolutely — no animal testing is involved in the making of this cleansing gel." at bounding box center [756, 445] width 787 height 14
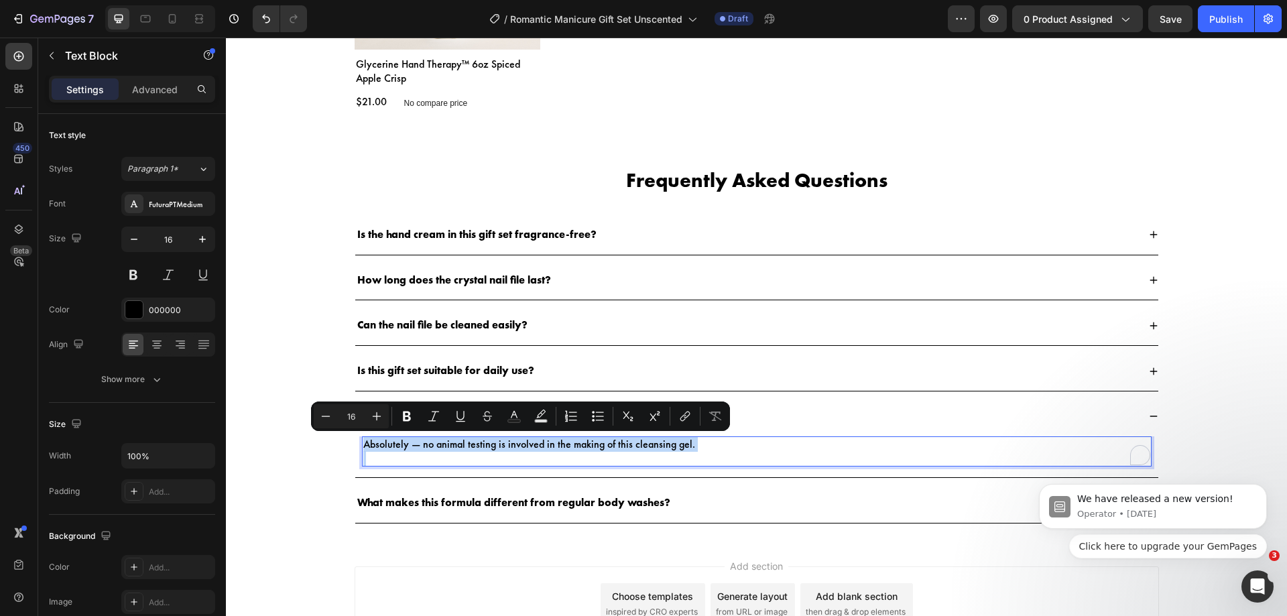
click at [646, 448] on p "Absolutely — no animal testing is involved in the making of this cleansing gel." at bounding box center [756, 445] width 787 height 14
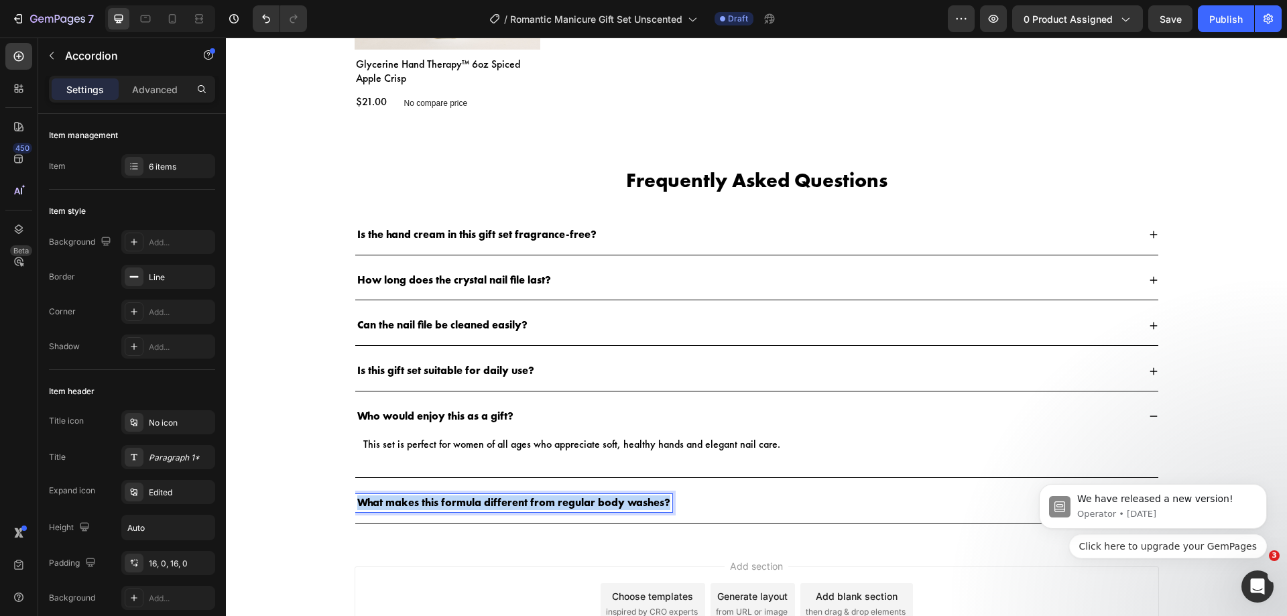
click at [508, 495] on div "What makes this formula different from regular body washes?" at bounding box center [513, 503] width 317 height 18
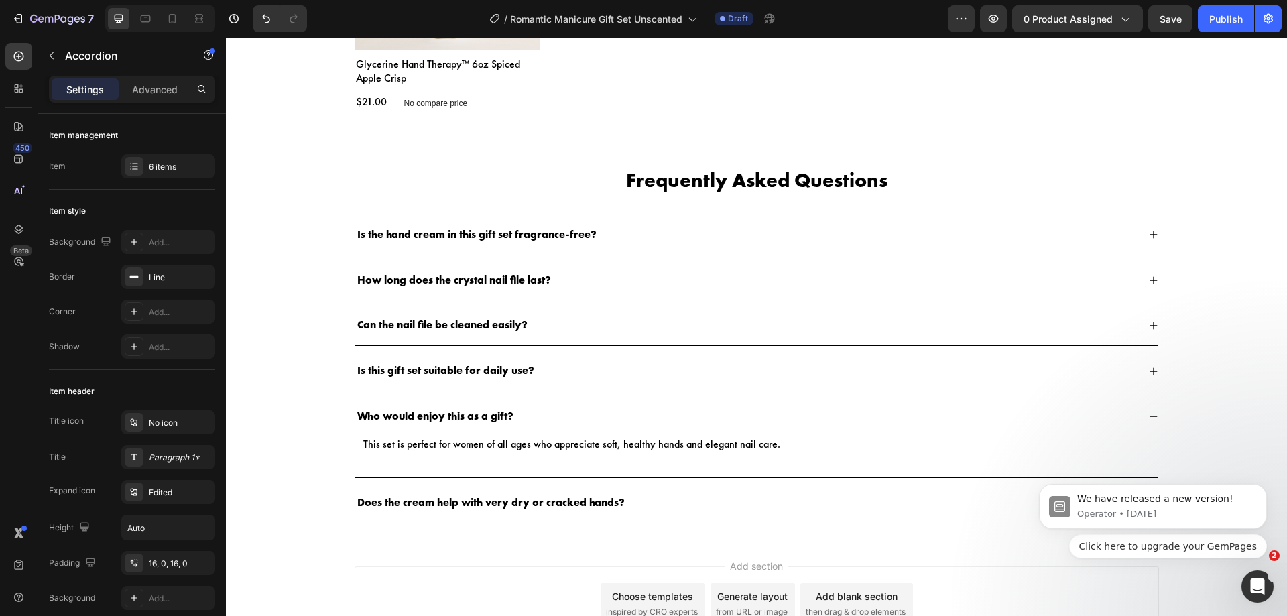
click at [625, 507] on div "Does the cream help with very dry or cracked hands?" at bounding box center [746, 503] width 783 height 18
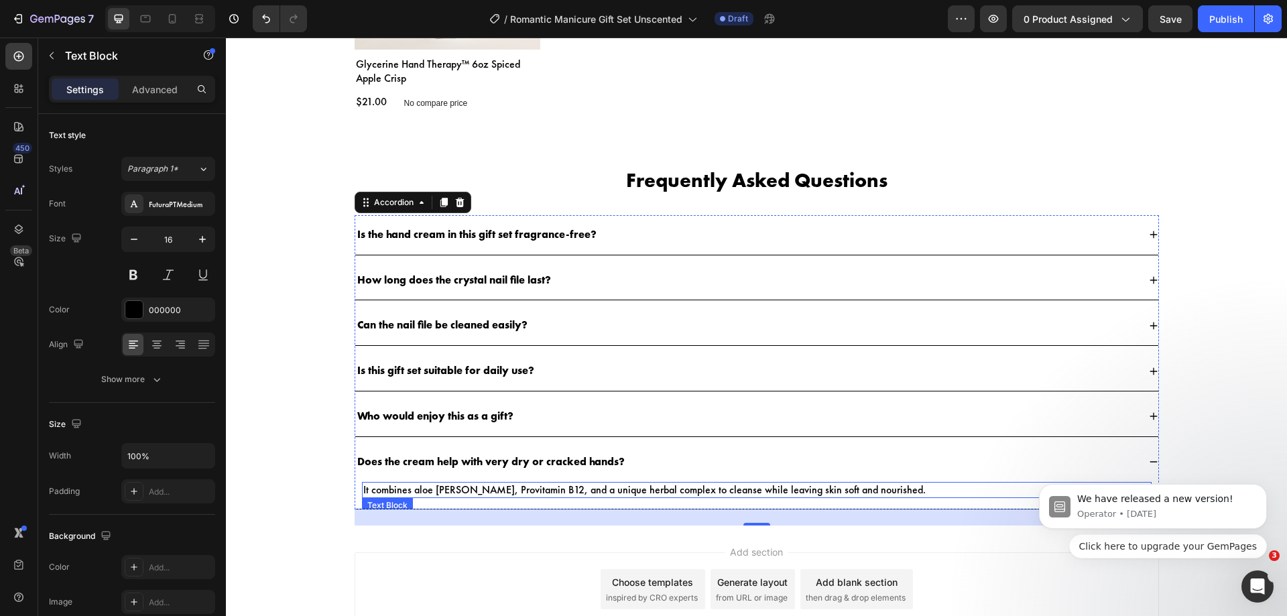
click at [638, 491] on p "It combines aloe [PERSON_NAME], Provitamin B12, and a unique herbal complex to …" at bounding box center [756, 490] width 787 height 14
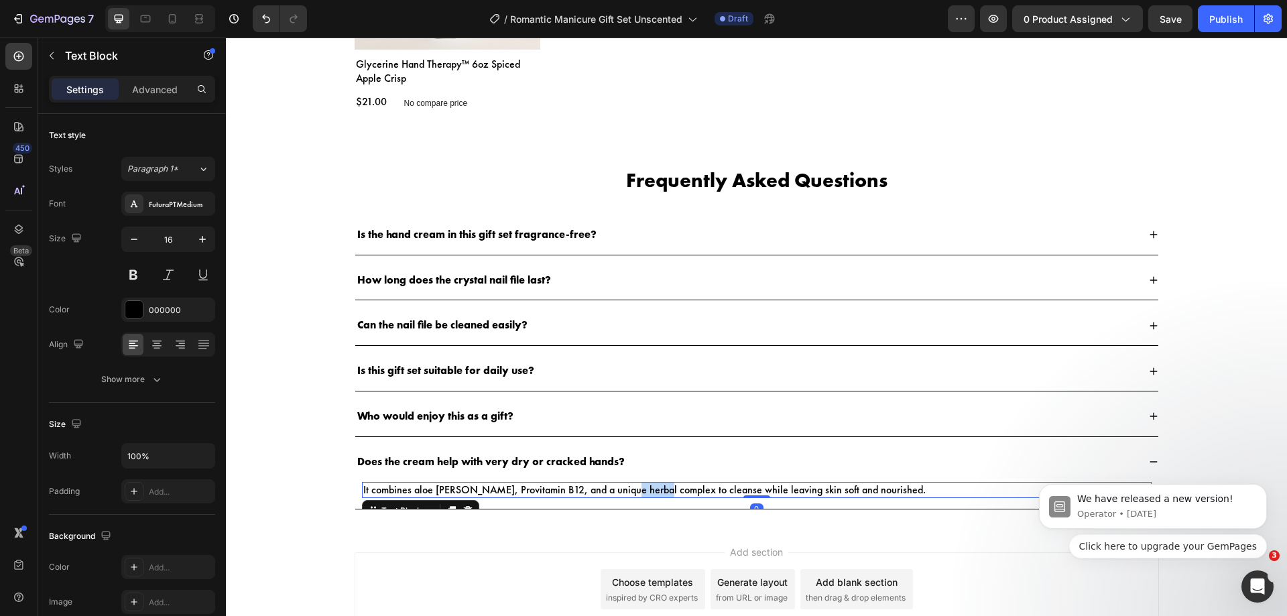
click at [638, 491] on p "It combines aloe [PERSON_NAME], Provitamin B12, and a unique herbal complex to …" at bounding box center [756, 490] width 787 height 14
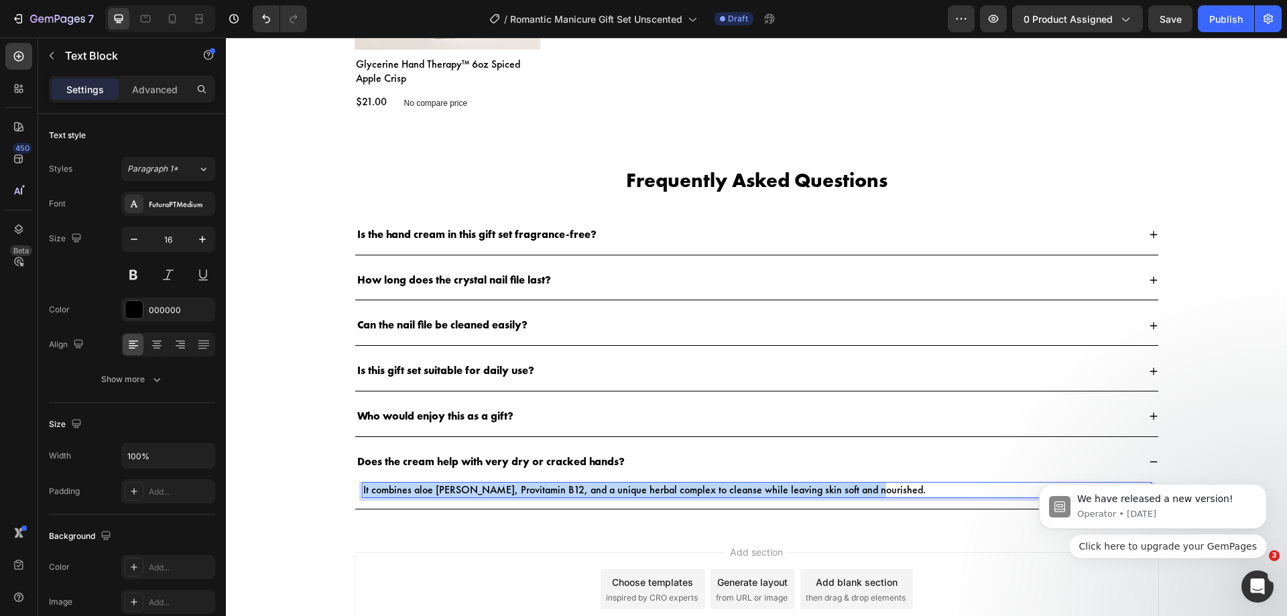
click at [638, 491] on p "It combines aloe [PERSON_NAME], Provitamin B12, and a unique herbal complex to …" at bounding box center [756, 490] width 787 height 14
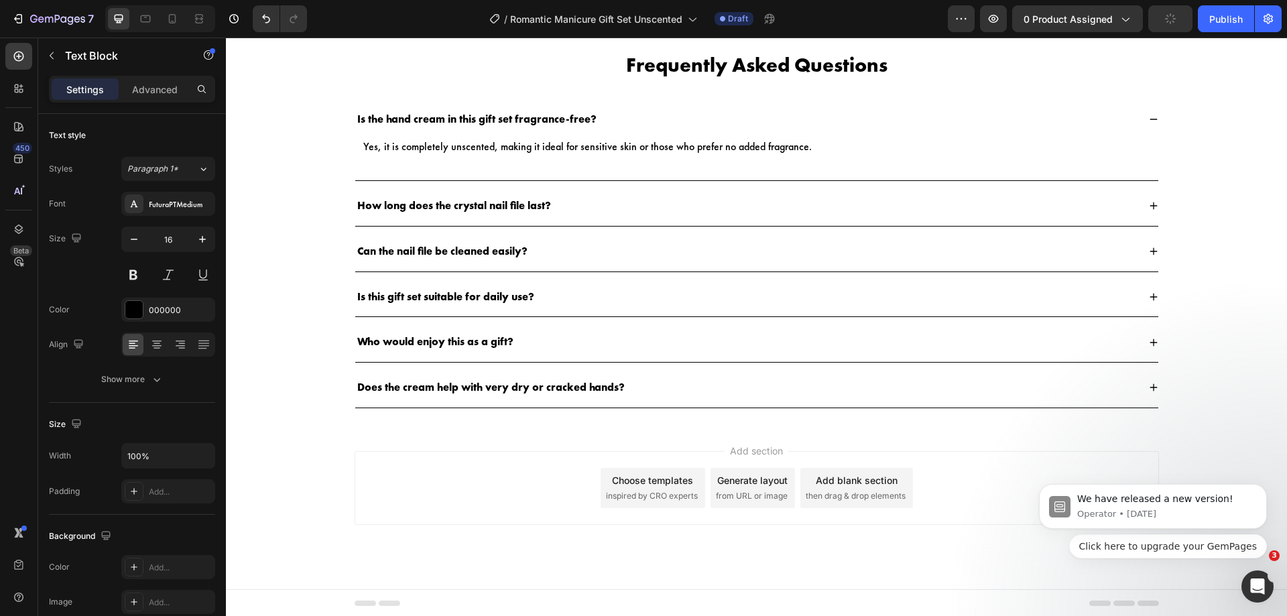
scroll to position [2055, 0]
click at [23, 82] on icon at bounding box center [18, 88] width 13 height 13
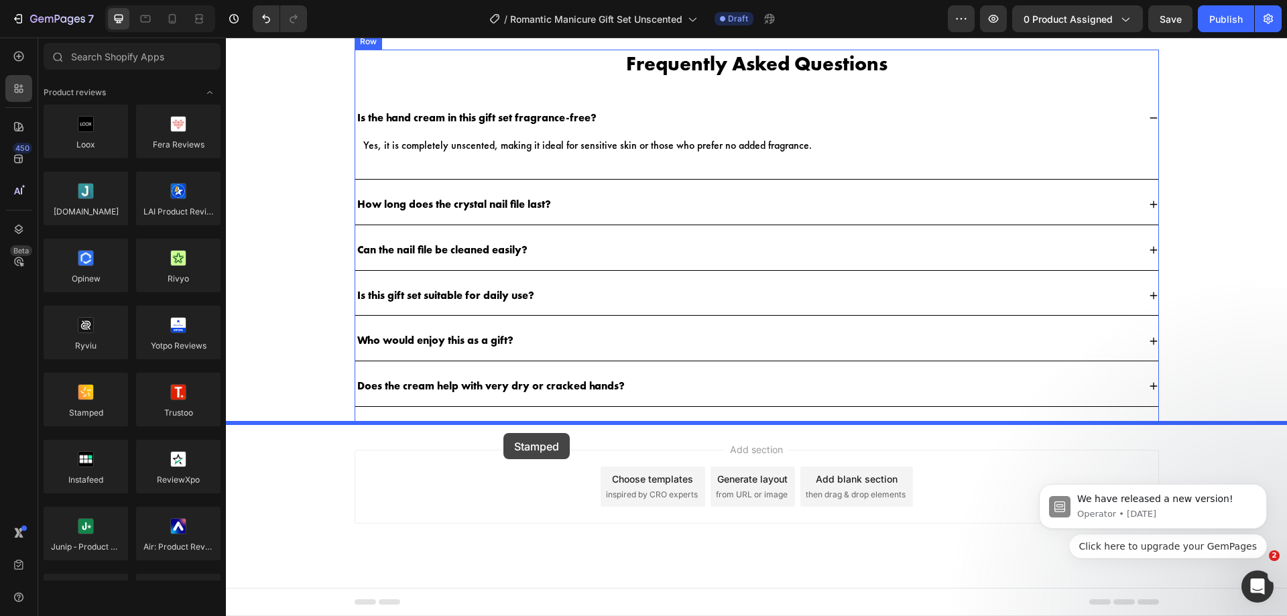
drag, startPoint x: 311, startPoint y: 438, endPoint x: 503, endPoint y: 433, distance: 192.4
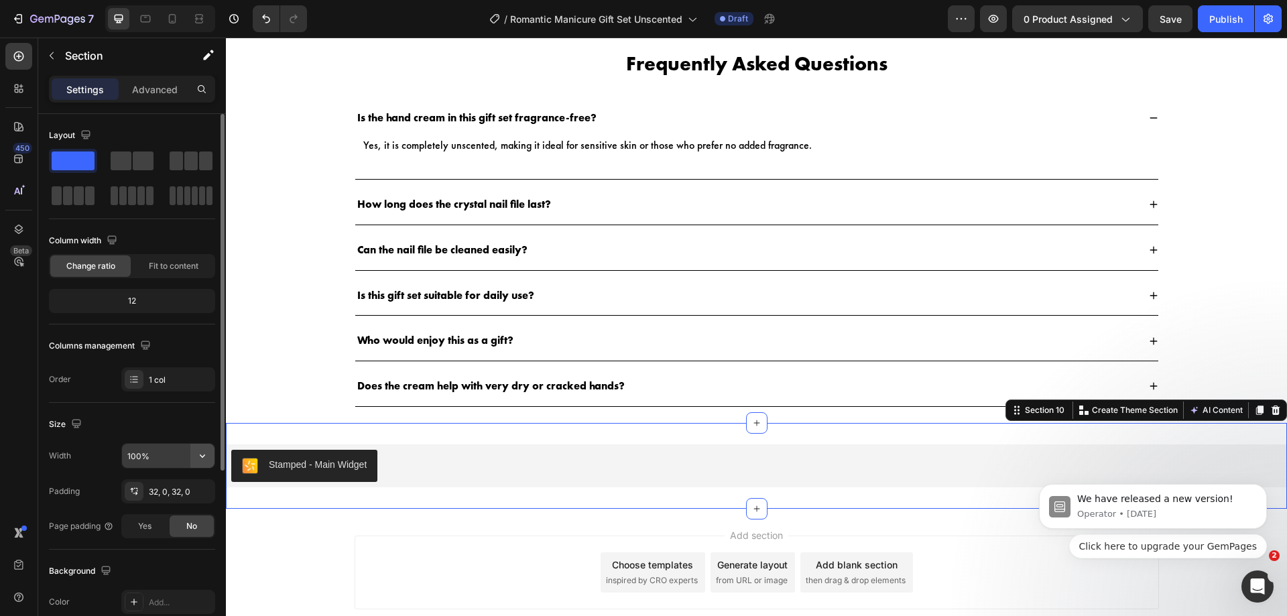
click at [201, 461] on icon "button" at bounding box center [202, 455] width 13 height 13
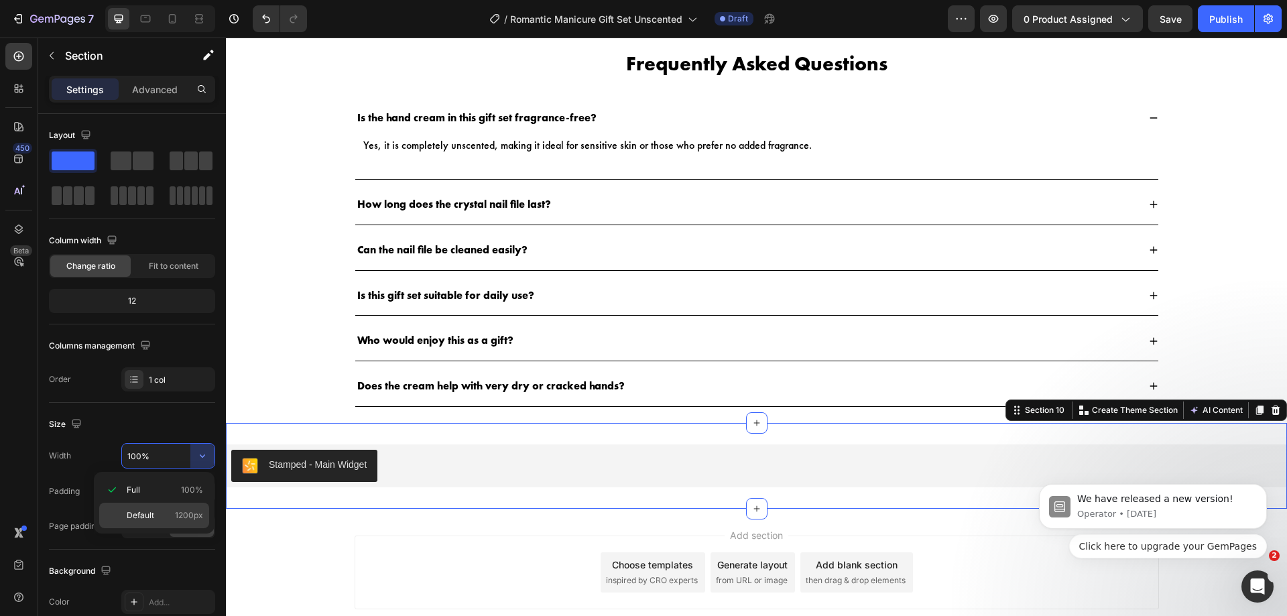
click at [174, 516] on p "Default 1200px" at bounding box center [165, 515] width 76 height 12
type input "1200"
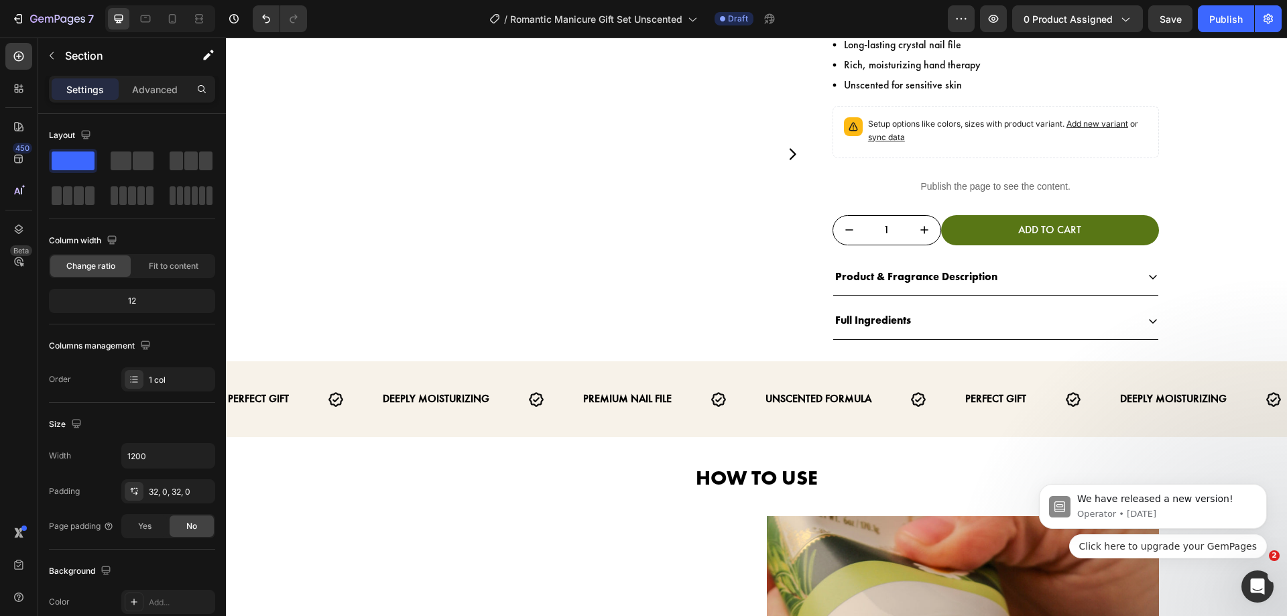
scroll to position [0, 0]
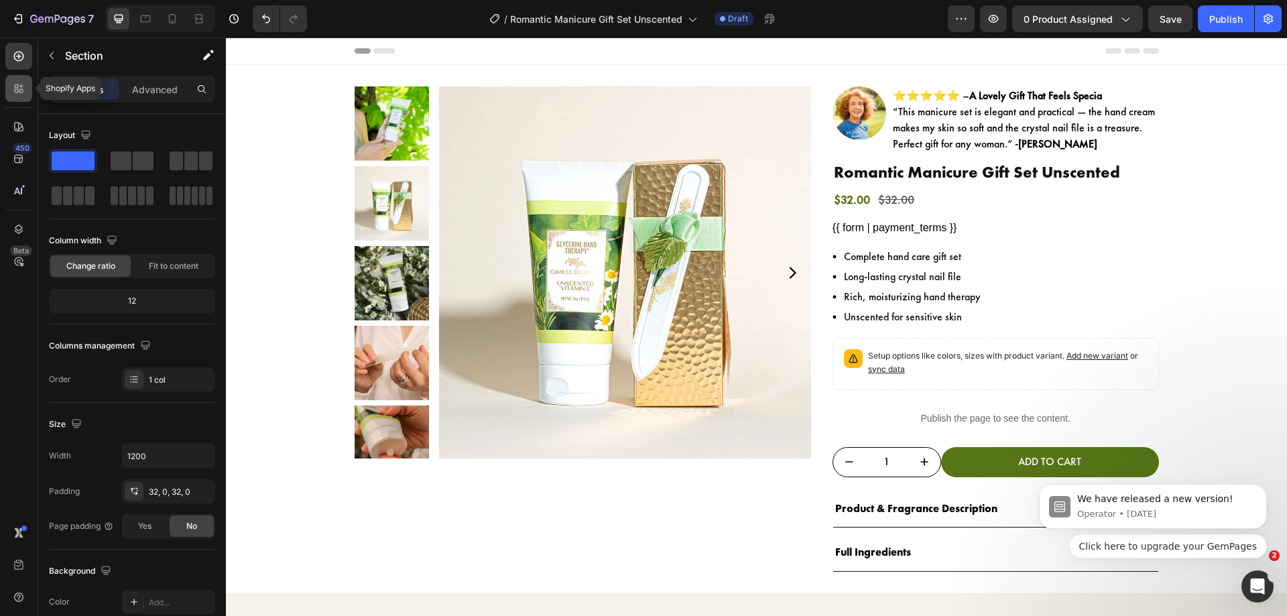
click at [25, 91] on icon at bounding box center [18, 88] width 13 height 13
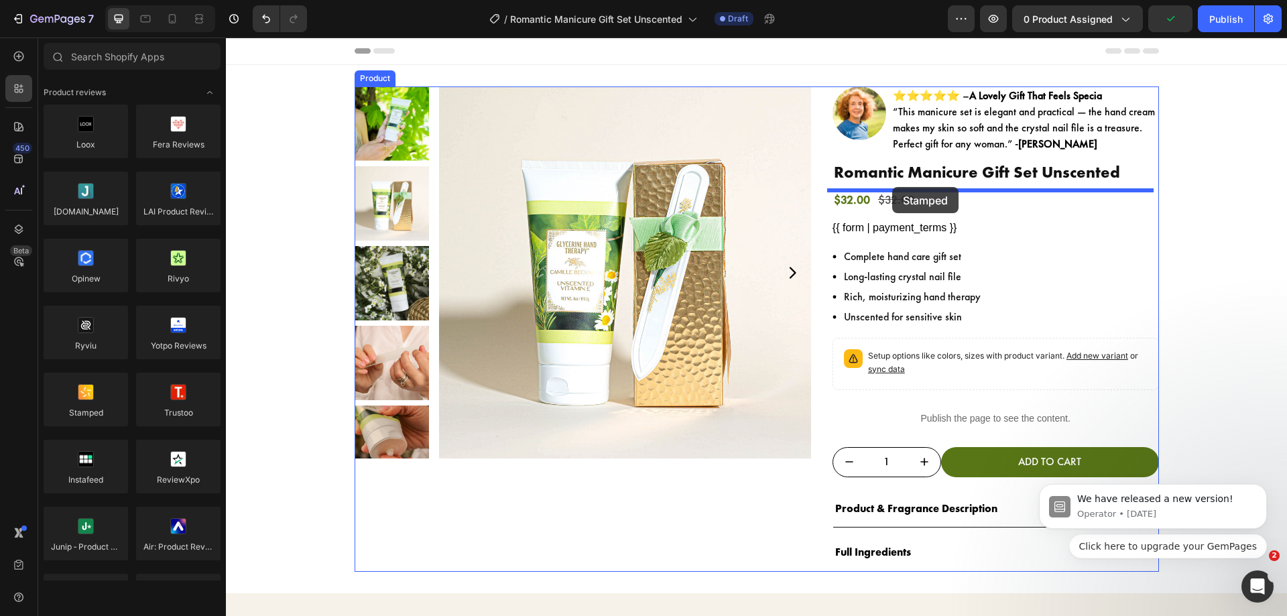
drag, startPoint x: 310, startPoint y: 438, endPoint x: 893, endPoint y: 187, distance: 634.7
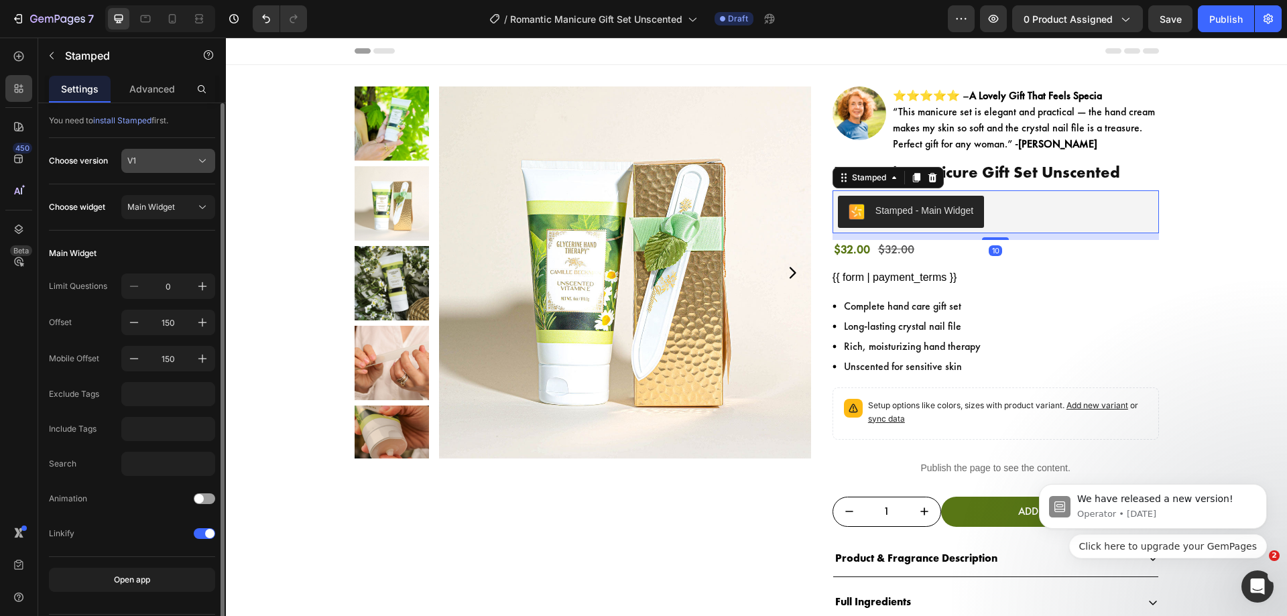
click at [132, 160] on span "V1" at bounding box center [131, 161] width 9 height 12
click at [168, 219] on div "V2" at bounding box center [166, 217] width 78 height 12
click at [178, 205] on div "Main Widget" at bounding box center [160, 207] width 66 height 12
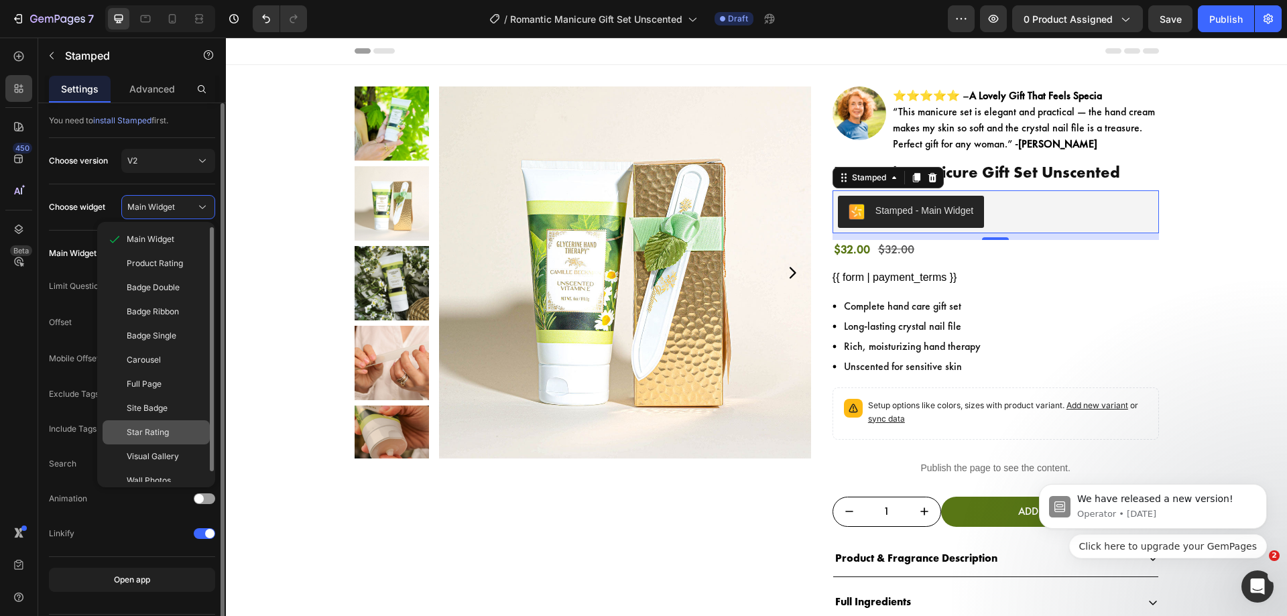
click at [165, 431] on span "Star Rating" at bounding box center [148, 432] width 42 height 12
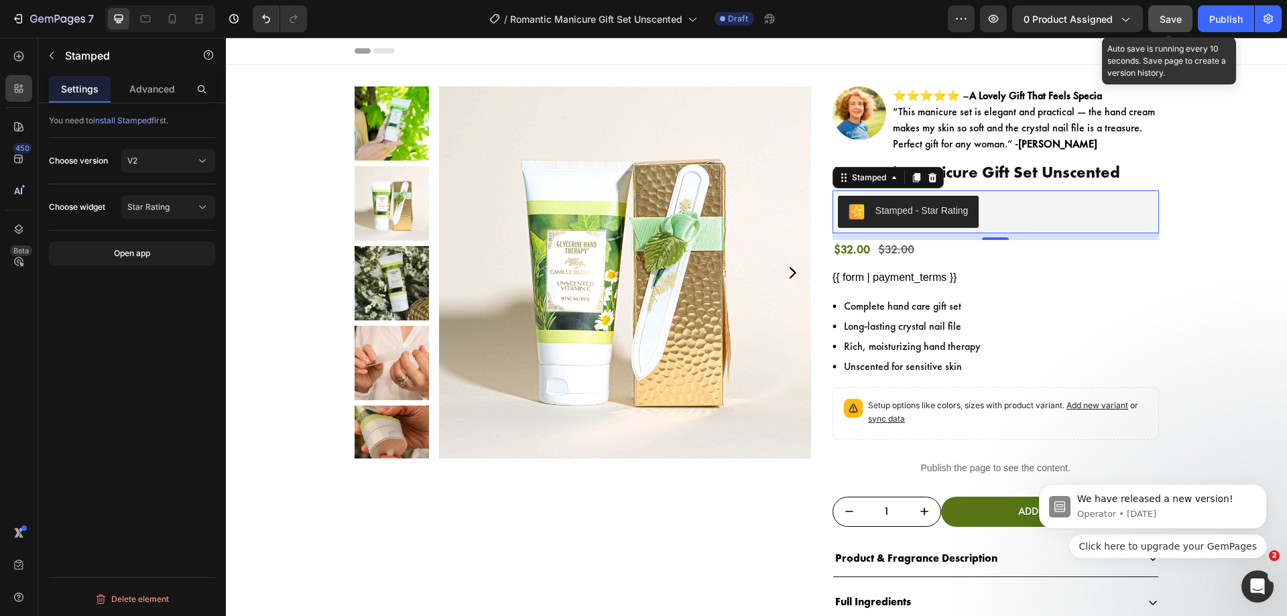
click at [1168, 17] on span "Save" at bounding box center [1171, 18] width 22 height 11
click at [1170, 25] on div "Save" at bounding box center [1171, 19] width 22 height 14
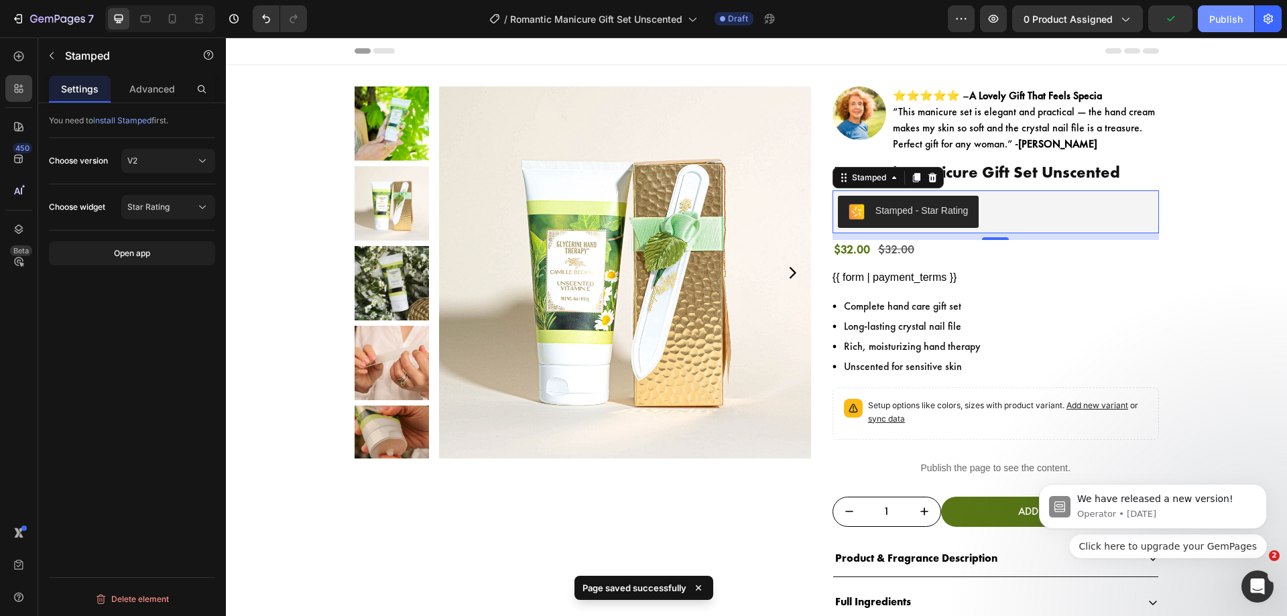
click at [1225, 13] on div "Publish" at bounding box center [1226, 19] width 34 height 14
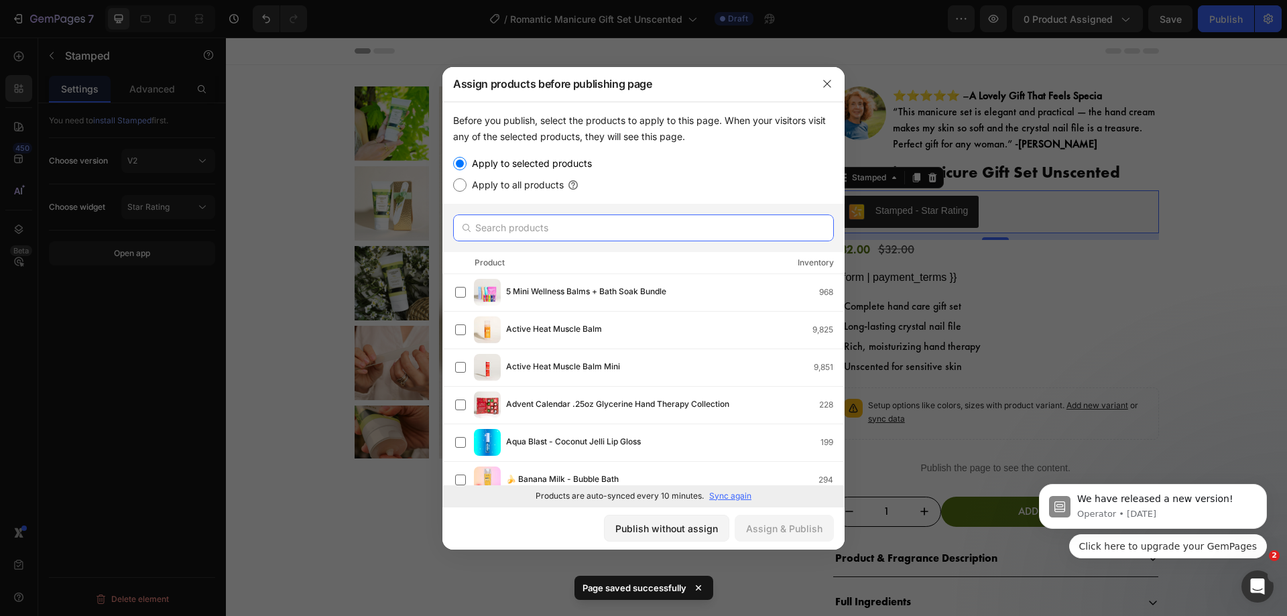
click at [623, 225] on input "text" at bounding box center [643, 227] width 381 height 27
paste input "Romantic Manicure Gift Set Unscented"
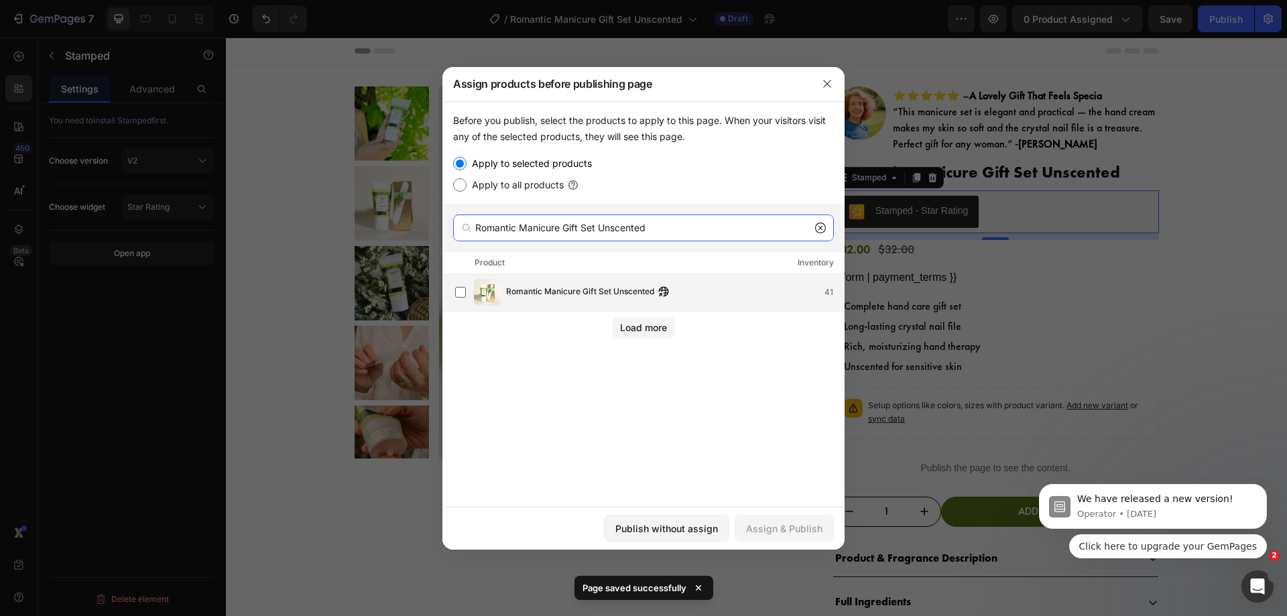
type input "Romantic Manicure Gift Set Unscented"
click at [614, 290] on span "Romantic Manicure Gift Set Unscented" at bounding box center [580, 292] width 148 height 15
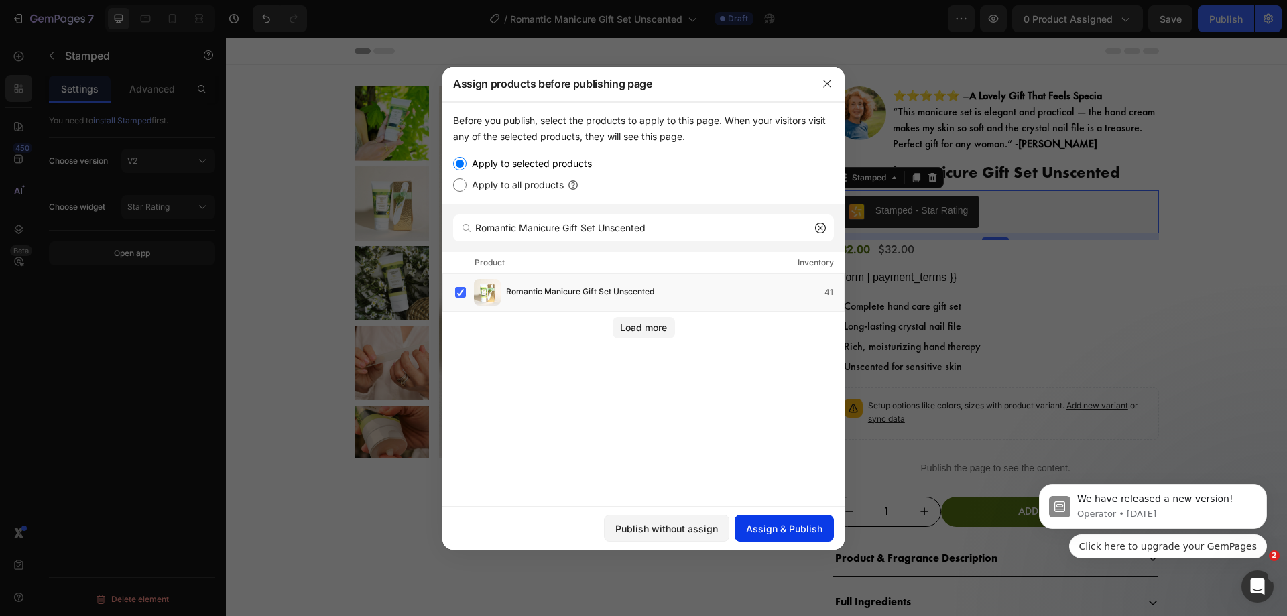
click at [788, 523] on div "Assign & Publish" at bounding box center [784, 528] width 76 height 14
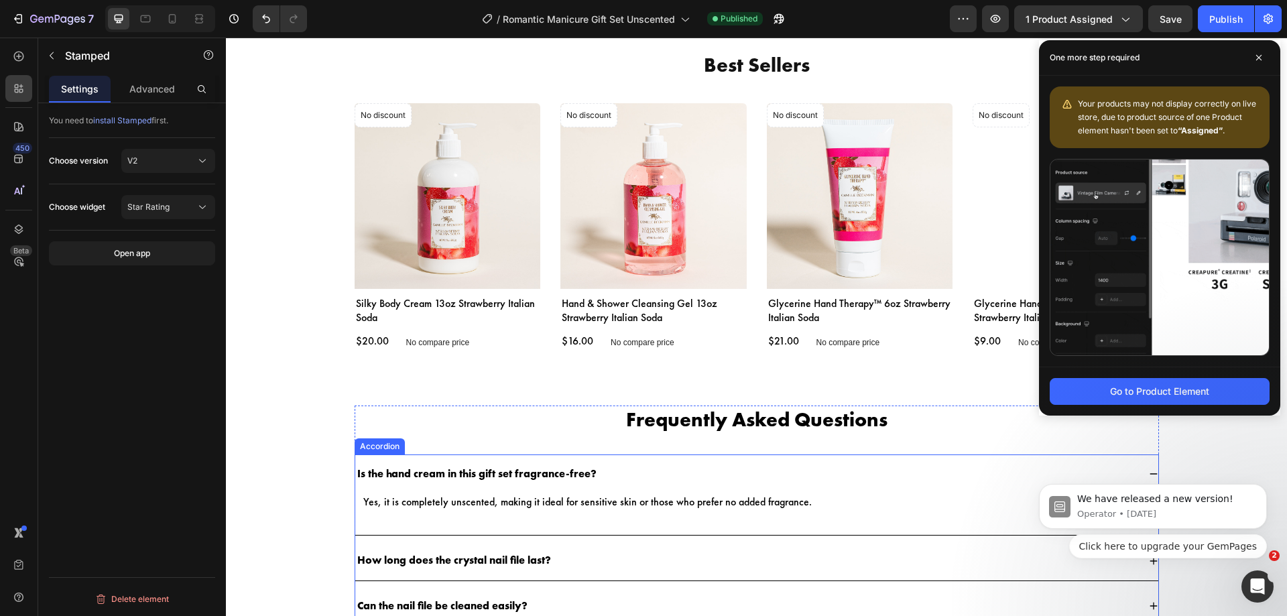
scroll to position [2253, 0]
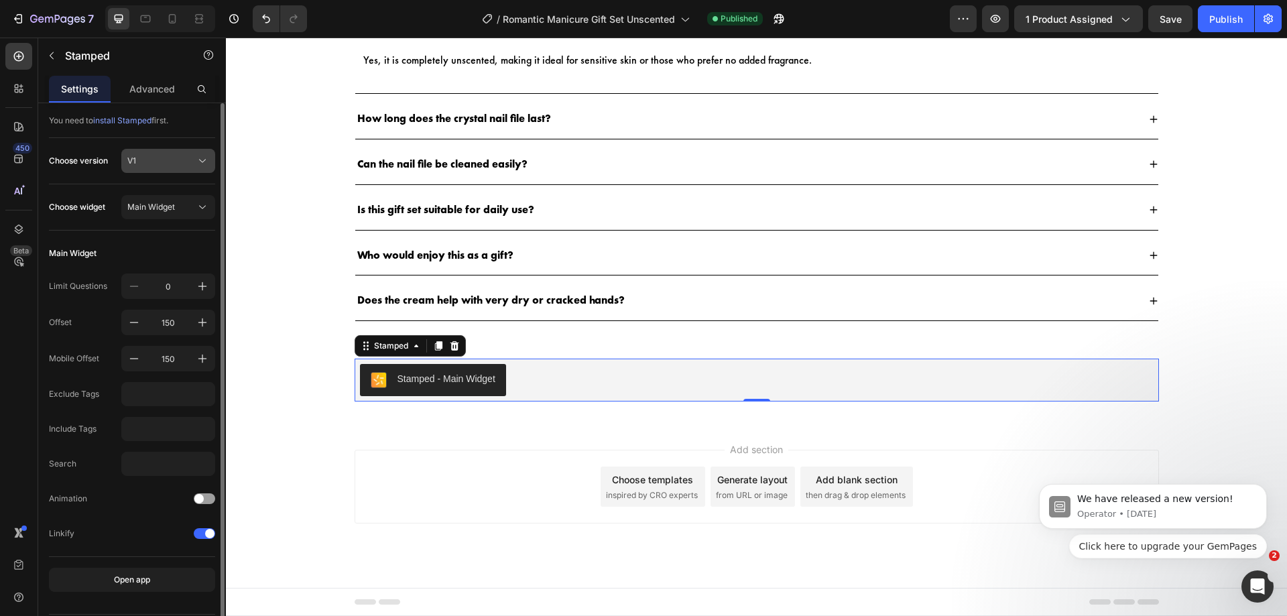
click at [162, 152] on button "V1" at bounding box center [168, 161] width 94 height 24
click at [164, 218] on div "V2" at bounding box center [166, 217] width 78 height 12
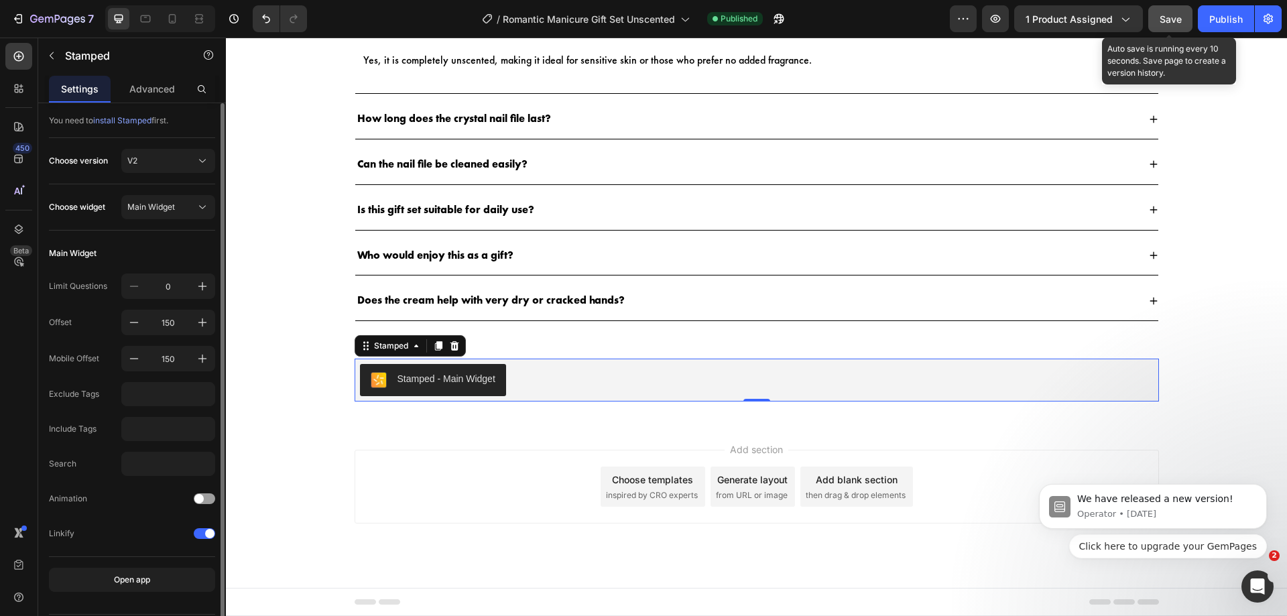
click at [1187, 17] on button "Save" at bounding box center [1170, 18] width 44 height 27
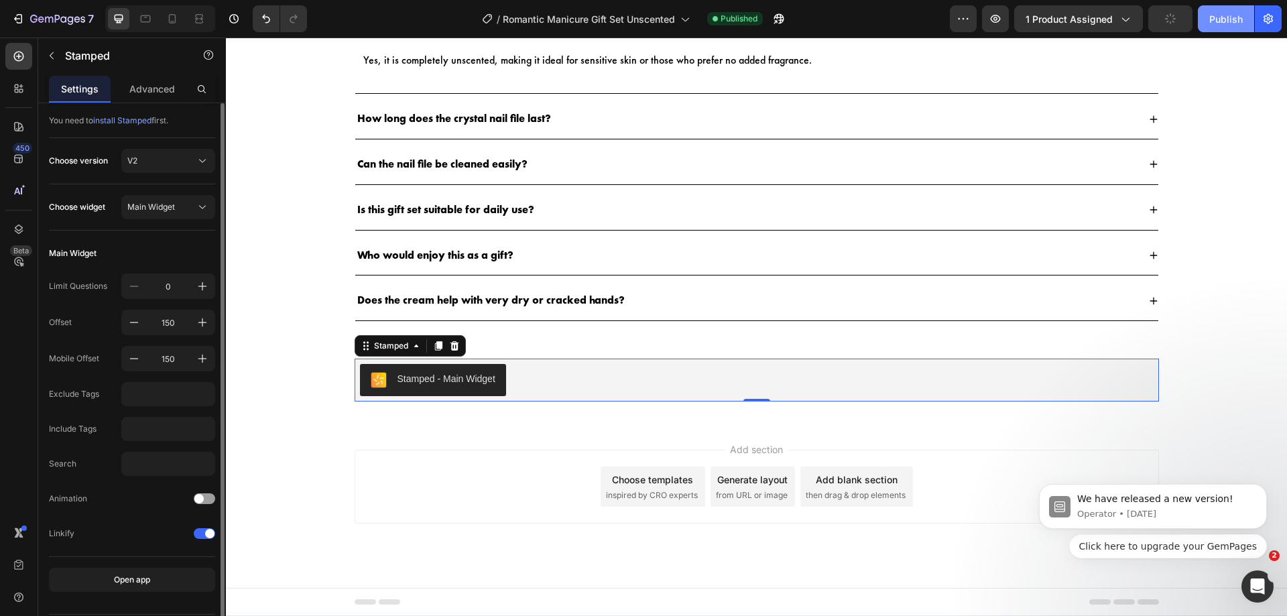
click at [1208, 17] on button "Publish" at bounding box center [1226, 18] width 56 height 27
click at [18, 9] on button "7" at bounding box center [52, 18] width 95 height 27
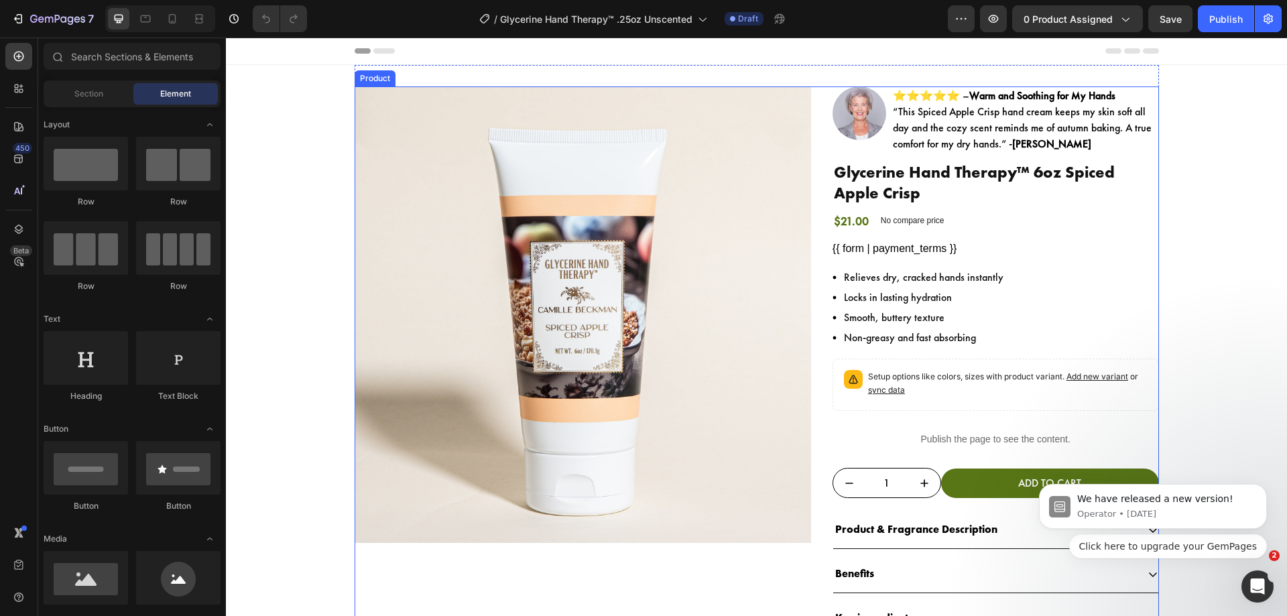
click at [812, 111] on div "Product Images Image ⭐⭐⭐⭐⭐ – Warm and Soothing for My Hands “This Spiced Apple …" at bounding box center [757, 383] width 804 height 595
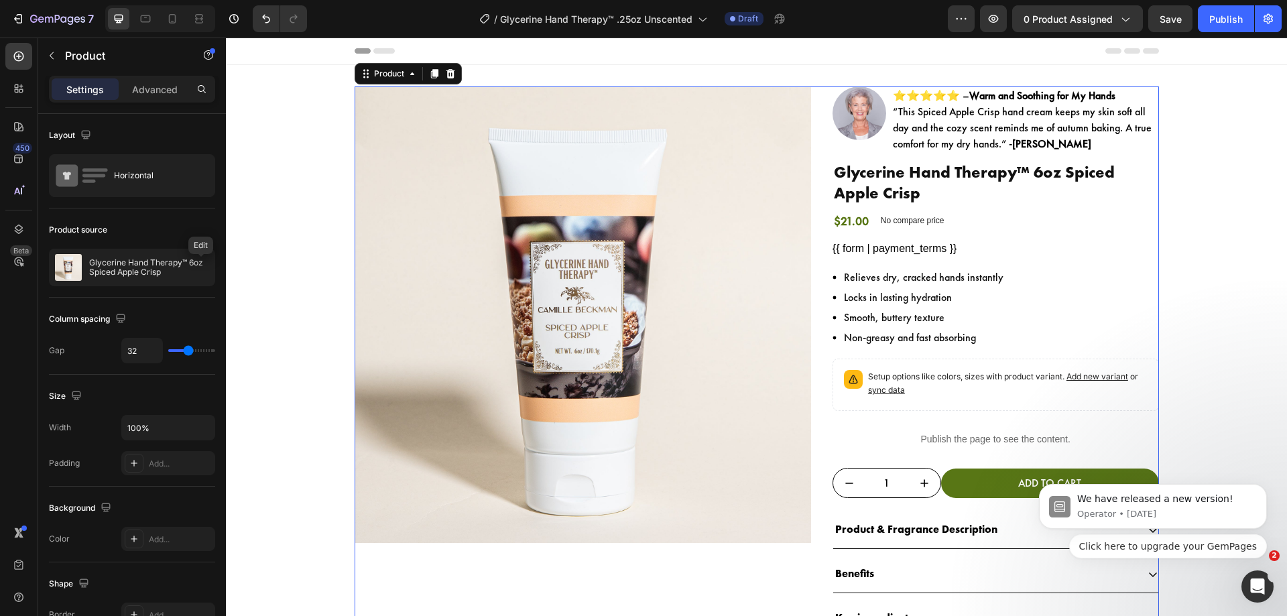
click at [0, 0] on div at bounding box center [0, 0] width 0 height 0
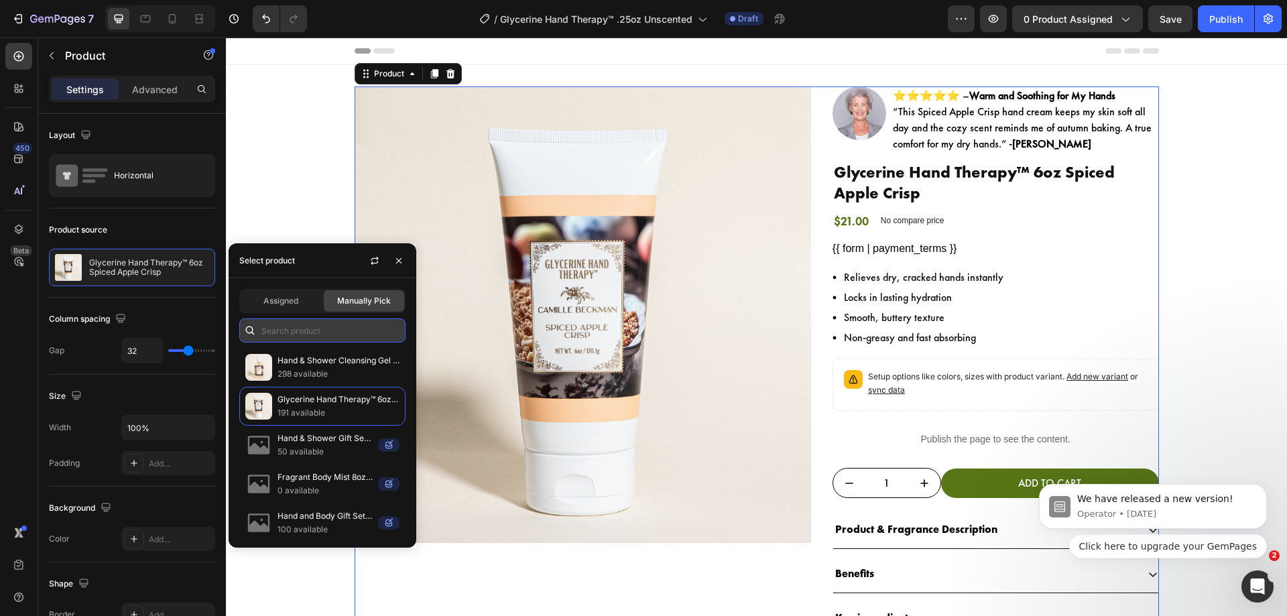
click at [324, 324] on input "text" at bounding box center [322, 330] width 166 height 24
paste input "Glycerine Hand Therapy™ .25oz Unscented"
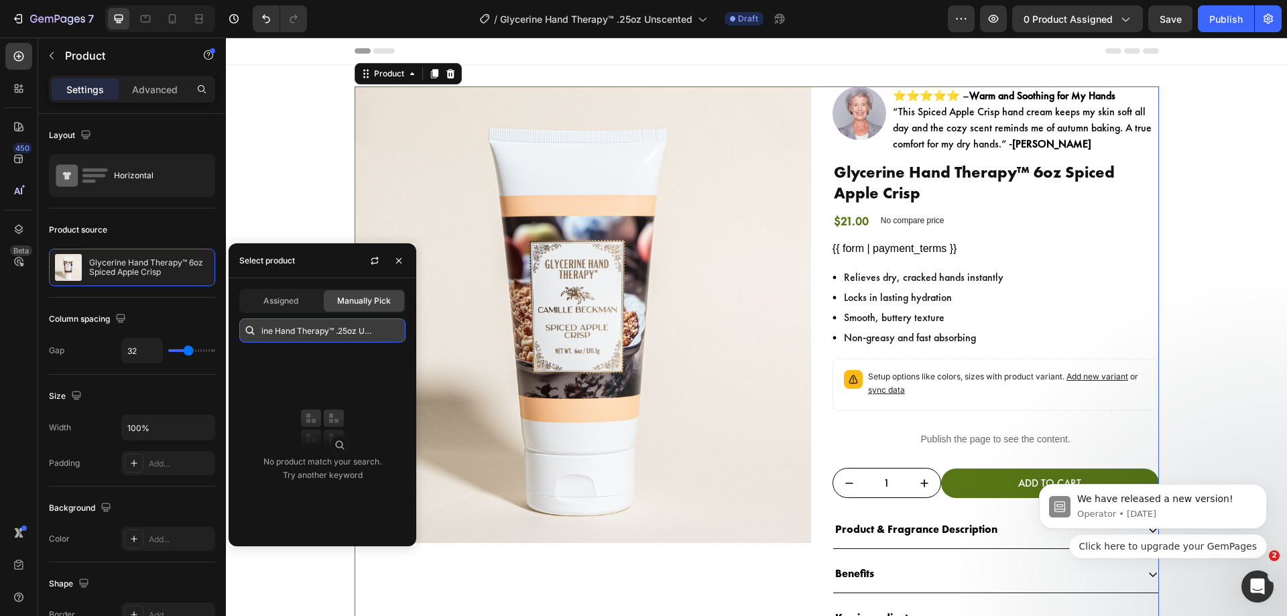
click at [344, 333] on input "Glycerine Hand Therapy™ .25oz Unscented" at bounding box center [322, 330] width 166 height 24
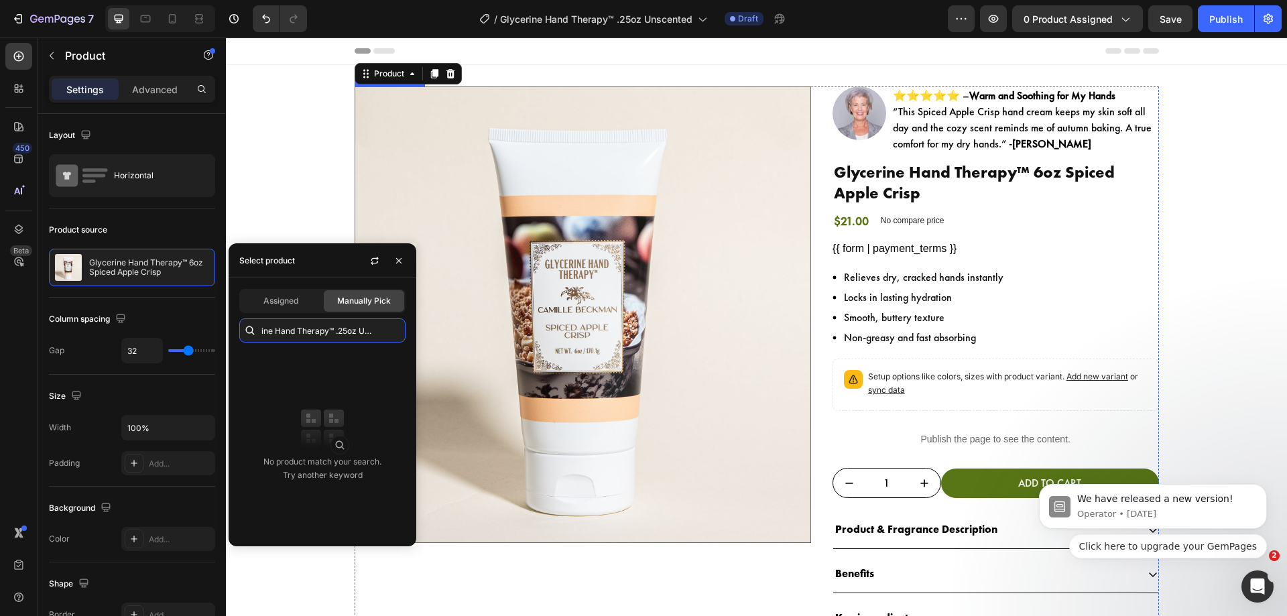
drag, startPoint x: 562, startPoint y: 370, endPoint x: 469, endPoint y: 310, distance: 110.1
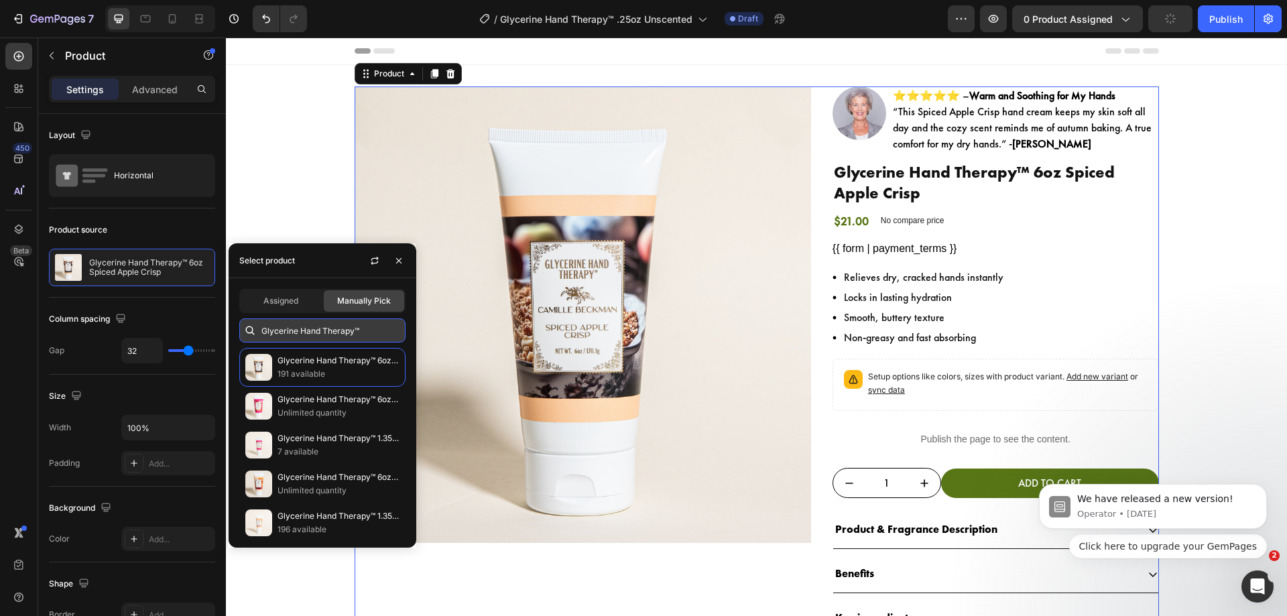
click at [367, 340] on input "Glycerine Hand Therapy™" at bounding box center [322, 330] width 166 height 24
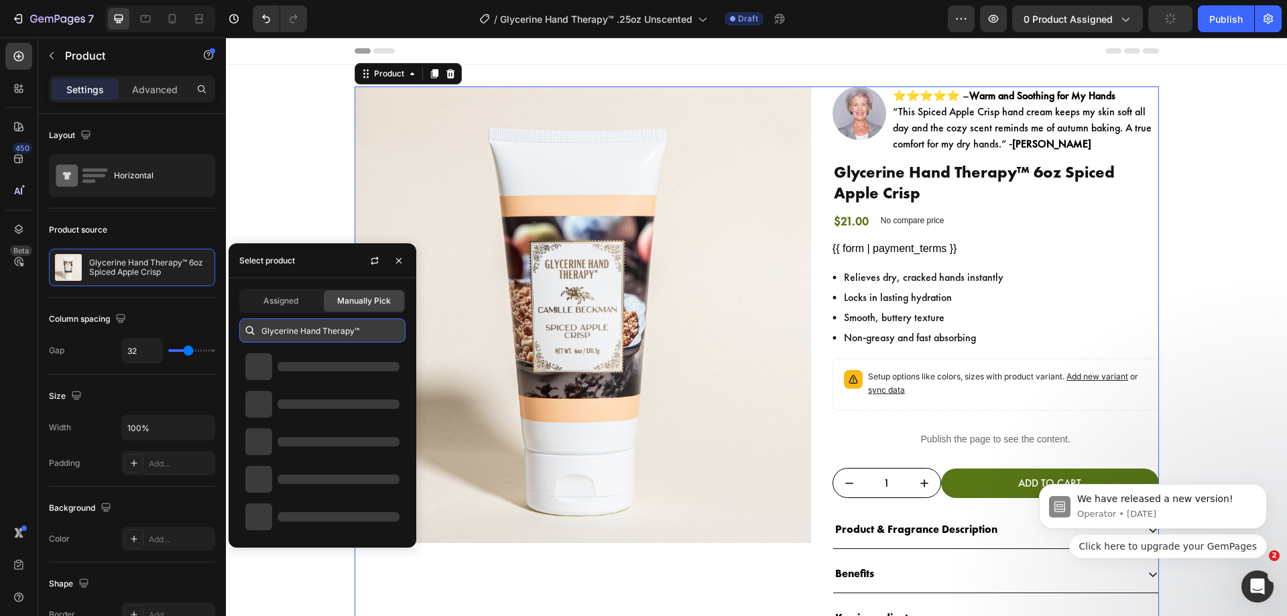
paste input "Glycerine Hand Therapy™ .25oz Unscented"
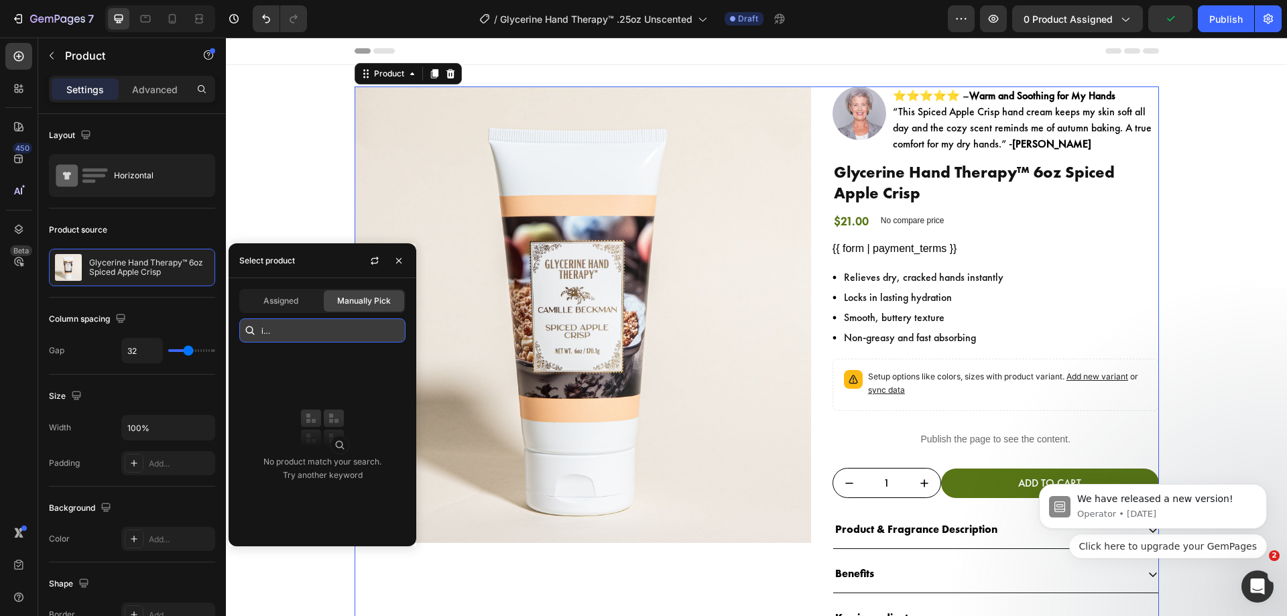
drag, startPoint x: 357, startPoint y: 334, endPoint x: 332, endPoint y: 332, distance: 24.9
click at [332, 332] on input "Glycerine Hand Therapy™ Glycerine Hand Therapy™ .25oz Unscented" at bounding box center [322, 330] width 166 height 24
click at [365, 327] on input "Glycerine Hand Therapy™ Glycerine Hand Therapy™ Unscented" at bounding box center [322, 330] width 166 height 24
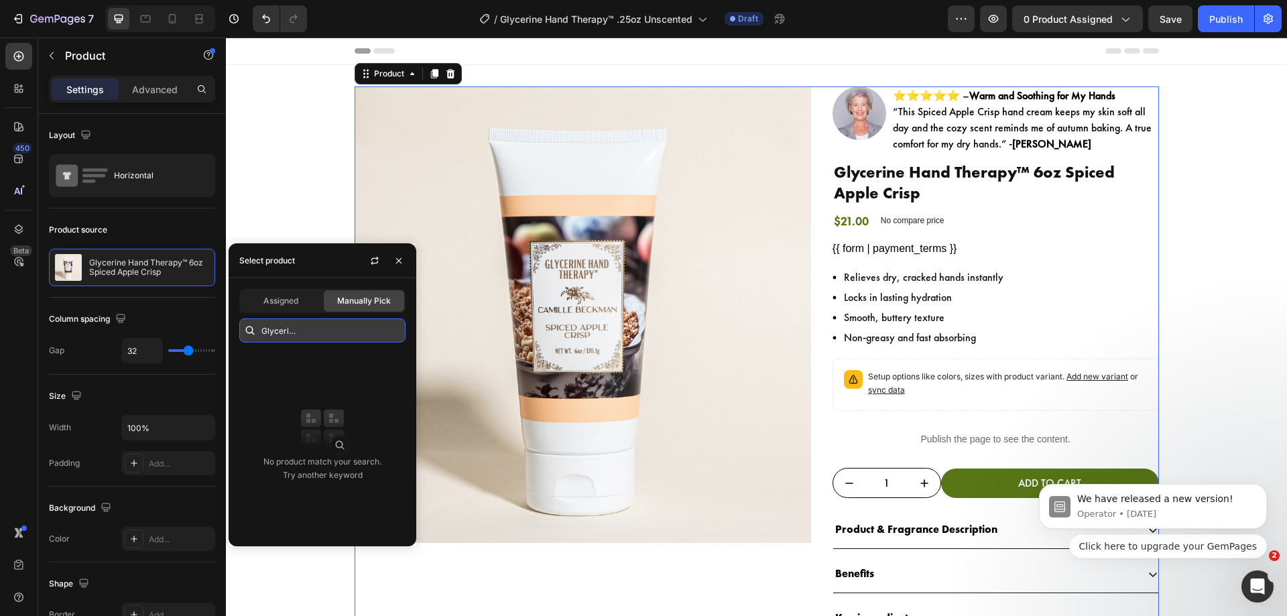
click at [365, 327] on input "Glycerine Hand Therapy™ Glycerine Hand Therapy™ Unscented" at bounding box center [322, 330] width 166 height 24
paste input ".25oz"
drag, startPoint x: 585, startPoint y: 368, endPoint x: 556, endPoint y: 279, distance: 93.3
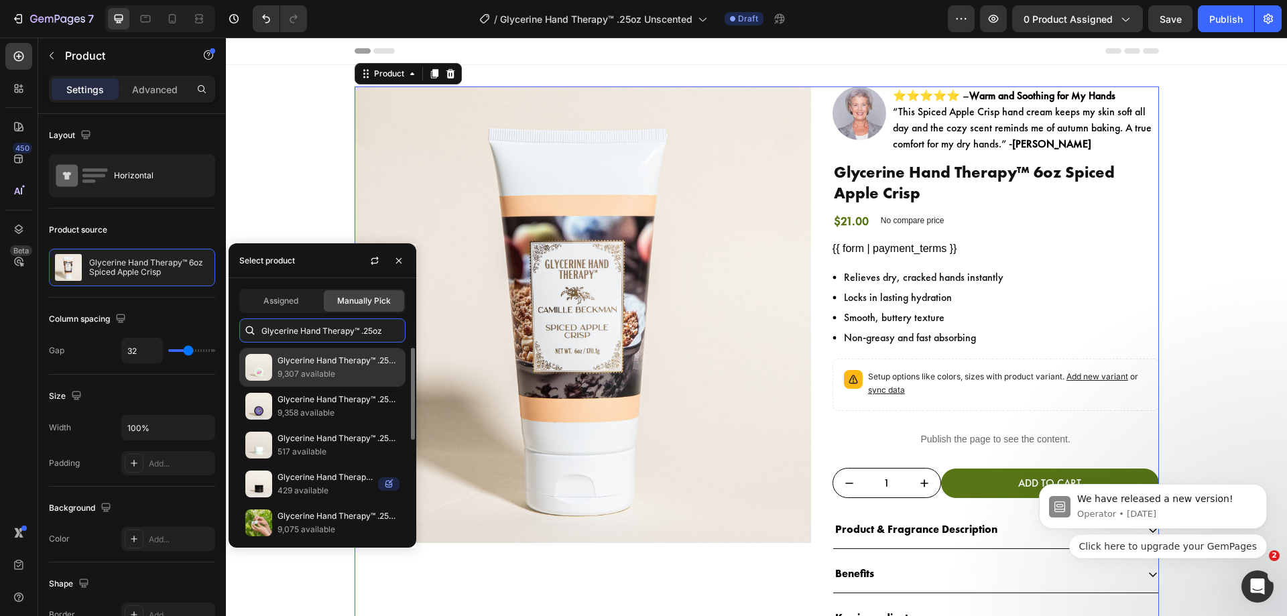
type input "Glycerine Hand Therapy™ .25oz"
click at [359, 377] on p "9,307 available" at bounding box center [338, 373] width 122 height 13
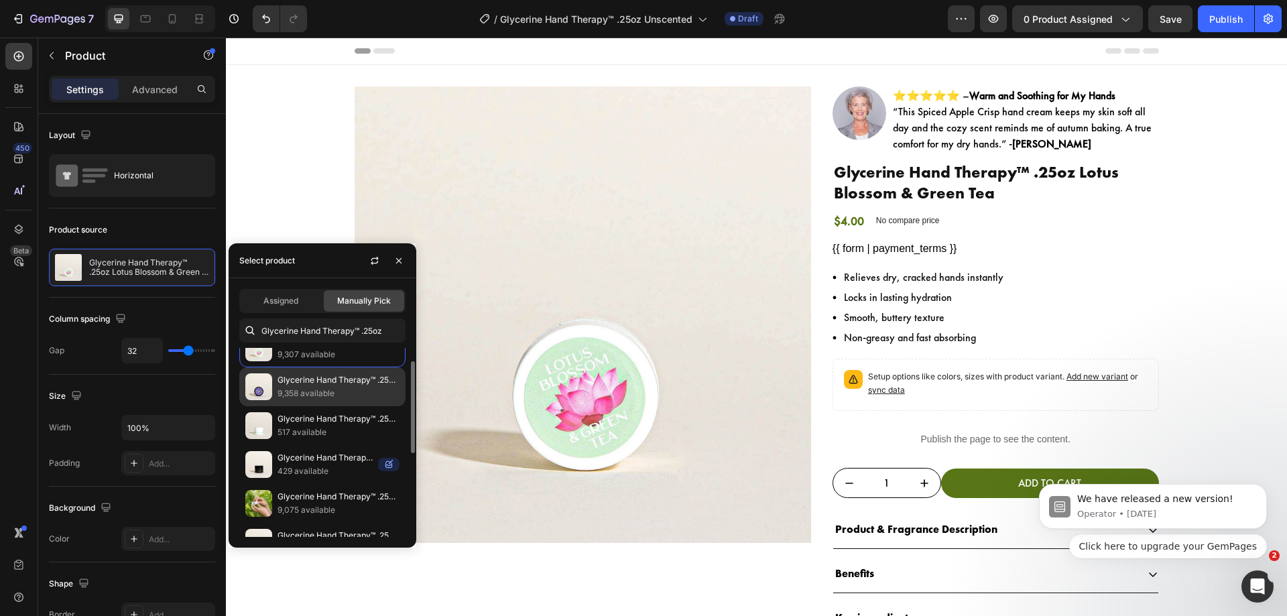
scroll to position [23, 0]
click at [340, 417] on p "Glycerine Hand Therapy™ .25oz Unscented" at bounding box center [338, 415] width 122 height 13
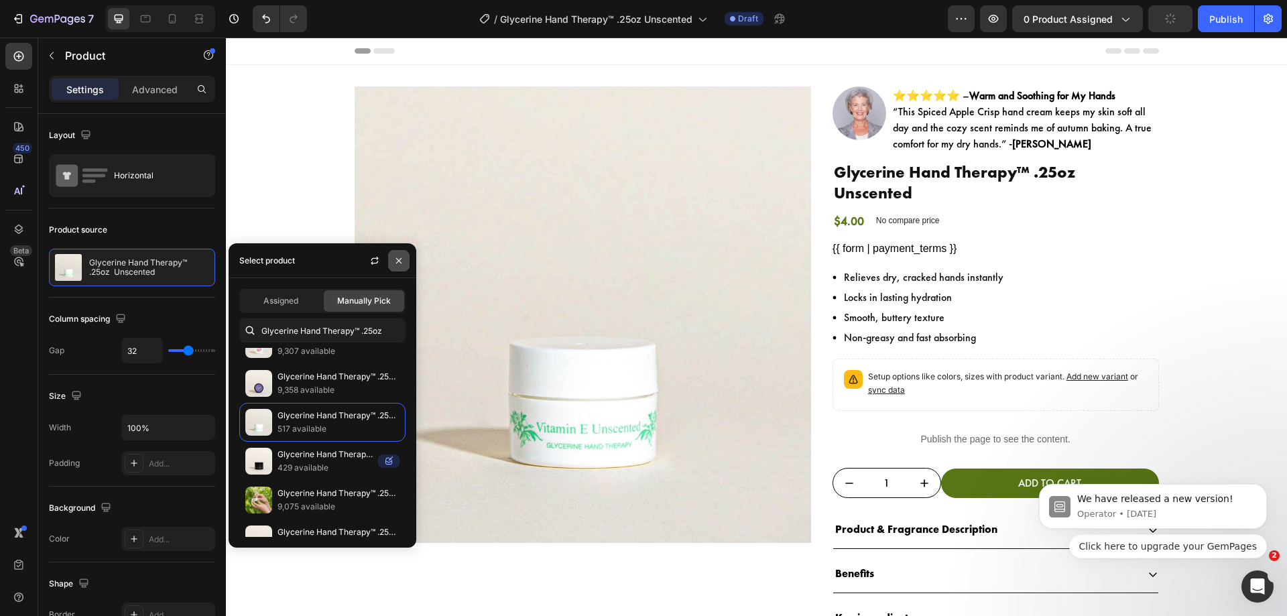
click at [401, 265] on icon "button" at bounding box center [398, 260] width 11 height 11
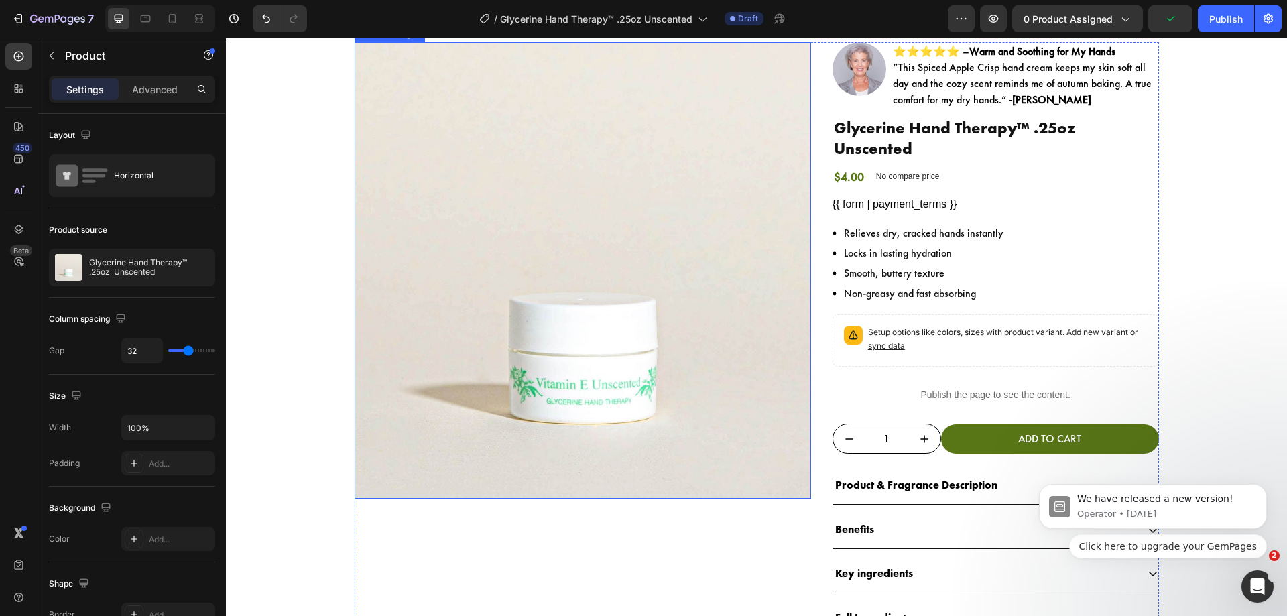
scroll to position [0, 0]
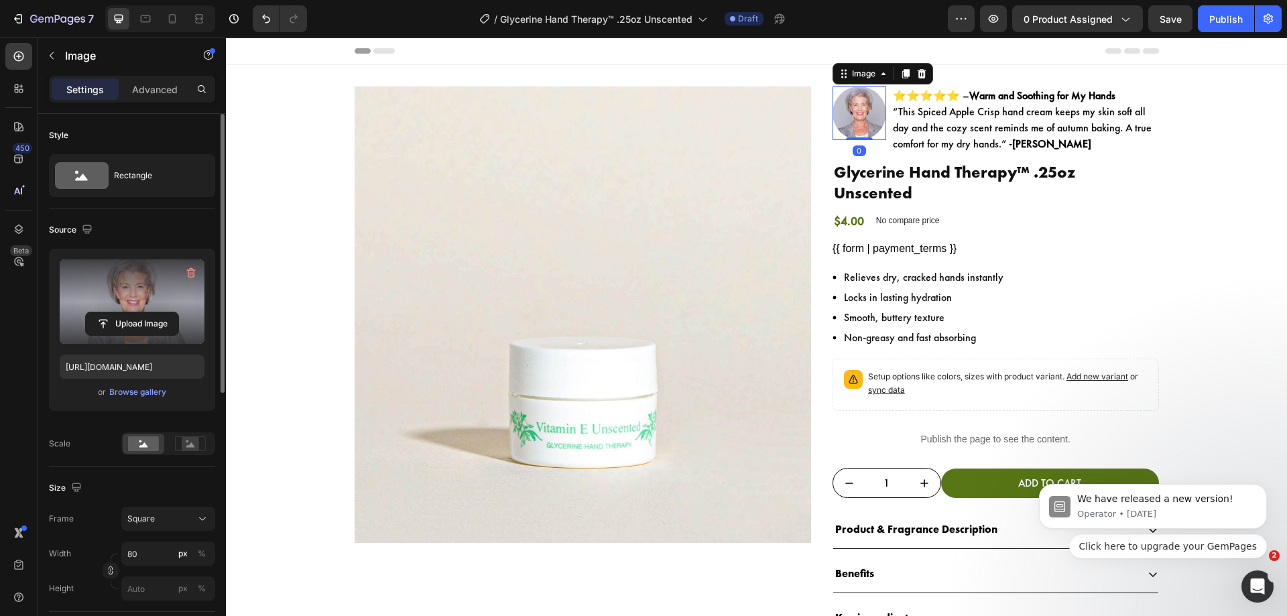
click at [139, 296] on label at bounding box center [132, 301] width 145 height 84
click at [139, 312] on input "file" at bounding box center [132, 323] width 92 height 23
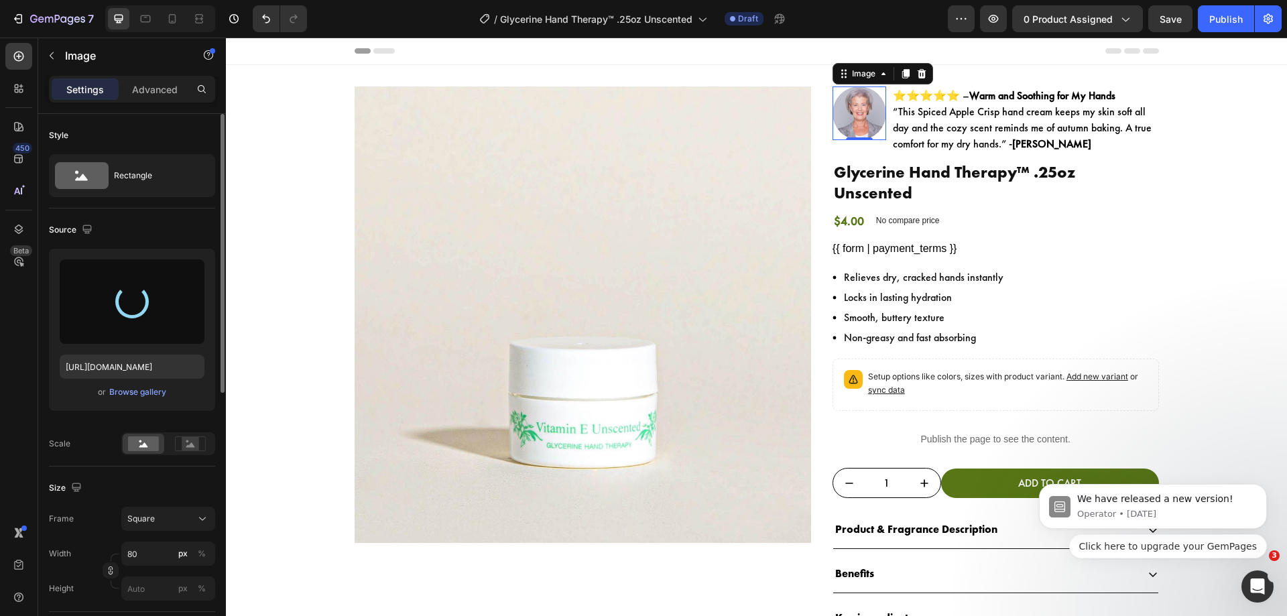
type input "https://cdn.shopify.com/s/files/1/0992/4434/files/gempages_556391292674769698-9…"
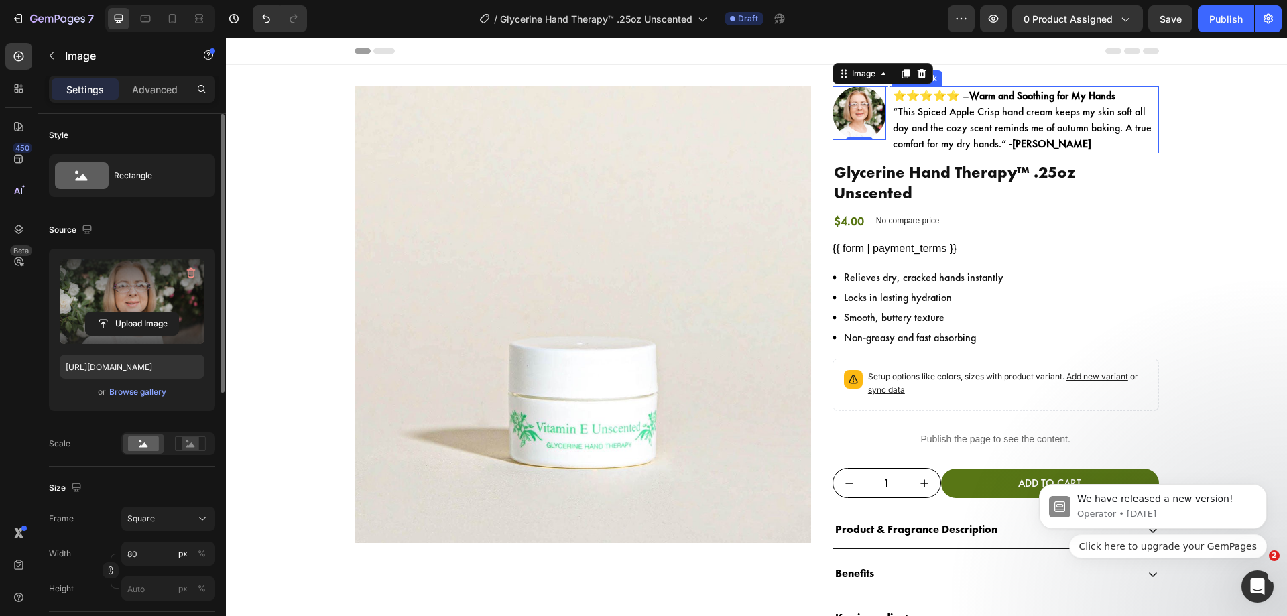
click at [901, 122] on p "⭐⭐⭐⭐⭐ – Warm and Soothing for My Hands “This Spiced Apple Crisp hand cream keep…" at bounding box center [1025, 120] width 265 height 64
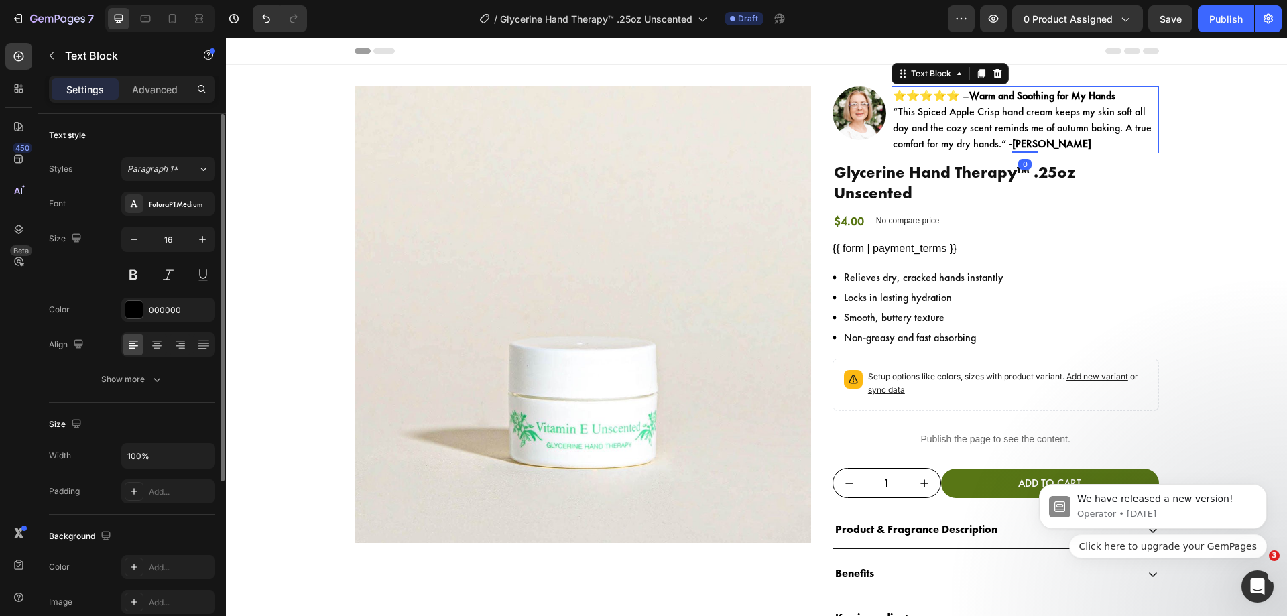
click at [901, 122] on p "⭐⭐⭐⭐⭐ – Warm and Soothing for My Hands “This Spiced Apple Crisp hand cream keep…" at bounding box center [1025, 120] width 265 height 64
click at [898, 117] on p "⭐⭐⭐⭐⭐ – Warm and Soothing for My Hands “This Spiced Apple Crisp hand cream keep…" at bounding box center [1025, 120] width 265 height 64
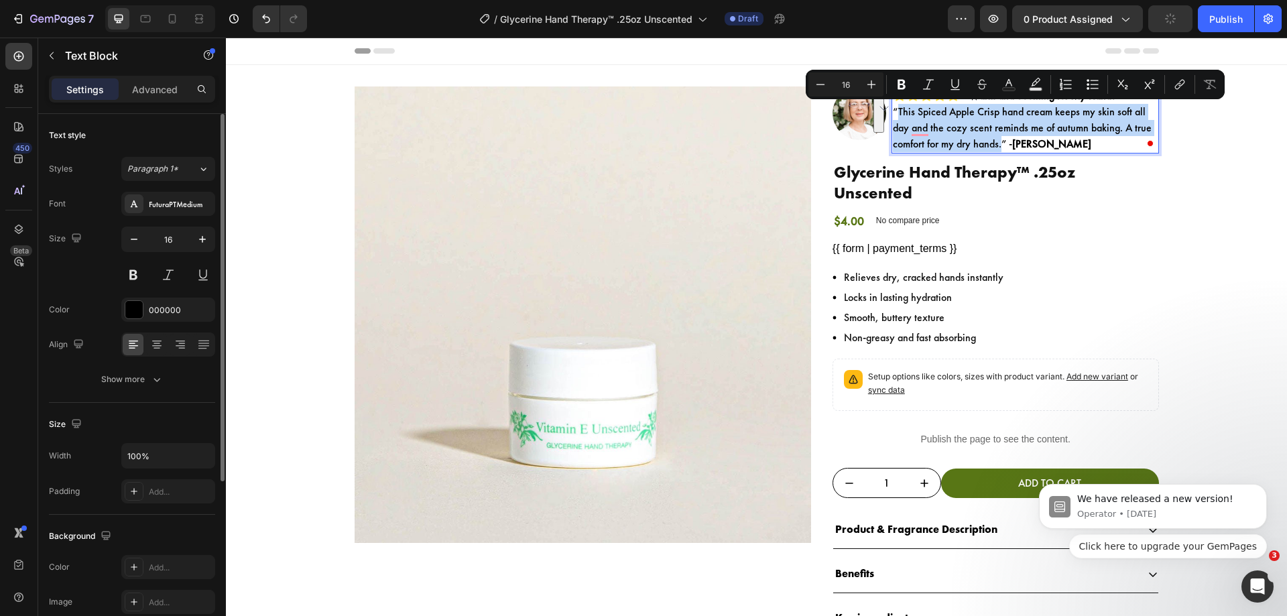
drag, startPoint x: 895, startPoint y: 114, endPoint x: 997, endPoint y: 146, distance: 106.8
click at [997, 146] on p "⭐⭐⭐⭐⭐ – Warm and Soothing for My Hands “This Spiced Apple Crisp hand cream keep…" at bounding box center [1025, 120] width 265 height 64
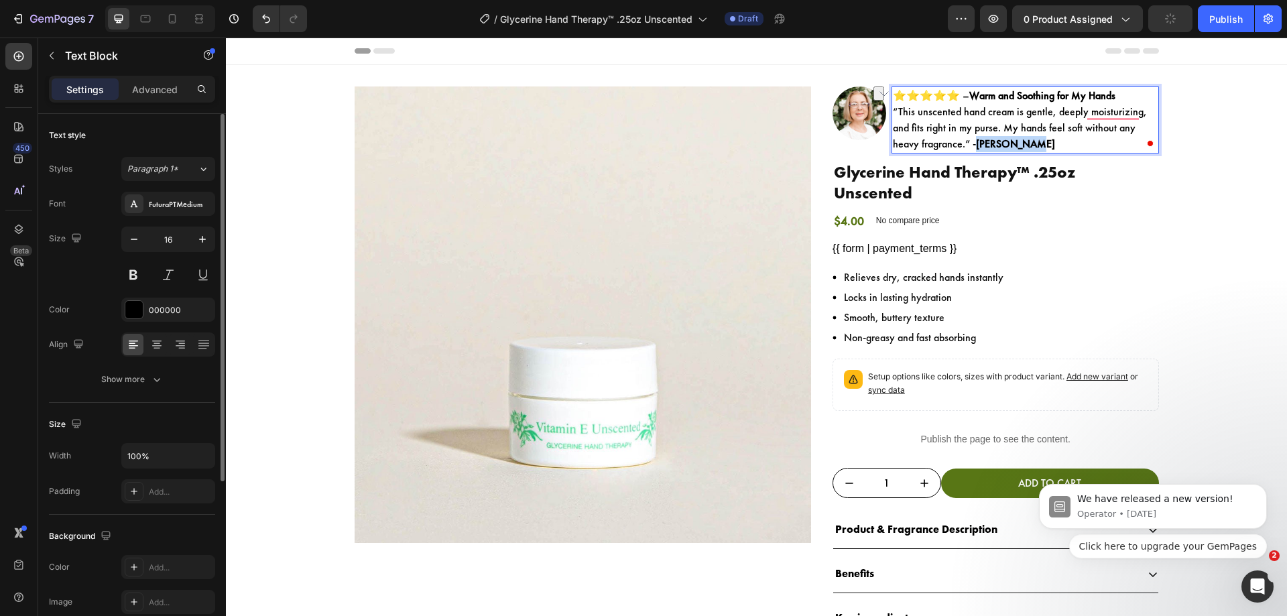
drag, startPoint x: 1029, startPoint y: 143, endPoint x: 976, endPoint y: 143, distance: 53.0
click at [976, 143] on p "⭐⭐⭐⭐⭐ – Warm and Soothing for My Hands “This unscented hand cream is gentle, de…" at bounding box center [1025, 120] width 265 height 64
drag, startPoint x: 1123, startPoint y: 95, endPoint x: 979, endPoint y: 100, distance: 144.8
click at [979, 100] on p "⭐⭐⭐⭐⭐ – Warm and Soothing for My Hands “This unscented hand cream is gentle, de…" at bounding box center [1025, 120] width 265 height 64
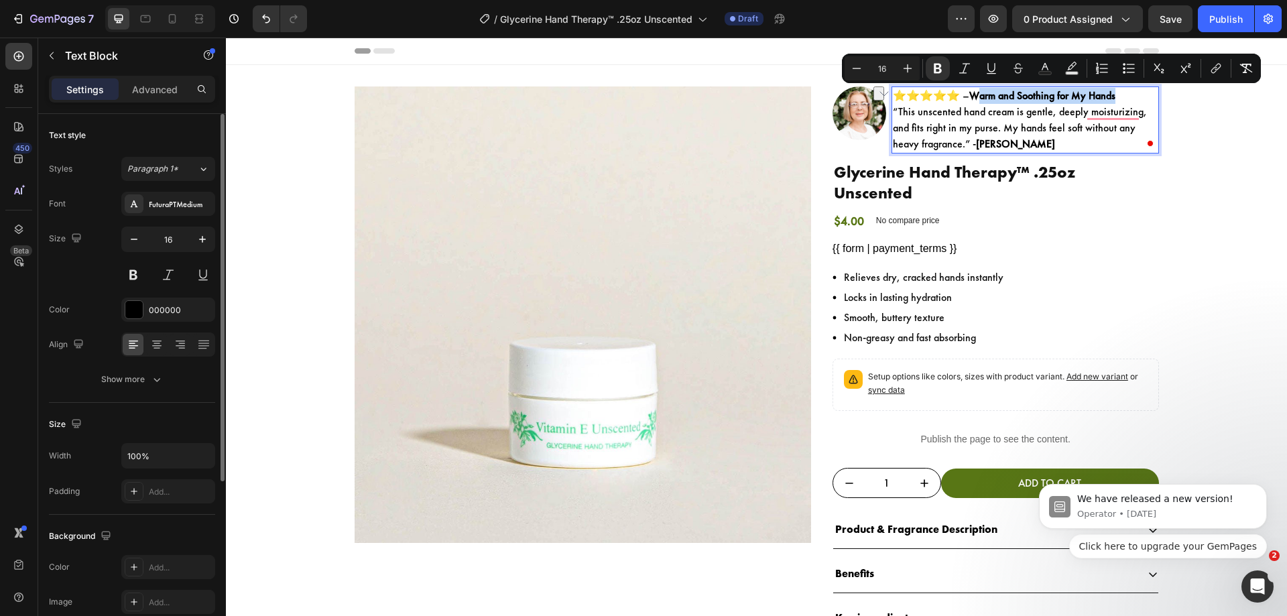
click at [979, 100] on strong "Warm and Soothing for My Hands" at bounding box center [1042, 95] width 146 height 14
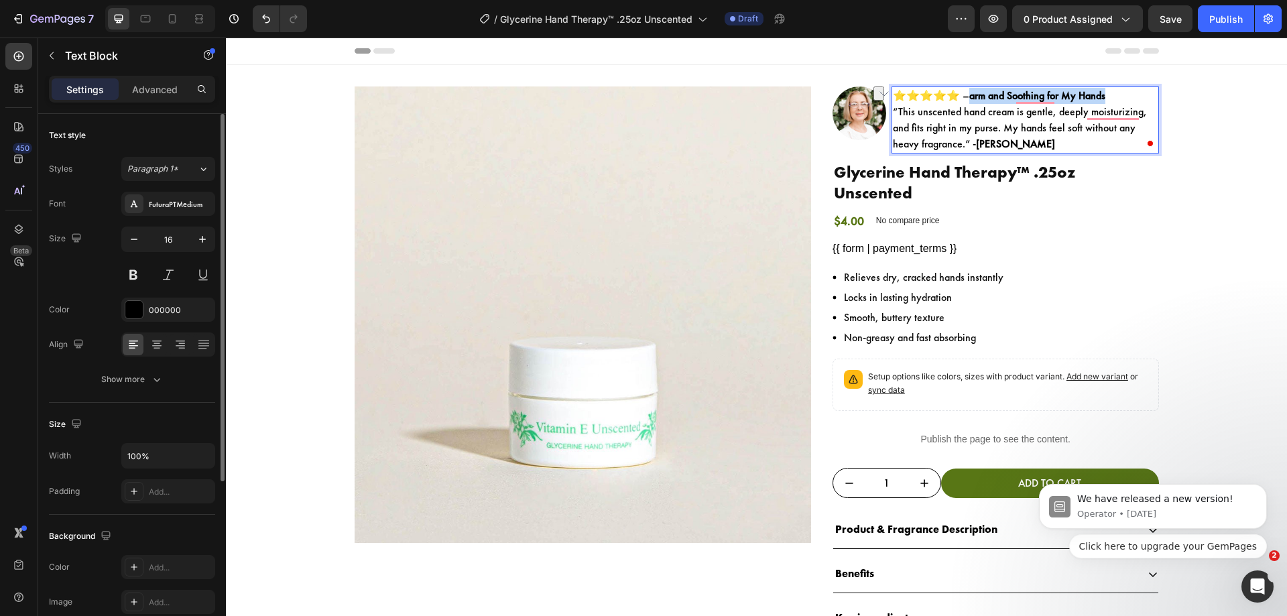
drag, startPoint x: 1101, startPoint y: 99, endPoint x: 973, endPoint y: 98, distance: 128.7
click at [973, 98] on p "⭐⭐⭐⭐⭐ – arm and Soothing for My Hands “This unscented hand cream is gentle, dee…" at bounding box center [1025, 120] width 265 height 64
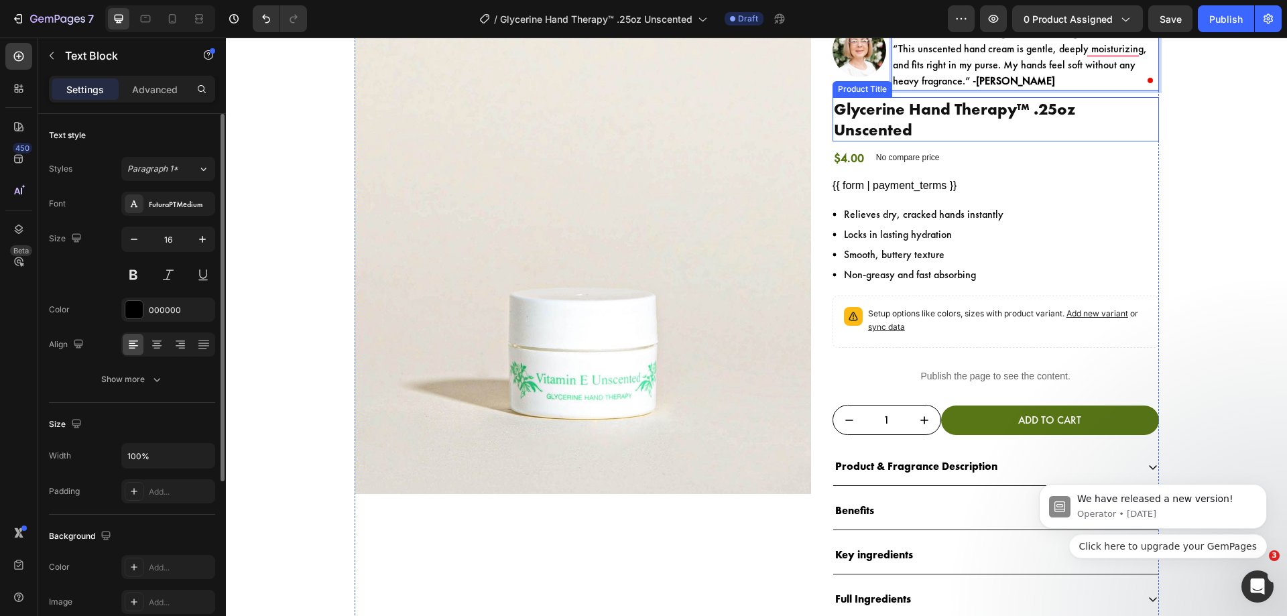
scroll to position [65, 0]
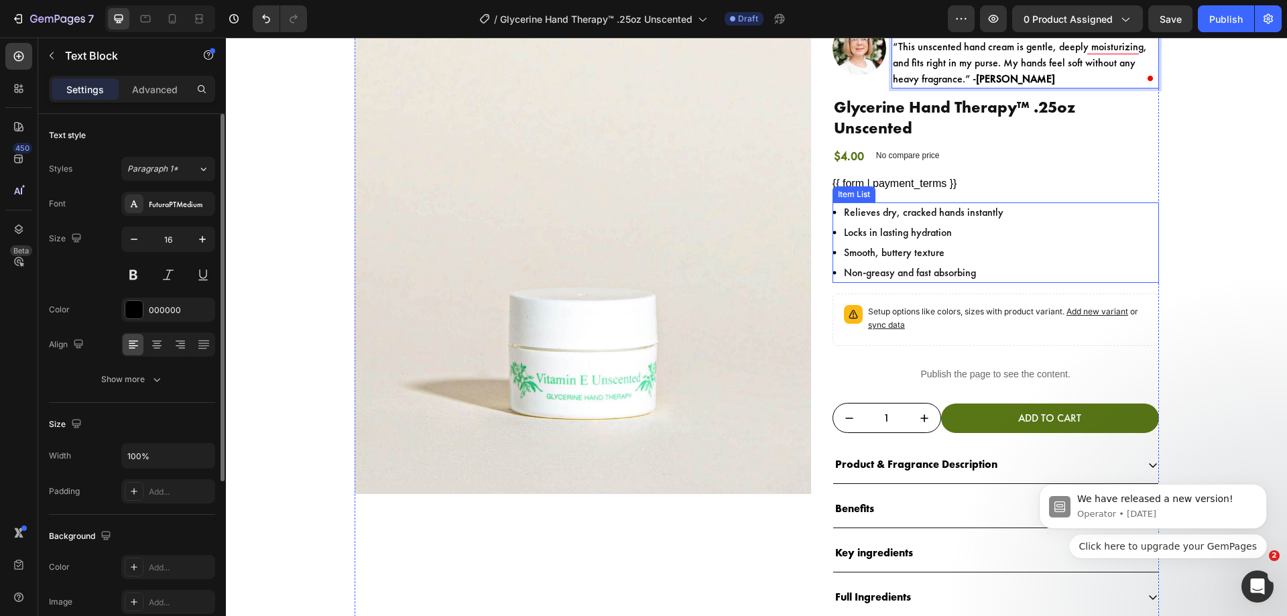
click at [875, 204] on p "Relieves dry, cracked hands instantly" at bounding box center [924, 212] width 160 height 16
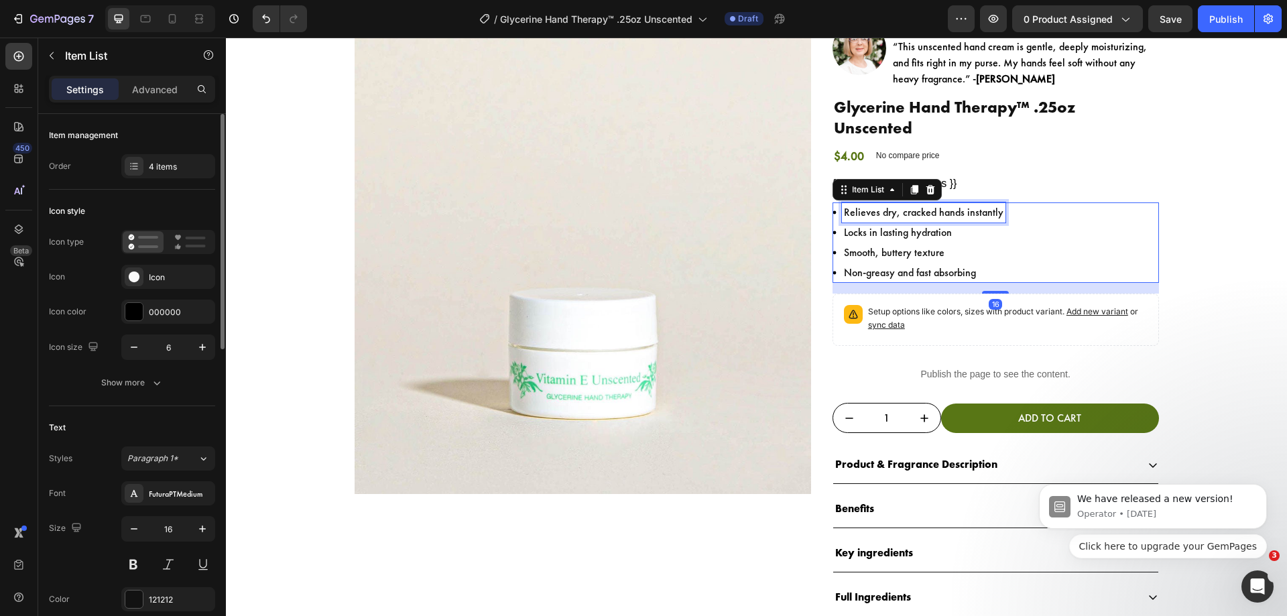
click at [875, 204] on p "Relieves dry, cracked hands instantly" at bounding box center [924, 212] width 160 height 16
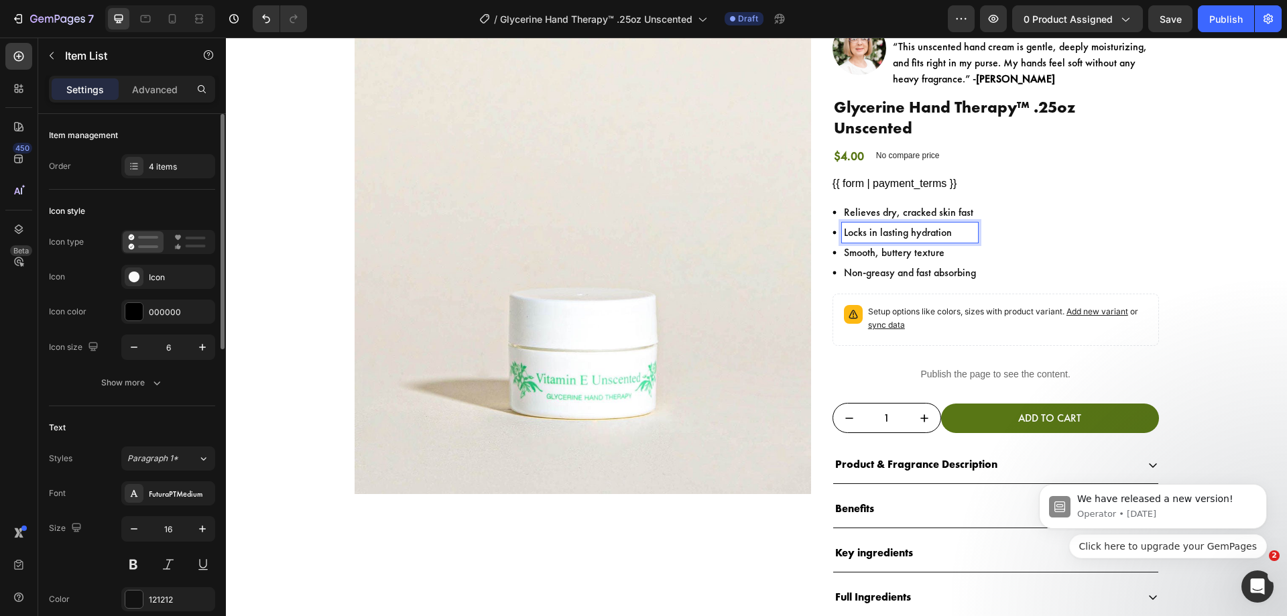
click at [936, 225] on p "Locks in lasting hydration" at bounding box center [910, 233] width 132 height 16
click at [868, 245] on p "Smooth, buttery texture" at bounding box center [923, 253] width 159 height 16
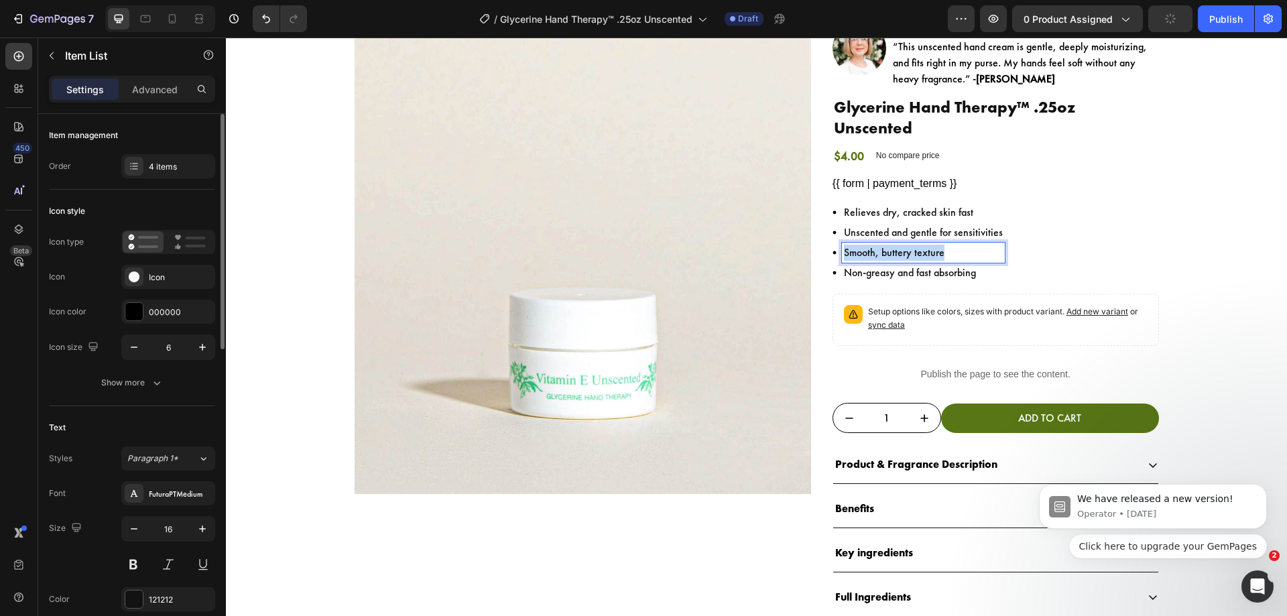
click at [868, 245] on p "Smooth, buttery texture" at bounding box center [923, 253] width 159 height 16
click at [970, 265] on p "Non-greasy and fast absorbing" at bounding box center [923, 273] width 159 height 16
click at [1082, 253] on div "Relieves dry, cracked skin fast Unscented and gentle for sensitivities Pocket-s…" at bounding box center [995, 242] width 326 height 80
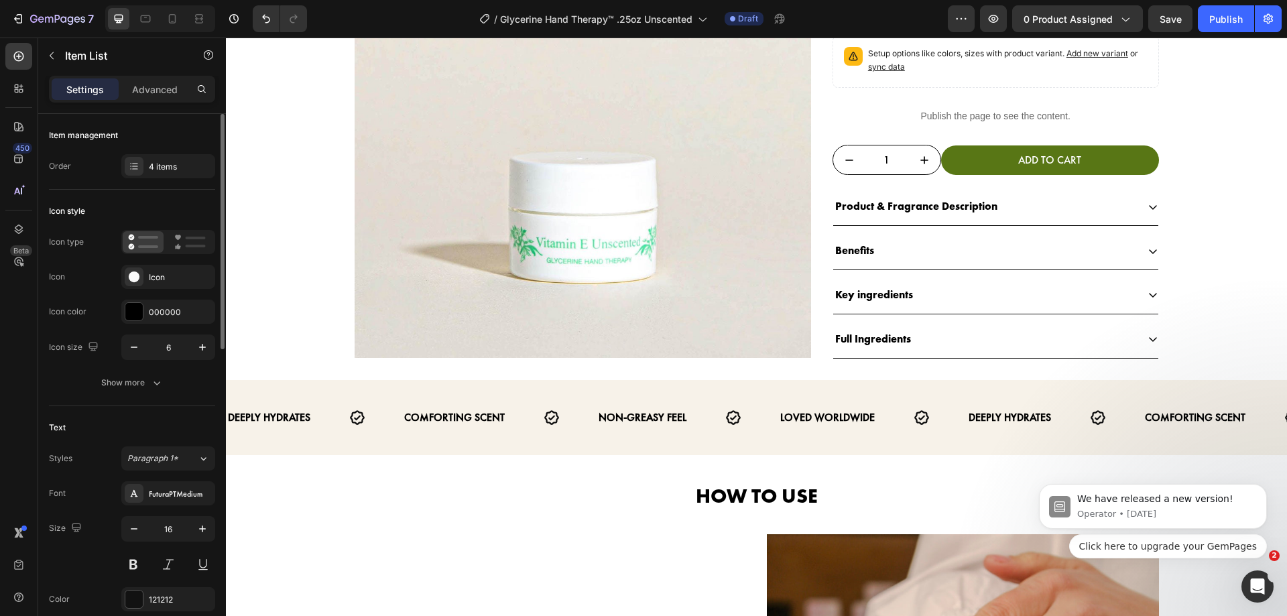
scroll to position [338, 0]
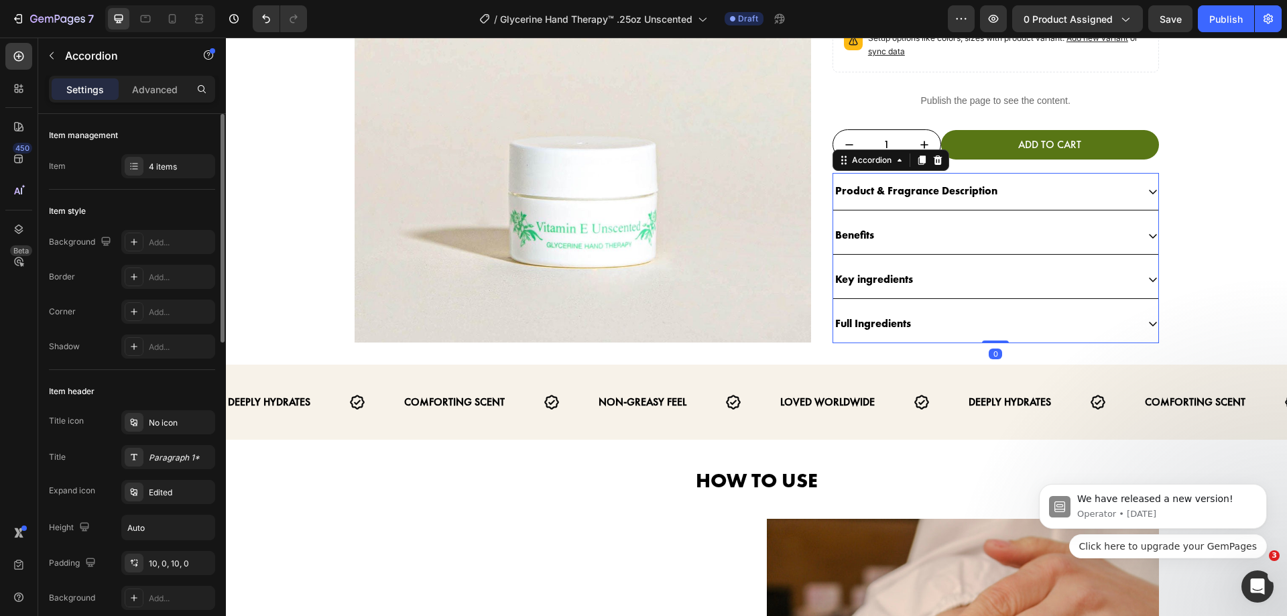
click at [1003, 180] on div "Product & Fragrance Description" at bounding box center [985, 191] width 304 height 23
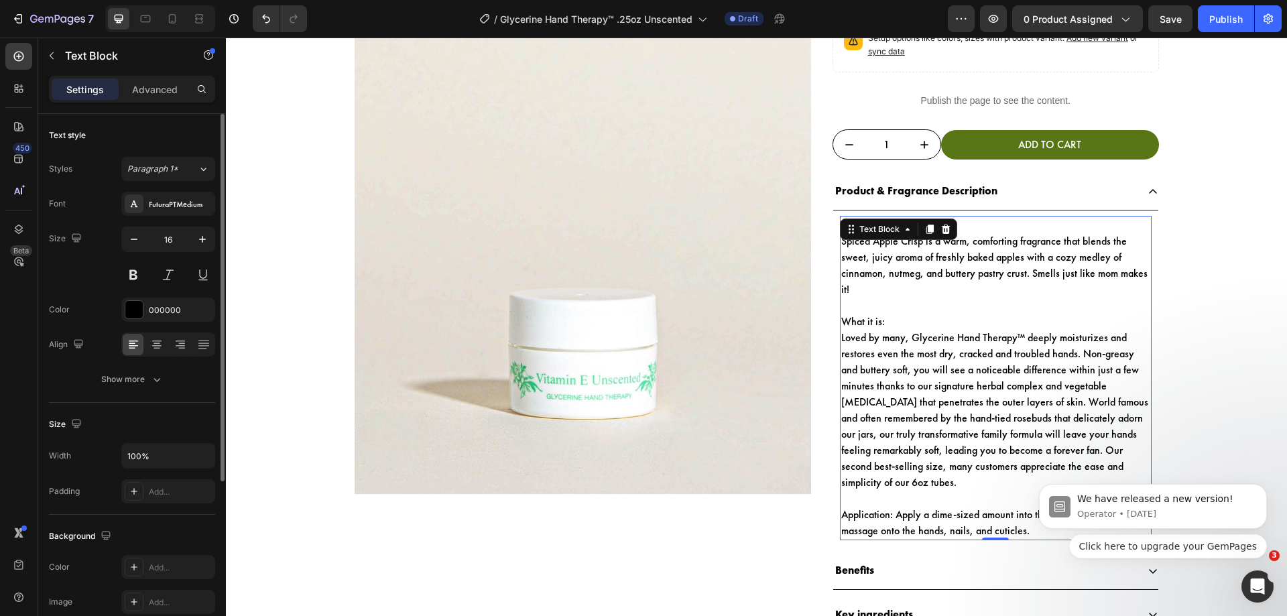
drag, startPoint x: 1037, startPoint y: 312, endPoint x: 739, endPoint y: -81, distance: 493.3
click at [899, 233] on p "Spiced Apple Crisp is a warm, comforting fragrance that blends the sweet, juicy…" at bounding box center [995, 265] width 309 height 64
click at [901, 237] on p "Spiced Apple Crisp is a warm, comforting fragrance that blends the sweet, juicy…" at bounding box center [995, 265] width 309 height 64
click at [974, 345] on p "Loved by many, Glycerine Hand Therapy™ deeply moisturizes and restores even the…" at bounding box center [995, 410] width 309 height 161
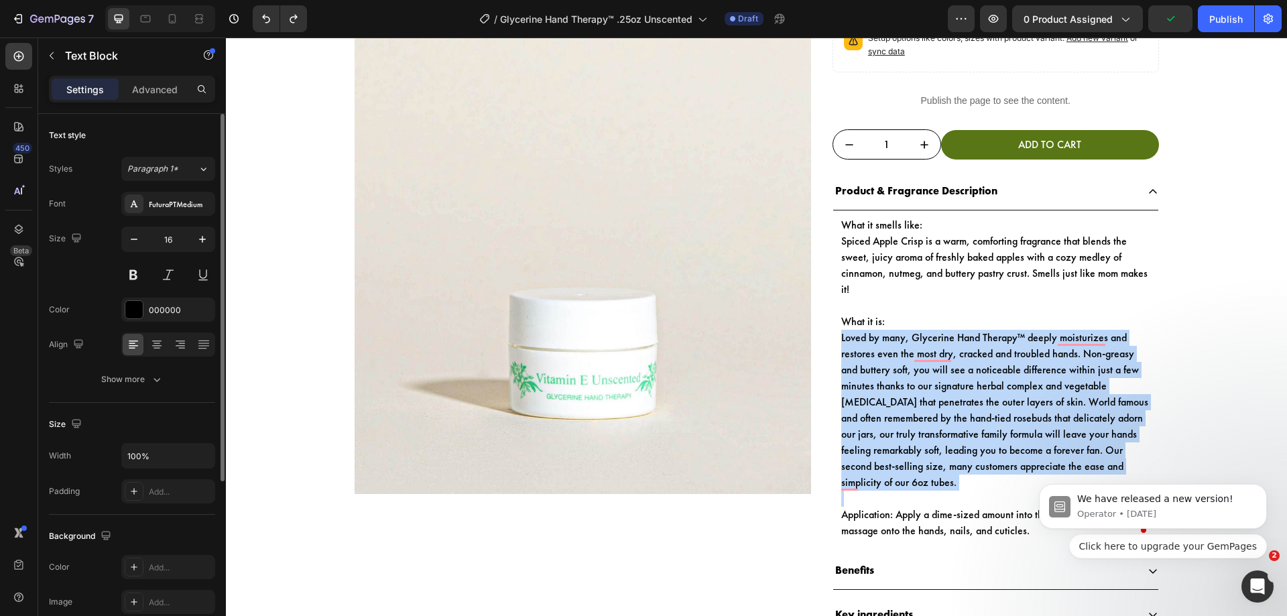
click at [974, 345] on p "Loved by many, Glycerine Hand Therapy™ deeply moisturizes and restores even the…" at bounding box center [995, 410] width 309 height 161
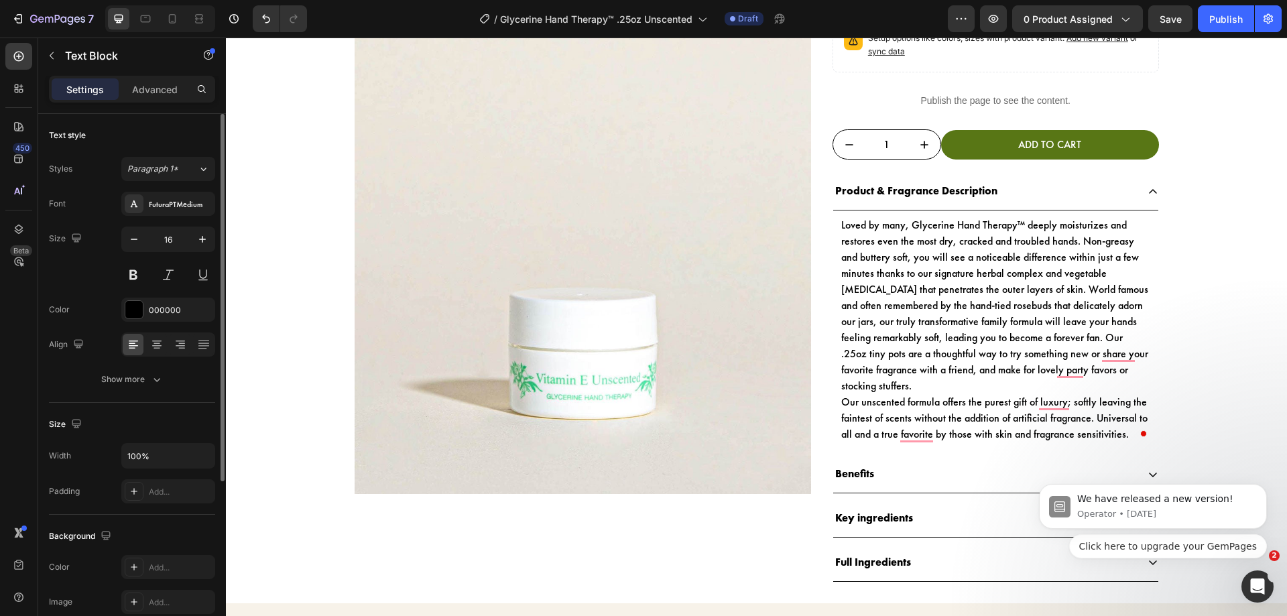
click at [937, 363] on p "Loved by many, Glycerine Hand Therapy™ deeply moisturizes and restores even the…" at bounding box center [995, 305] width 309 height 177
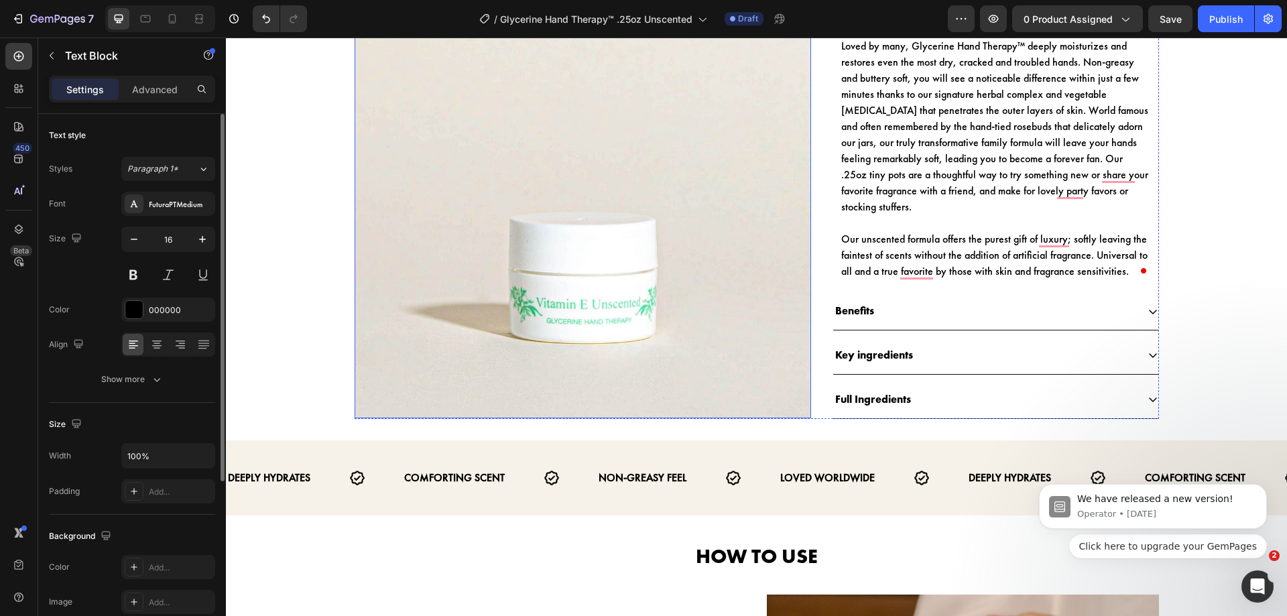
scroll to position [518, 0]
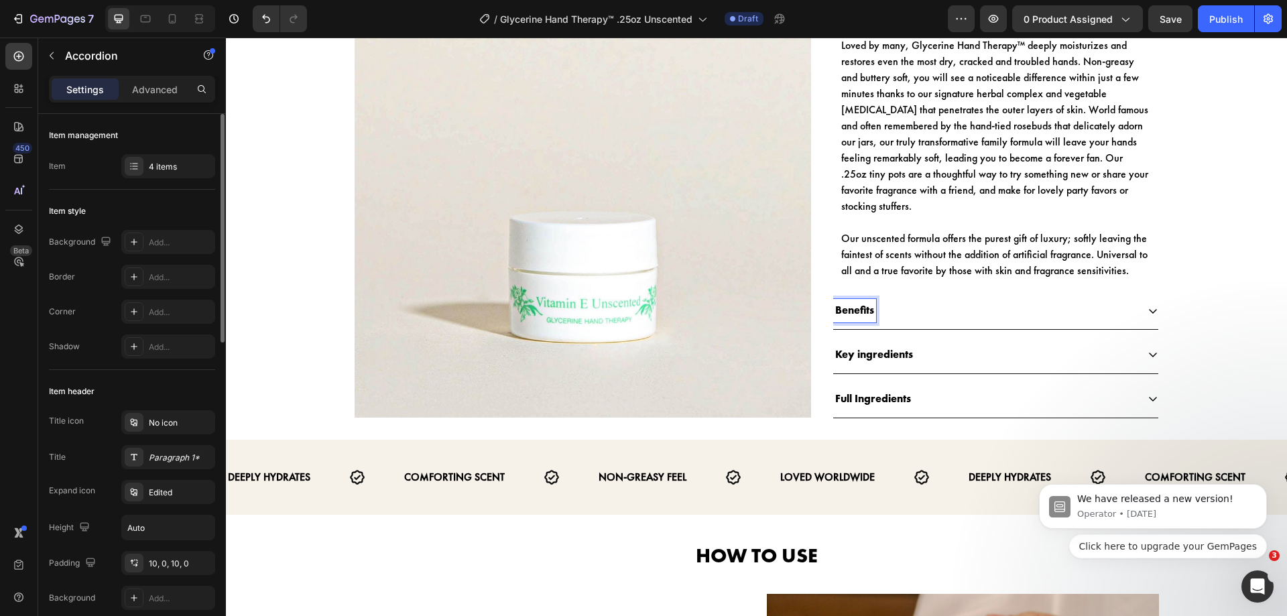
click at [885, 299] on div "Benefits" at bounding box center [985, 310] width 304 height 23
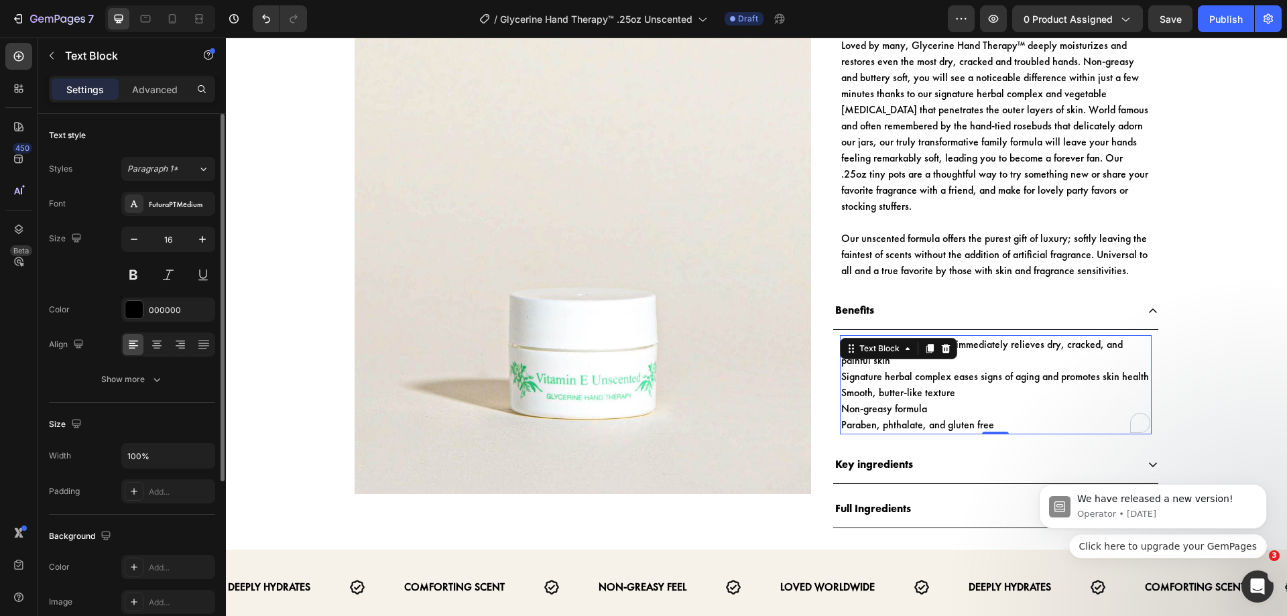
click at [940, 401] on p "Non-greasy formula" at bounding box center [995, 409] width 309 height 16
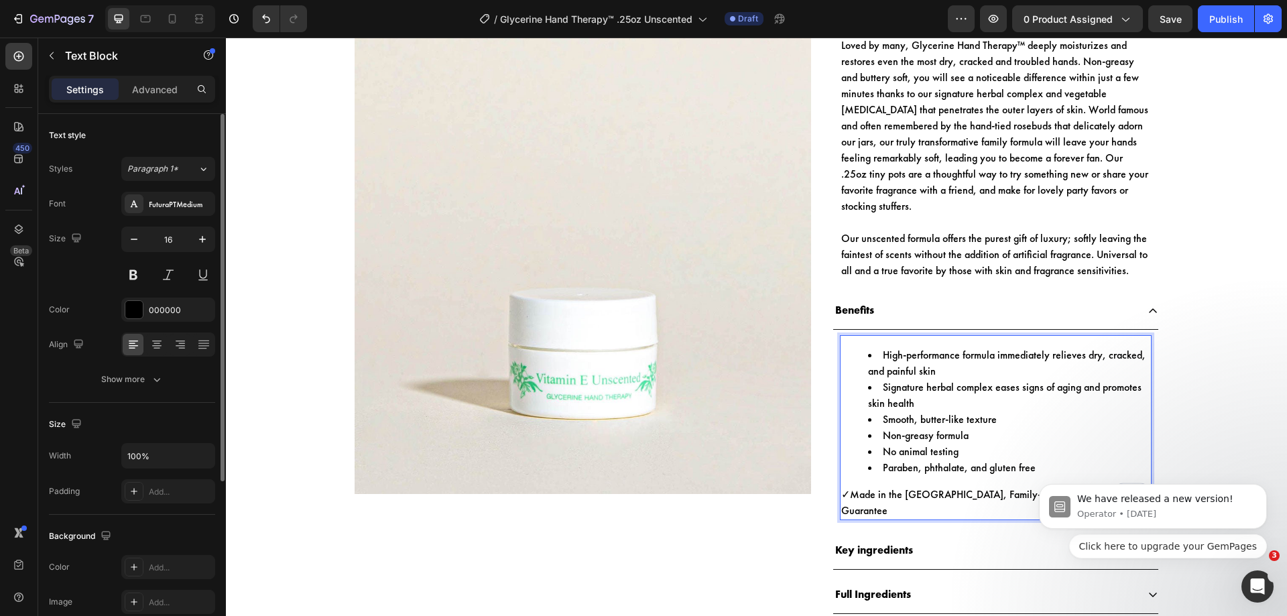
click at [878, 347] on li "High-performance formula immediately relieves dry, cracked, and painful skin" at bounding box center [1009, 363] width 282 height 32
click at [879, 379] on li "Signature herbal complex eases signs of aging and promotes skin health" at bounding box center [1009, 395] width 282 height 32
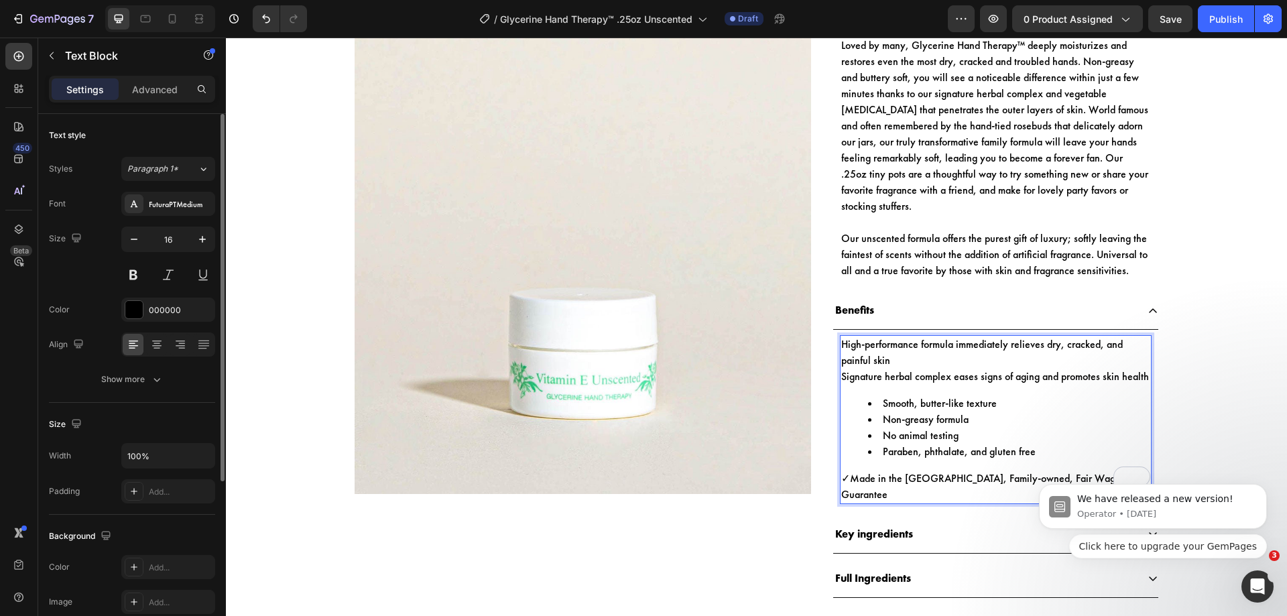
click at [880, 395] on li "Smooth, butter-like texture" at bounding box center [1009, 403] width 282 height 16
click at [879, 412] on li "Non-greasy formula" at bounding box center [1009, 420] width 282 height 16
click at [877, 428] on li "No animal testing" at bounding box center [1009, 436] width 282 height 16
click at [877, 444] on li "Paraben, phthalate, and gluten free" at bounding box center [1009, 452] width 282 height 16
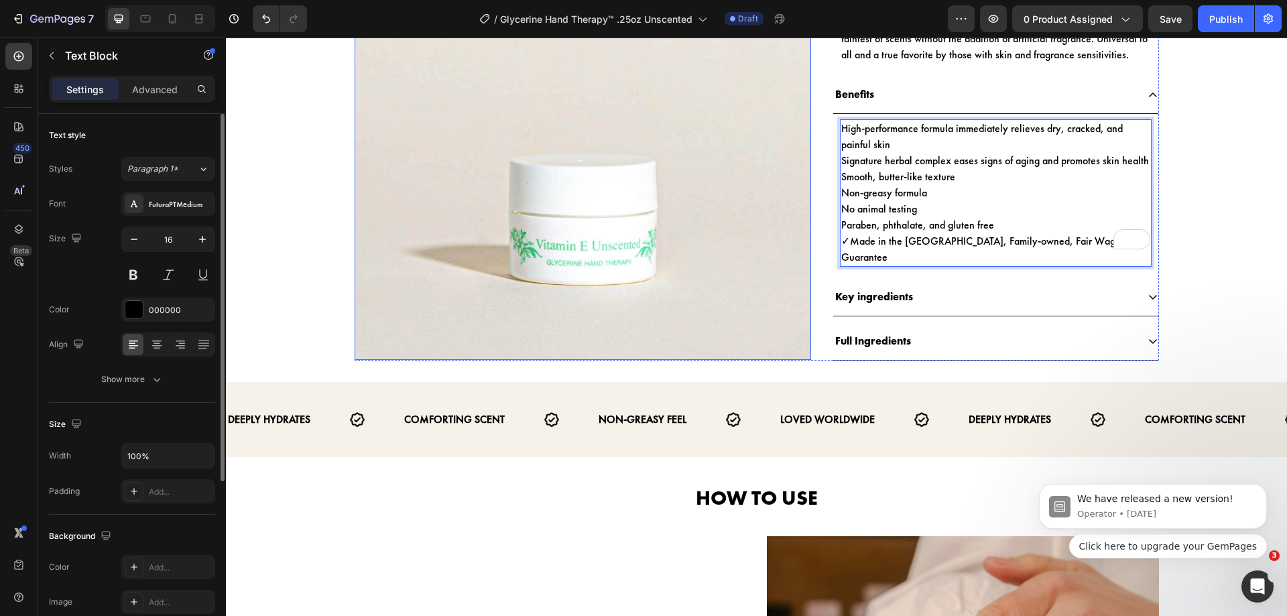
scroll to position [737, 0]
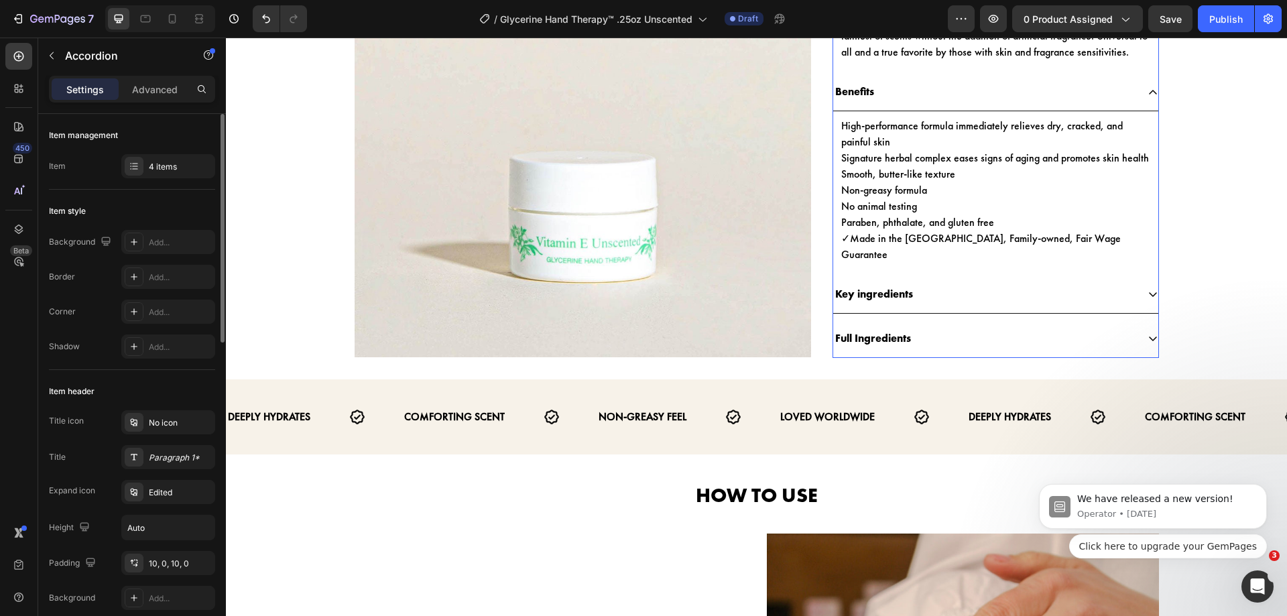
click at [933, 283] on div "Key ingredients" at bounding box center [985, 294] width 304 height 23
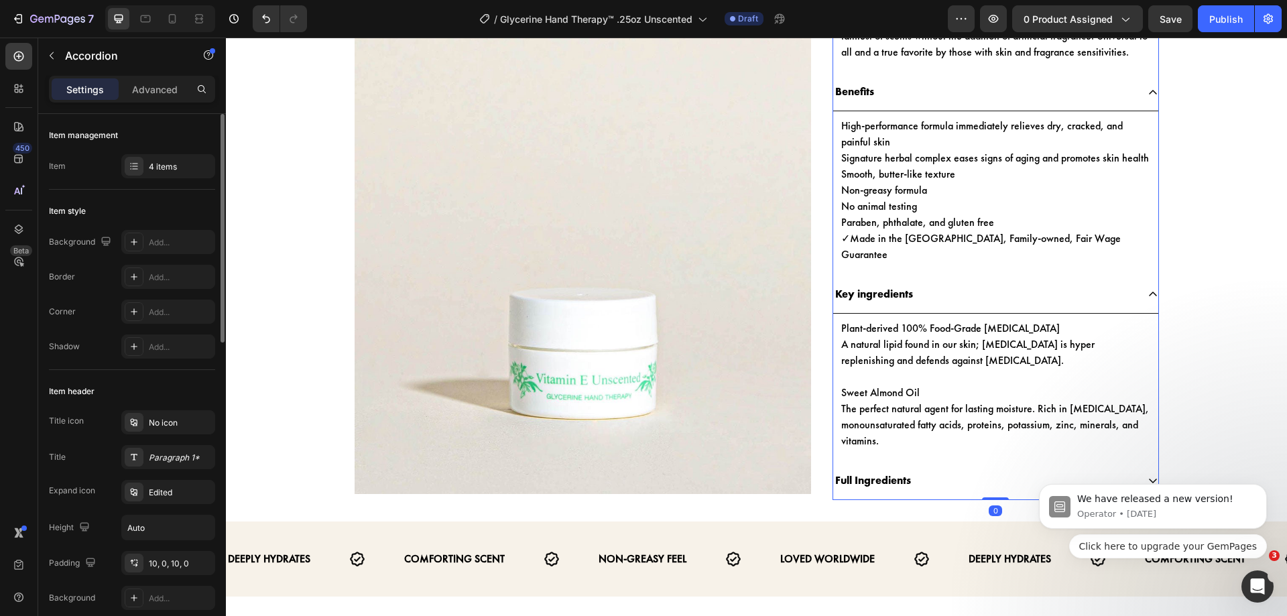
click at [948, 462] on div "Full Ingredients" at bounding box center [995, 481] width 325 height 38
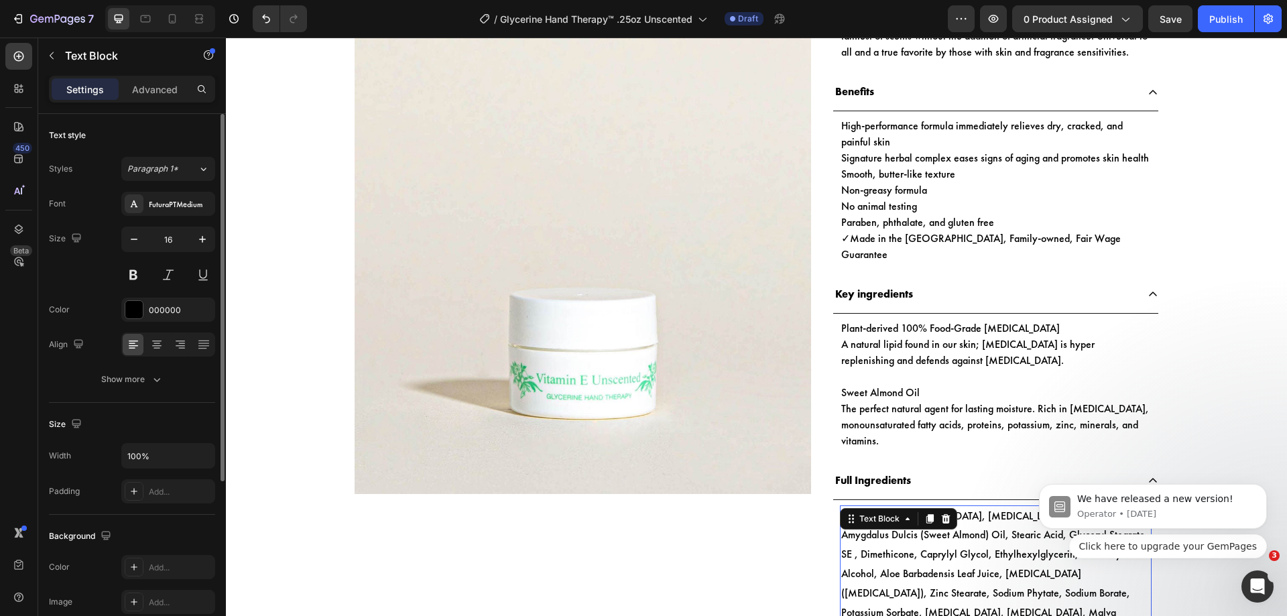
click at [959, 507] on p "Water (Aqua), Glycerin, Cetyl Alcohol, Prunus Amygdalus Dulcis (Sweet Almond) O…" at bounding box center [995, 603] width 309 height 193
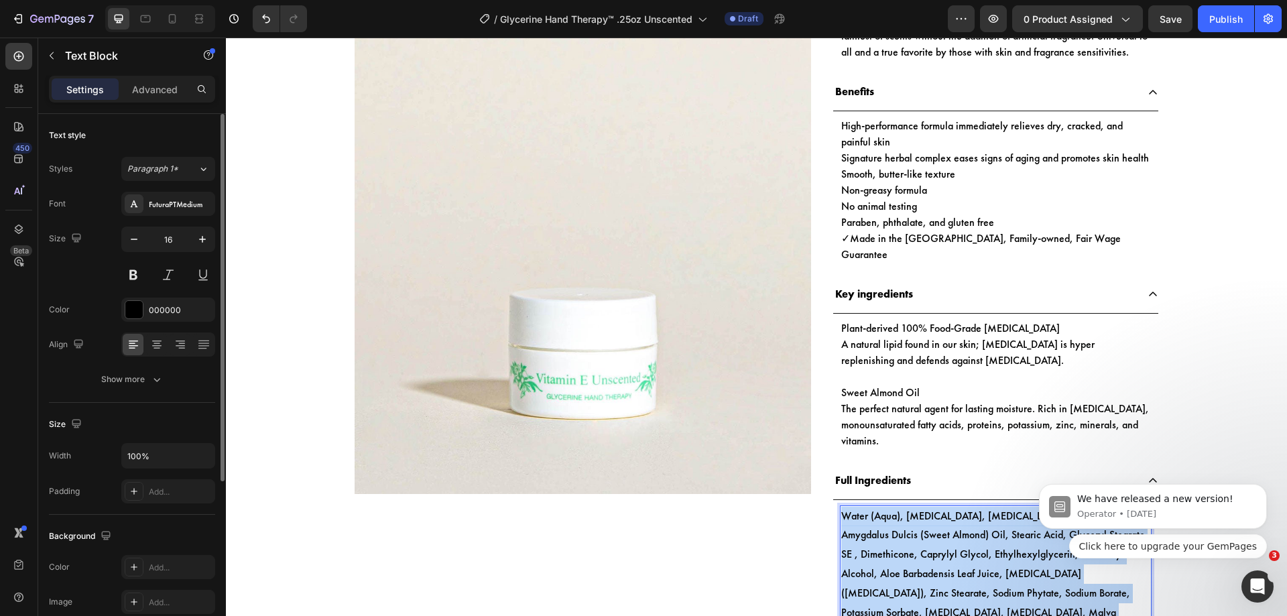
click at [959, 507] on p "Water (Aqua), Glycerin, Cetyl Alcohol, Prunus Amygdalus Dulcis (Sweet Almond) O…" at bounding box center [995, 603] width 309 height 193
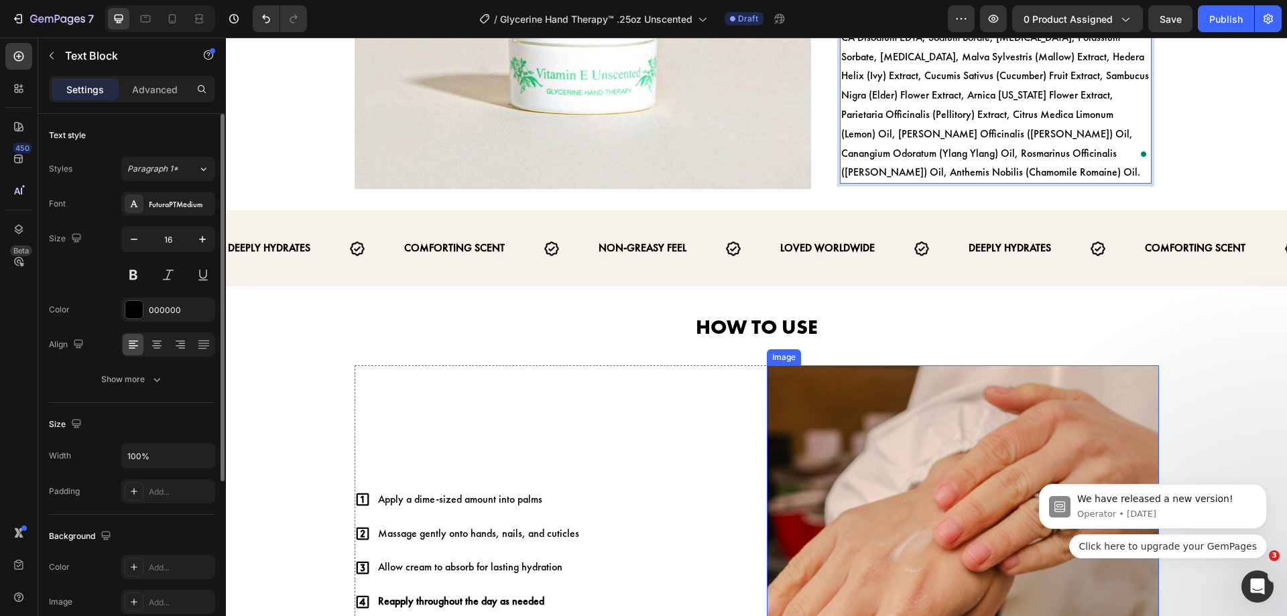
scroll to position [1294, 0]
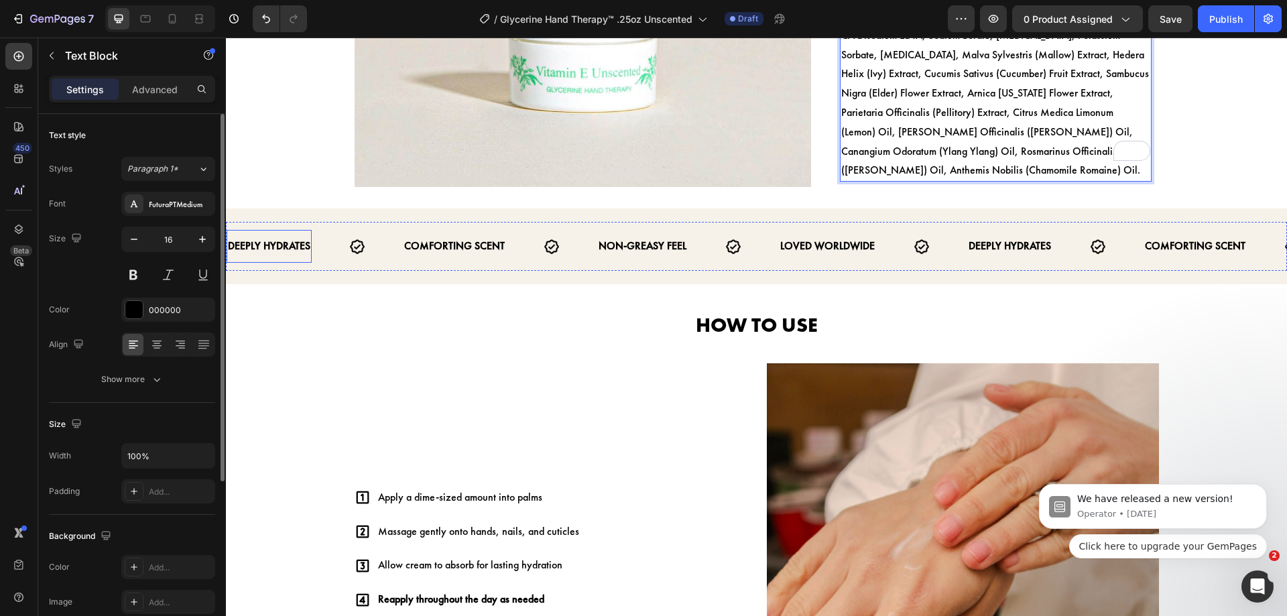
click at [282, 237] on p "DEEPLY HYDRATES" at bounding box center [269, 246] width 82 height 19
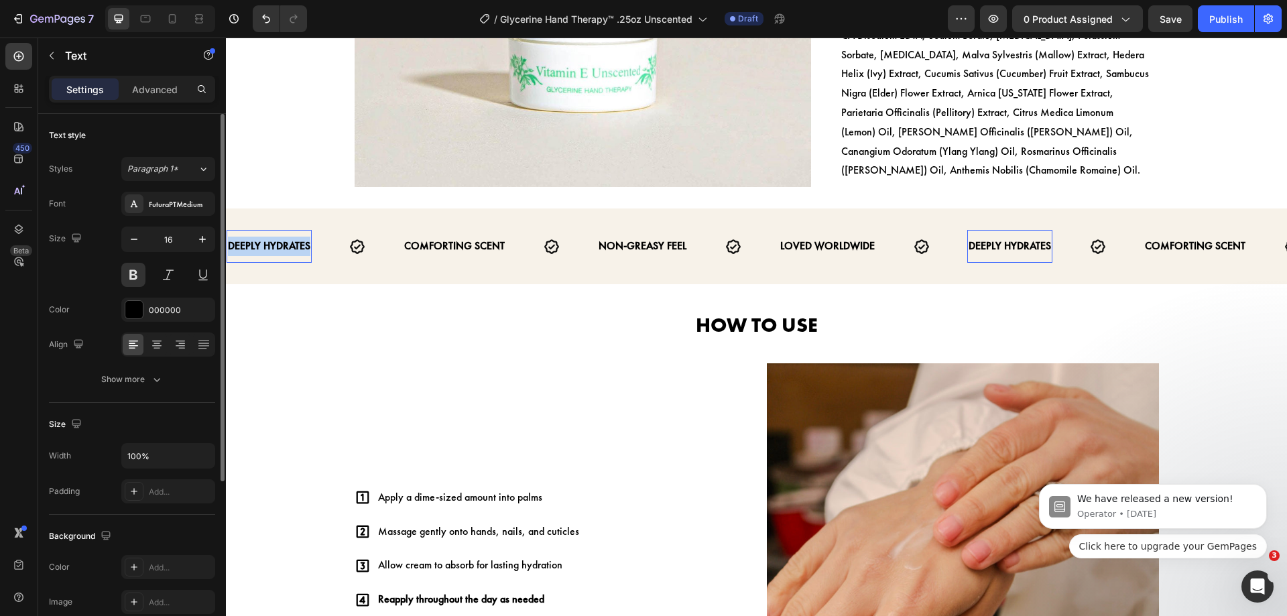
click at [282, 237] on p "DEEPLY HYDRATES" at bounding box center [269, 246] width 82 height 19
click at [486, 237] on p "COMFORTING SCENT" at bounding box center [456, 246] width 101 height 19
click at [486, 199] on body "Header Product Images Hand & Shower Cleansing Gel 13oz Spiced Apple Crisp Produ…" at bounding box center [756, 445] width 1061 height 3404
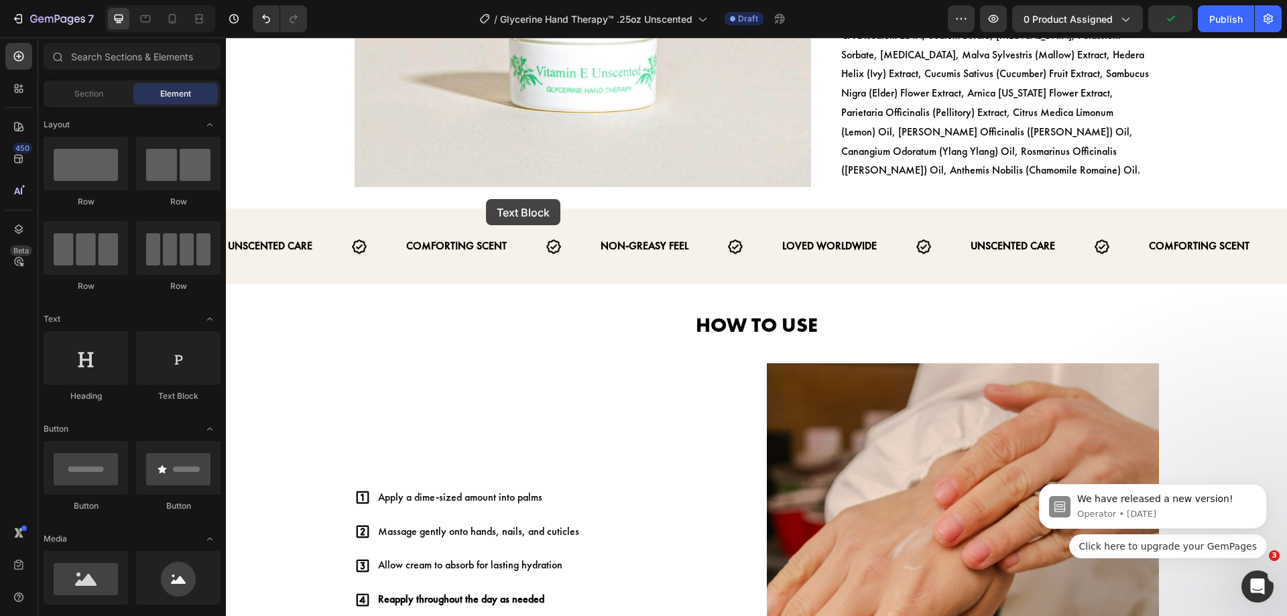
click at [477, 197] on div at bounding box center [477, 197] width 0 height 0
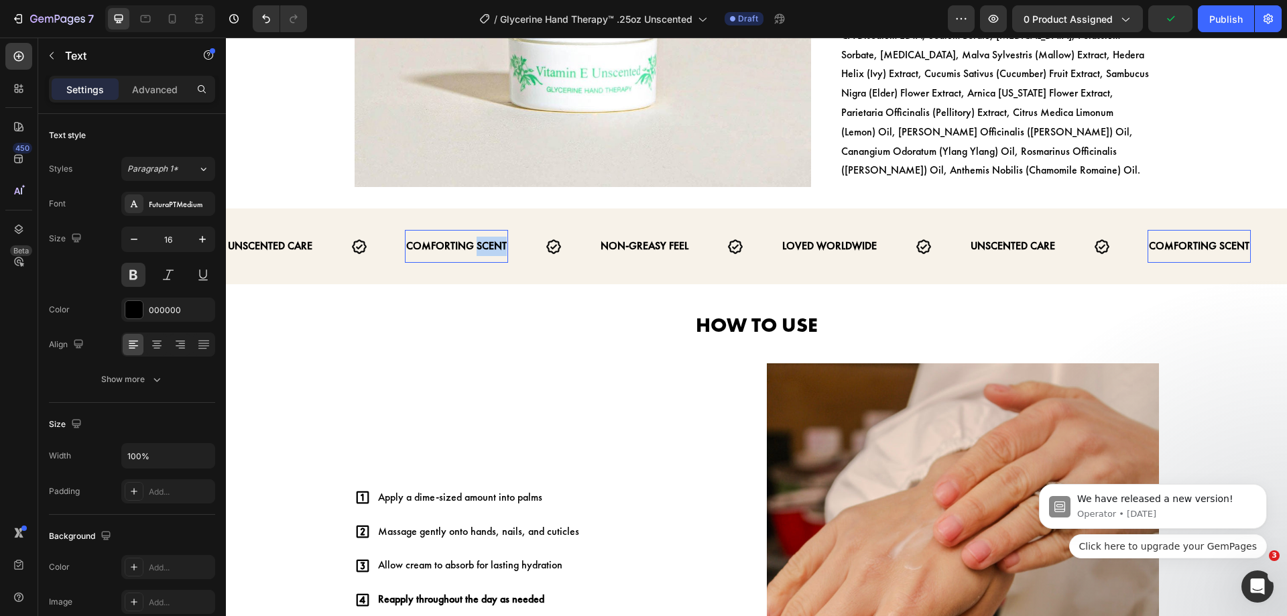
click at [487, 237] on p "COMFORTING SCENT" at bounding box center [456, 246] width 101 height 19
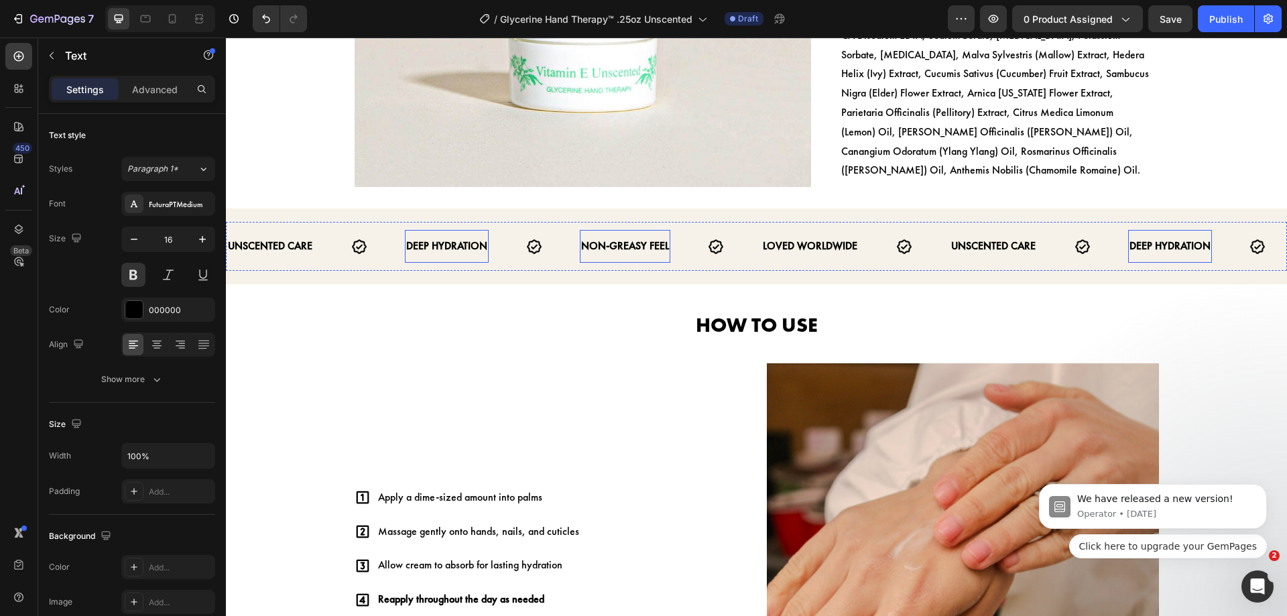
click at [654, 237] on p "NON-GREASY FEEL" at bounding box center [625, 246] width 88 height 19
click at [654, 180] on body "Header Product Images Hand & Shower Cleansing Gel 13oz Spiced Apple Crisp Produ…" at bounding box center [756, 445] width 1061 height 3404
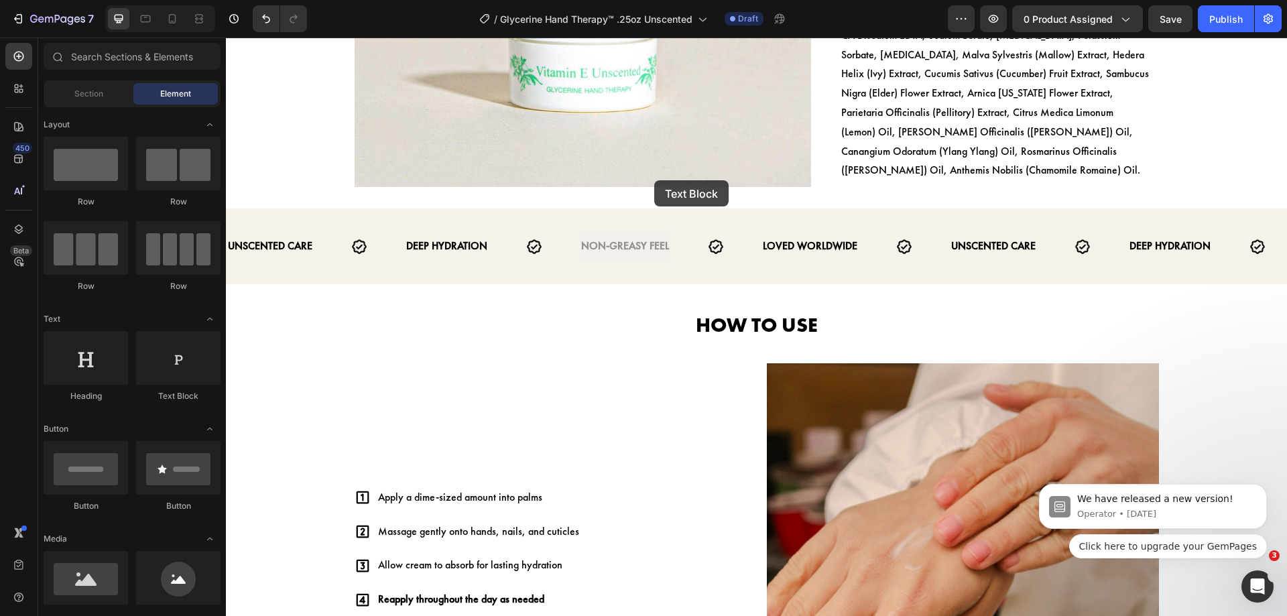
click at [645, 164] on div at bounding box center [645, 164] width 0 height 0
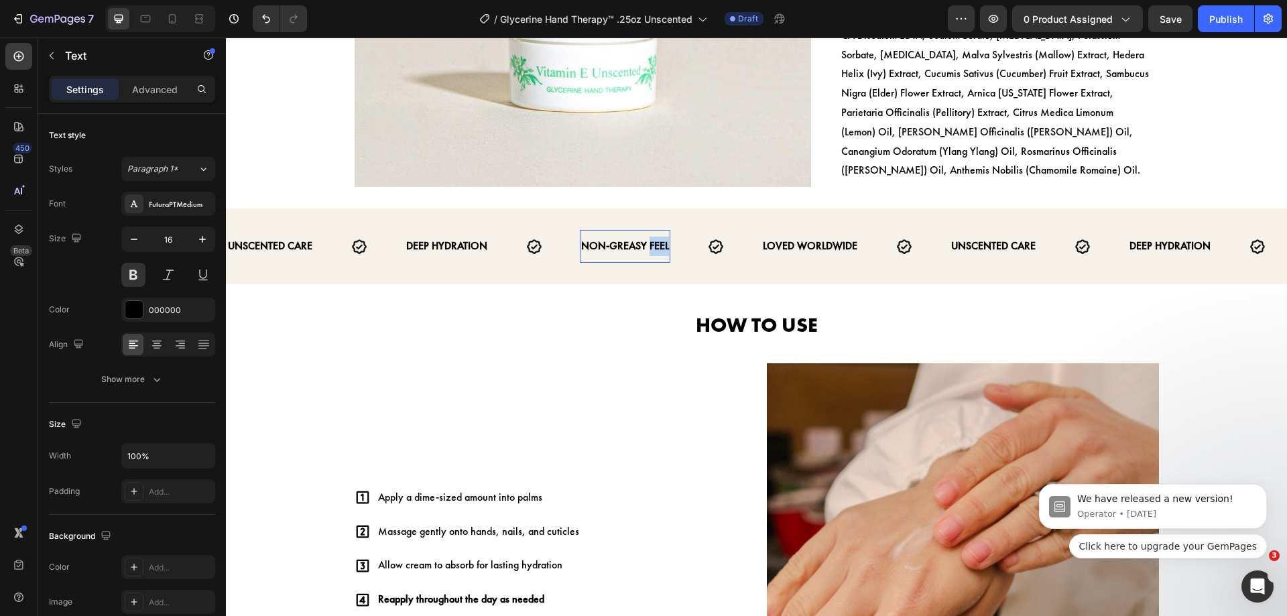
click at [651, 237] on p "NON-GREASY FEEL" at bounding box center [625, 246] width 88 height 19
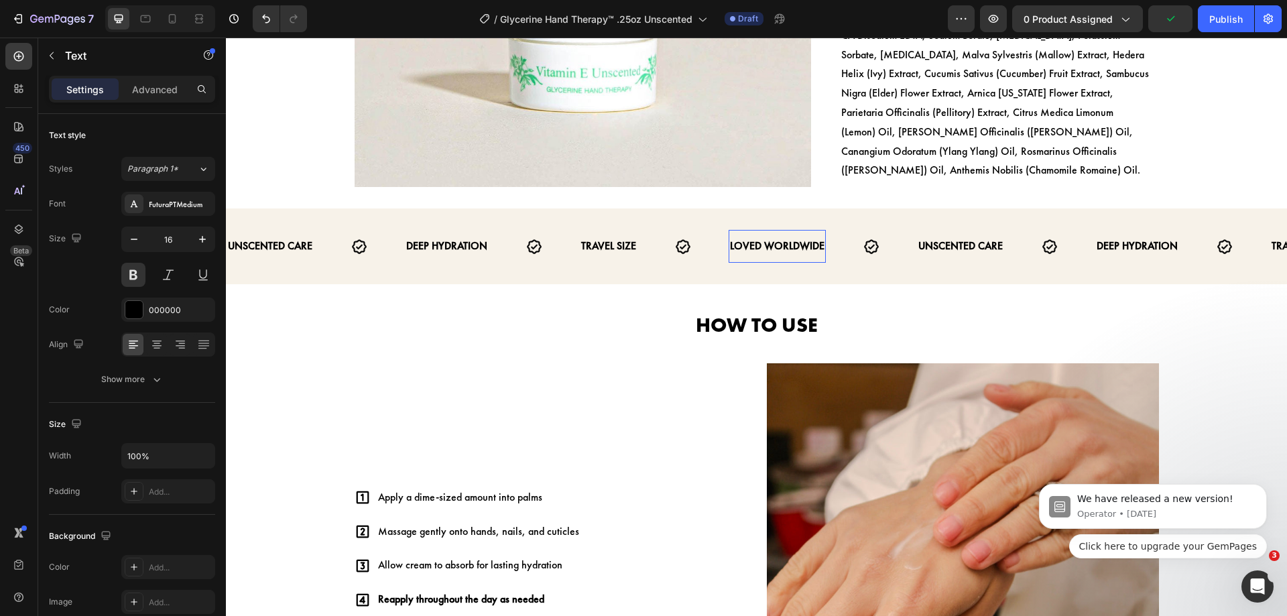
click at [810, 237] on p "LOVED WORLDWIDE" at bounding box center [777, 246] width 95 height 19
click at [810, 199] on body "Header Product Images Hand & Shower Cleansing Gel 13oz Spiced Apple Crisp Produ…" at bounding box center [756, 445] width 1061 height 3404
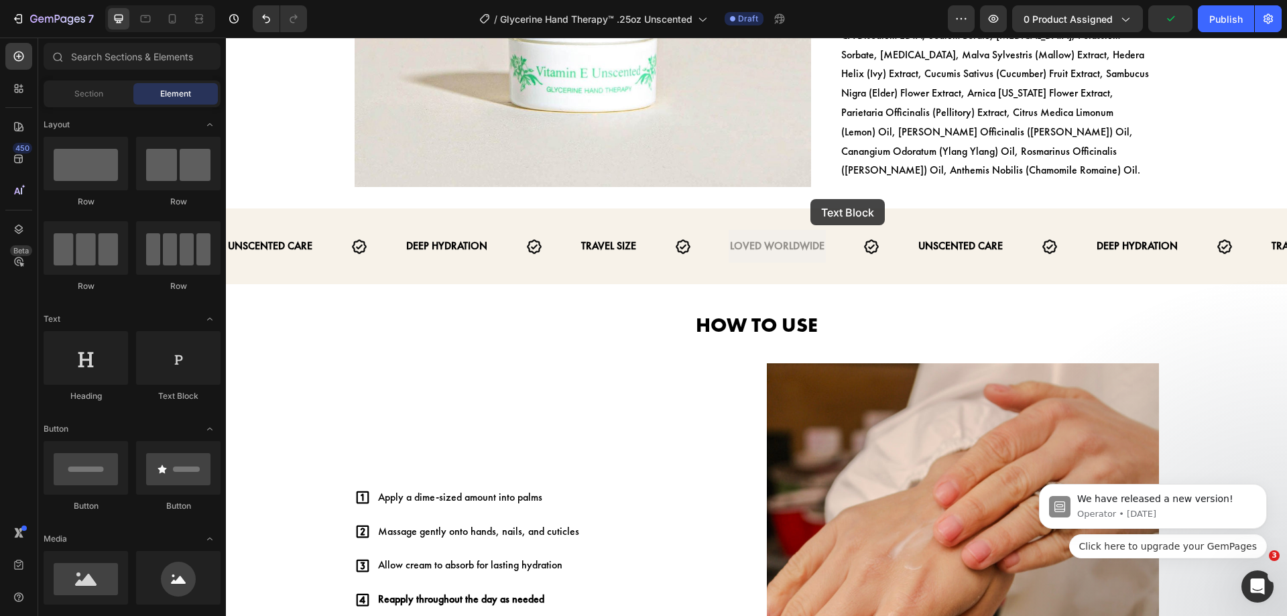
click at [802, 197] on div at bounding box center [802, 197] width 0 height 0
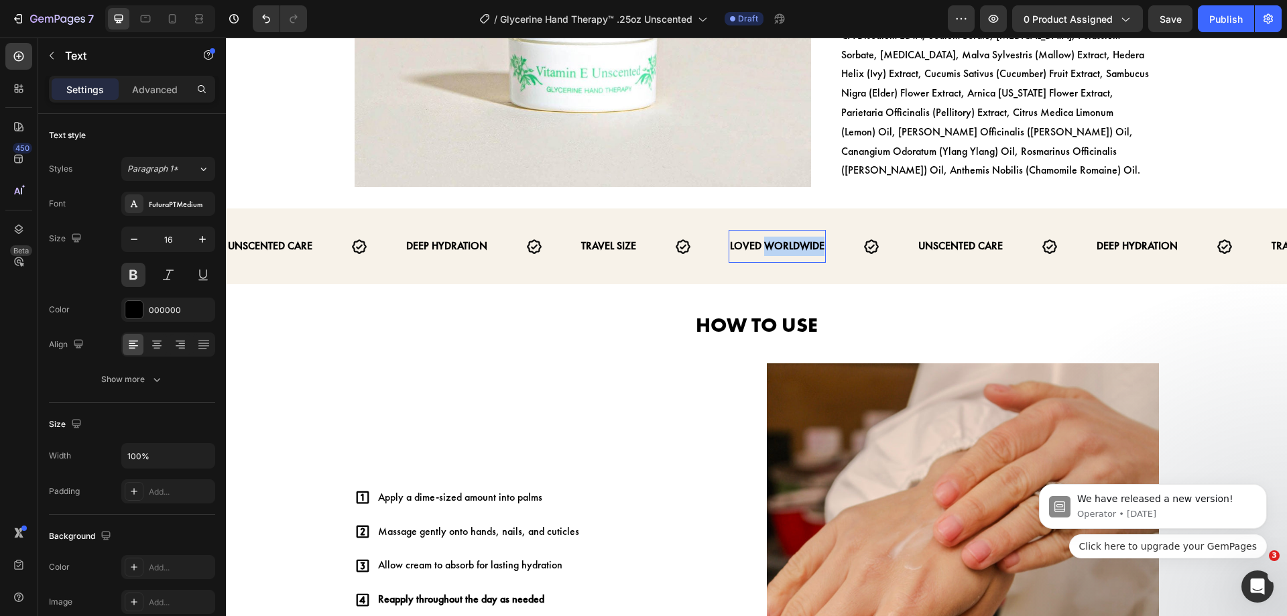
click at [812, 239] on strong "LOVED WORLDWIDE" at bounding box center [777, 246] width 95 height 14
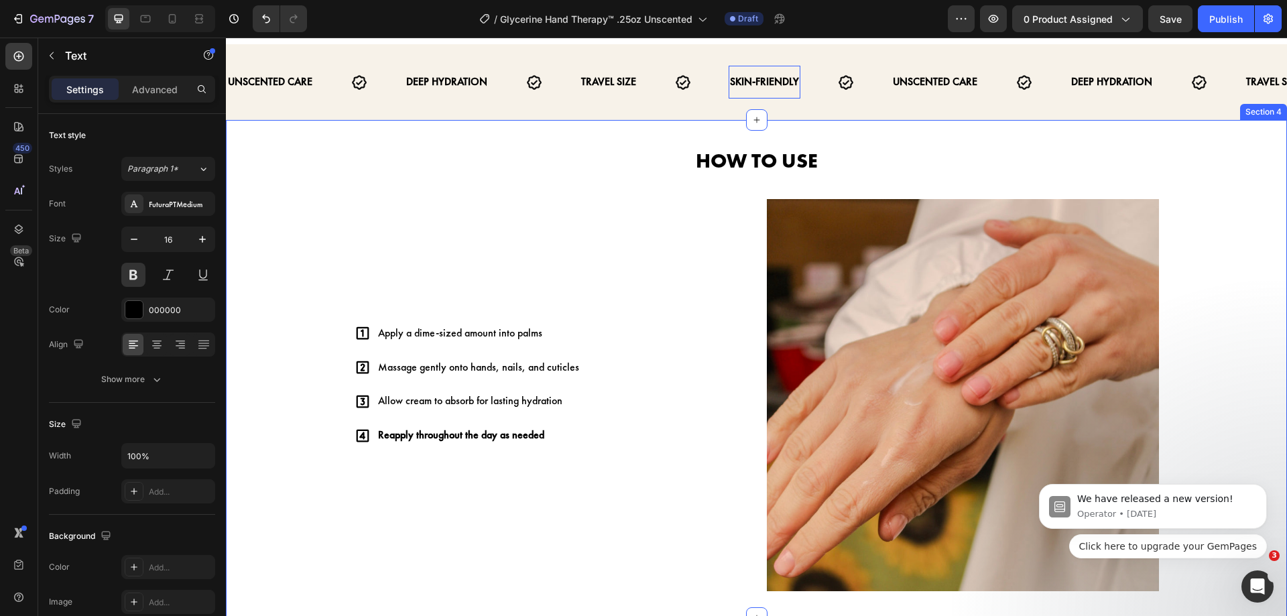
scroll to position [1413, 0]
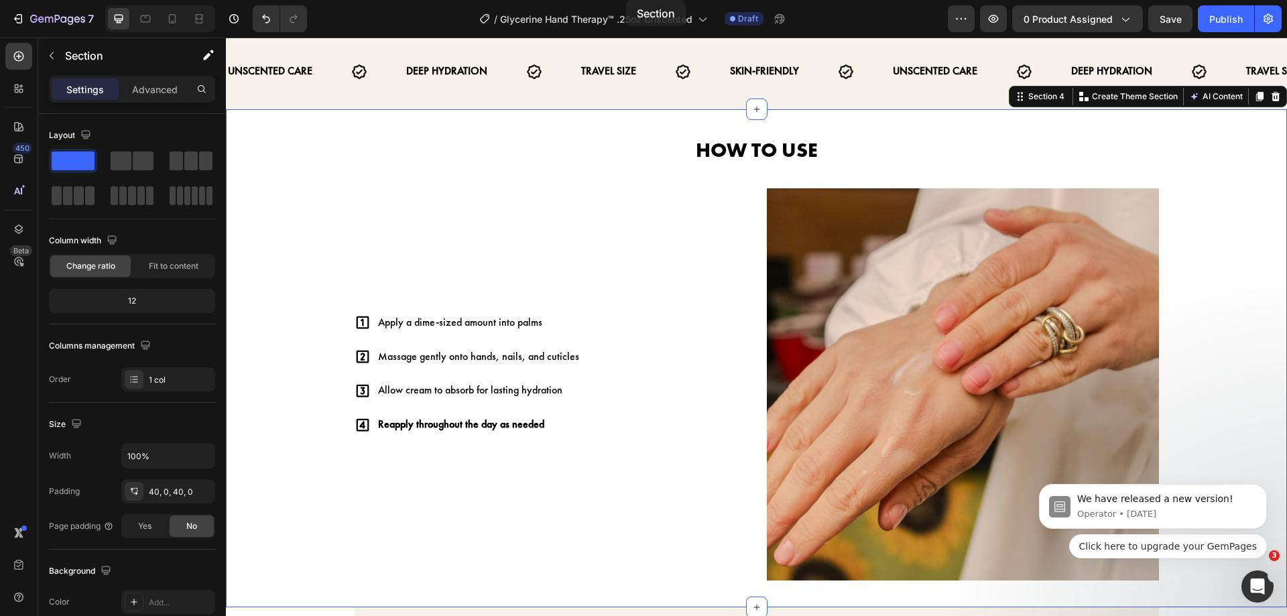
drag, startPoint x: 707, startPoint y: 169, endPoint x: 582, endPoint y: -81, distance: 279.4
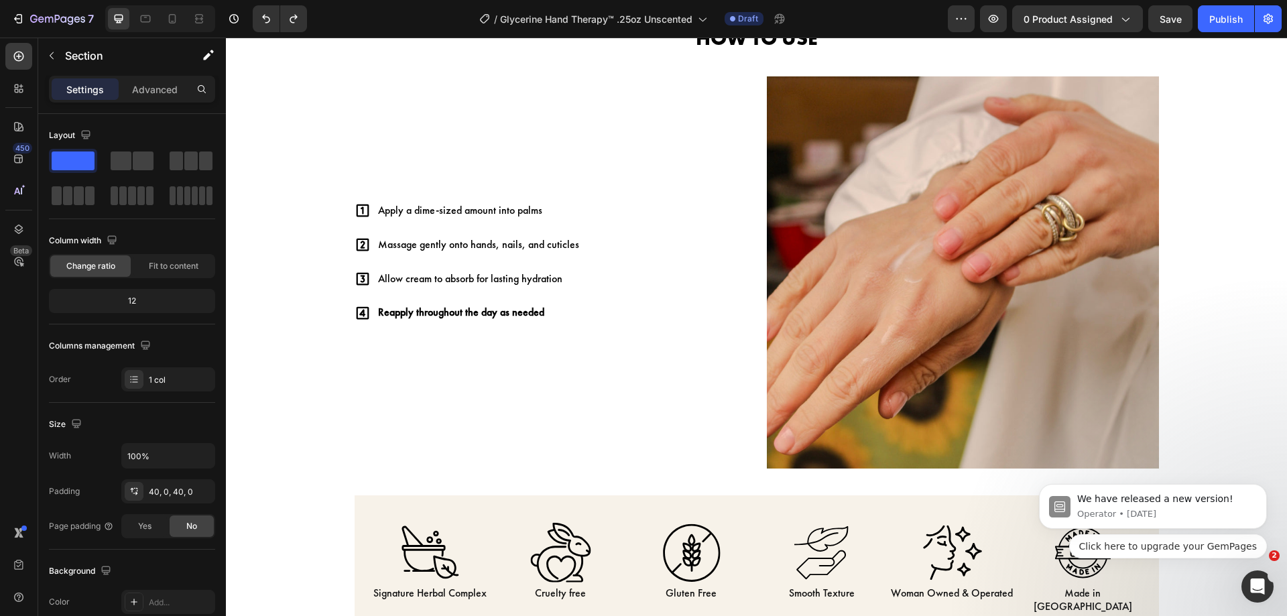
scroll to position [763, 0]
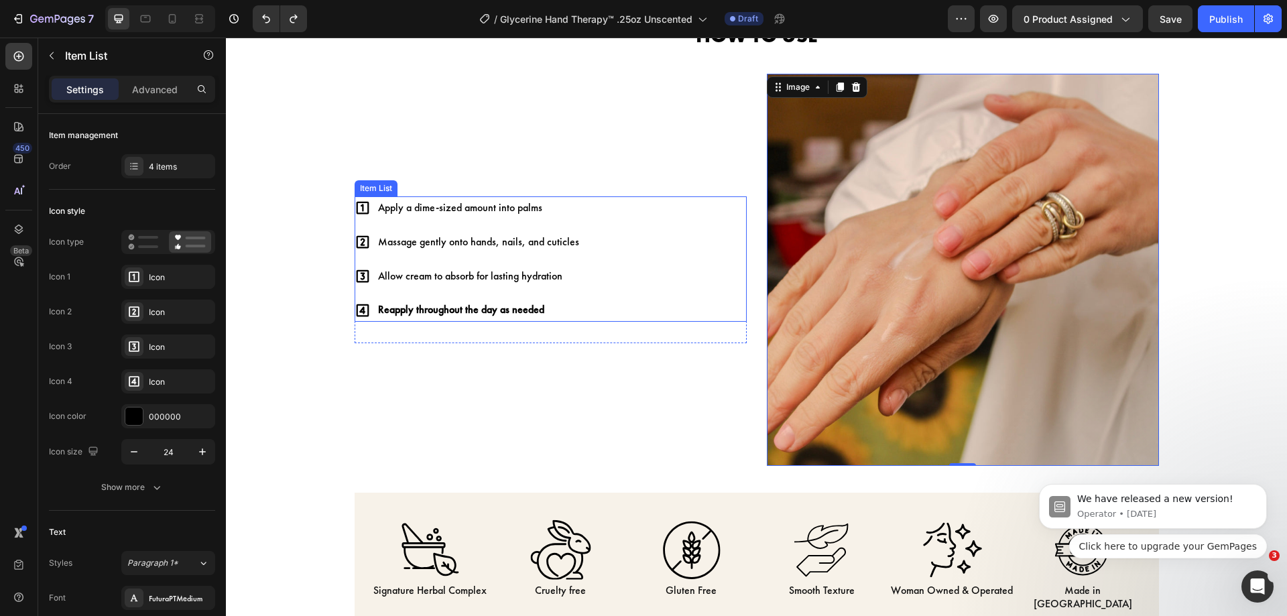
click at [461, 207] on p "Apply a dime-sized amount into palms" at bounding box center [478, 207] width 201 height 19
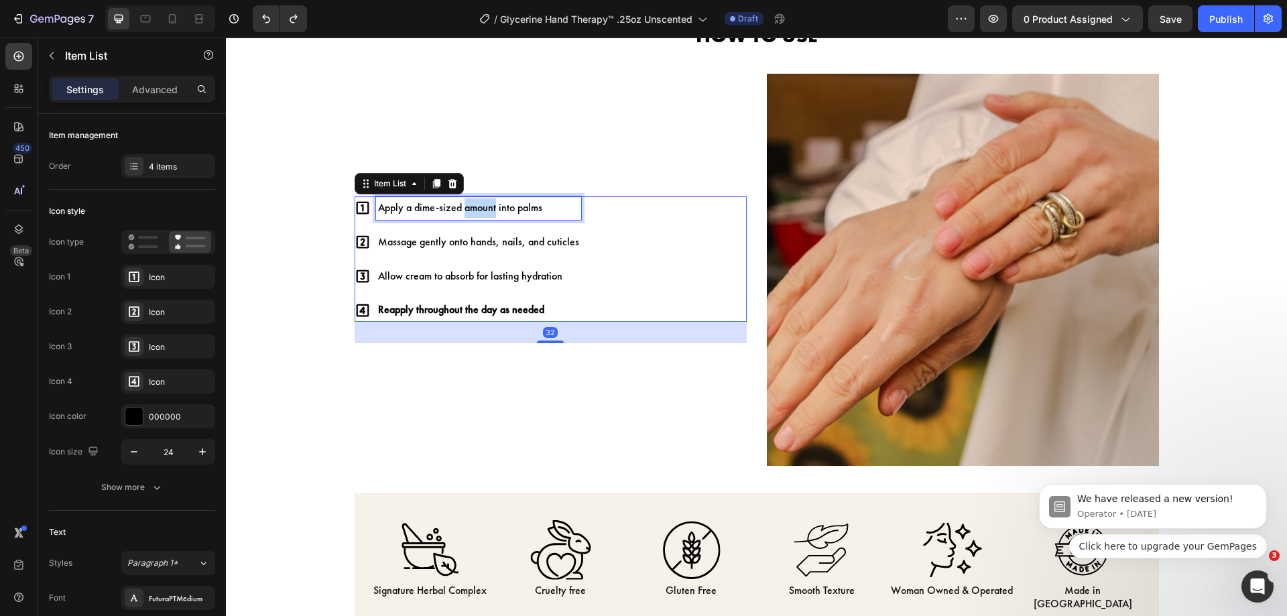
click at [461, 207] on p "Apply a dime-sized amount into palms" at bounding box center [478, 207] width 201 height 19
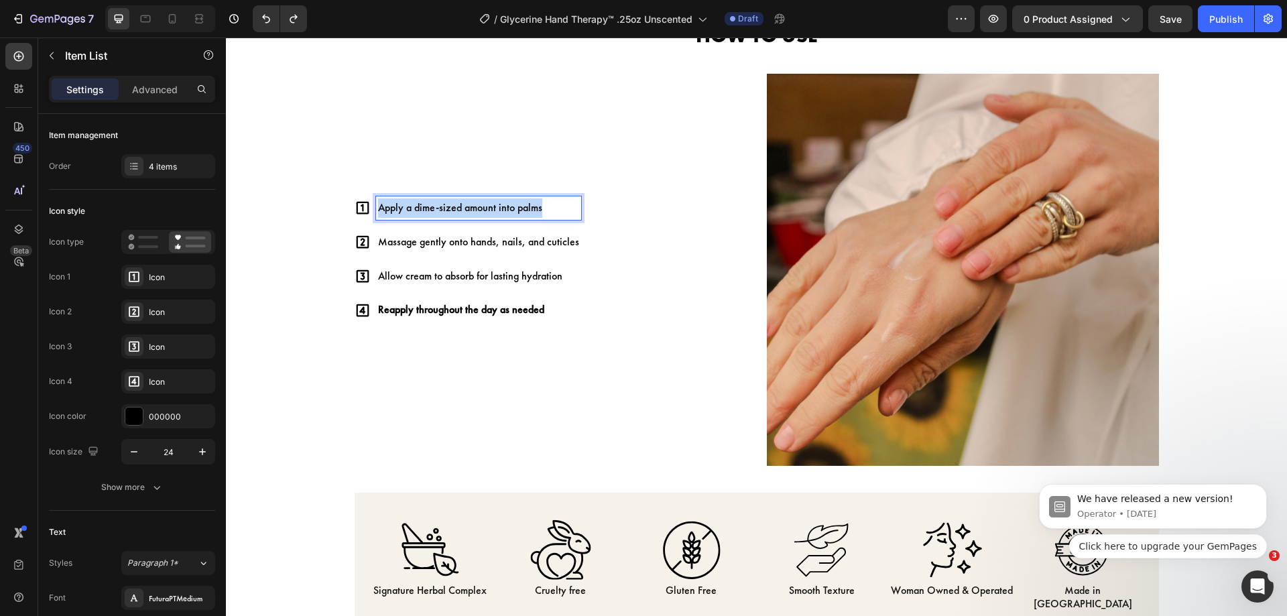
click at [461, 207] on p "Apply a dime-sized amount into palms" at bounding box center [478, 207] width 201 height 19
click at [545, 241] on p "Massage gently onto hands, nails, and cuticles" at bounding box center [478, 242] width 201 height 19
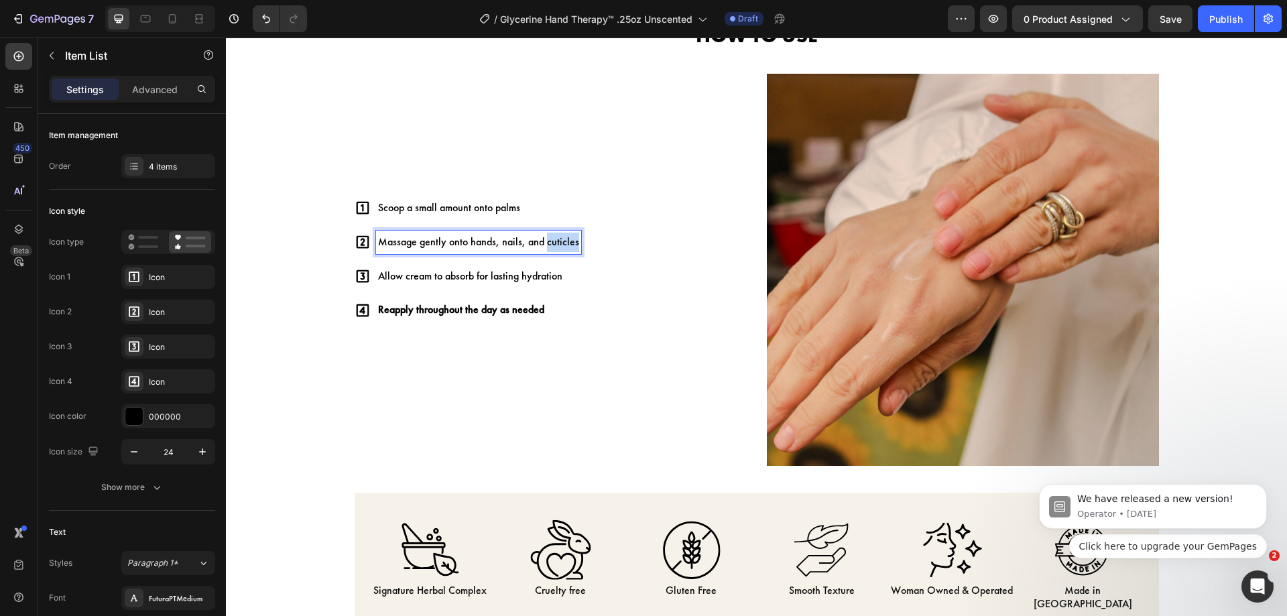
click at [545, 241] on p "Massage gently onto hands, nails, and cuticles" at bounding box center [478, 242] width 201 height 19
click at [485, 272] on p "Allow cream to absorb for lasting hydration" at bounding box center [470, 276] width 184 height 19
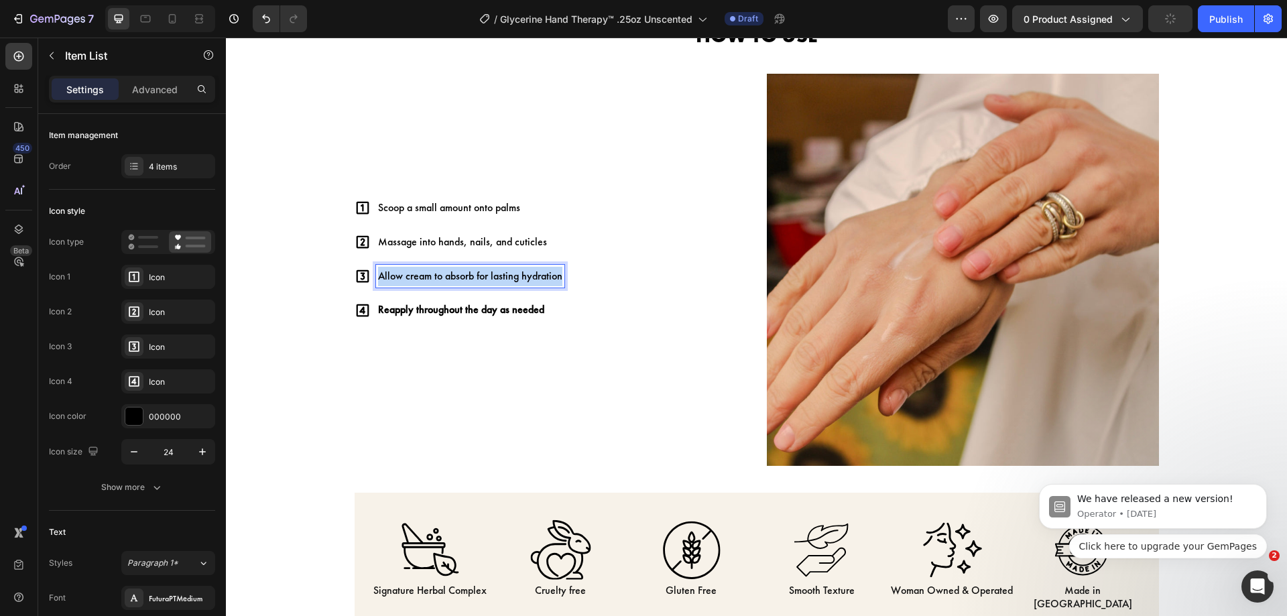
click at [485, 272] on body "Header Product Images Hand & Shower Cleansing Gel 13oz Spiced Apple Crisp Produ…" at bounding box center [756, 573] width 1061 height 2597
click at [477, 309] on strong "Reapply throughout the day as needed" at bounding box center [461, 309] width 166 height 14
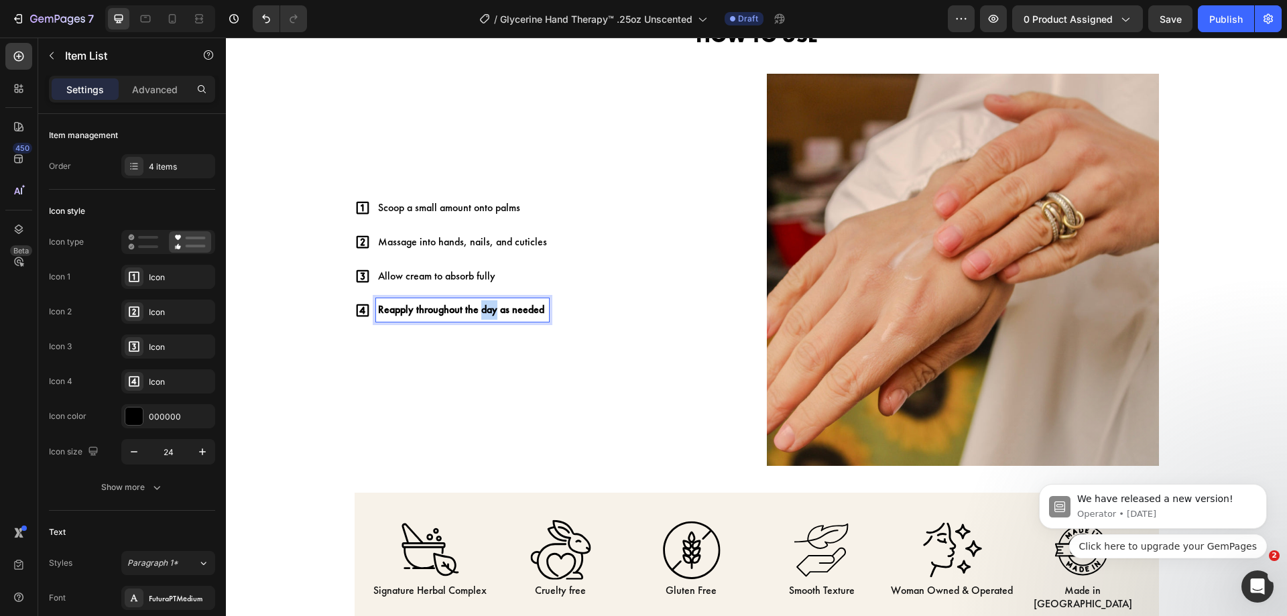
click at [477, 309] on strong "Reapply throughout the day as needed" at bounding box center [461, 309] width 166 height 14
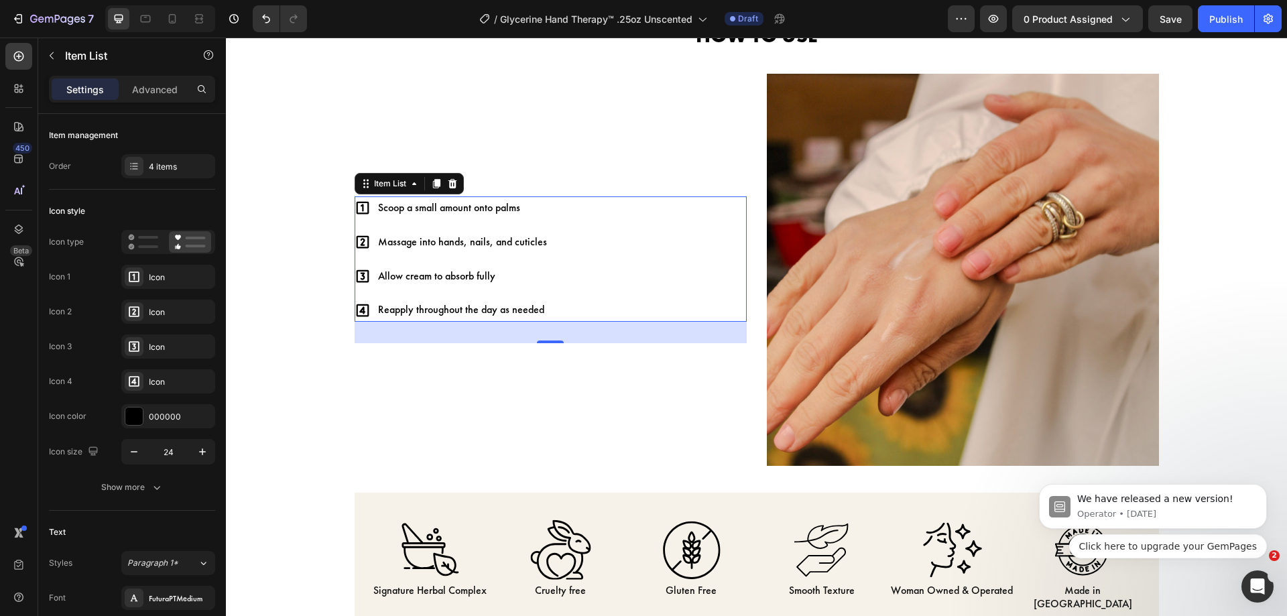
click at [642, 294] on div "Scoop a small amount onto palms Massage into hands, nails, and cuticles Allow c…" at bounding box center [551, 258] width 392 height 125
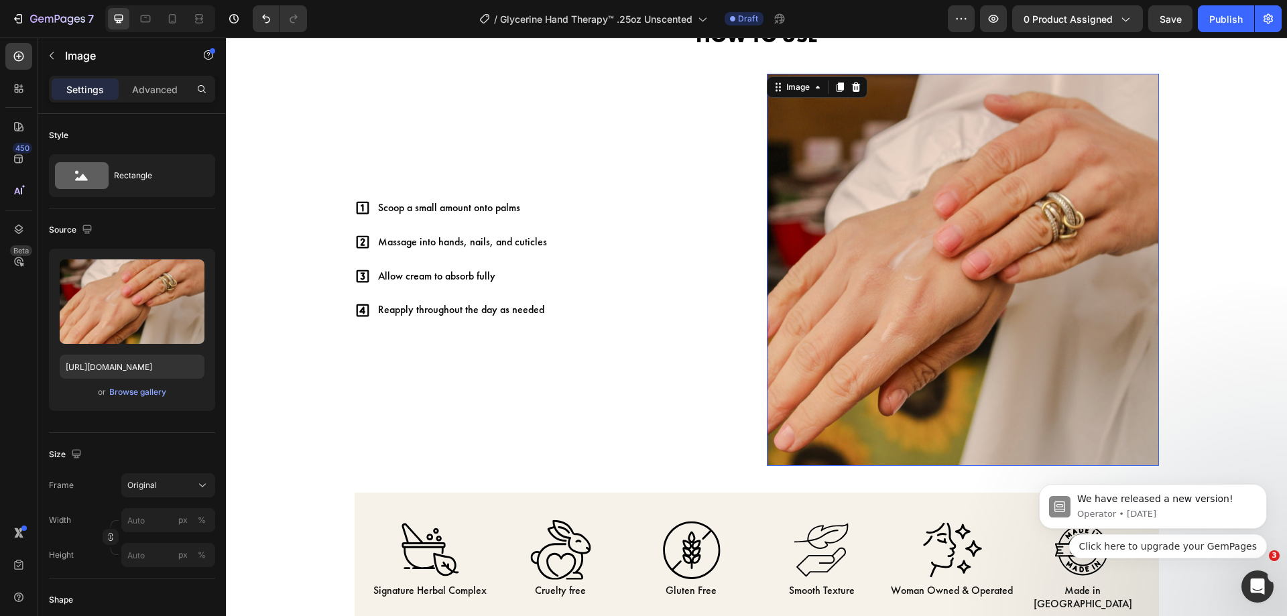
click at [779, 127] on img at bounding box center [963, 270] width 392 height 392
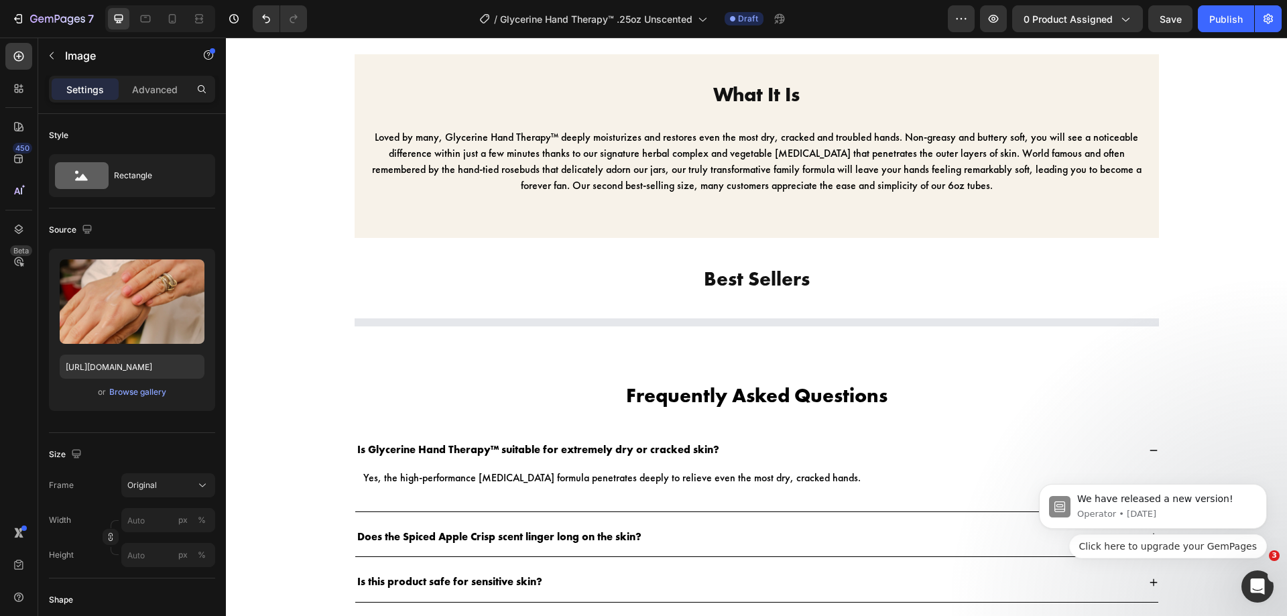
scroll to position [1656, 0]
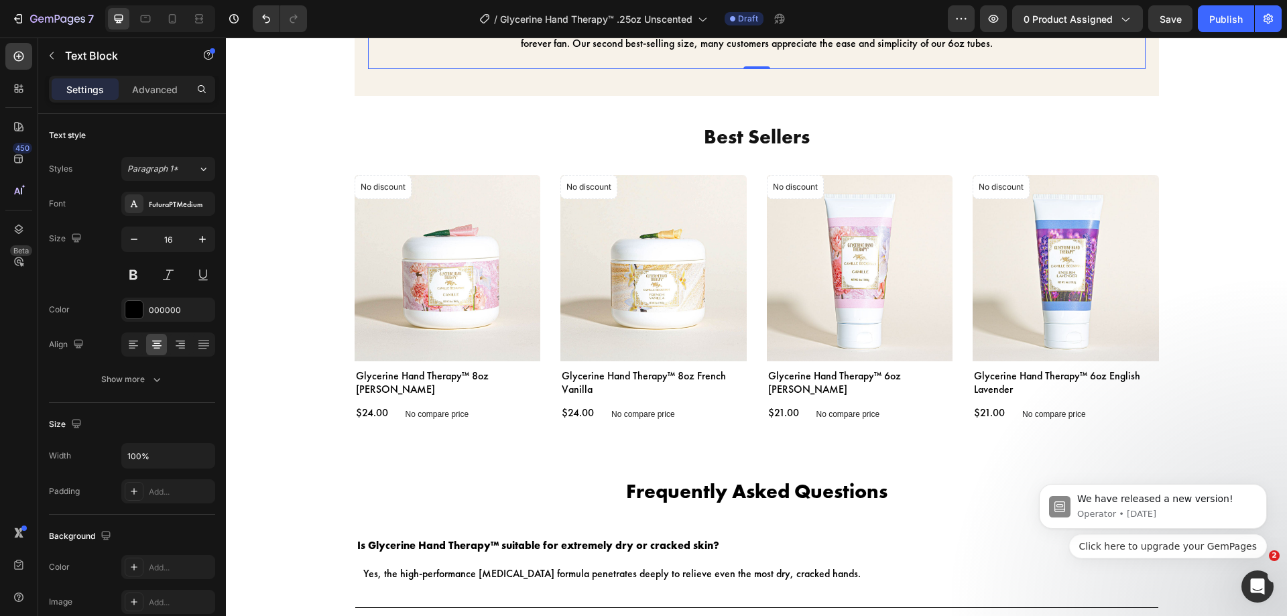
click at [617, 52] on p "Loved by many, Glycerine Hand Therapy™ deeply moisturizes and restores even the…" at bounding box center [756, 19] width 775 height 64
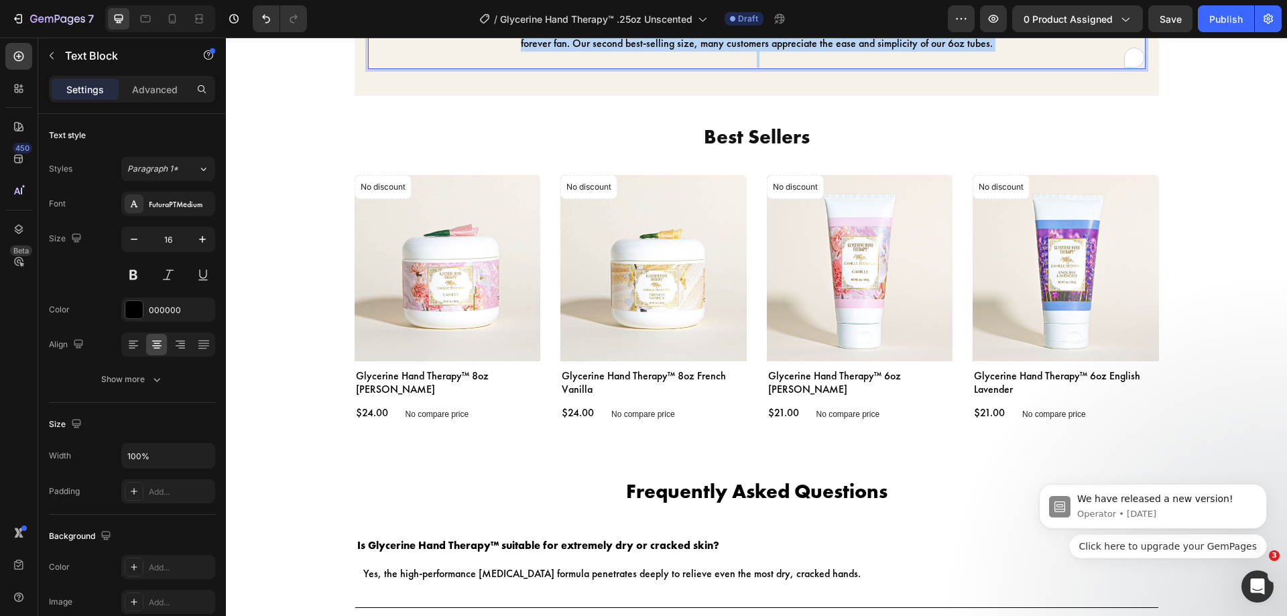
click at [617, 52] on p "Loved by many, Glycerine Hand Therapy™ deeply moisturizes and restores even the…" at bounding box center [756, 19] width 775 height 64
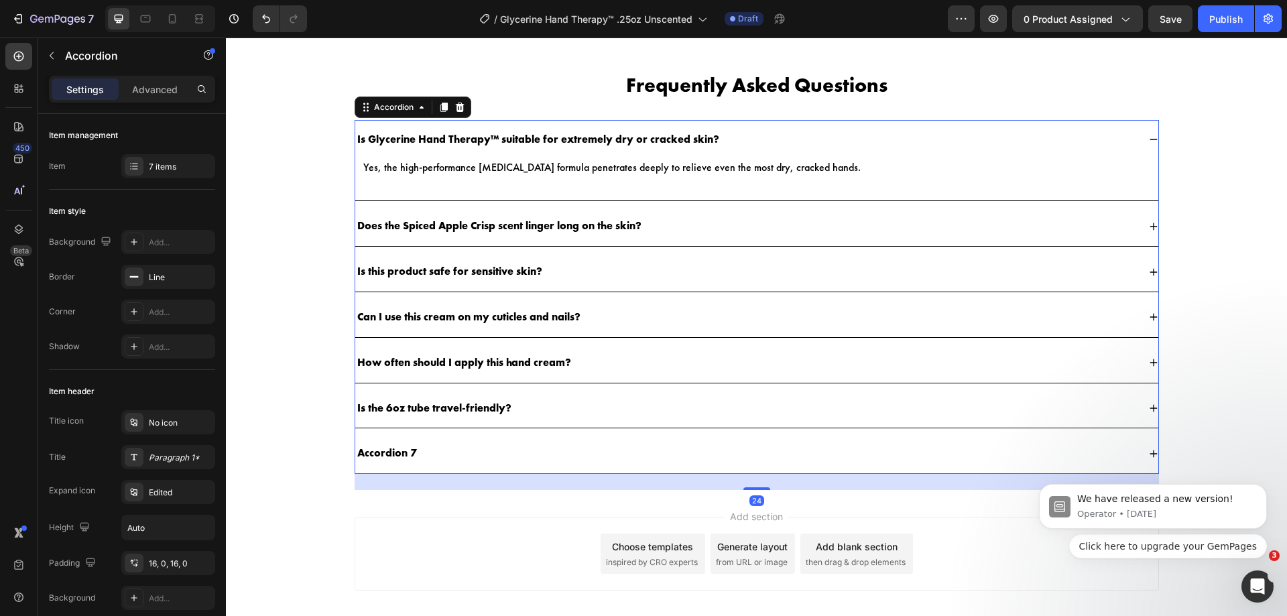
scroll to position [2161, 0]
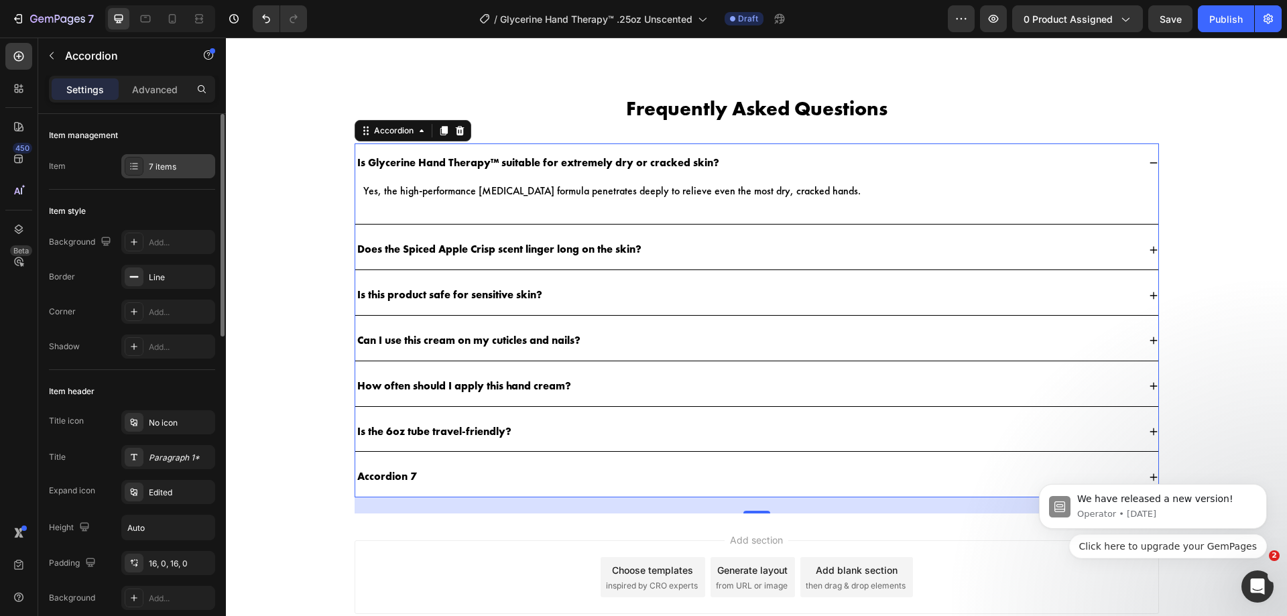
click at [153, 160] on div "7 items" at bounding box center [168, 166] width 94 height 24
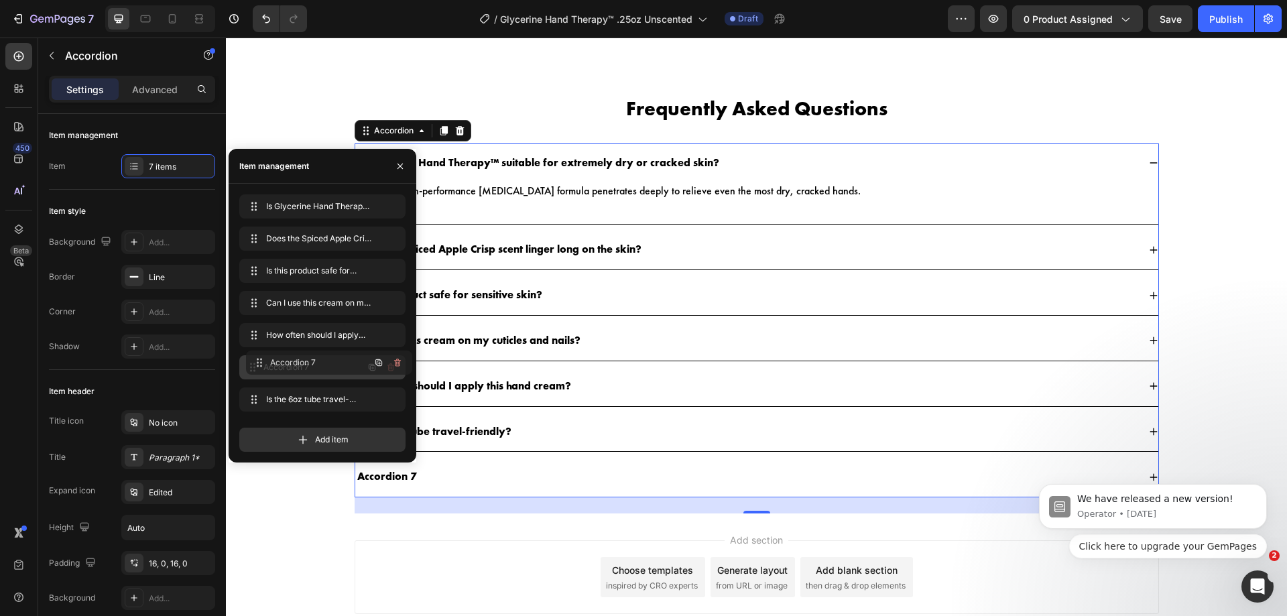
drag, startPoint x: 320, startPoint y: 403, endPoint x: 327, endPoint y: 367, distance: 36.8
click at [393, 365] on icon "button" at bounding box center [390, 367] width 11 height 11
click at [393, 365] on div "Delete" at bounding box center [381, 367] width 25 height 12
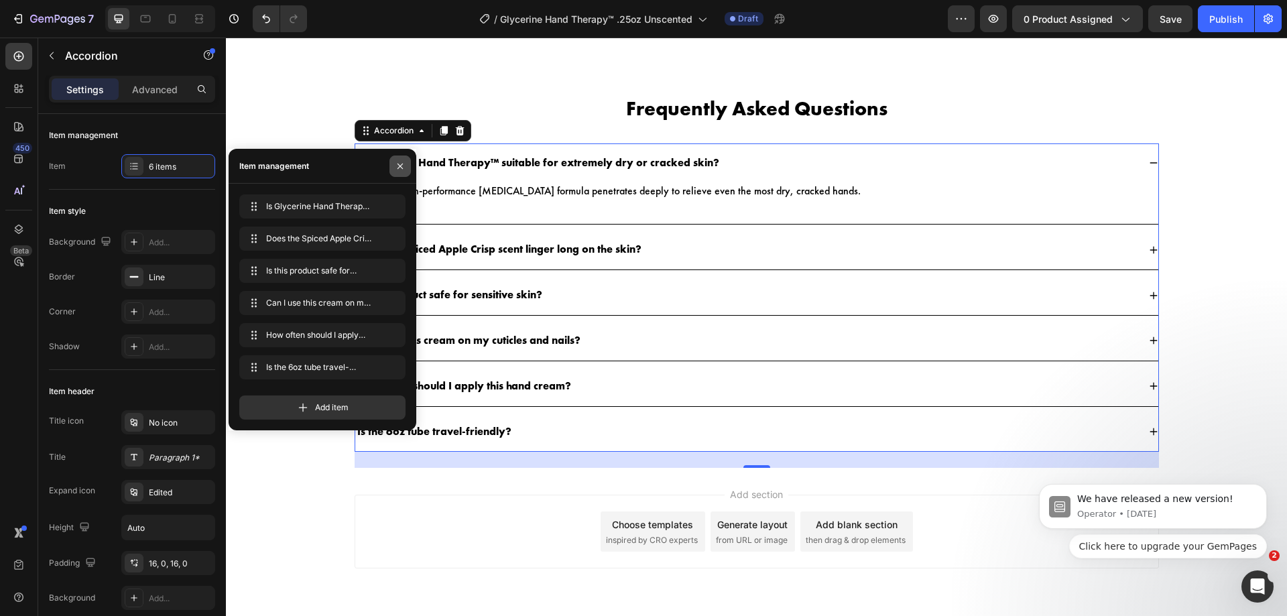
click at [405, 174] on button "button" at bounding box center [399, 165] width 21 height 21
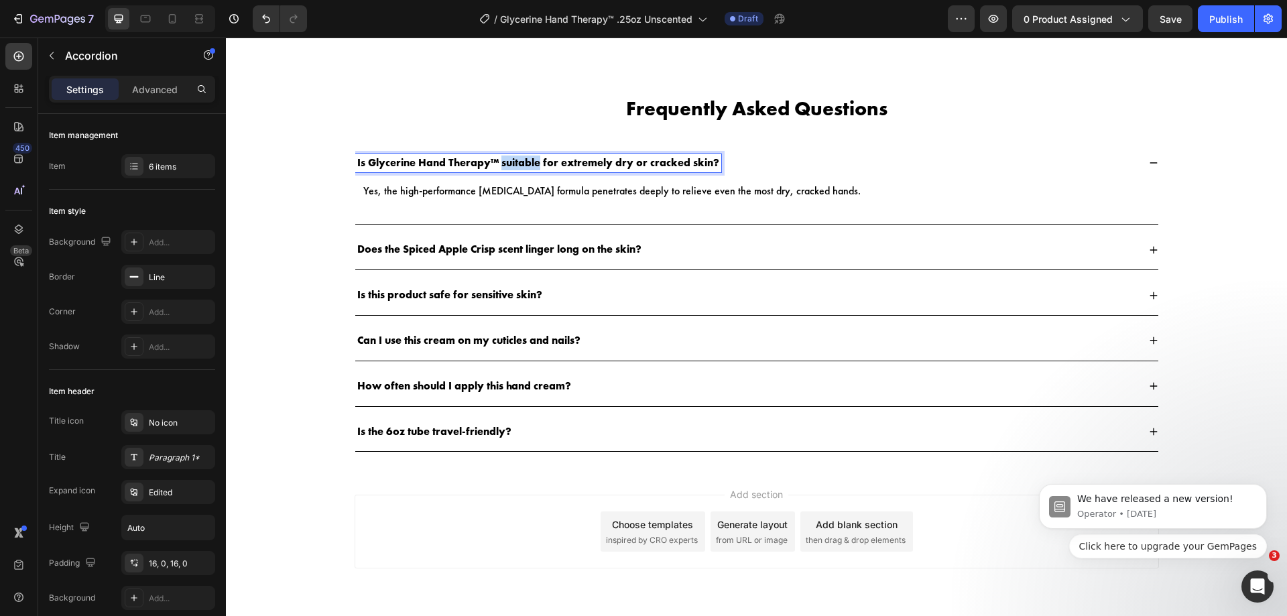
click at [497, 160] on p "Is Glycerine Hand Therapy™ suitable for extremely dry or cracked skin?" at bounding box center [538, 163] width 362 height 14
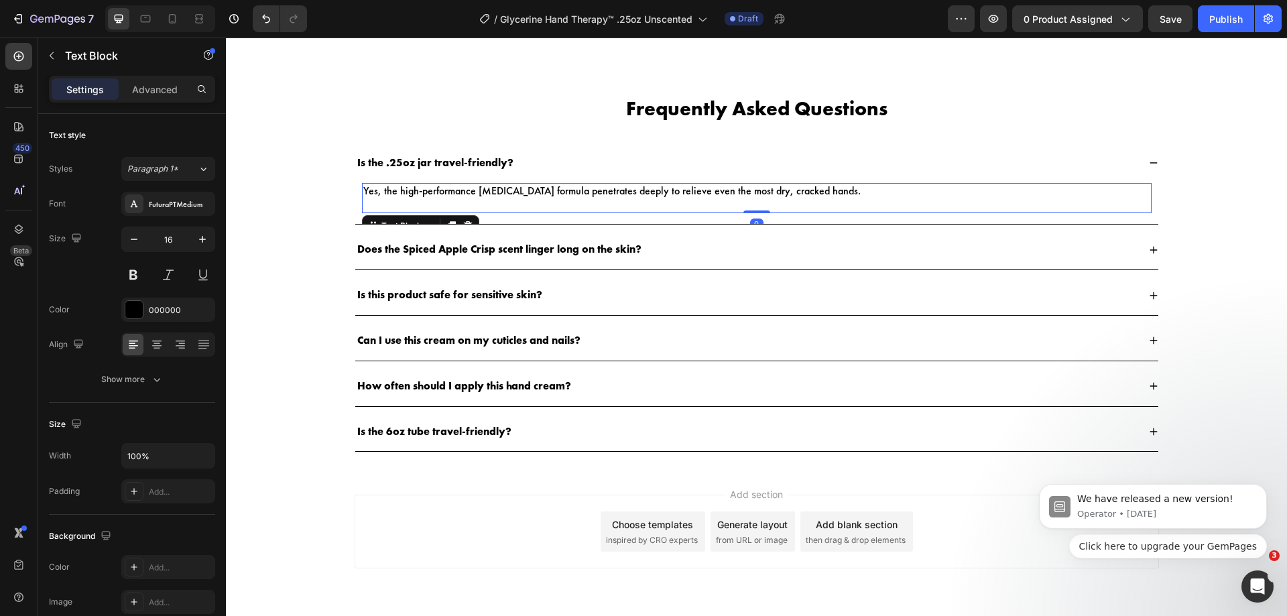
click at [585, 192] on p "Yes, the high-performance glycerin formula penetrates deeply to relieve even th…" at bounding box center [756, 191] width 787 height 14
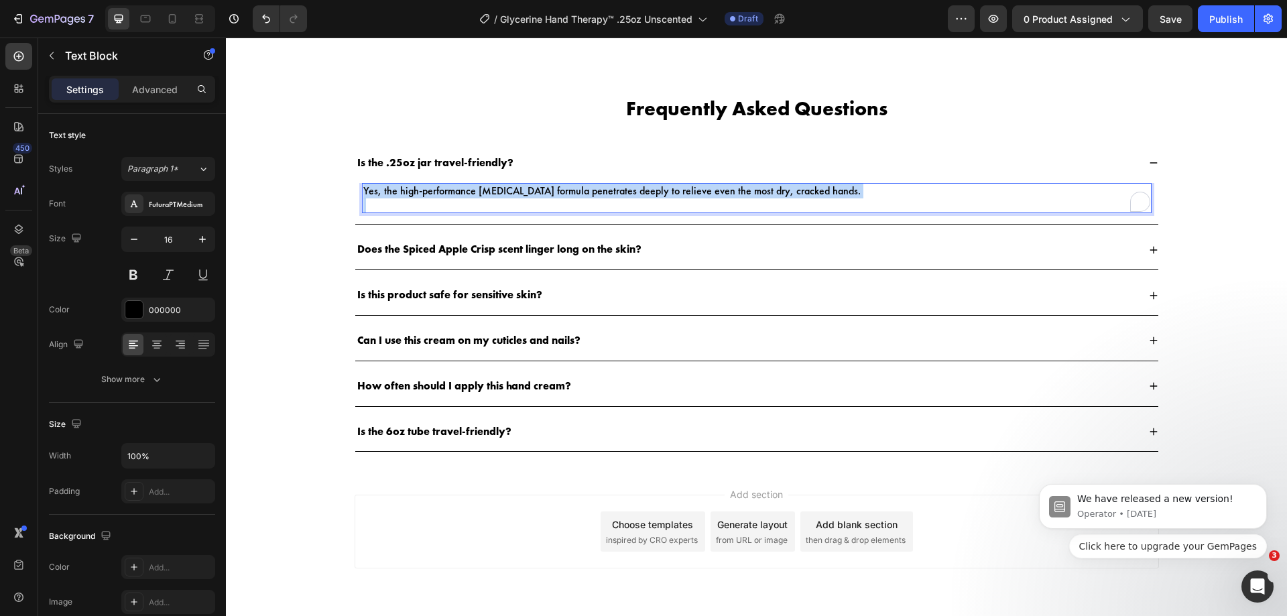
click at [585, 192] on p "Yes, the high-performance glycerin formula penetrates deeply to relieve even th…" at bounding box center [756, 191] width 787 height 14
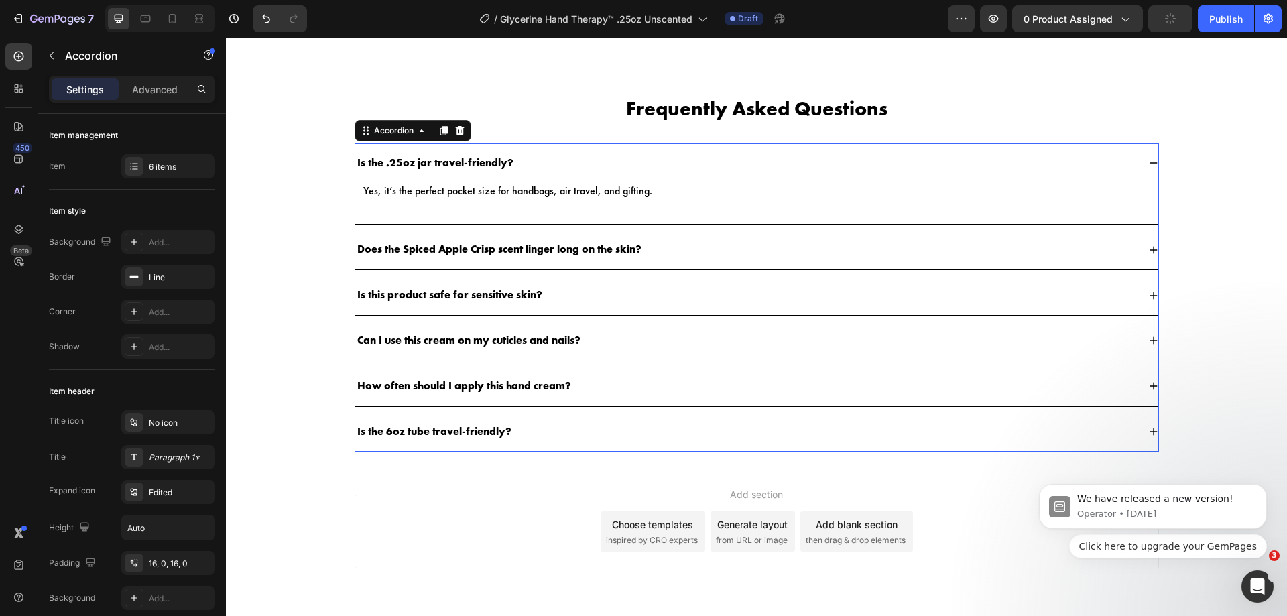
click at [565, 251] on p "Does the Spiced Apple Crisp scent linger long on the skin?" at bounding box center [499, 250] width 284 height 14
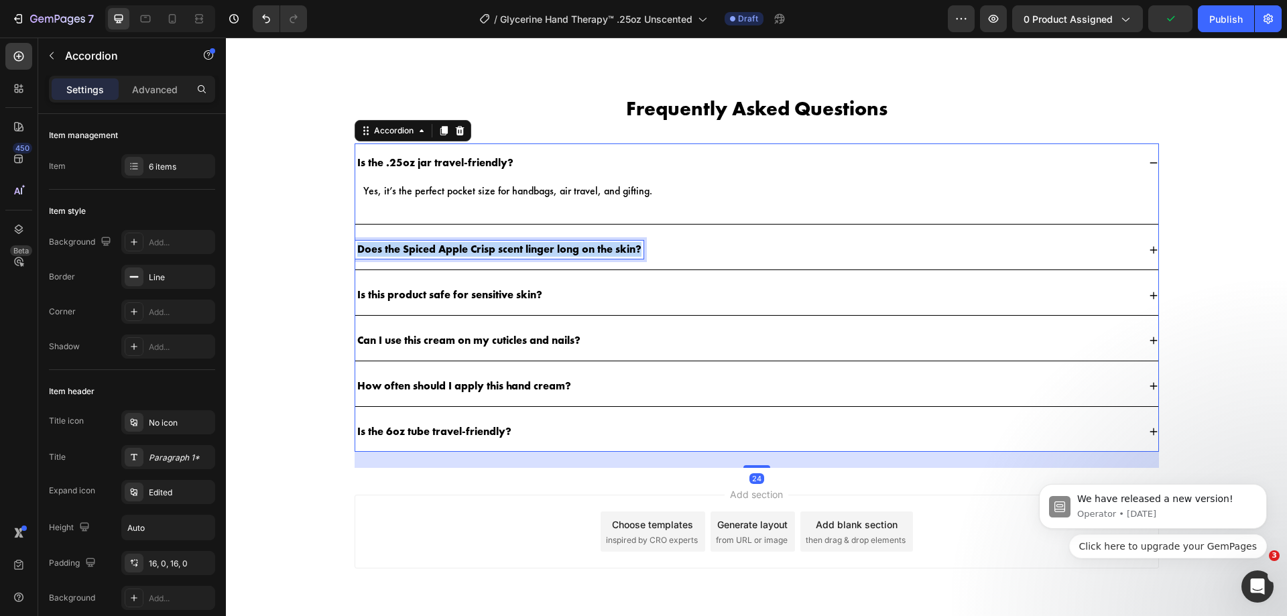
click at [565, 251] on p "Does the Spiced Apple Crisp scent linger long on the skin?" at bounding box center [499, 250] width 284 height 14
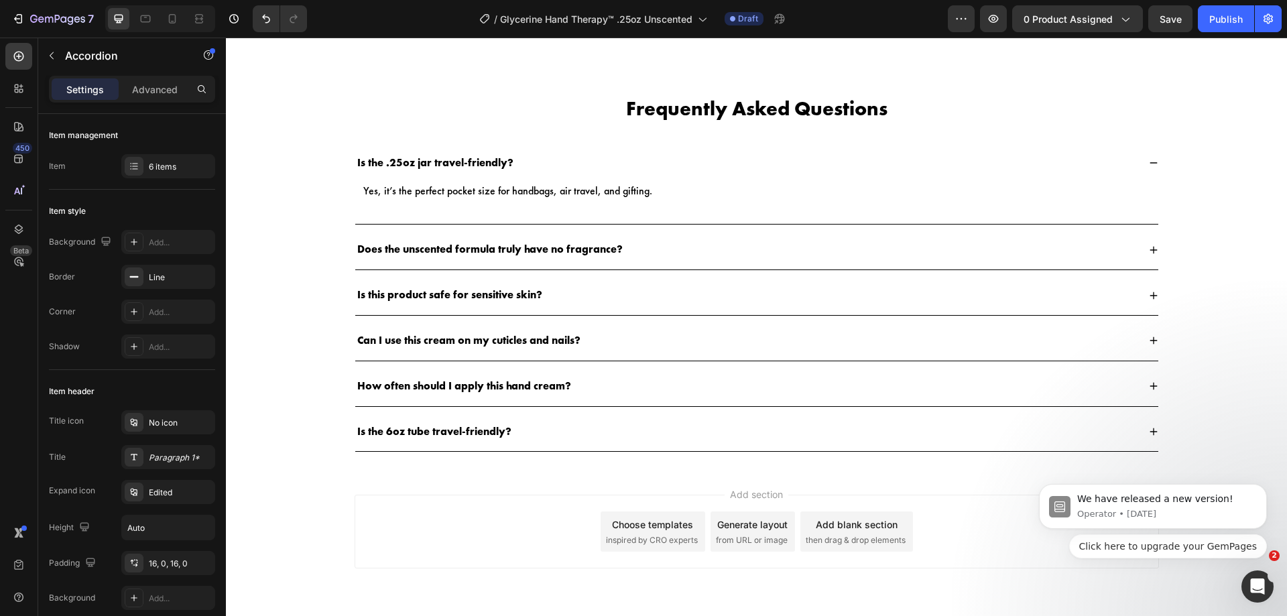
click at [635, 256] on div "Does the unscented formula truly have no fragrance?" at bounding box center [746, 250] width 783 height 18
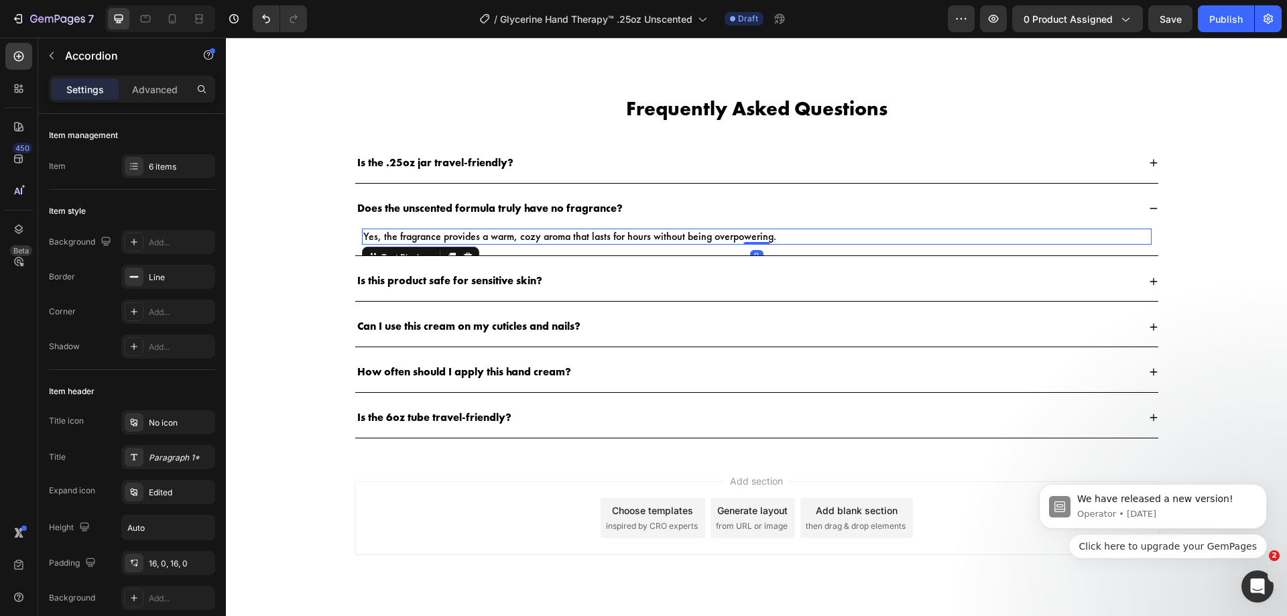
click at [656, 237] on p "Yes, the fragrance provides a warm, cozy aroma that lasts for hours without bei…" at bounding box center [756, 237] width 787 height 14
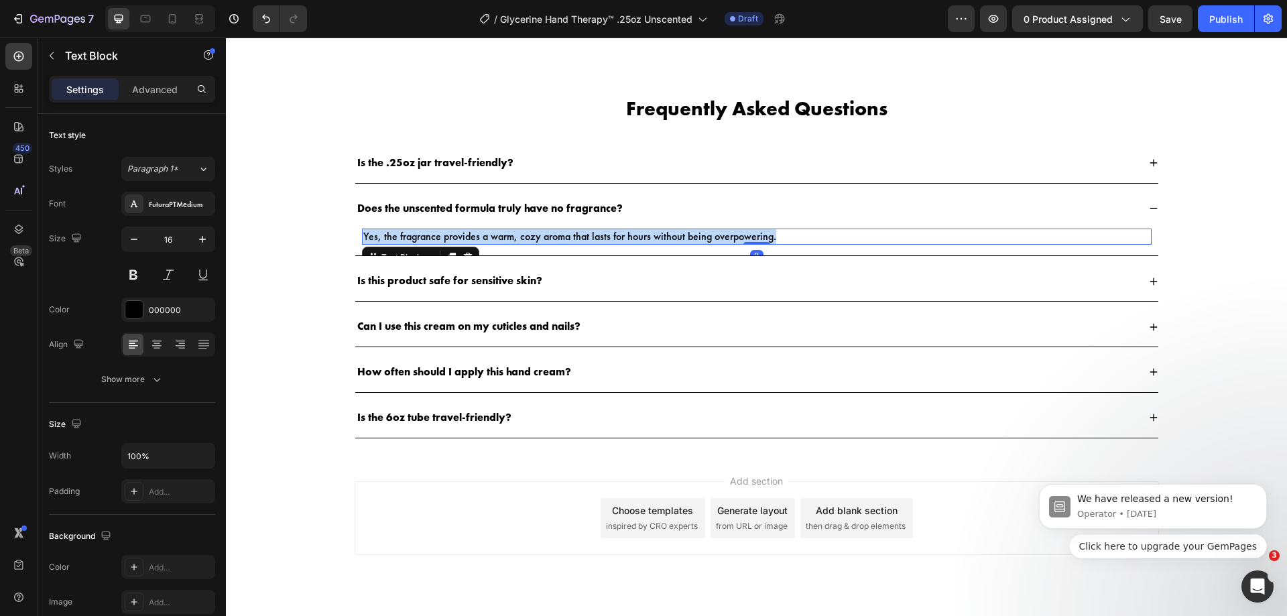
click at [656, 237] on p "Yes, the fragrance provides a warm, cozy aroma that lasts for hours without bei…" at bounding box center [756, 237] width 787 height 14
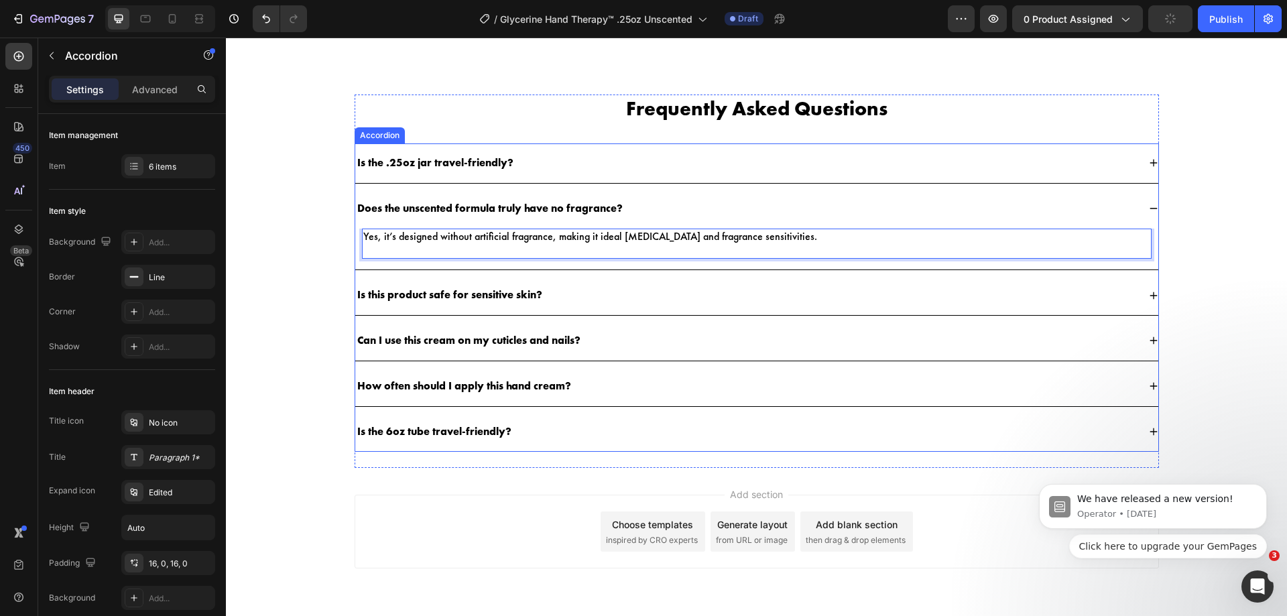
click at [508, 296] on p "Is this product safe for sensitive skin?" at bounding box center [449, 295] width 185 height 14
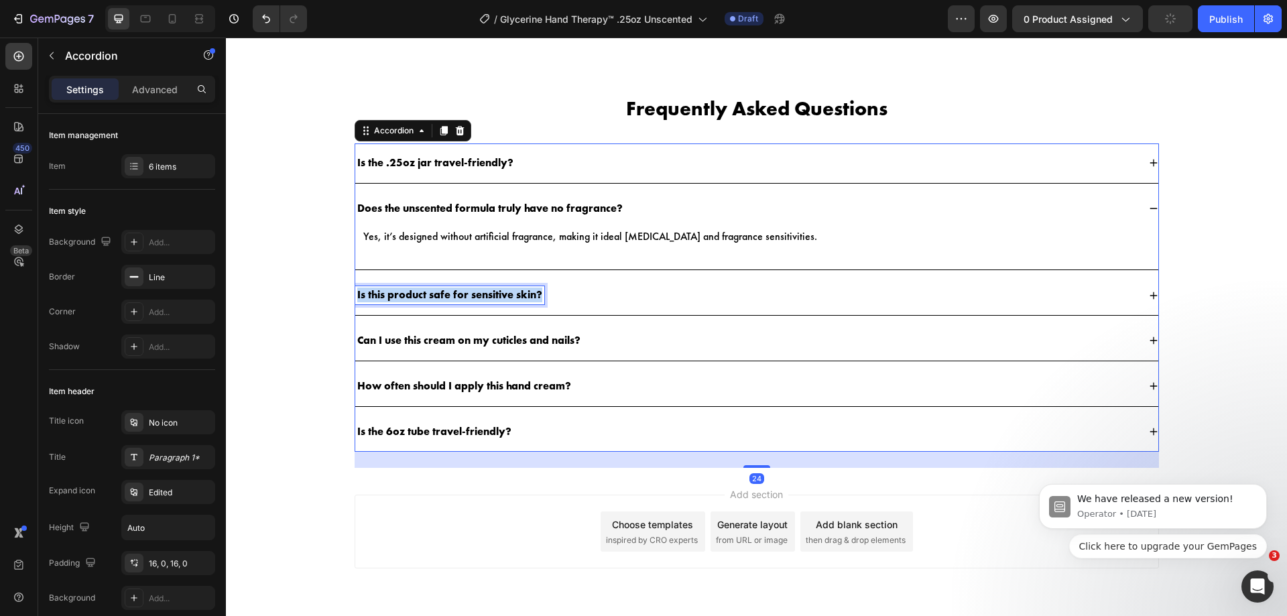
click at [508, 296] on p "Is this product safe for sensitive skin?" at bounding box center [449, 295] width 185 height 14
click at [615, 295] on div "Can this be used as a gift or party favor?" at bounding box center [746, 295] width 783 height 18
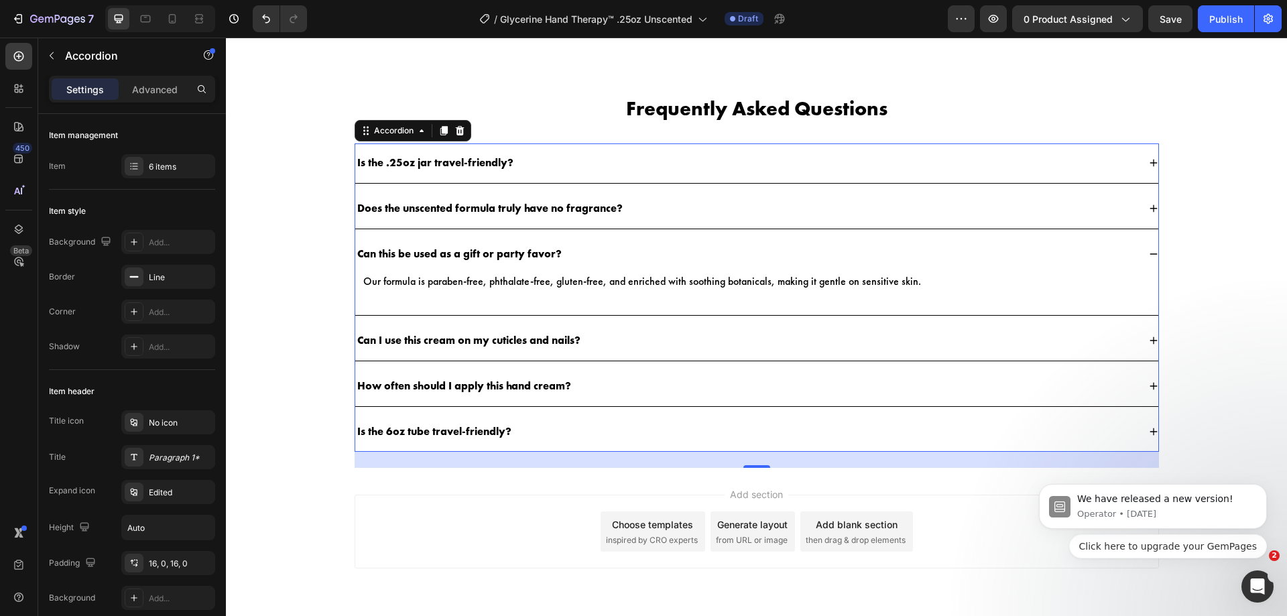
click at [629, 273] on div "Can this be used as a gift or party favor?" at bounding box center [756, 255] width 803 height 40
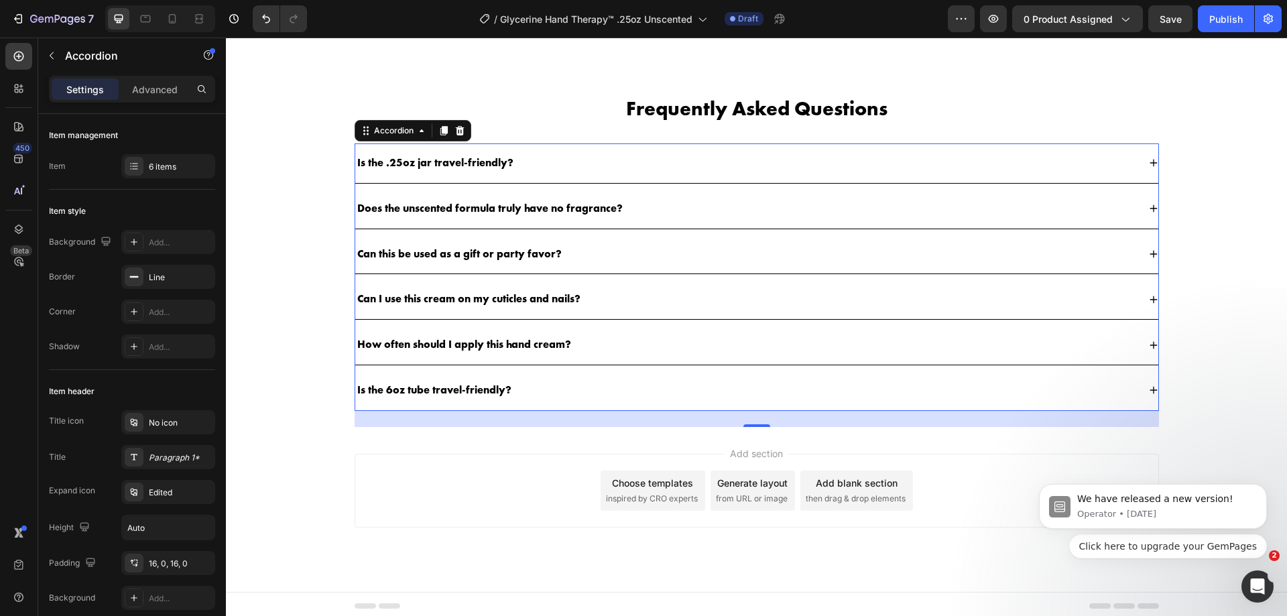
click at [629, 273] on div "Can this be used as a gift or party favor?" at bounding box center [756, 255] width 803 height 40
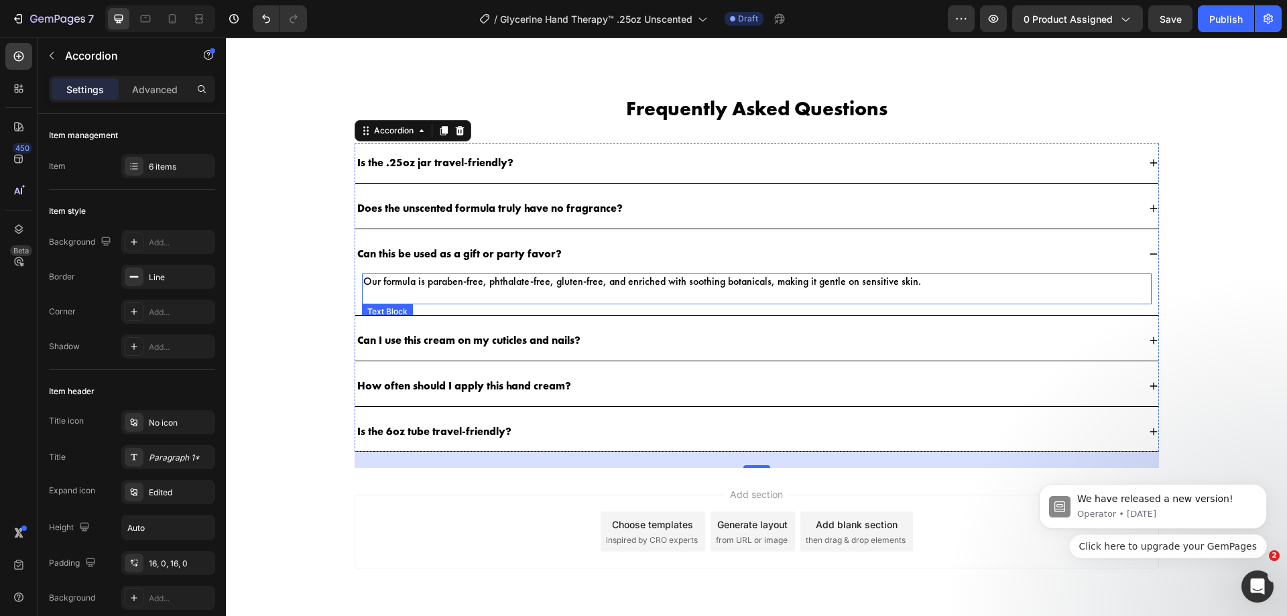
click at [629, 283] on p "Our formula is paraben-free, phthalate-free, gluten-free, and enriched with soo…" at bounding box center [756, 282] width 787 height 14
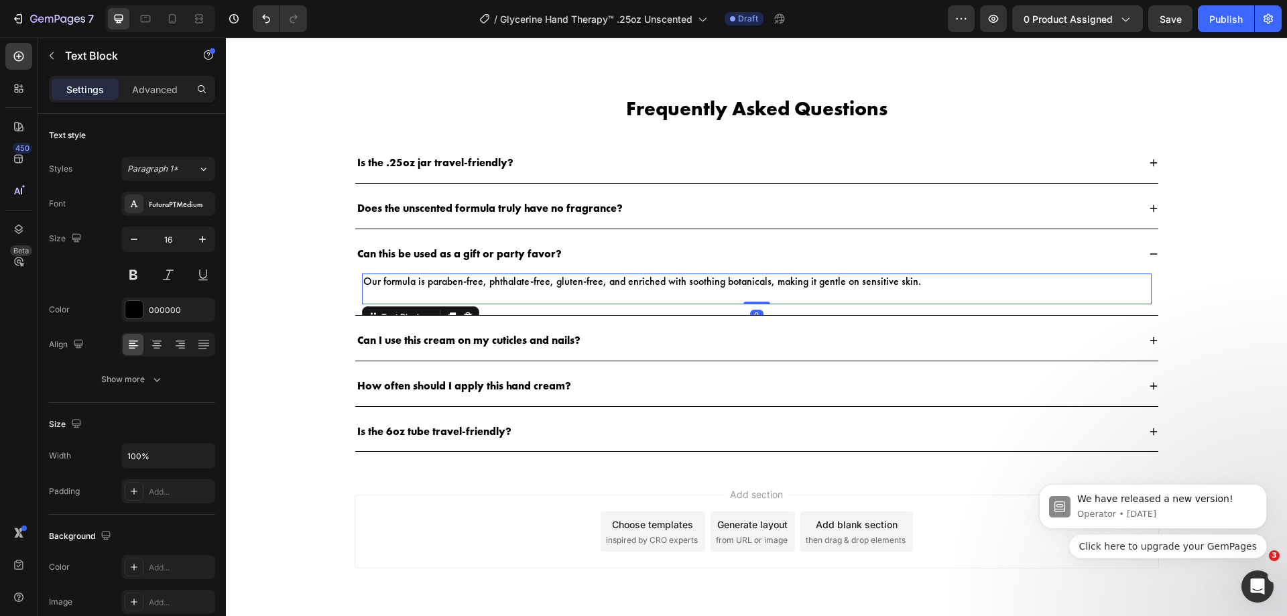
click at [629, 283] on p "Our formula is paraben-free, phthalate-free, gluten-free, and enriched with soo…" at bounding box center [756, 282] width 787 height 14
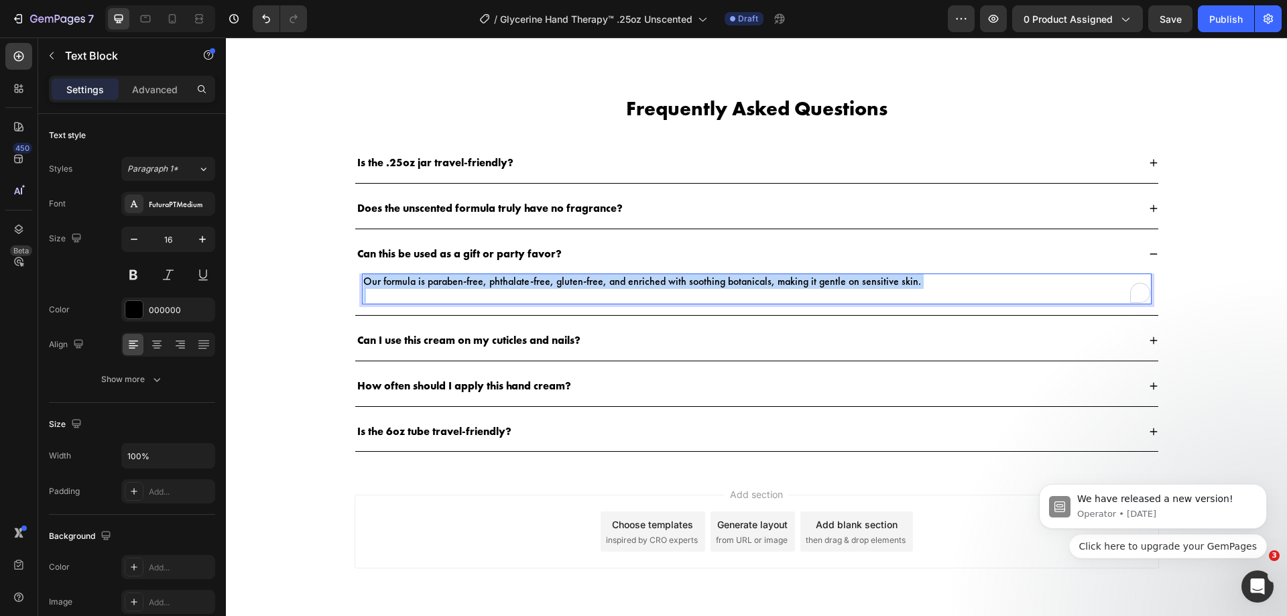
click at [629, 283] on p "Our formula is paraben-free, phthalate-free, gluten-free, and enriched with soo…" at bounding box center [756, 282] width 787 height 14
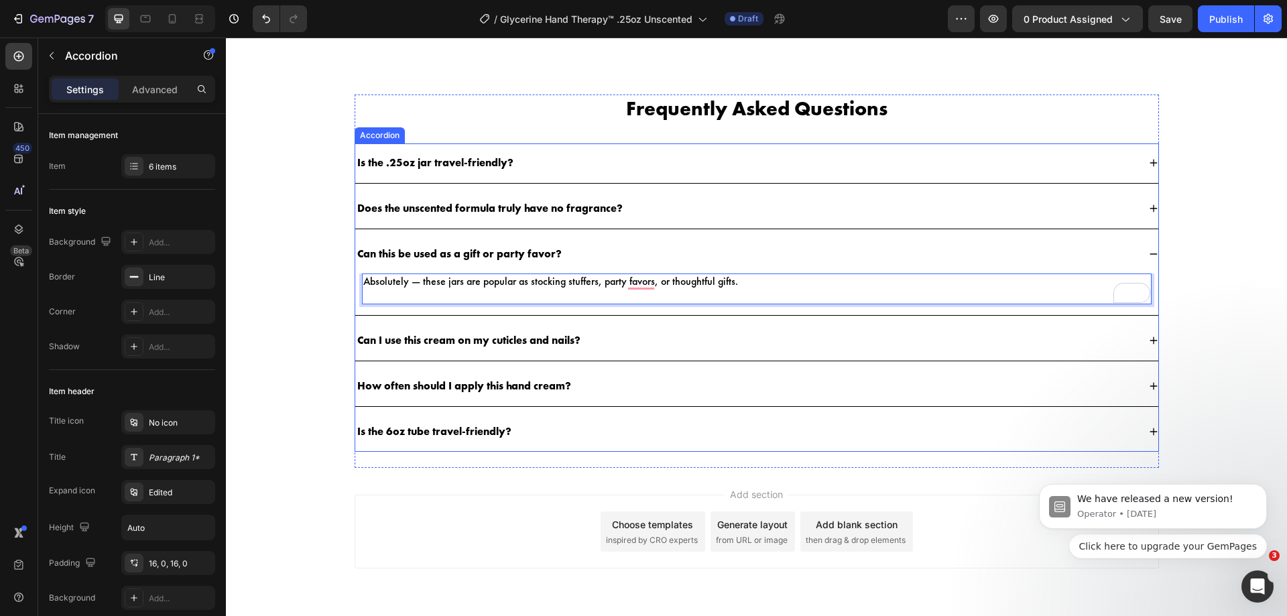
click at [523, 340] on p "Can I use this cream on my cuticles and nails?" at bounding box center [468, 341] width 223 height 14
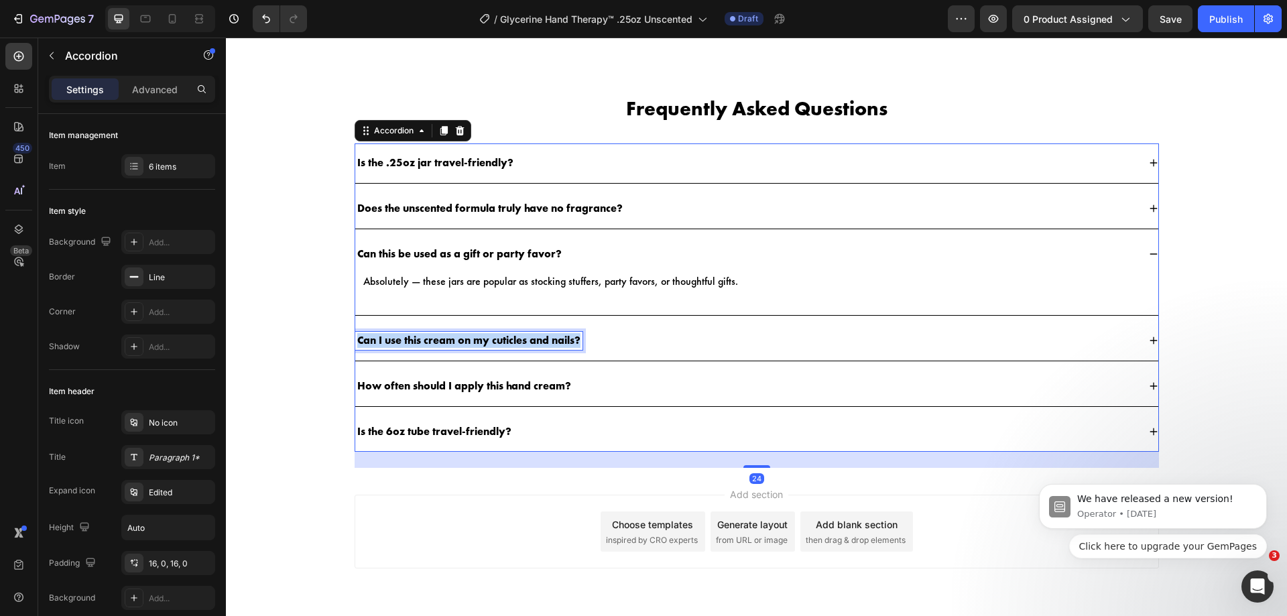
click at [523, 340] on p "Can I use this cream on my cuticles and nails?" at bounding box center [468, 341] width 223 height 14
click at [538, 351] on div "Is the cream non-greasy?" at bounding box center [756, 341] width 803 height 40
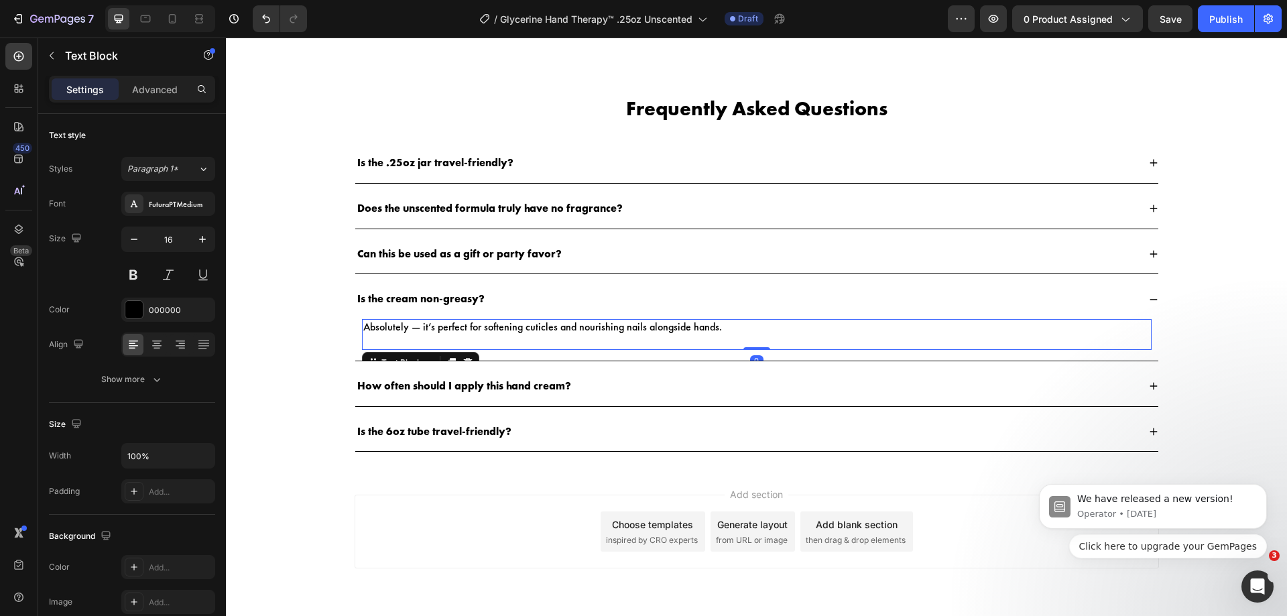
click at [554, 330] on p "Absolutely — it’s perfect for softening cuticles and nourishing nails alongside…" at bounding box center [756, 327] width 787 height 14
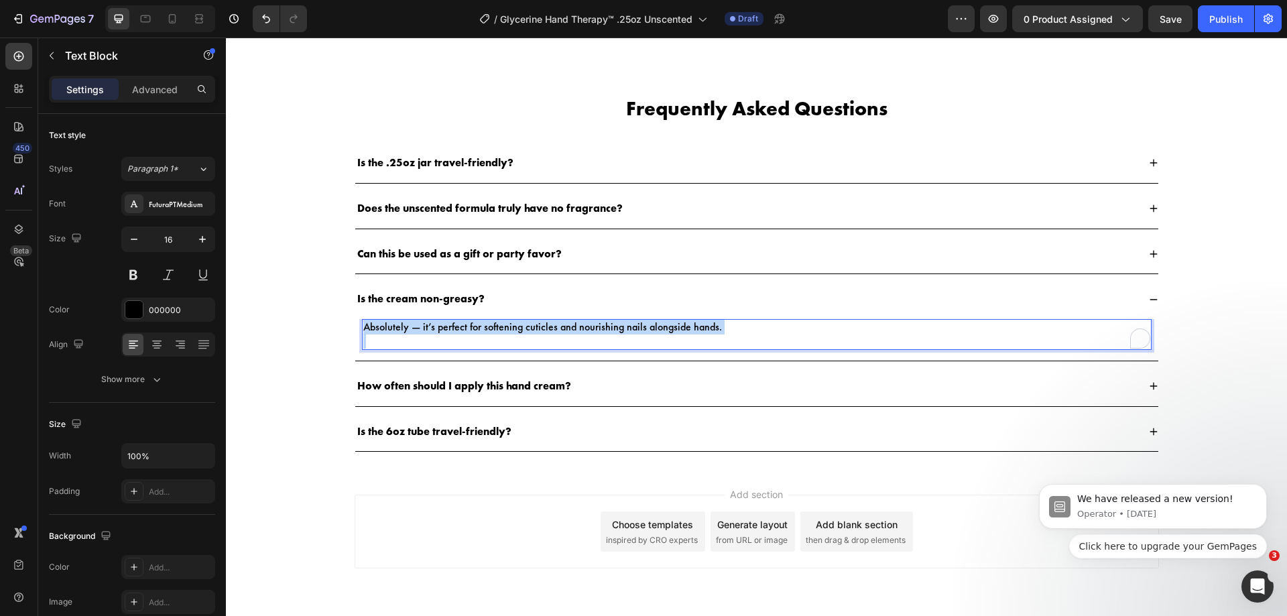
click at [554, 330] on p "Absolutely — it’s perfect for softening cuticles and nourishing nails alongside…" at bounding box center [756, 327] width 787 height 14
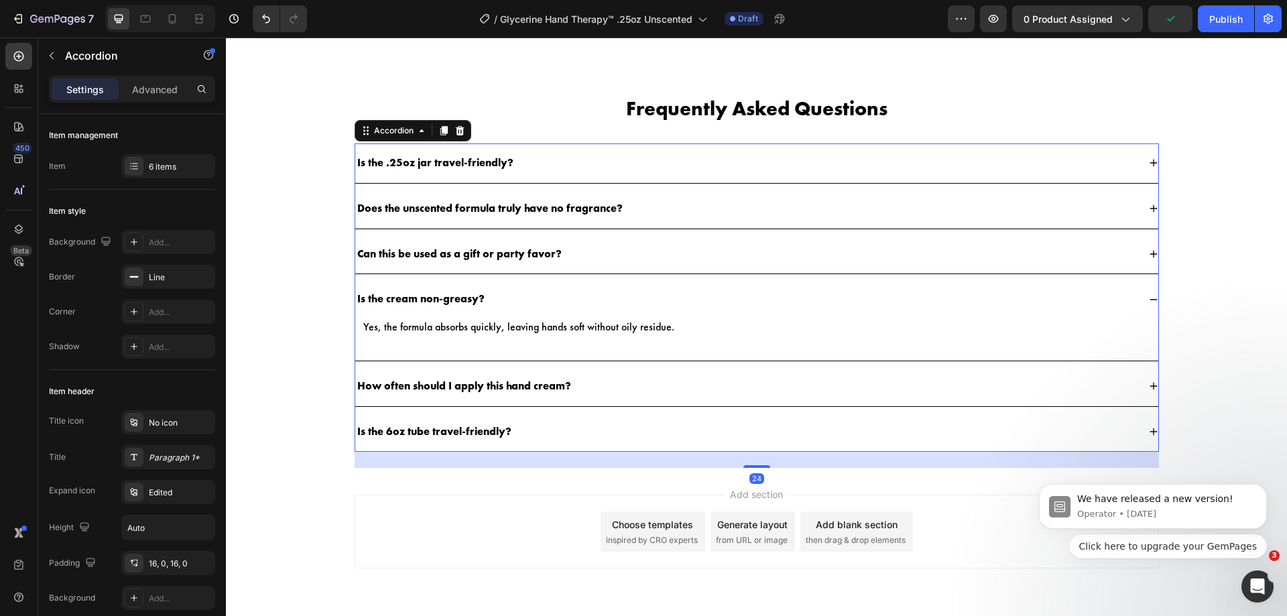
click at [537, 387] on p "How often should I apply this hand cream?" at bounding box center [464, 386] width 214 height 14
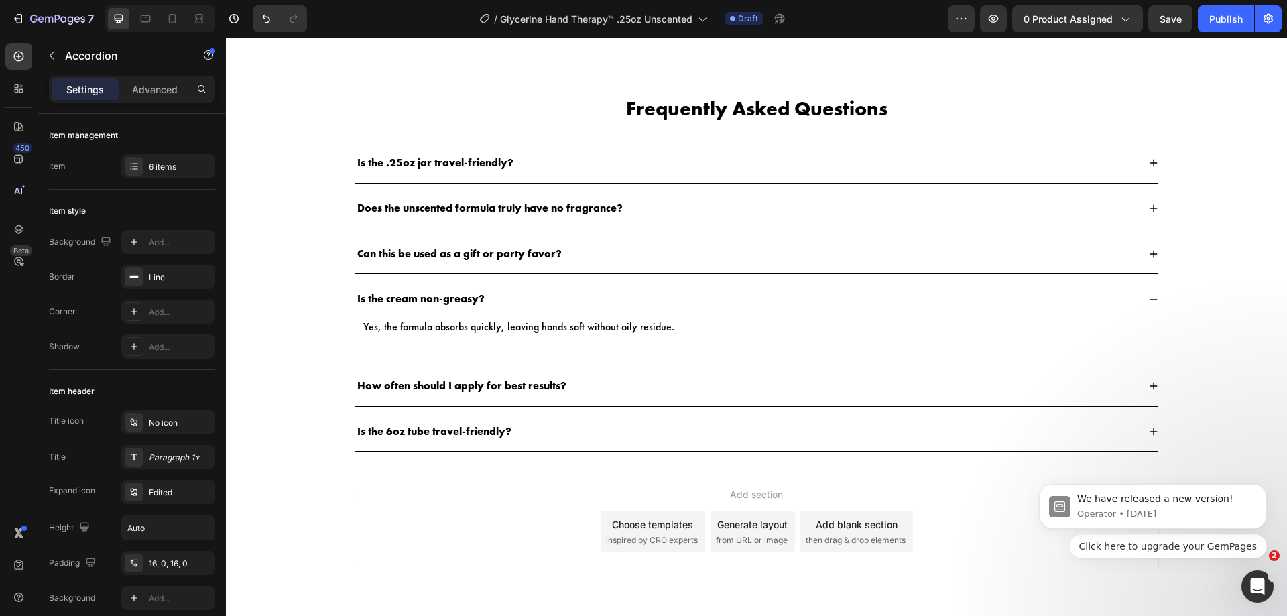
click at [574, 383] on div "How often should I apply for best results?" at bounding box center [746, 386] width 783 height 18
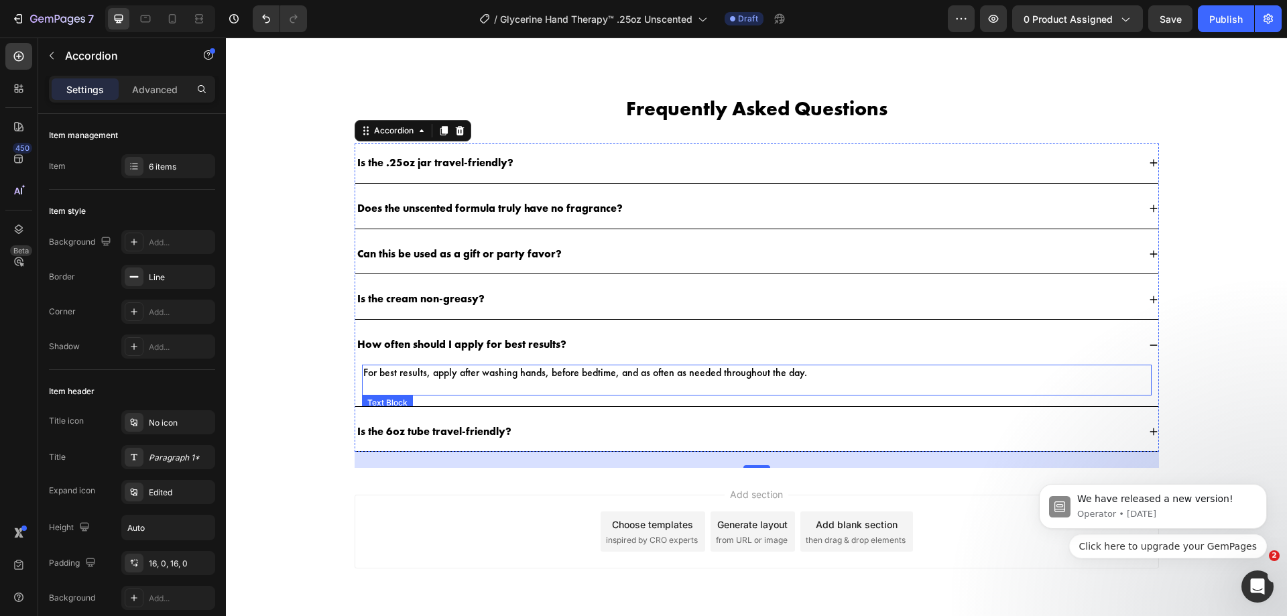
click at [601, 366] on p "For best results, apply after washing hands, before bedtime, and as often as ne…" at bounding box center [756, 373] width 787 height 14
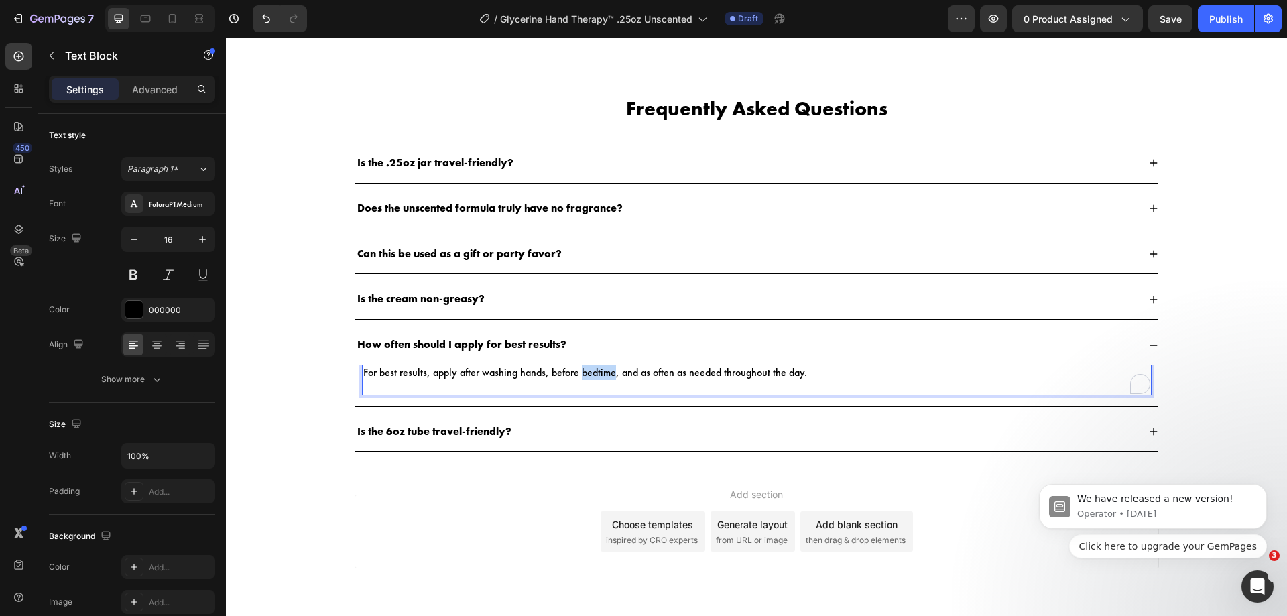
click at [601, 366] on p "For best results, apply after washing hands, before bedtime, and as often as ne…" at bounding box center [756, 373] width 787 height 14
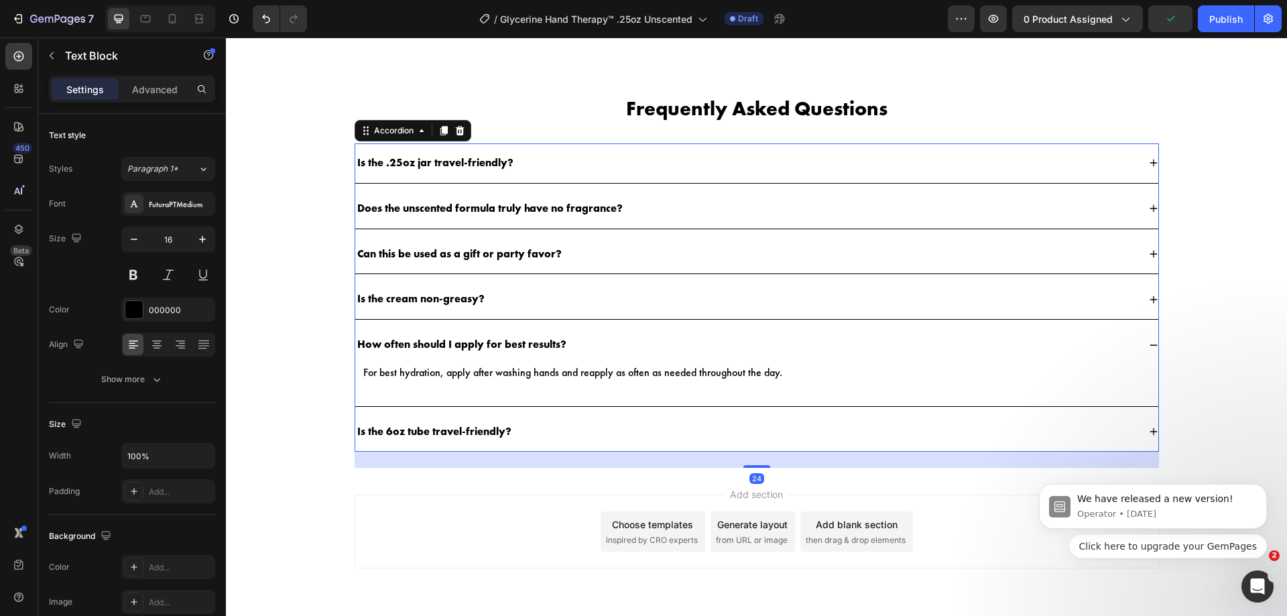
click at [494, 425] on p "Is the 6oz tube travel-friendly?" at bounding box center [434, 432] width 154 height 14
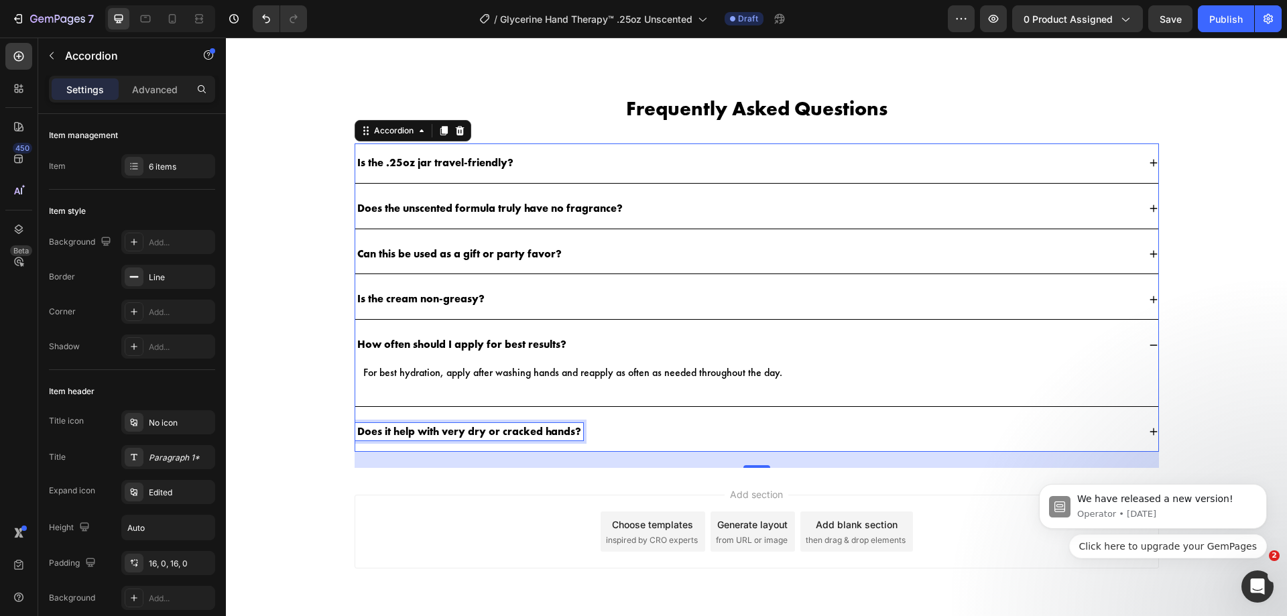
scroll to position [2161, 0]
click at [638, 438] on div "Does it help with very dry or cracked hands?" at bounding box center [746, 432] width 783 height 18
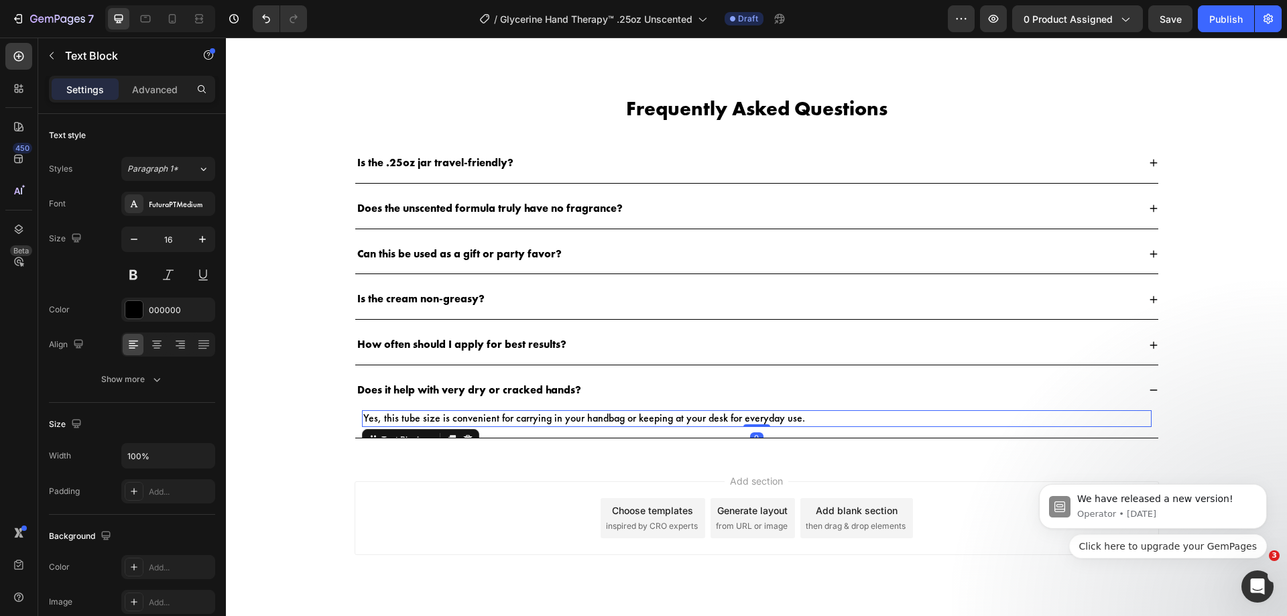
click at [649, 421] on p "Yes, this tube size is convenient for carrying in your handbag or keeping at yo…" at bounding box center [756, 419] width 787 height 14
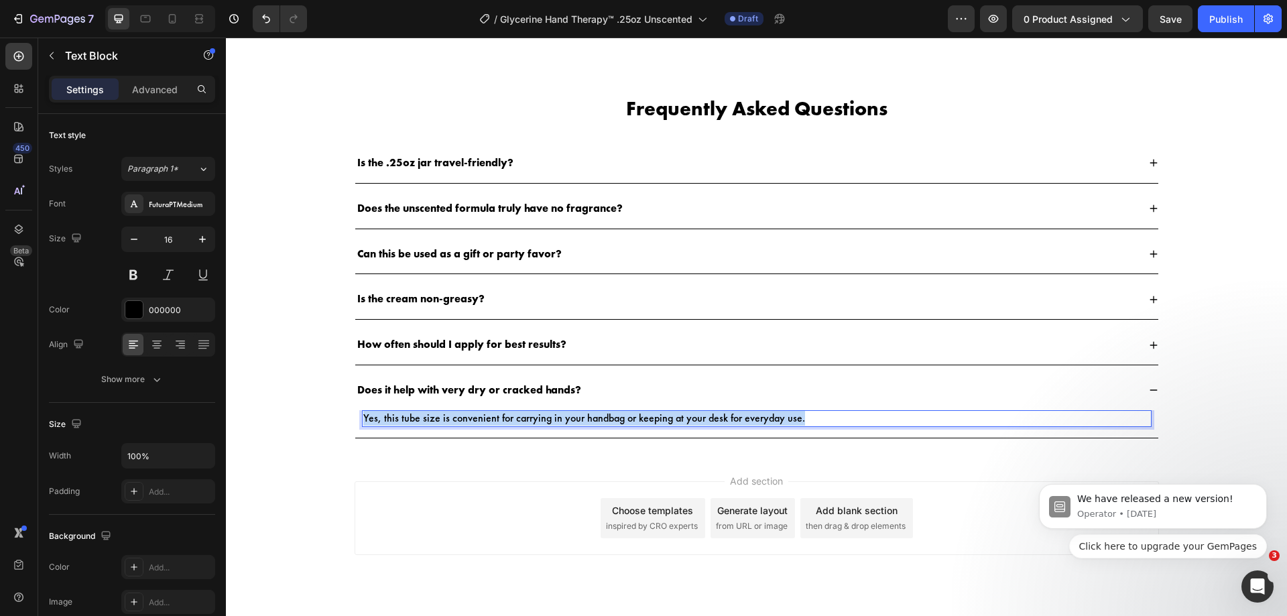
click at [649, 421] on p "Yes, this tube size is convenient for carrying in your handbag or keeping at yo…" at bounding box center [756, 419] width 787 height 14
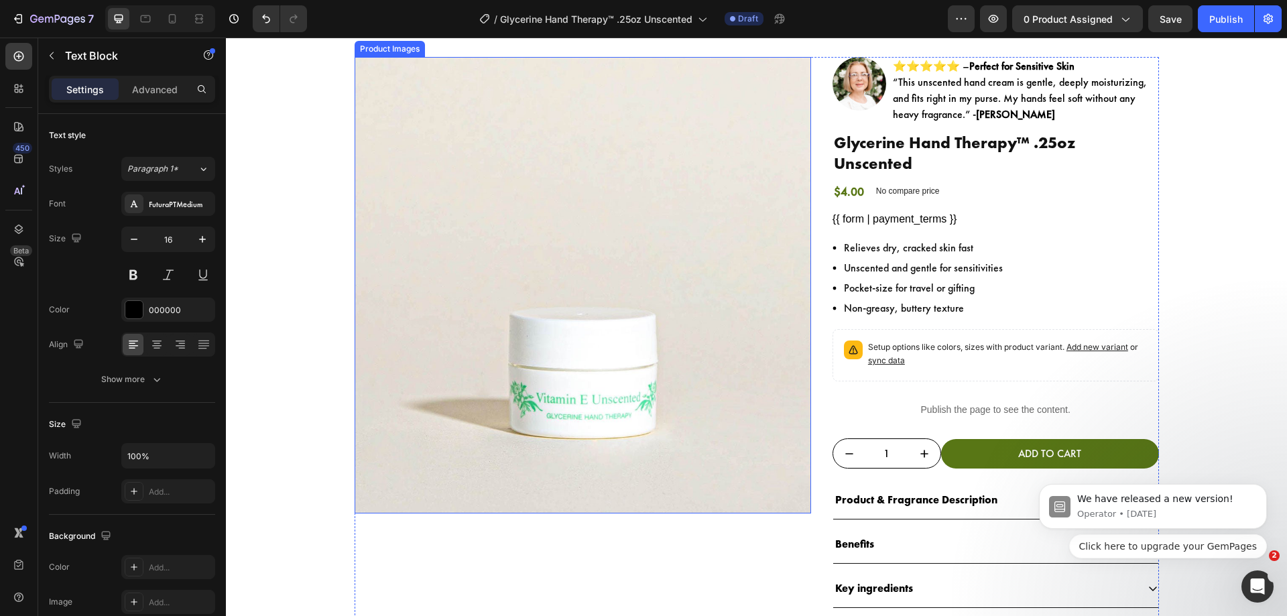
scroll to position [0, 0]
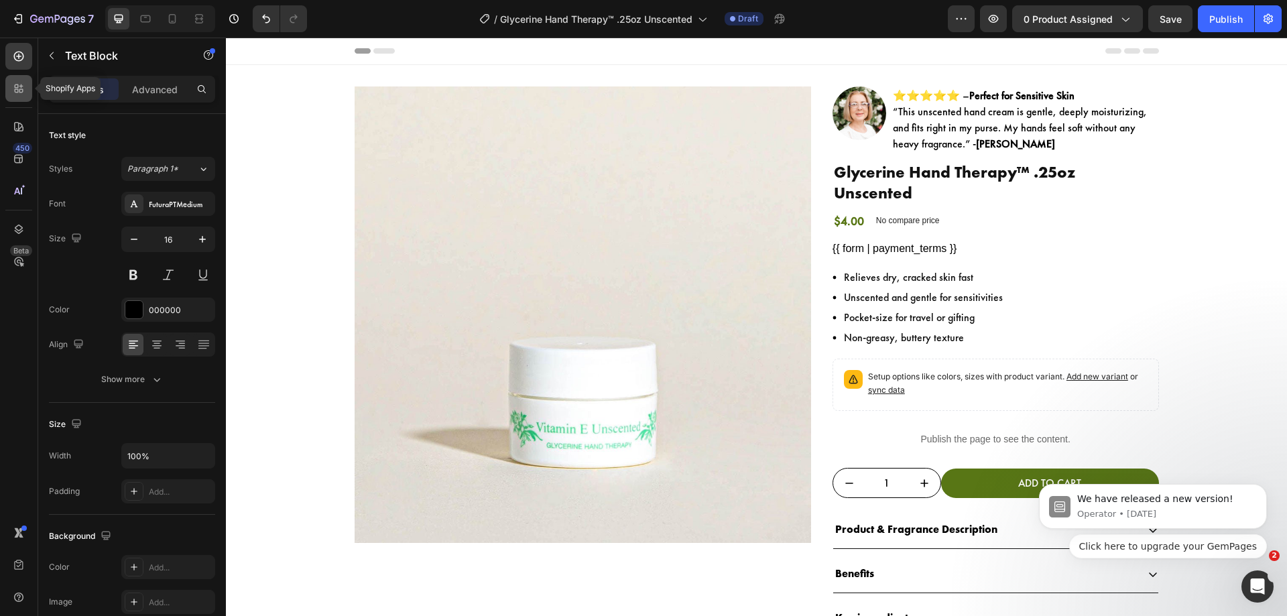
click at [29, 83] on div at bounding box center [18, 88] width 27 height 27
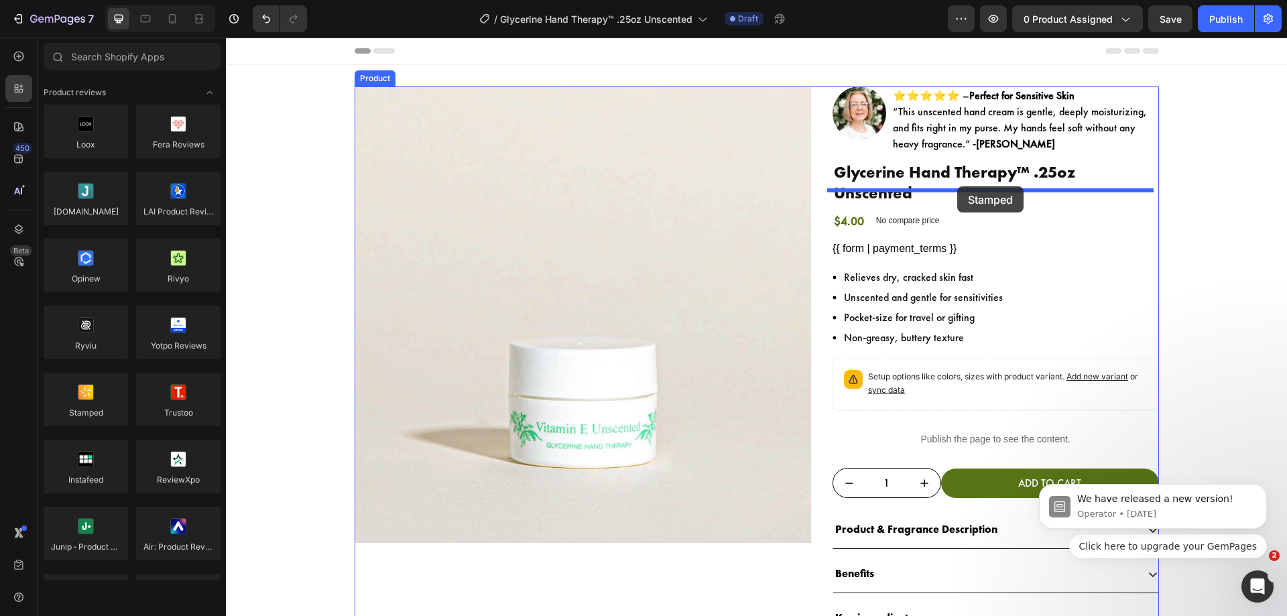
drag, startPoint x: 315, startPoint y: 434, endPoint x: 957, endPoint y: 186, distance: 688.1
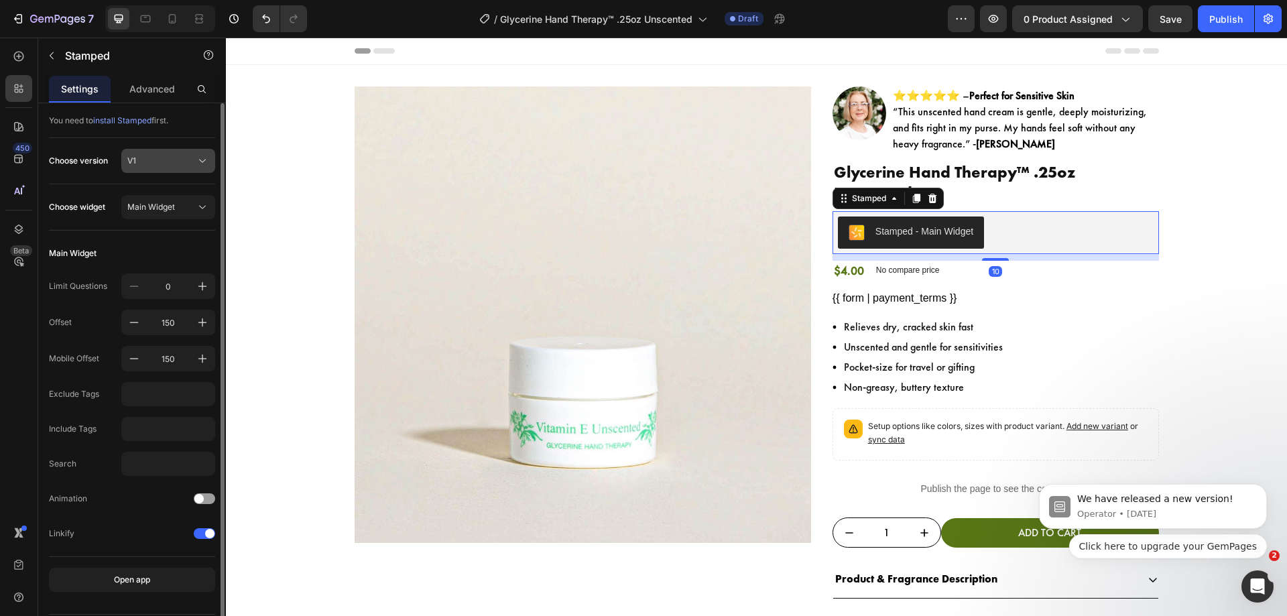
click at [176, 156] on div "V1" at bounding box center [160, 161] width 66 height 12
click at [177, 216] on div "V2" at bounding box center [166, 217] width 78 height 12
click at [178, 216] on button "Main Widget" at bounding box center [168, 207] width 94 height 24
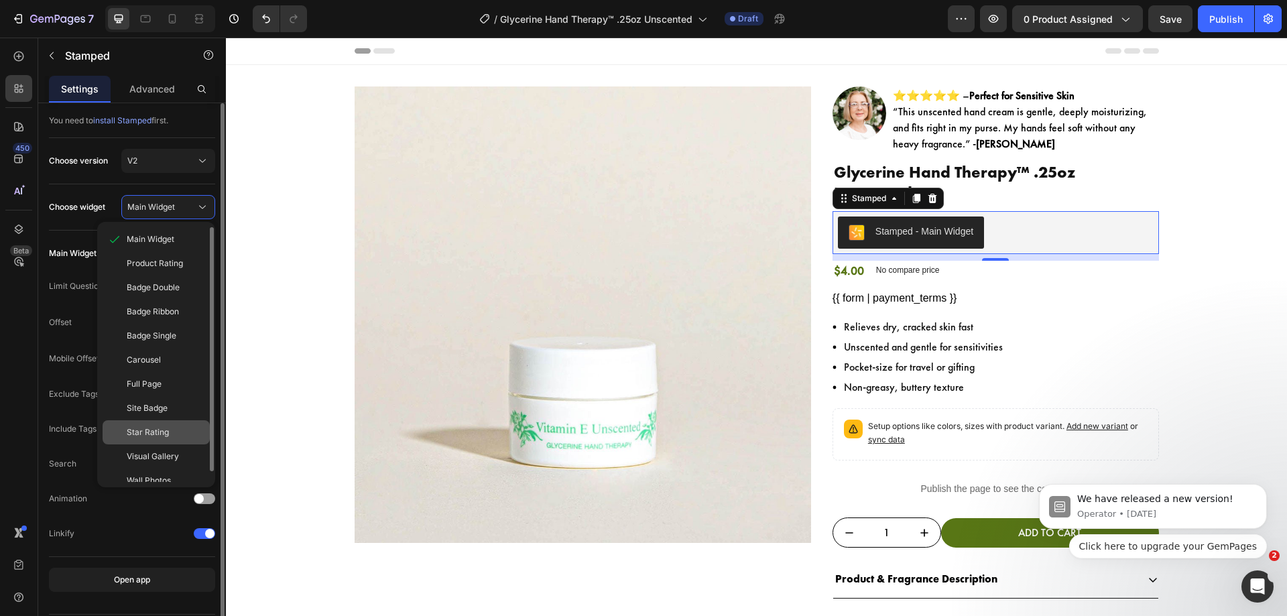
click at [191, 423] on div "Star Rating" at bounding box center [156, 432] width 107 height 24
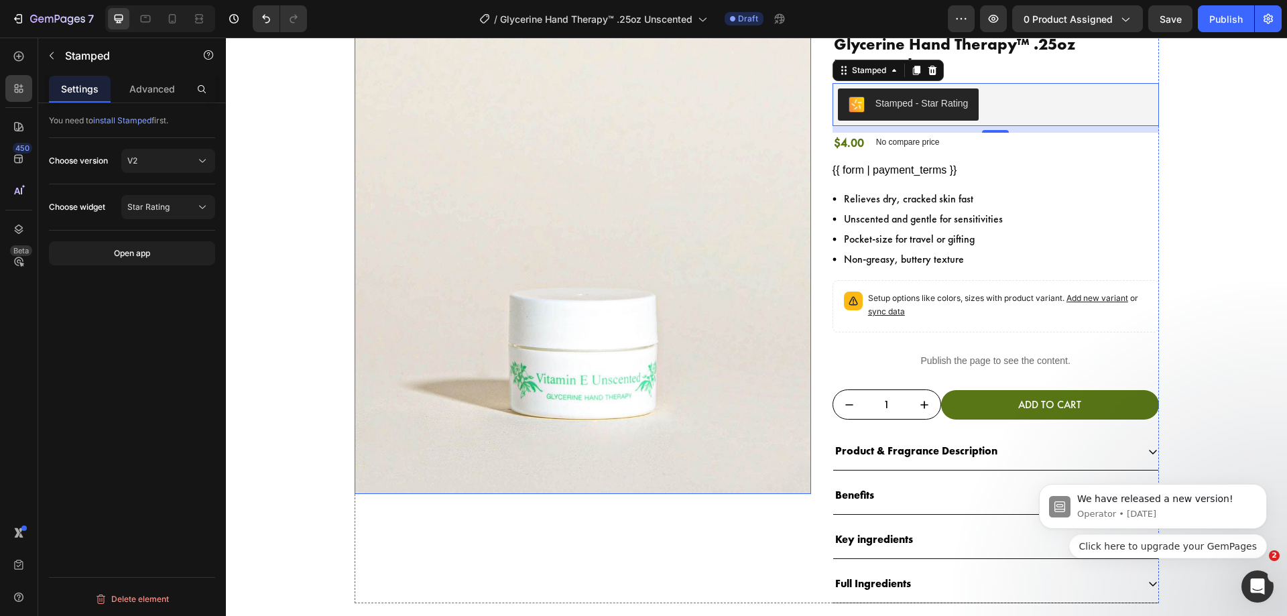
scroll to position [127, 0]
click at [911, 66] on icon at bounding box center [916, 71] width 11 height 11
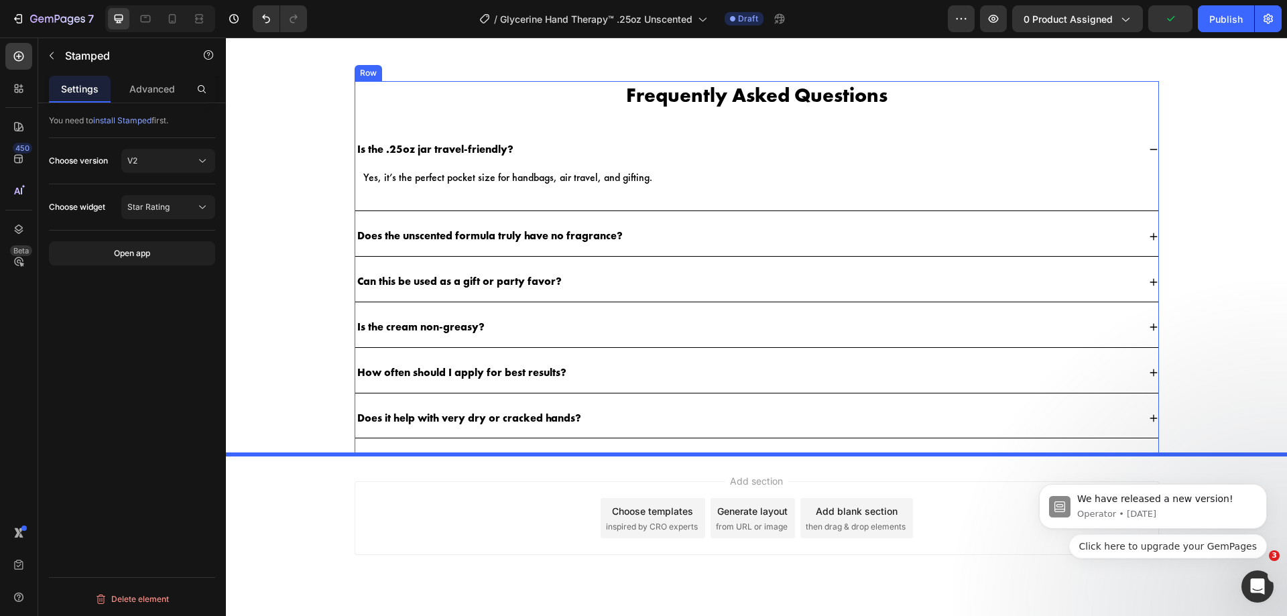
scroll to position [2067, 0]
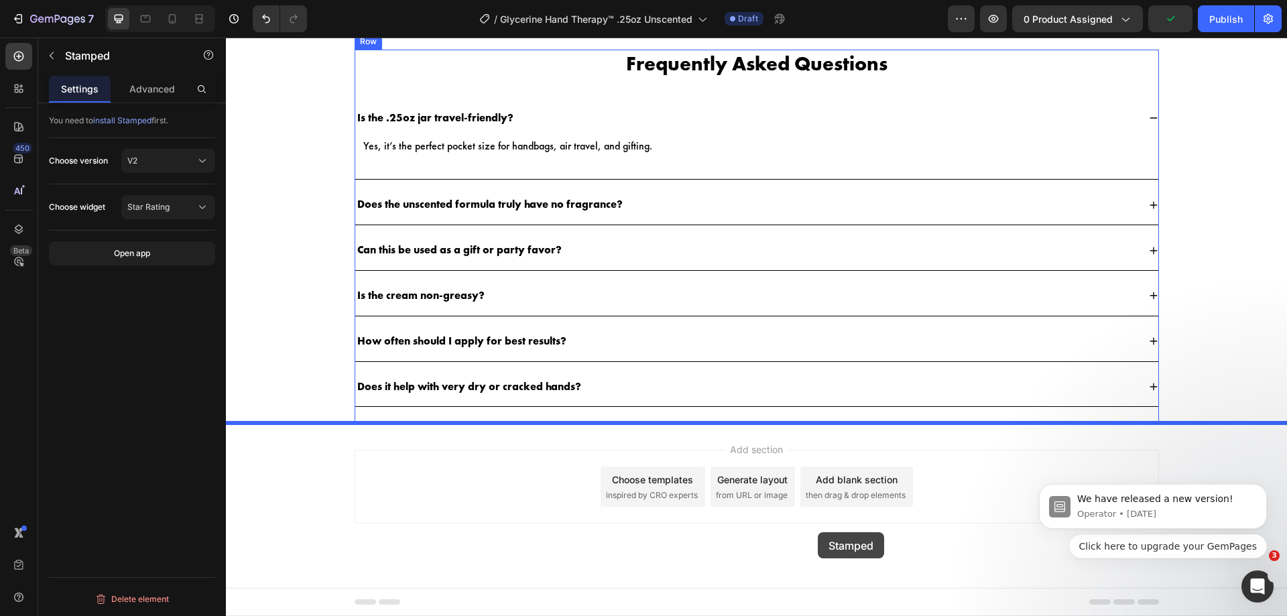
drag, startPoint x: 834, startPoint y: 97, endPoint x: 818, endPoint y: 532, distance: 436.0
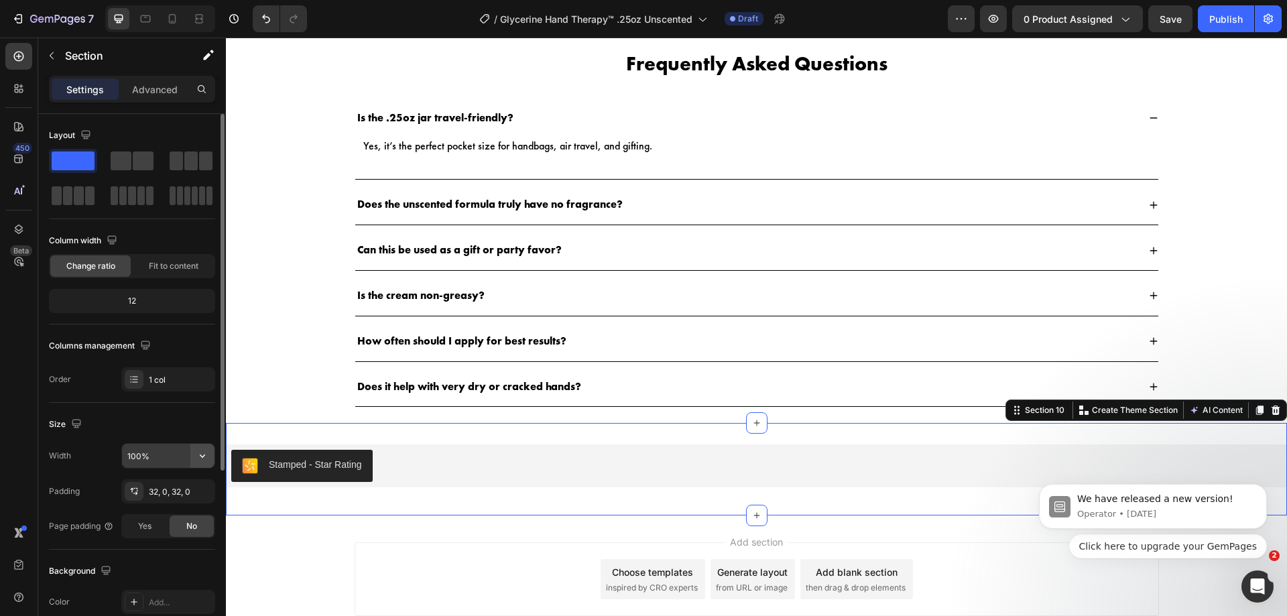
click at [202, 462] on button "button" at bounding box center [202, 456] width 24 height 24
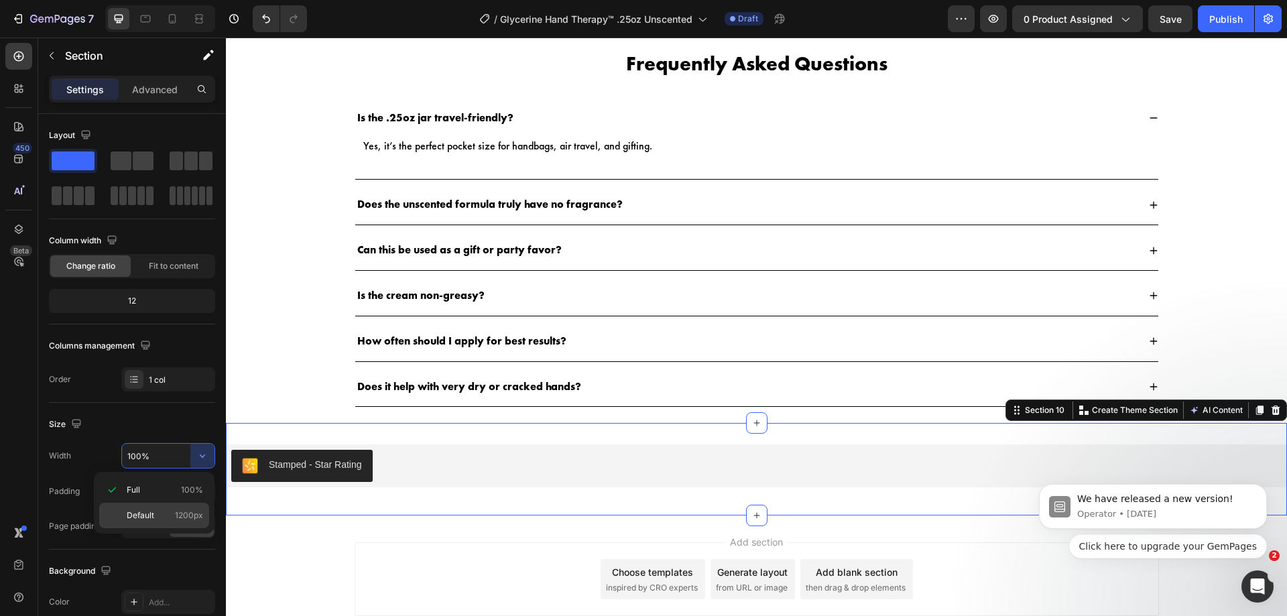
click at [185, 521] on span "1200px" at bounding box center [189, 515] width 28 height 12
type input "1200"
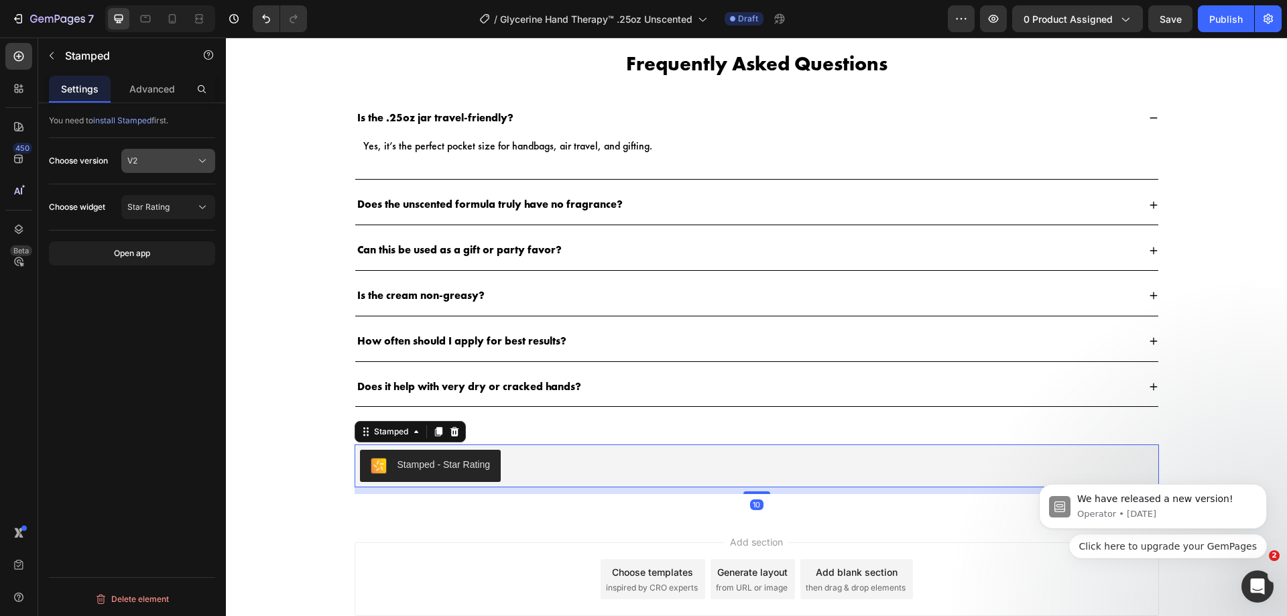
click at [139, 154] on div "V2" at bounding box center [168, 160] width 82 height 13
click at [152, 210] on span "Star Rating" at bounding box center [148, 207] width 42 height 12
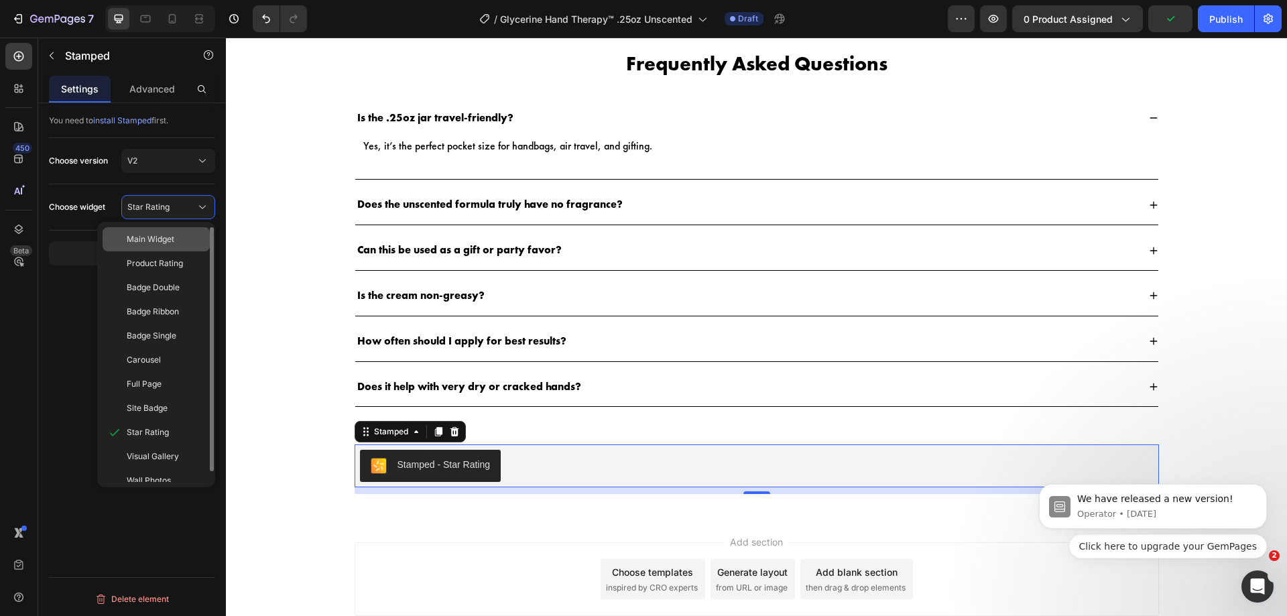
click at [190, 243] on div "Main Widget" at bounding box center [166, 239] width 78 height 12
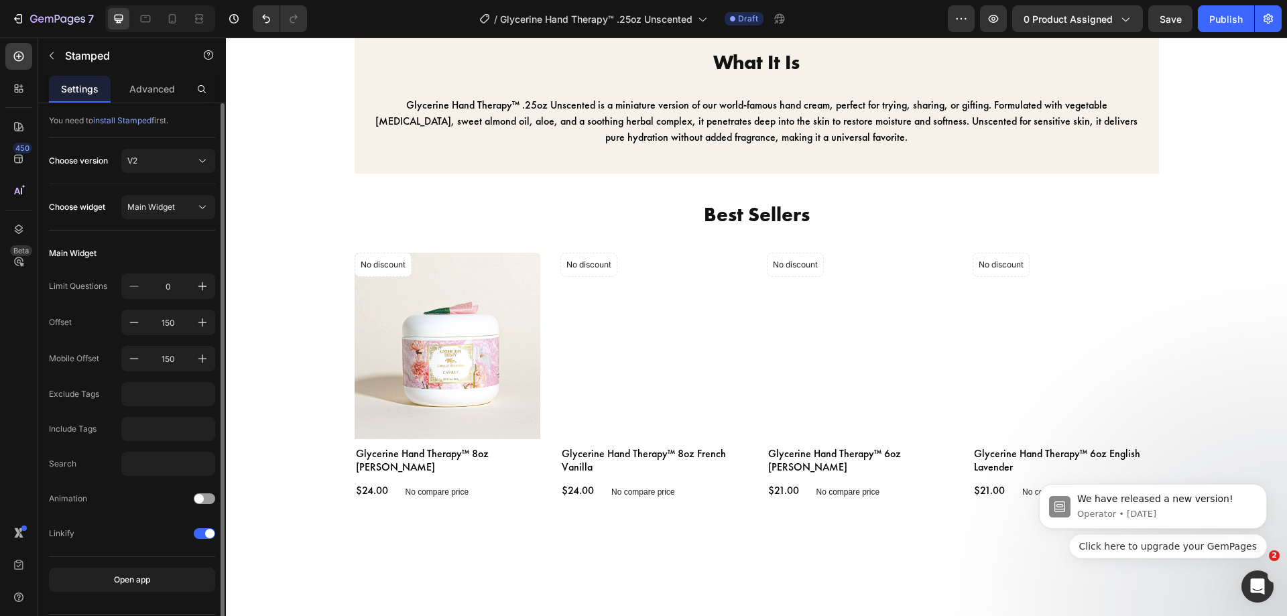
scroll to position [1711, 0]
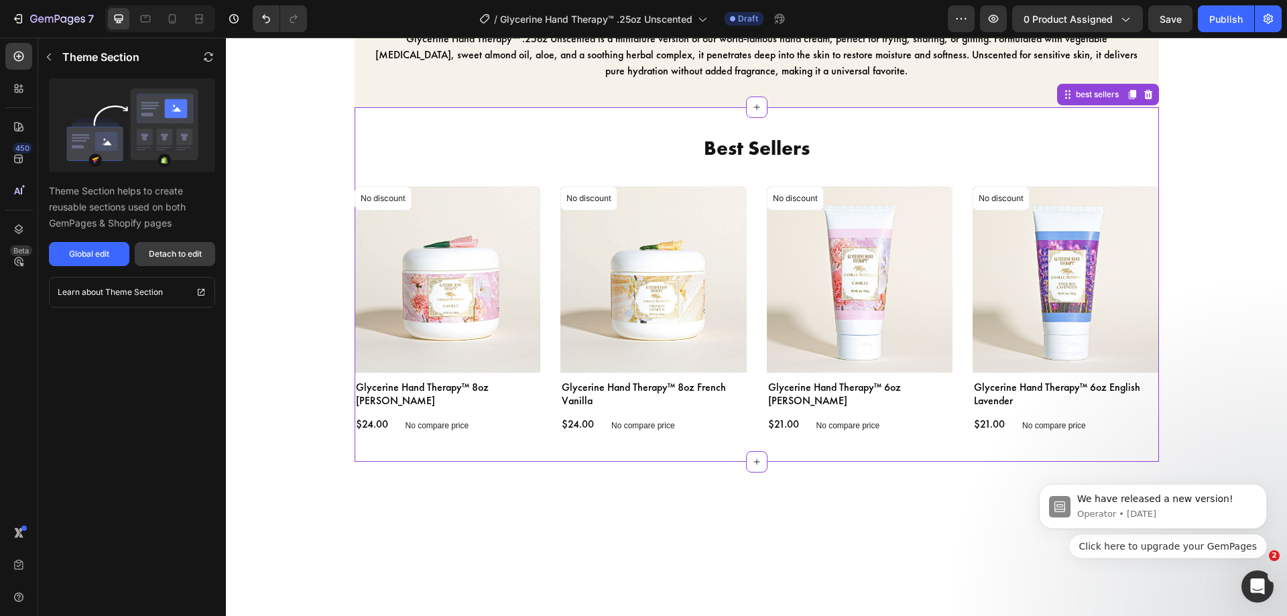
click at [188, 255] on div "Detach to edit" at bounding box center [175, 254] width 53 height 12
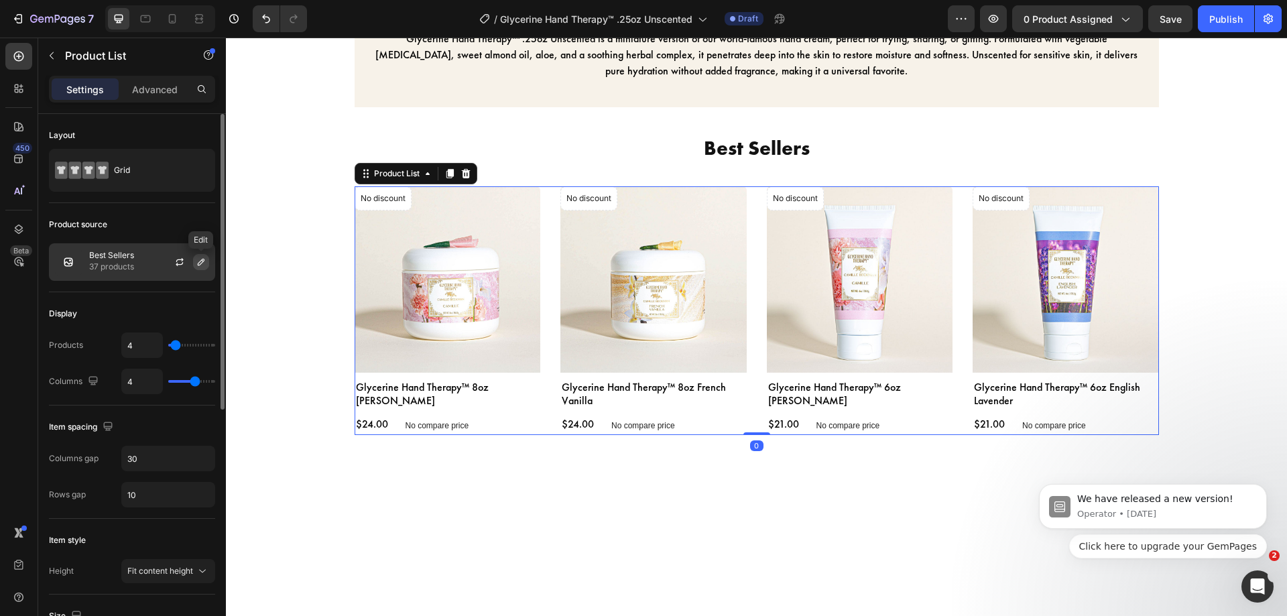
click at [202, 258] on icon "button" at bounding box center [201, 262] width 11 height 11
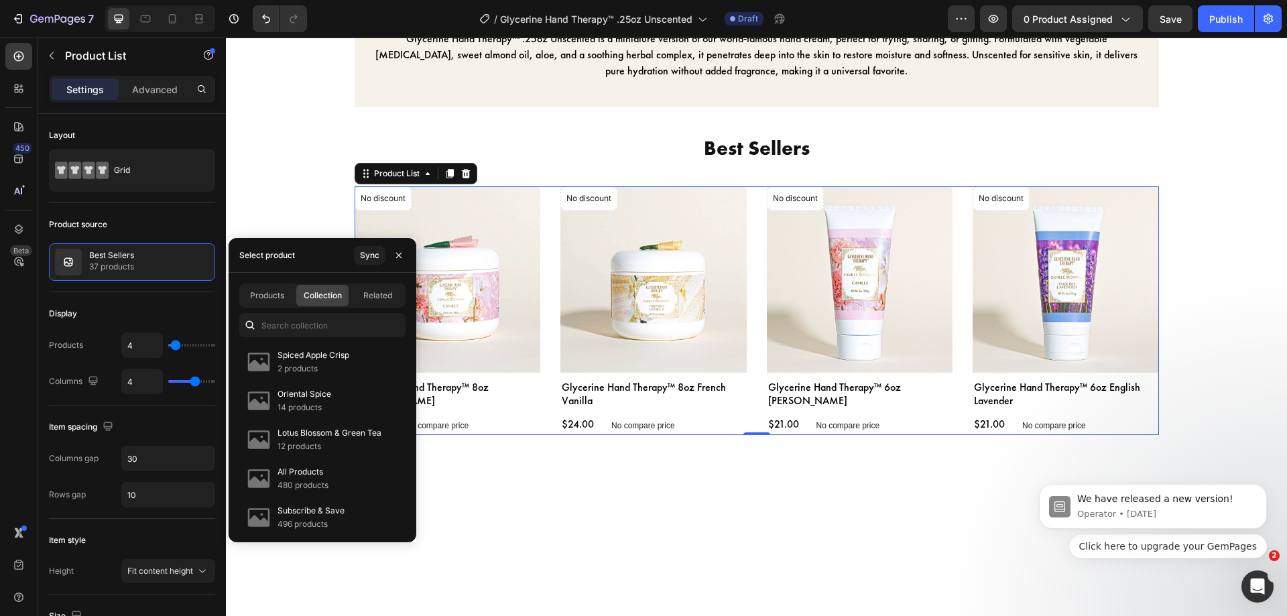
click at [389, 306] on div "Products Collection Related" at bounding box center [322, 296] width 166 height 24
click at [392, 301] on span "Related" at bounding box center [377, 296] width 29 height 12
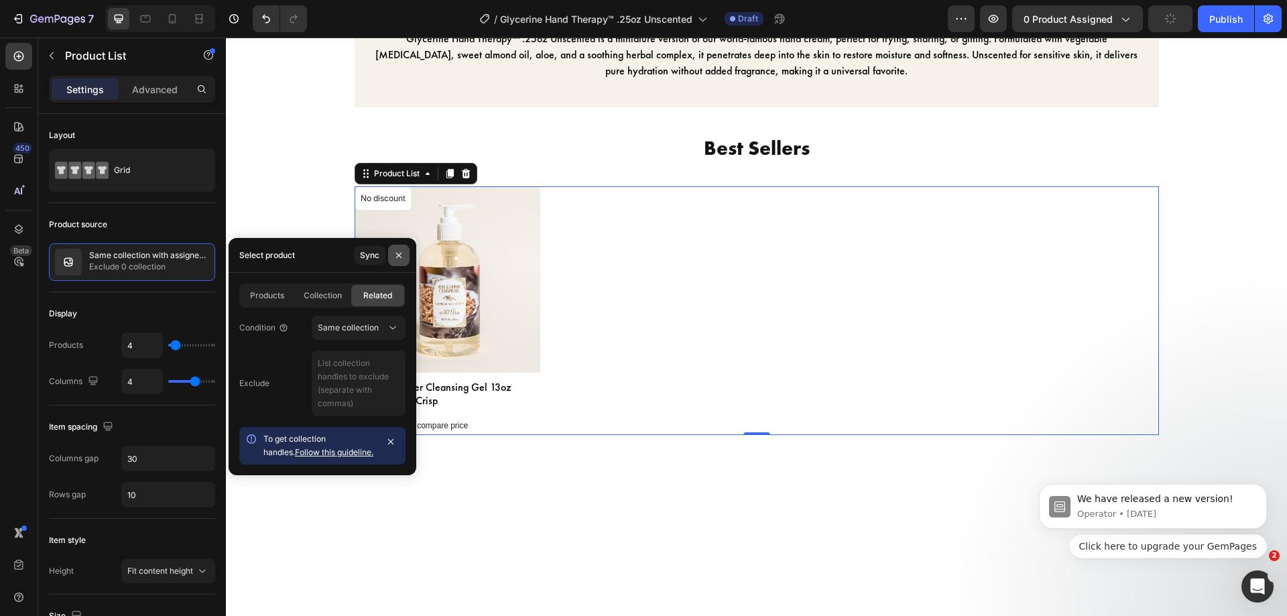
click at [401, 257] on icon "button" at bounding box center [398, 254] width 5 height 5
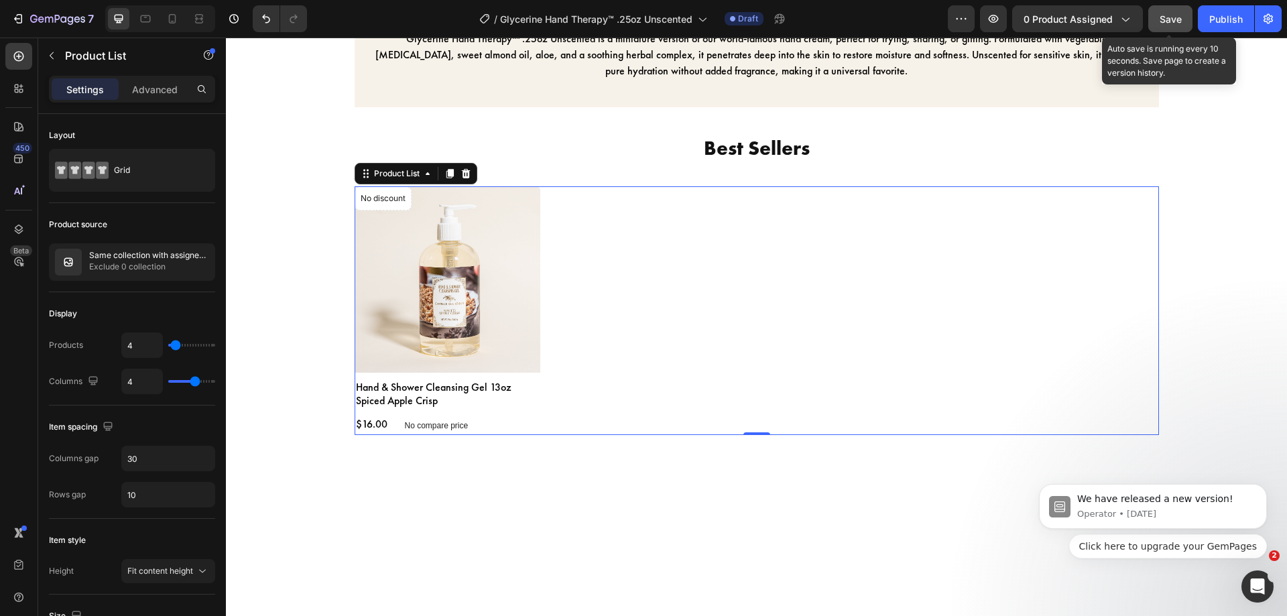
click at [1175, 21] on span "Save" at bounding box center [1171, 18] width 22 height 11
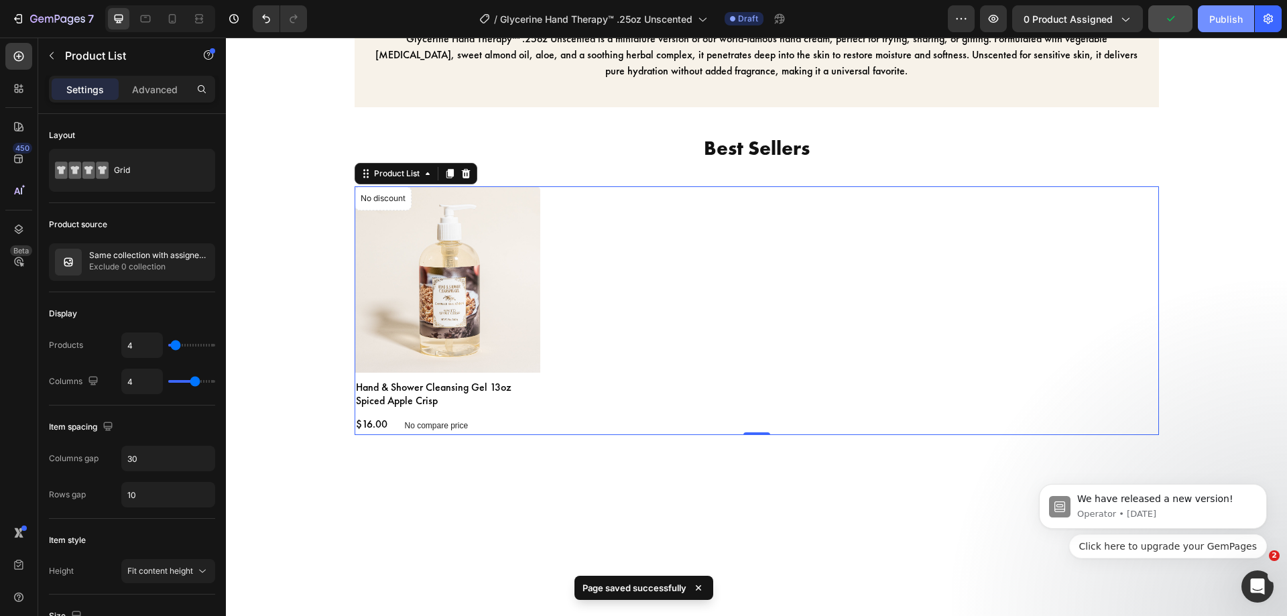
click at [1215, 19] on div "Publish" at bounding box center [1226, 19] width 34 height 14
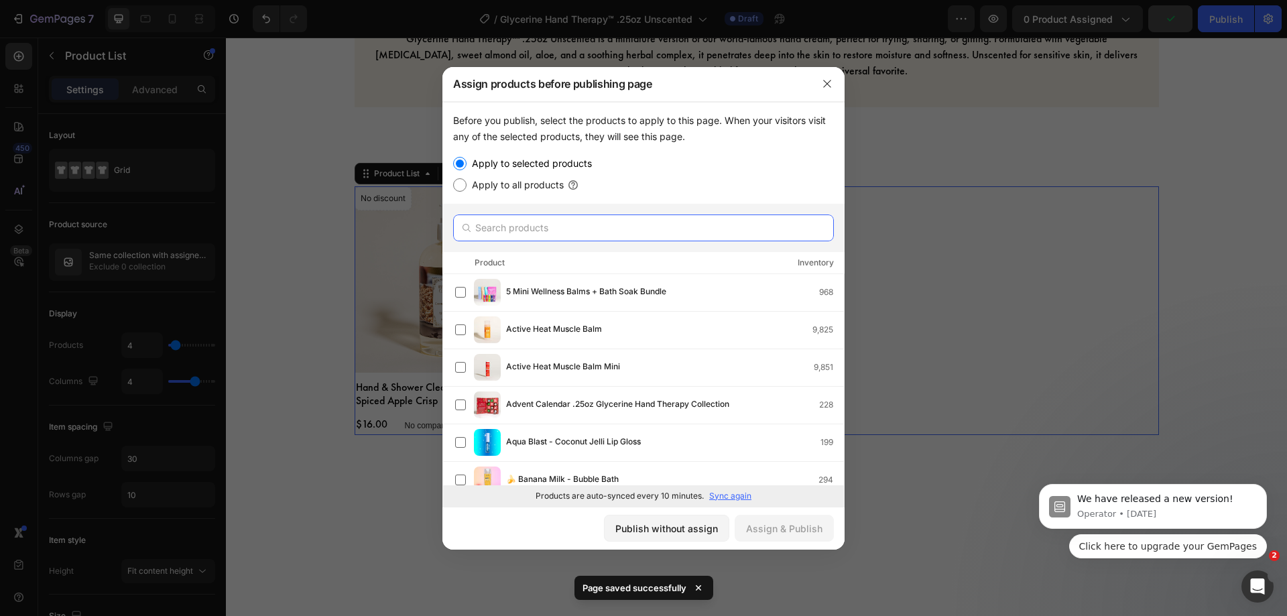
click at [662, 226] on input "text" at bounding box center [643, 227] width 381 height 27
paste input "Glycerine Hand Therapy™ .25oz Unscented"
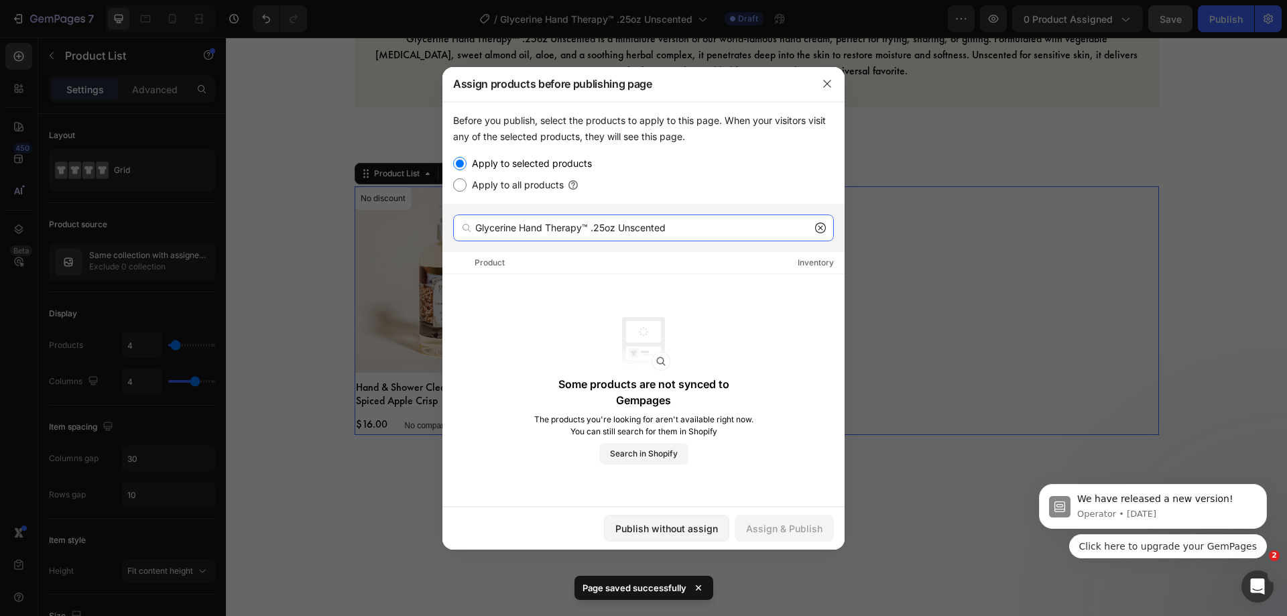
click at [664, 240] on input "Glycerine Hand Therapy™ .25oz Unscented" at bounding box center [643, 227] width 381 height 27
drag, startPoint x: 594, startPoint y: 233, endPoint x: 616, endPoint y: 228, distance: 22.6
click at [616, 228] on input "Glycerine Hand Therapy™ .25oz Unscented" at bounding box center [643, 227] width 381 height 27
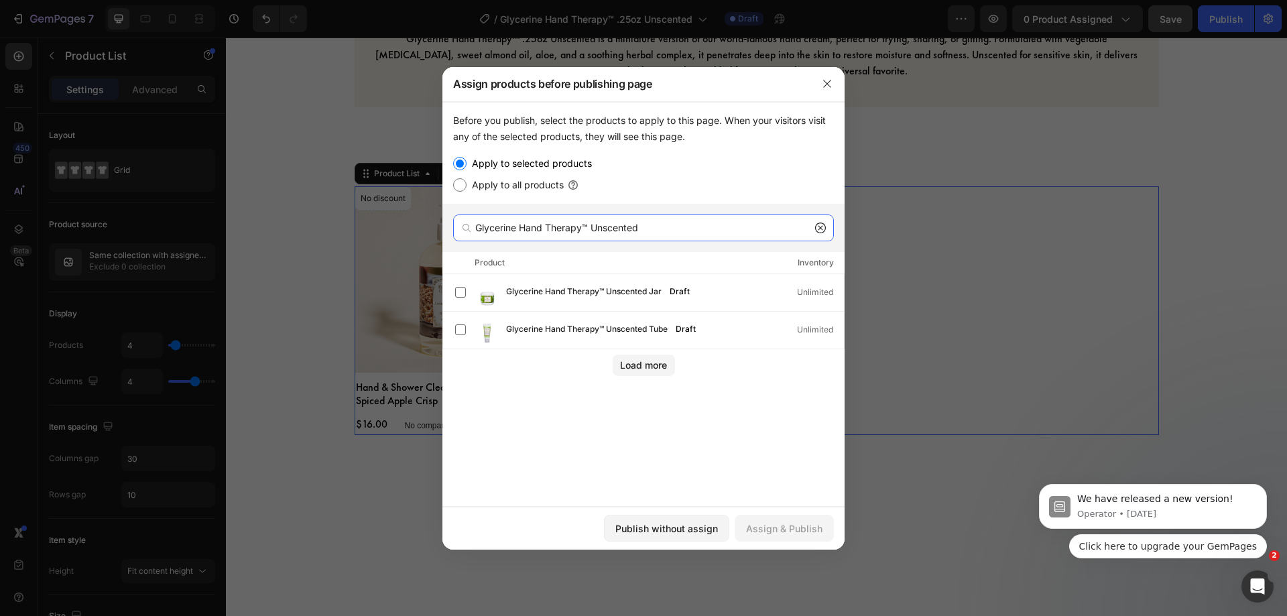
click at [623, 225] on input "Glycerine Hand Therapy™ Unscented" at bounding box center [643, 227] width 381 height 27
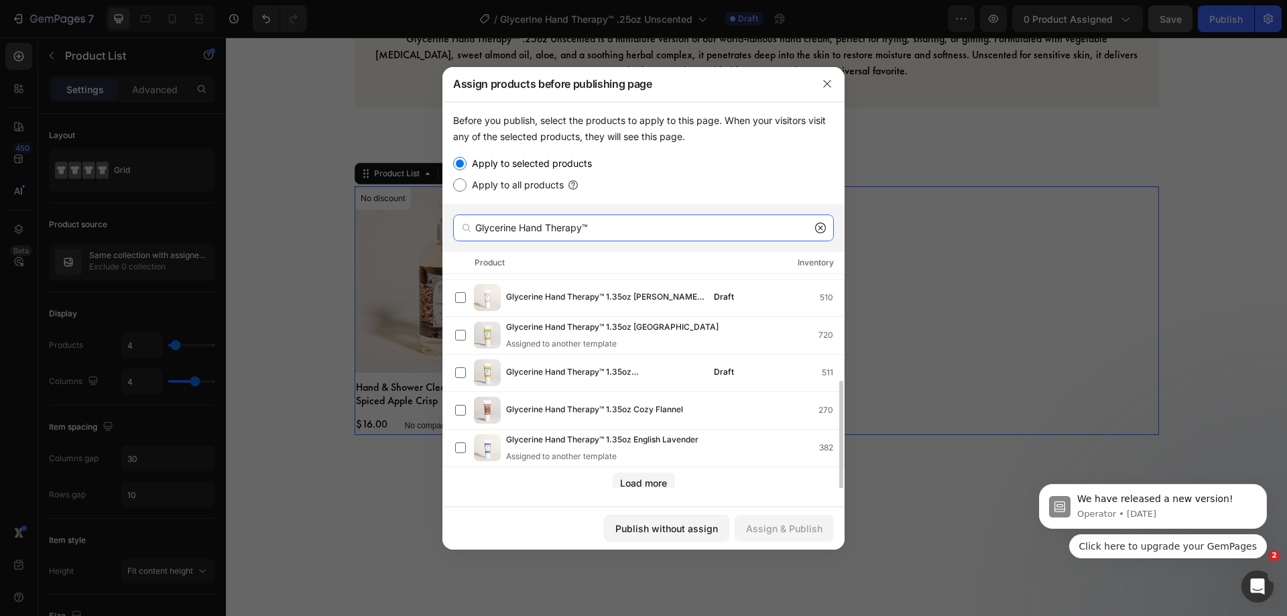
scroll to position [188, 0]
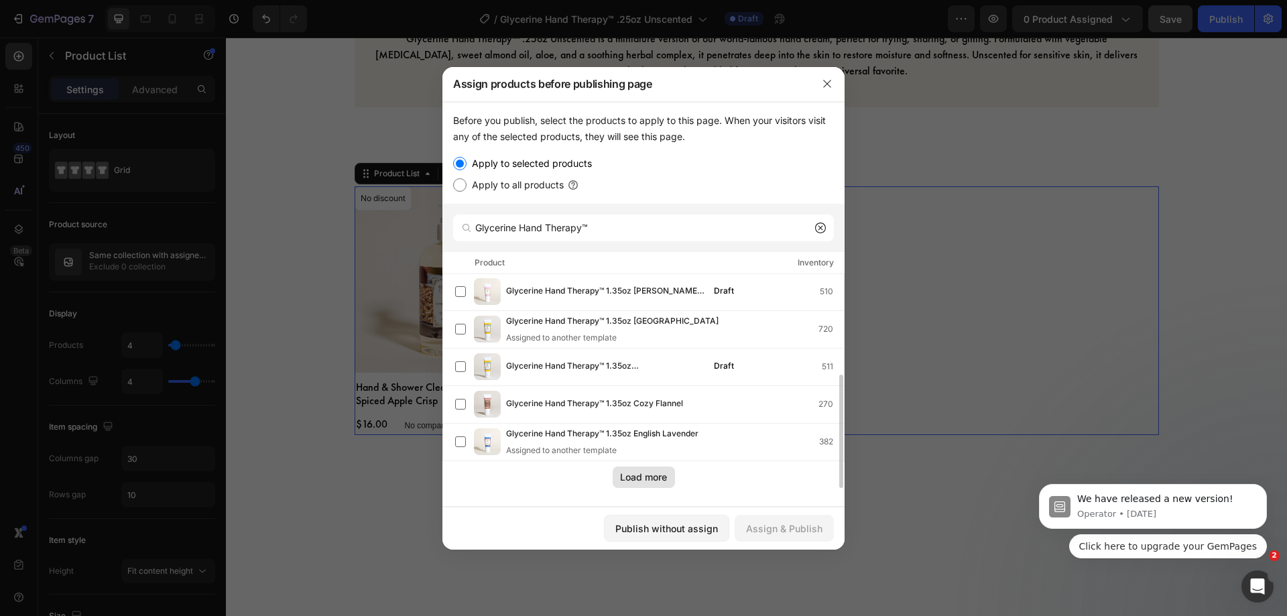
click at [636, 474] on div "Load more" at bounding box center [643, 477] width 47 height 14
click at [636, 474] on button "button" at bounding box center [644, 476] width 62 height 21
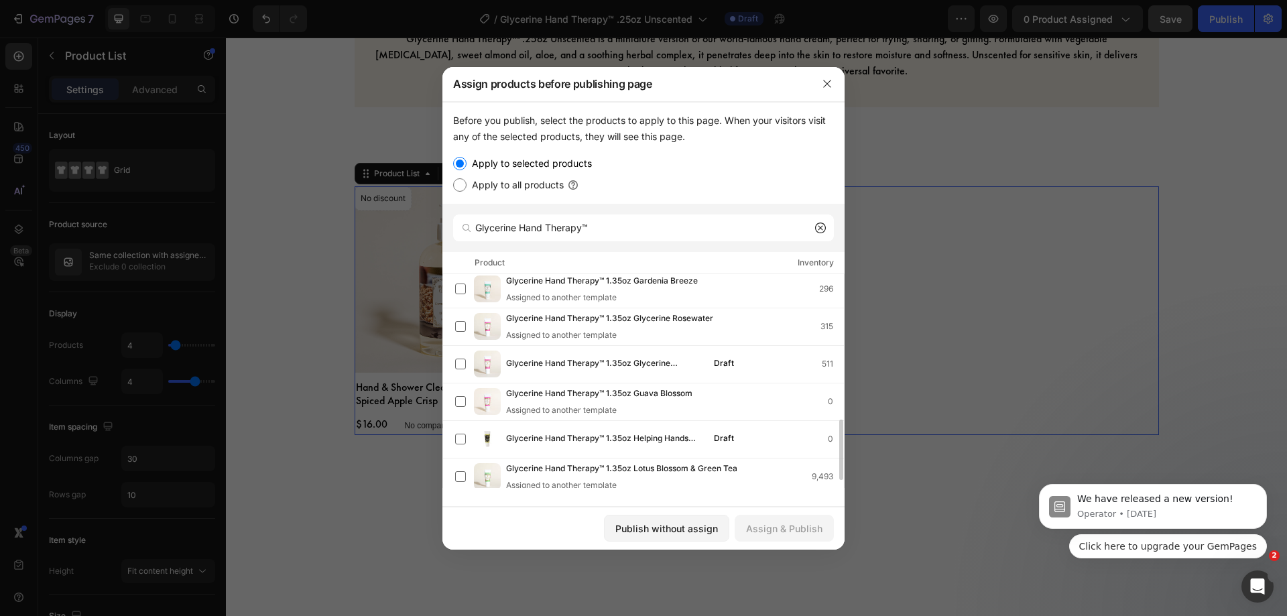
scroll to position [537, 0]
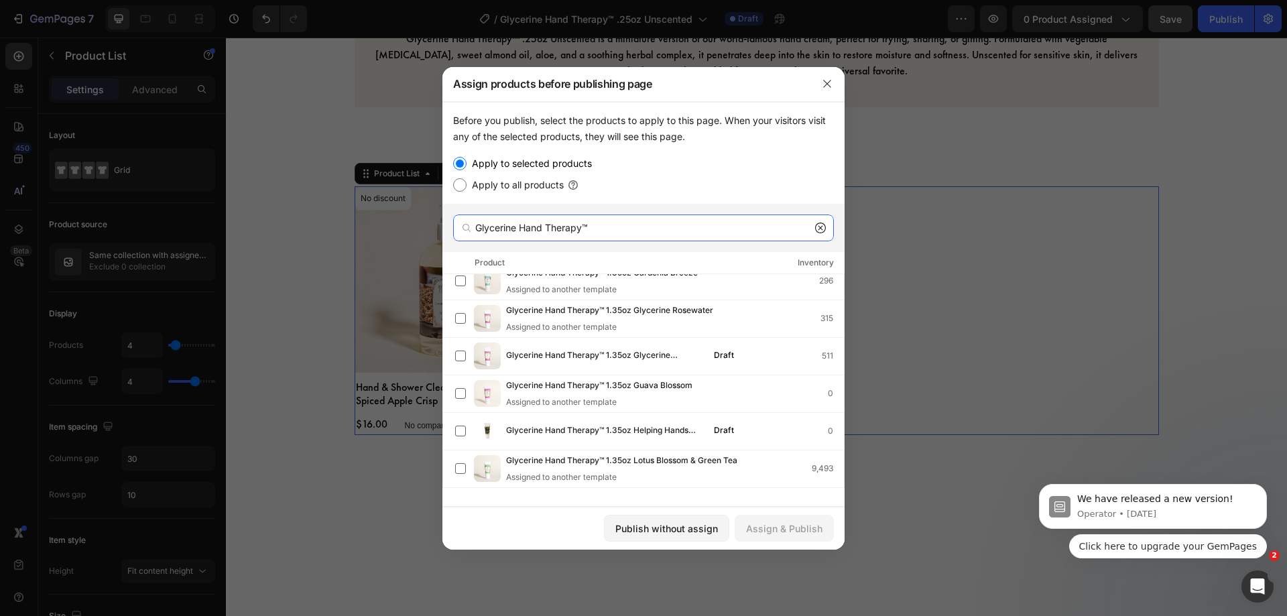
click at [666, 229] on input "Glycerine Hand Therapy™" at bounding box center [643, 227] width 381 height 27
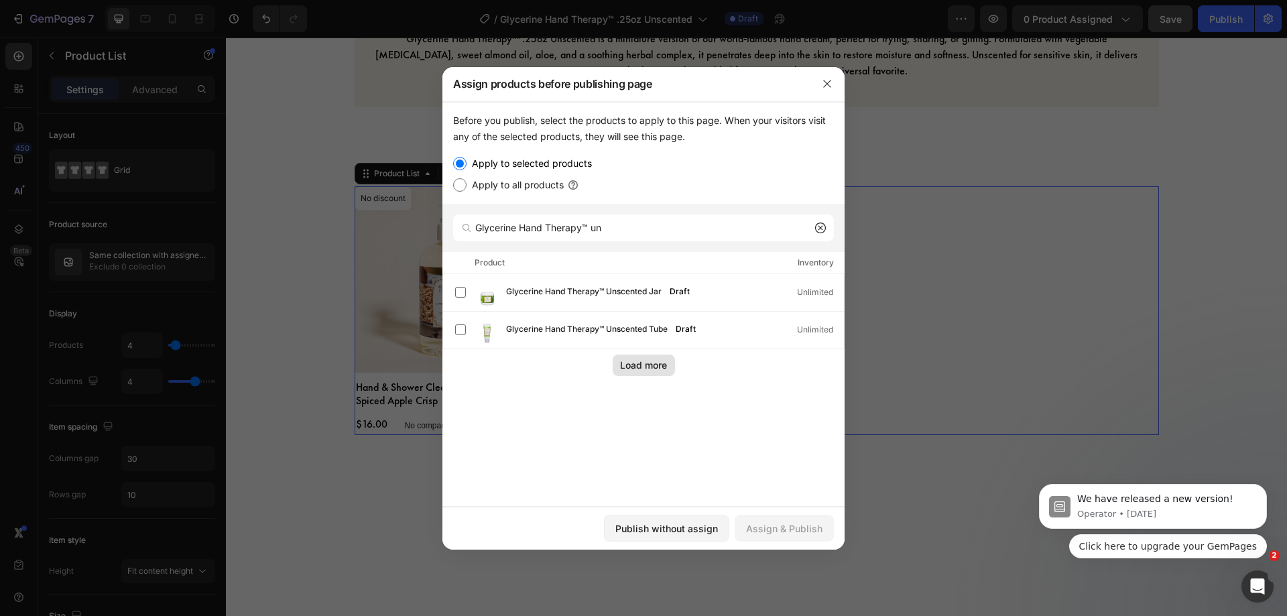
click at [649, 365] on div "Load more" at bounding box center [643, 365] width 47 height 14
click at [684, 232] on input "Glycerine Hand Therapy™ un" at bounding box center [643, 227] width 381 height 27
type input "Glycerine Hand Therapy™ un"
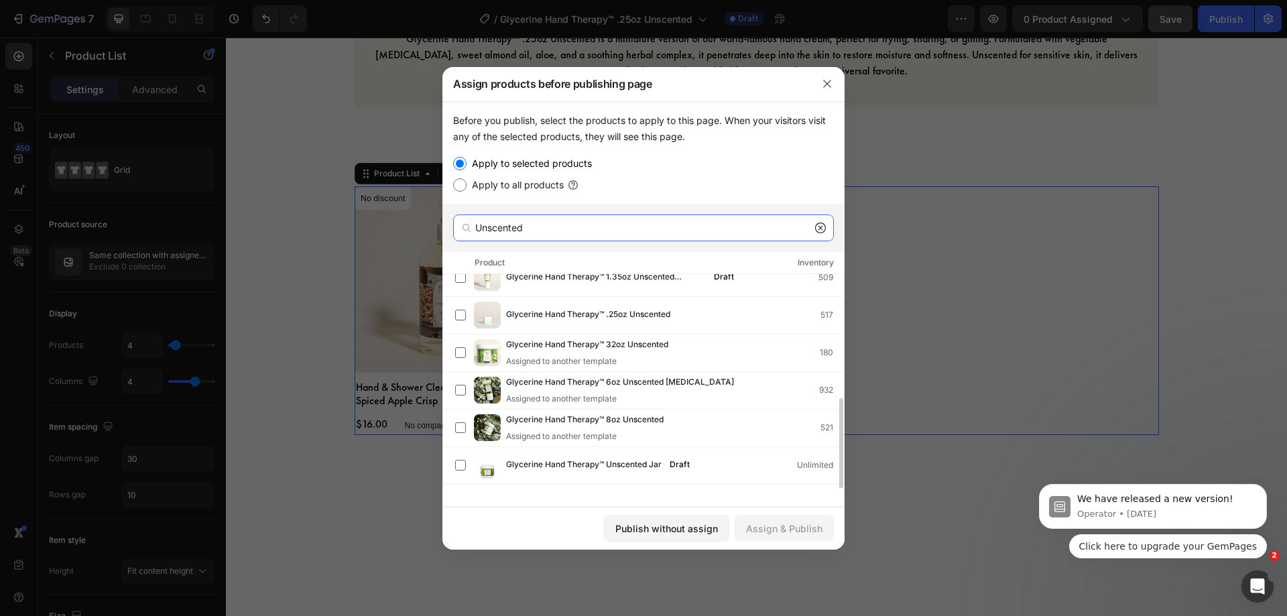
scroll to position [188, 0]
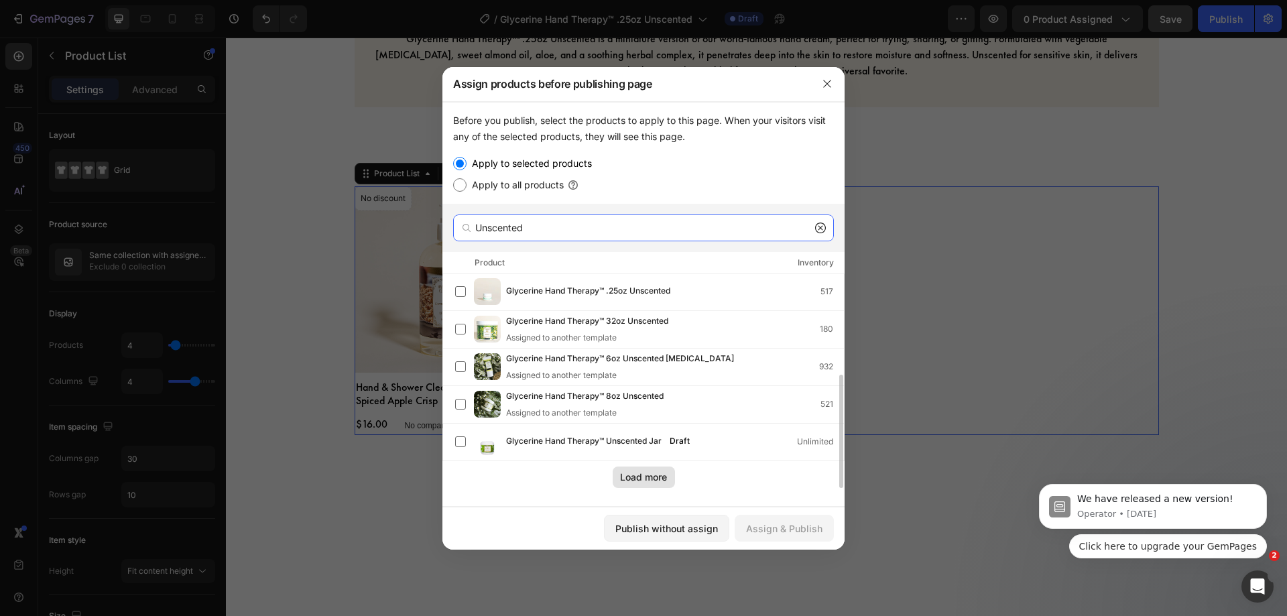
type input "Unscented"
click at [637, 477] on div "Load more" at bounding box center [643, 477] width 47 height 14
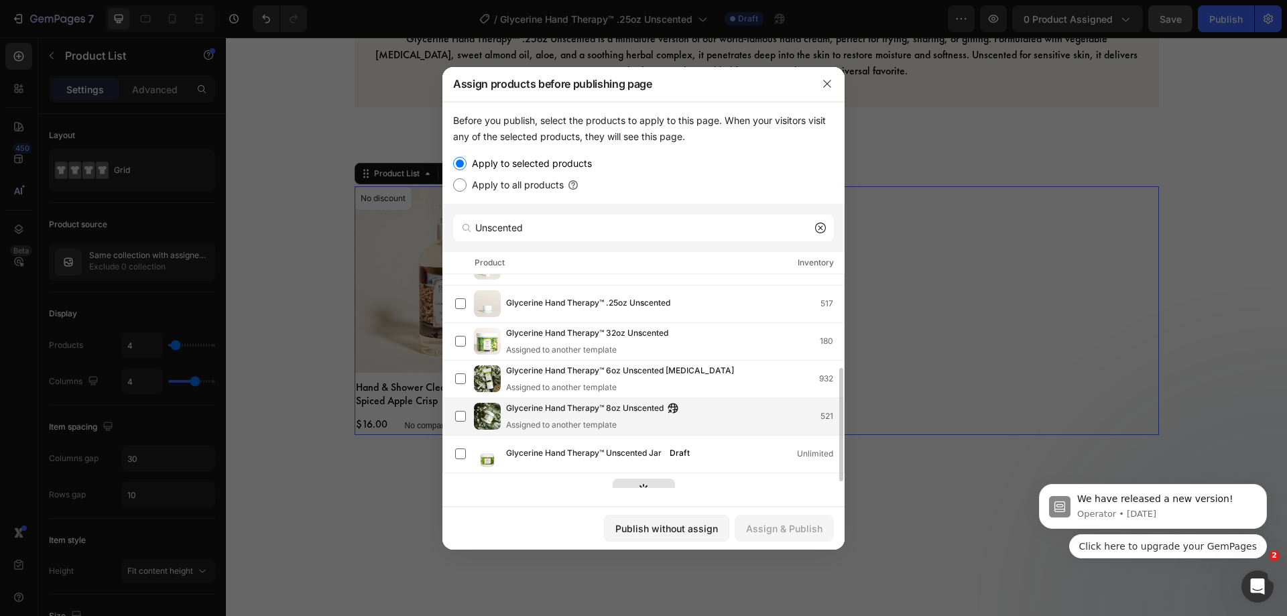
scroll to position [176, 0]
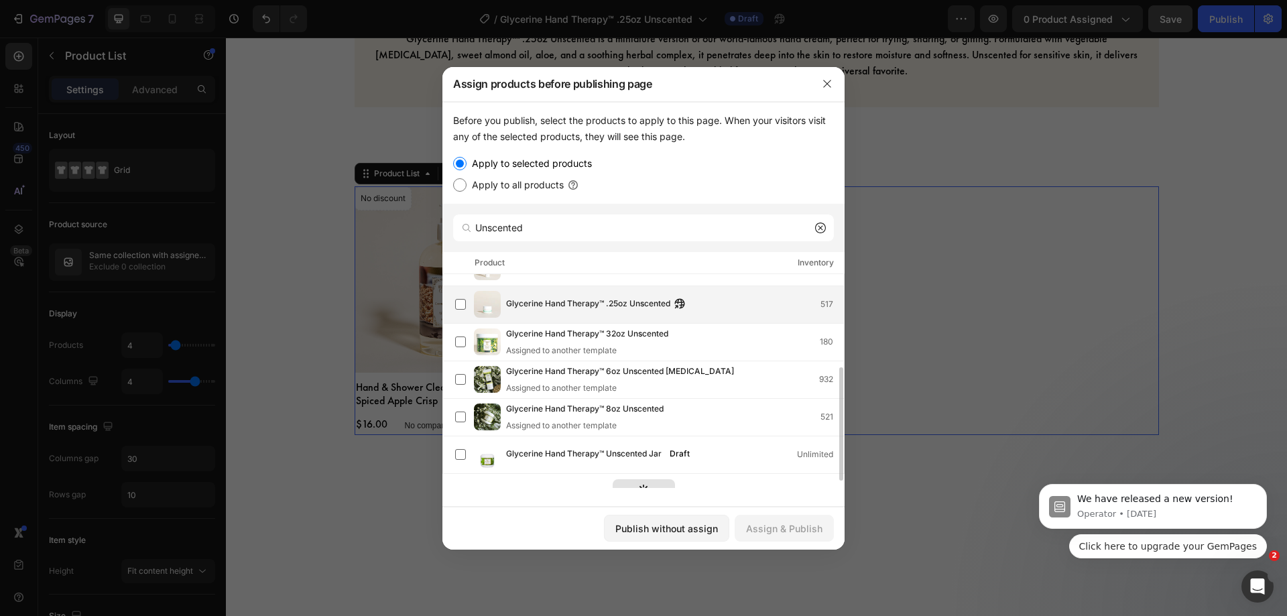
click at [648, 308] on span "Glycerine Hand Therapy™ .25oz Unscented" at bounding box center [588, 304] width 164 height 15
click at [775, 521] on div "Assign & Publish" at bounding box center [784, 528] width 76 height 14
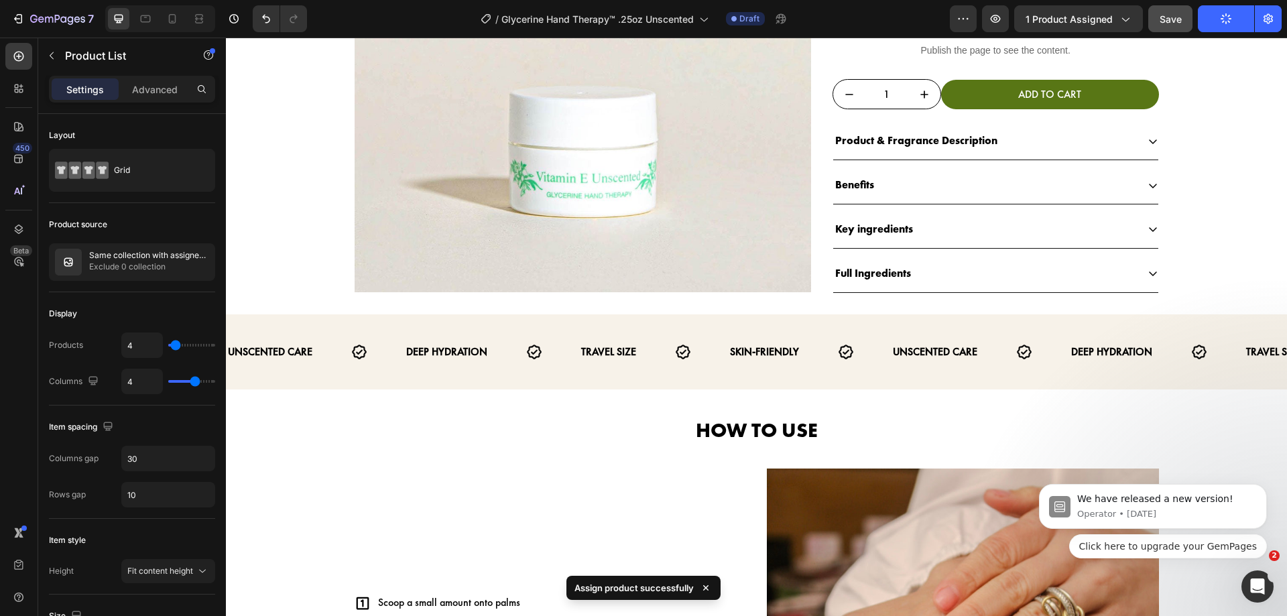
scroll to position [373, 0]
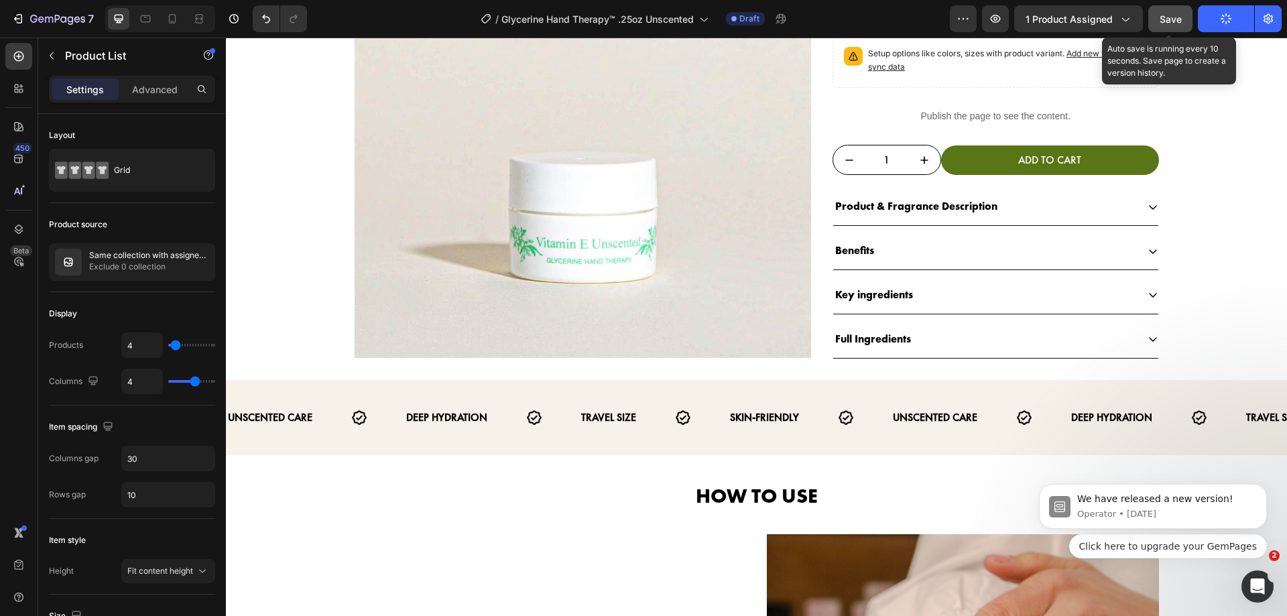
click at [1186, 30] on button "Save" at bounding box center [1170, 18] width 44 height 27
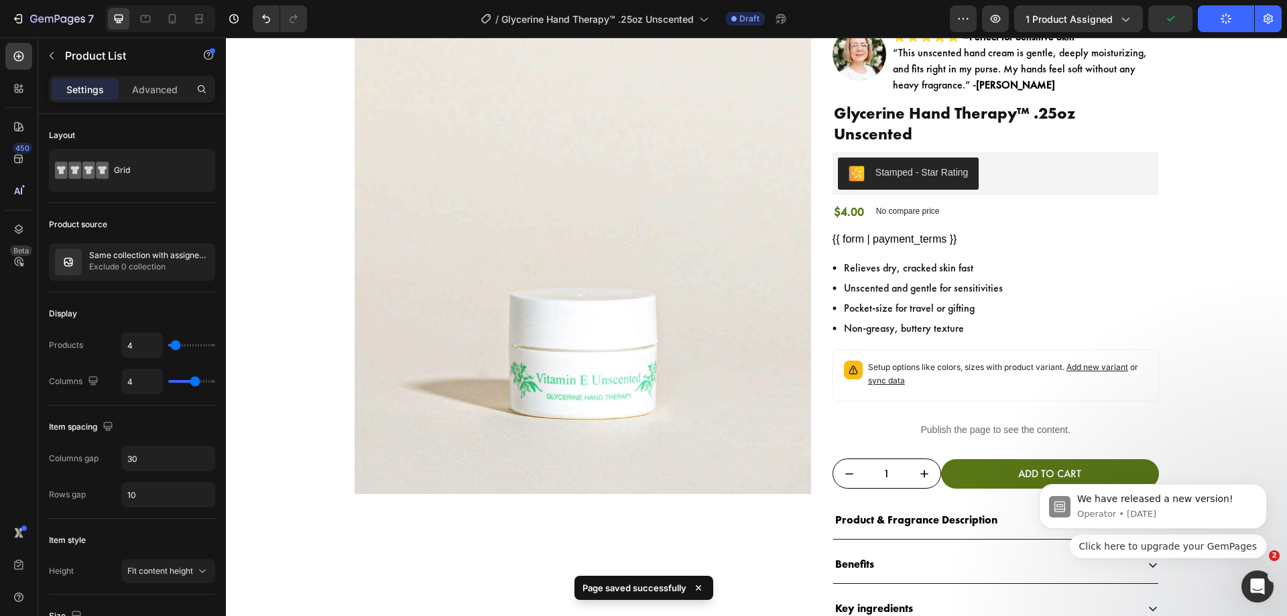
scroll to position [58, 0]
